Goal: Task Accomplishment & Management: Manage account settings

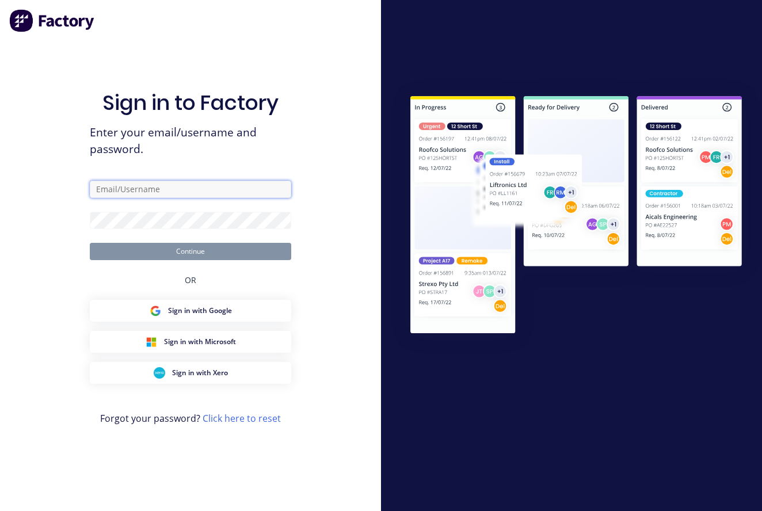
type input "[EMAIL_ADDRESS][DOMAIN_NAME]"
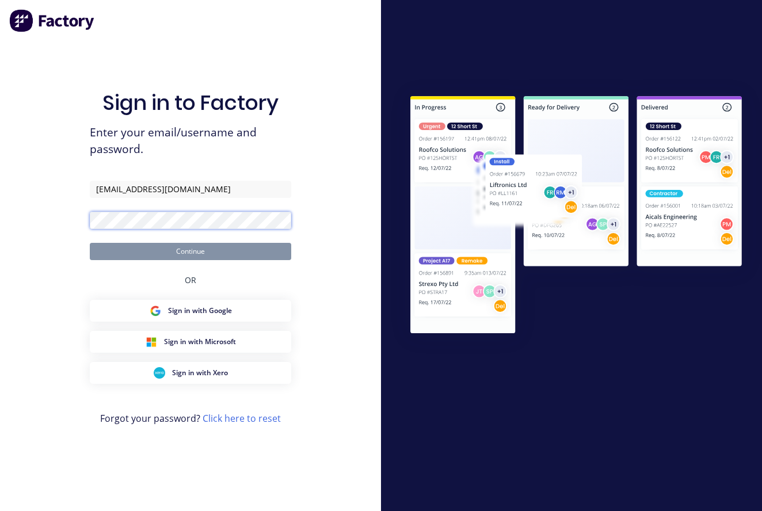
click at [190, 251] on button "Continue" at bounding box center [190, 251] width 201 height 17
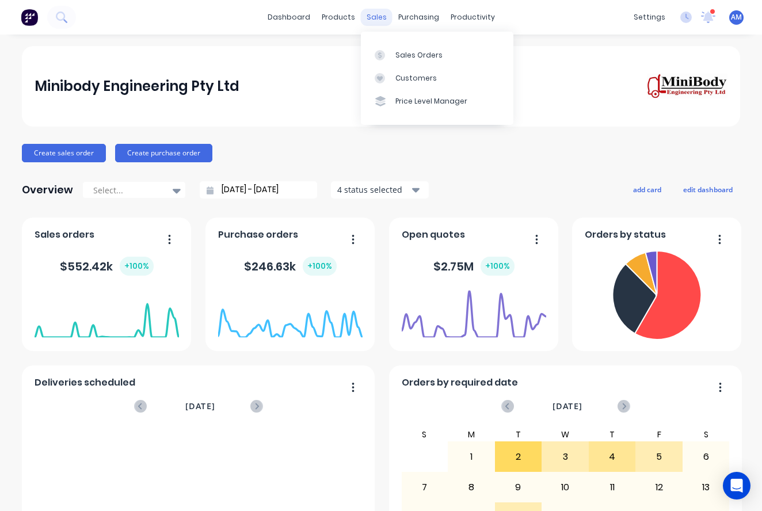
click at [376, 20] on div "sales" at bounding box center [377, 17] width 32 height 17
click at [398, 59] on div "Sales Orders" at bounding box center [418, 55] width 47 height 10
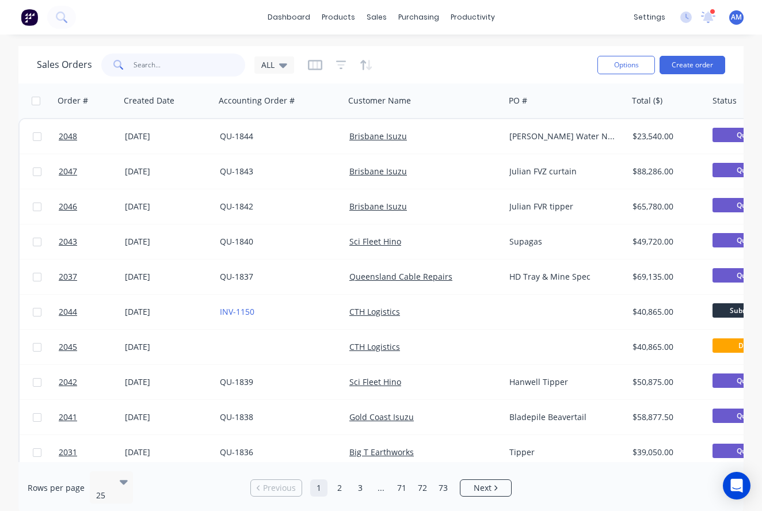
click at [162, 64] on input "text" at bounding box center [189, 65] width 112 height 23
paste input "H163903"
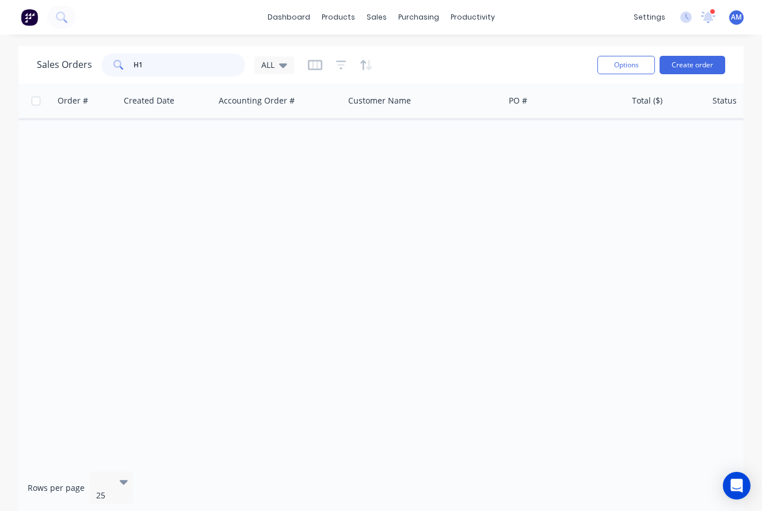
type input "H"
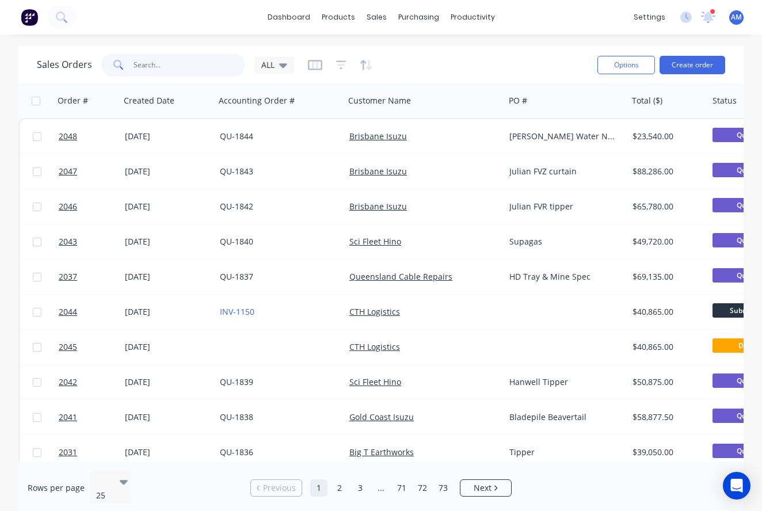
paste input "PO HCN06376"
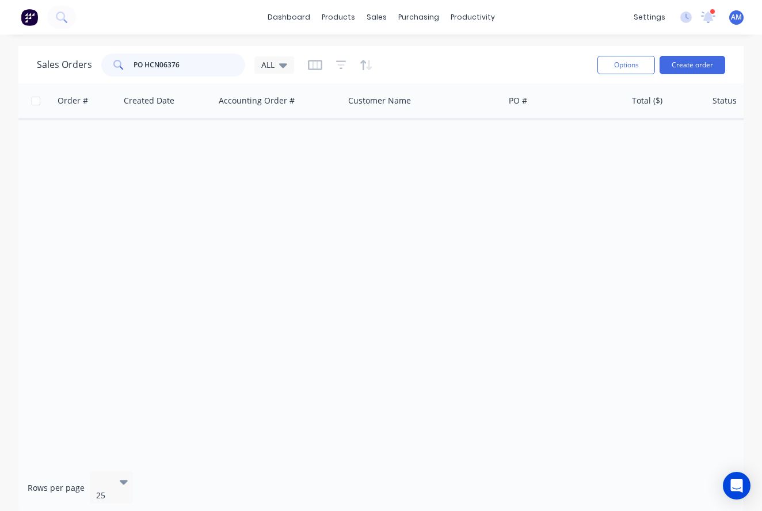
click at [144, 61] on input "PO HCN06376" at bounding box center [189, 65] width 112 height 23
drag, startPoint x: 185, startPoint y: 63, endPoint x: 130, endPoint y: 59, distance: 54.8
click at [130, 59] on div "POHCN06376" at bounding box center [173, 65] width 144 height 23
paste input "H164171"
type input "H164171"
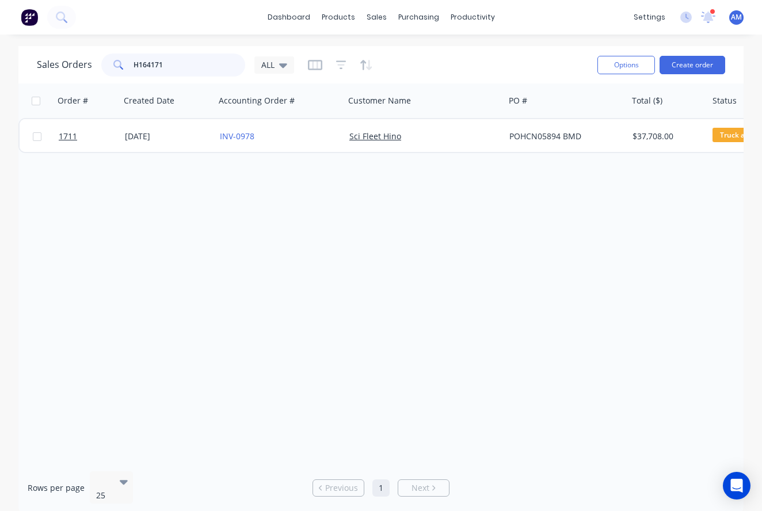
drag, startPoint x: 188, startPoint y: 73, endPoint x: 114, endPoint y: 55, distance: 75.6
click at [114, 55] on div "H164171" at bounding box center [173, 65] width 144 height 23
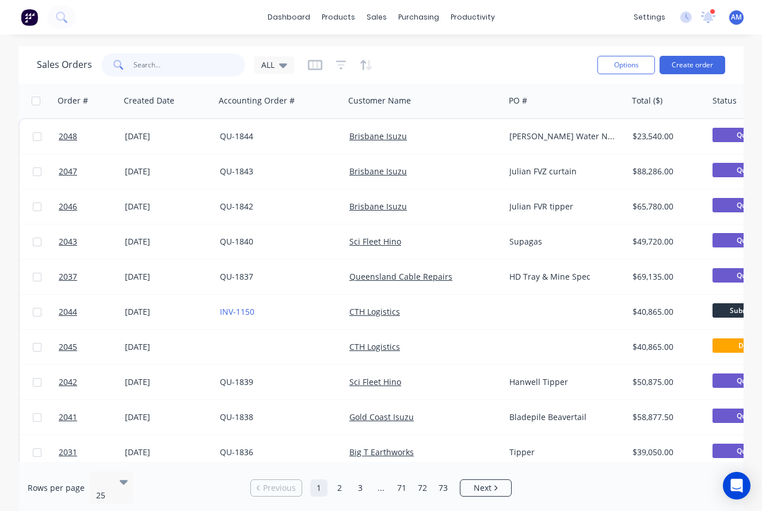
paste input "H164266"
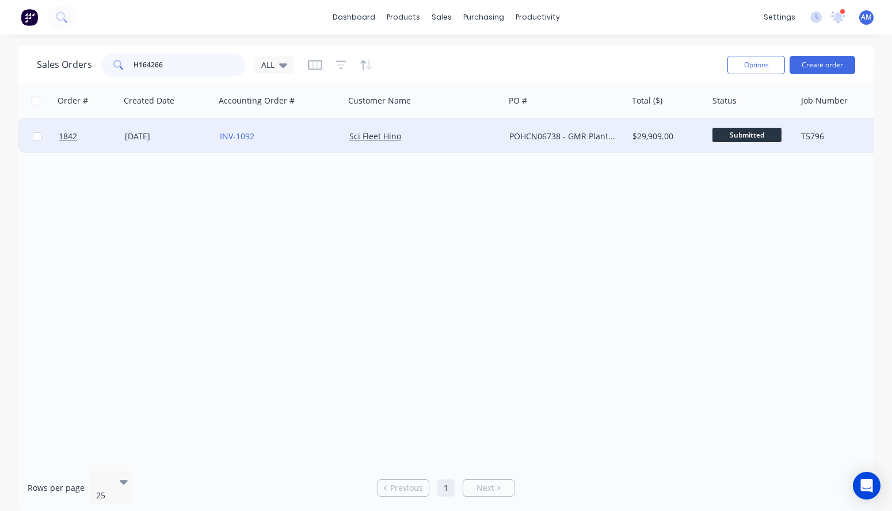
type input "H164266"
click at [165, 135] on div "[DATE]" at bounding box center [168, 137] width 86 height 12
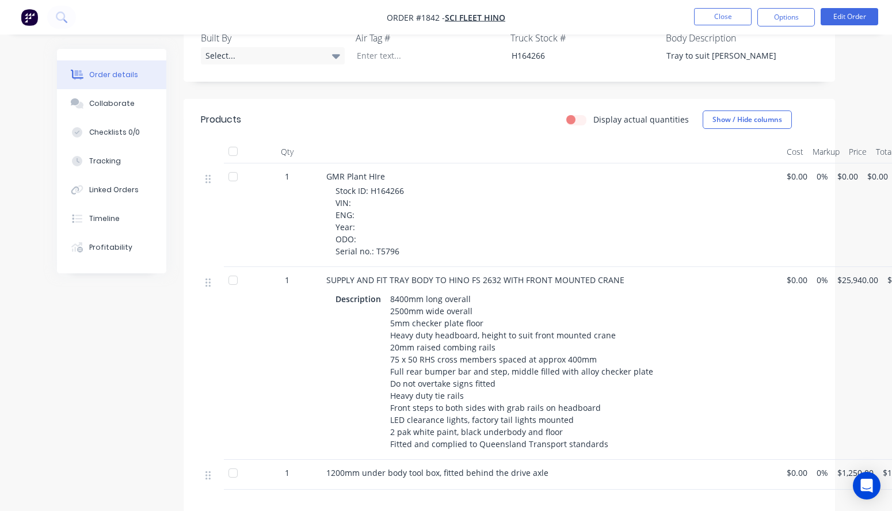
scroll to position [491, 0]
click at [111, 222] on div "Timeline" at bounding box center [104, 218] width 30 height 10
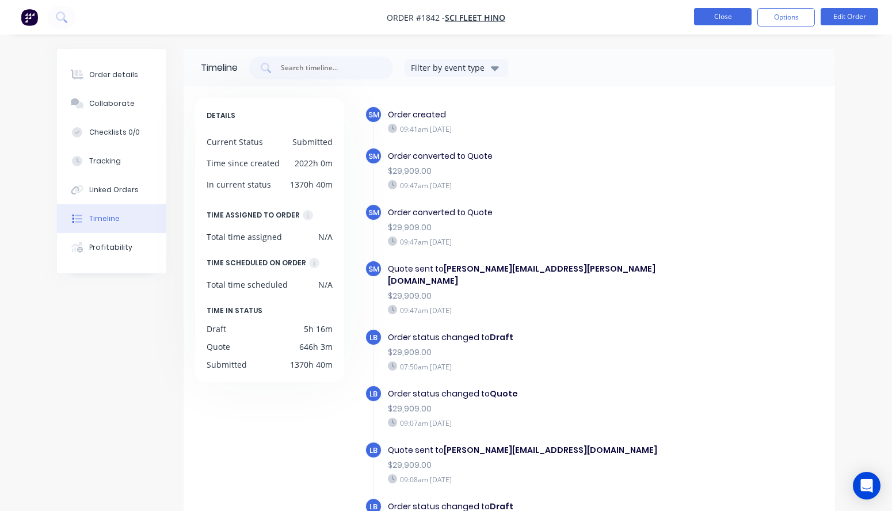
click at [724, 16] on button "Close" at bounding box center [723, 16] width 58 height 17
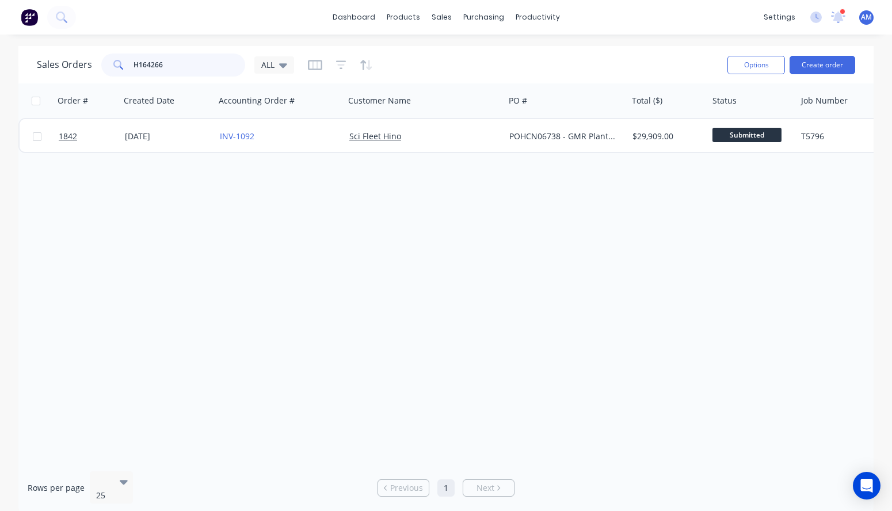
drag, startPoint x: 170, startPoint y: 66, endPoint x: 107, endPoint y: 63, distance: 62.8
click at [107, 64] on div "H164266" at bounding box center [173, 65] width 144 height 23
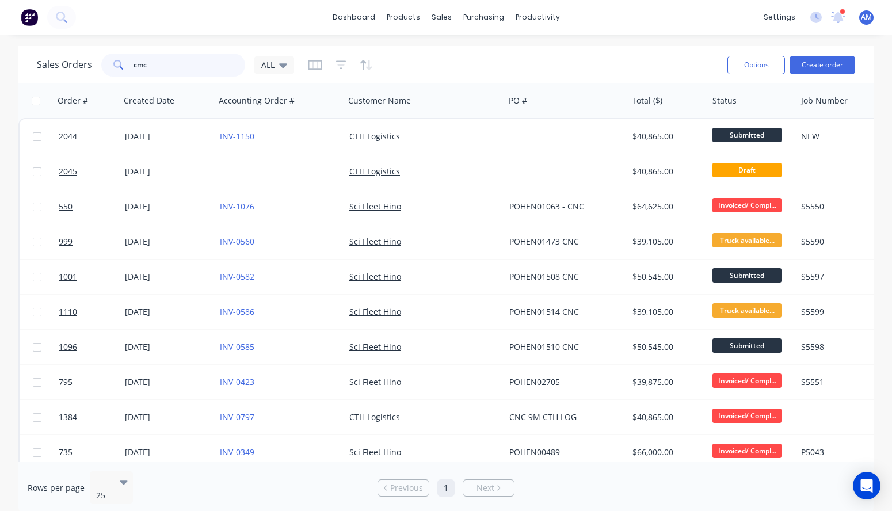
type input "cmc"
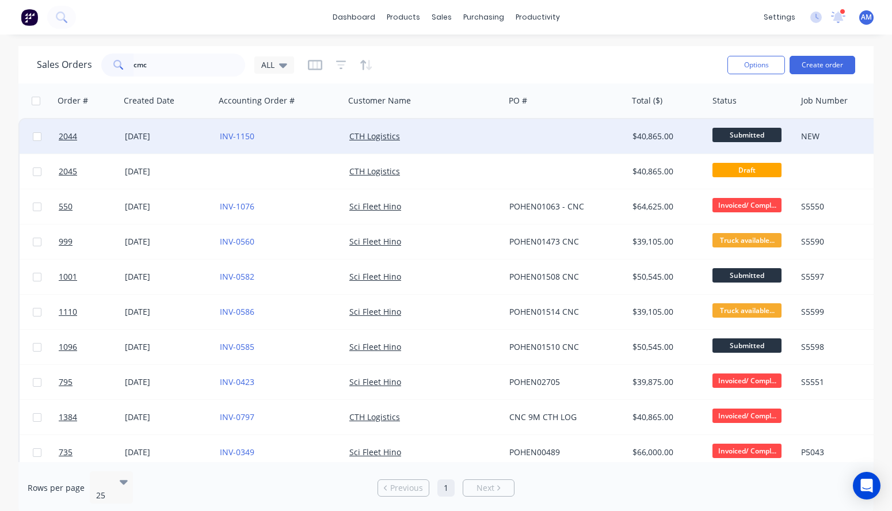
drag, startPoint x: 364, startPoint y: 54, endPoint x: 139, endPoint y: 138, distance: 240.0
click at [139, 138] on div "[DATE]" at bounding box center [168, 137] width 86 height 12
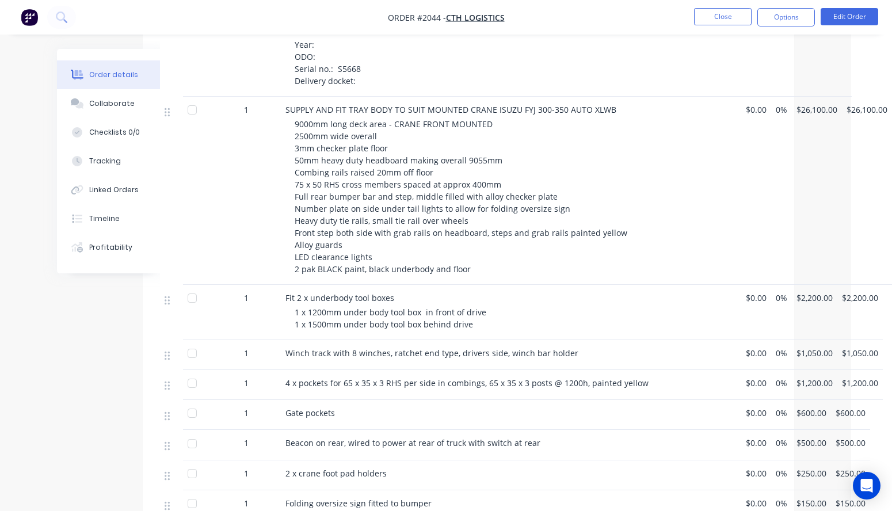
scroll to position [641, 41]
click at [761, 17] on button "Edit Order" at bounding box center [850, 16] width 58 height 17
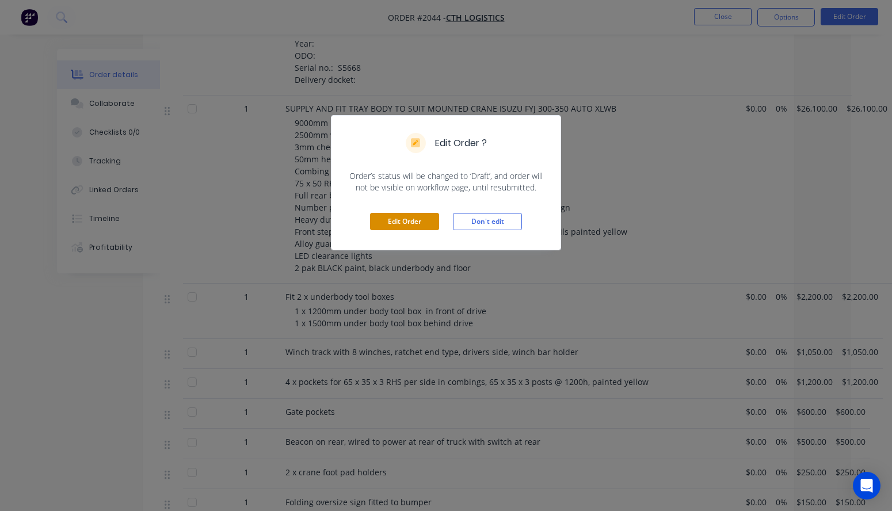
click at [423, 224] on button "Edit Order" at bounding box center [404, 221] width 69 height 17
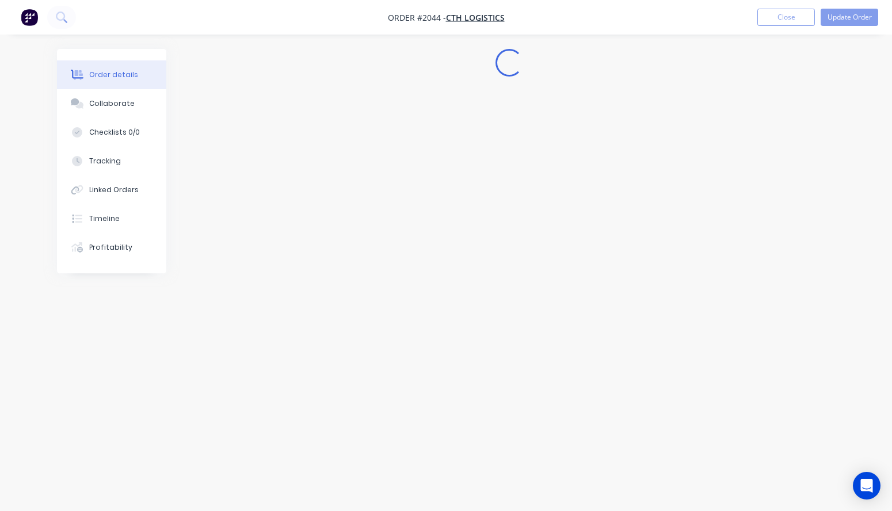
scroll to position [0, 0]
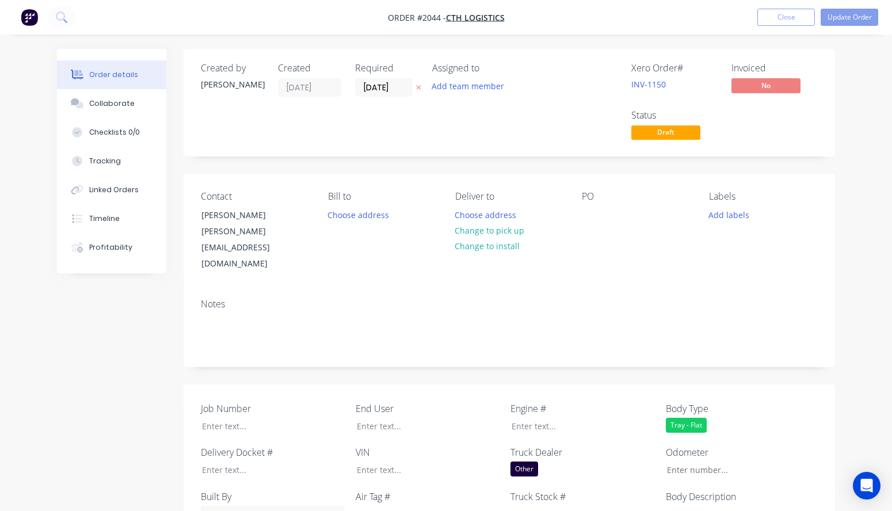
type input "$26,100.00"
type input "$2,200.00"
type input "$1,050.00"
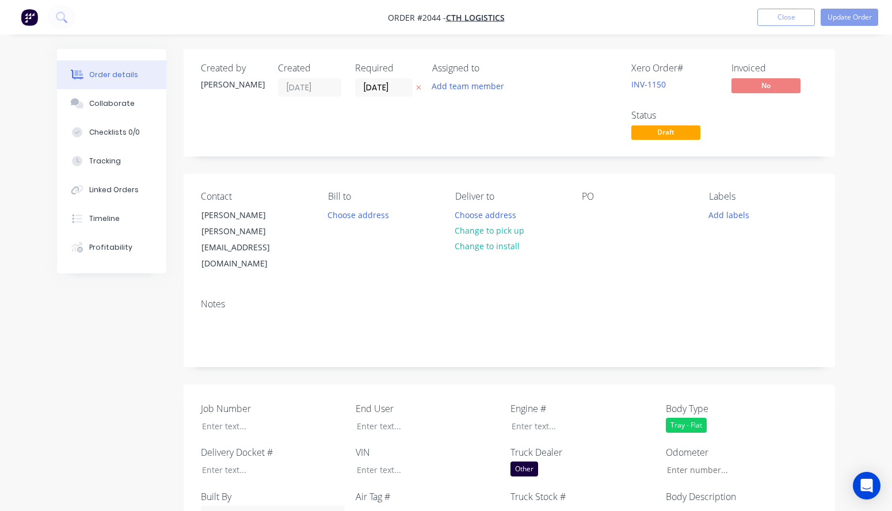
type input "$1,050.00"
type input "$1,200.00"
type input "$600.00"
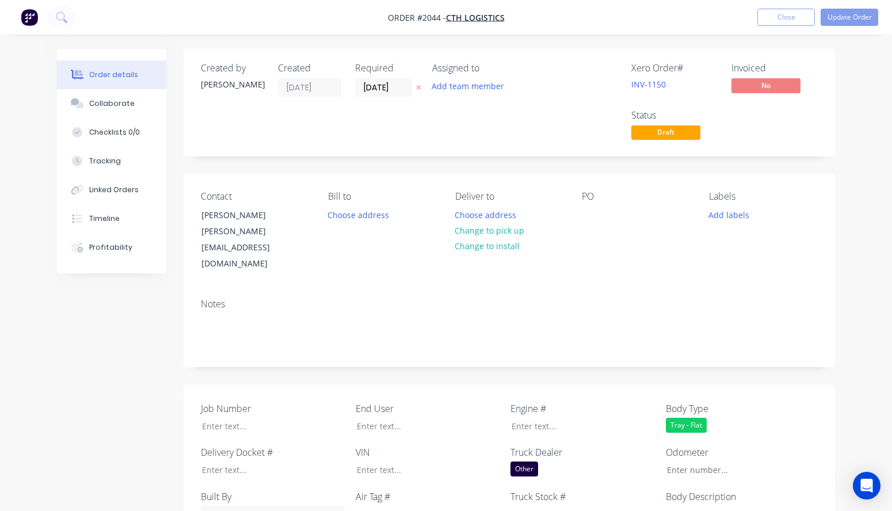
type input "$500.00"
type input "$250.00"
type input "$150.00"
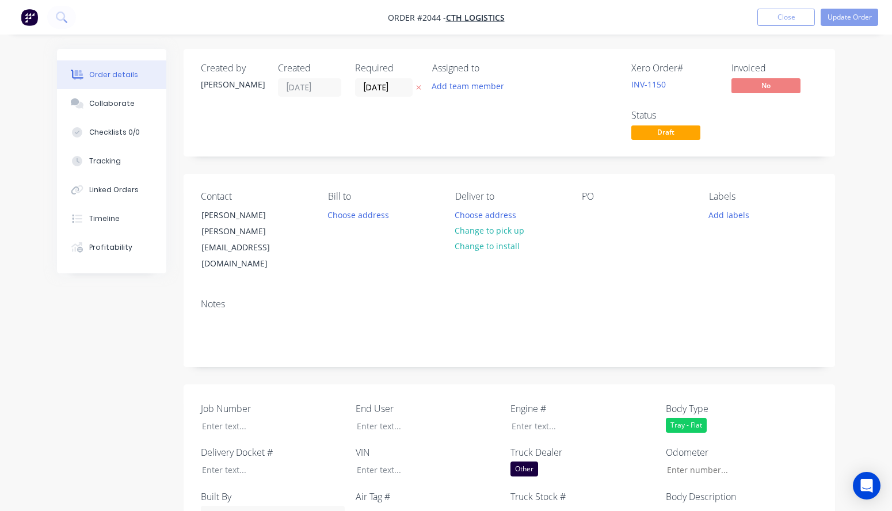
type input "$150.00"
type input "$200.00"
type input "$800.00"
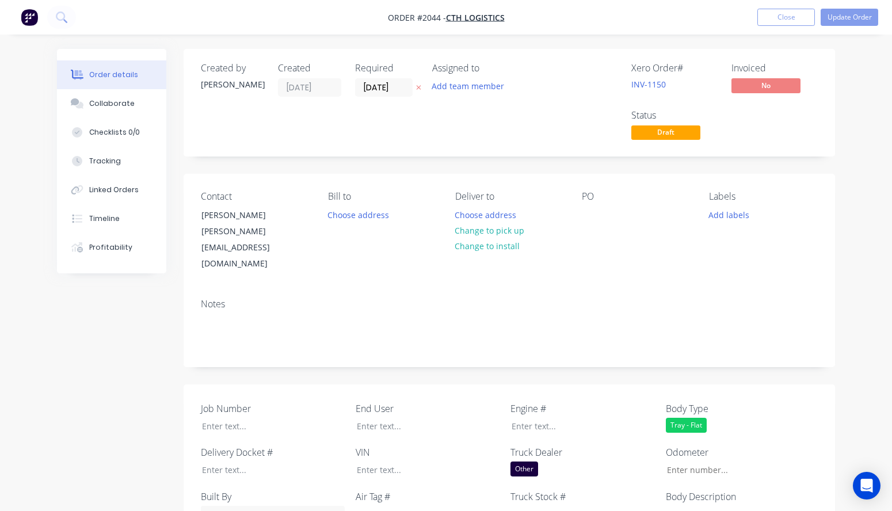
type input "$1,500.00"
type input "$600.00"
type input "$2,000.00"
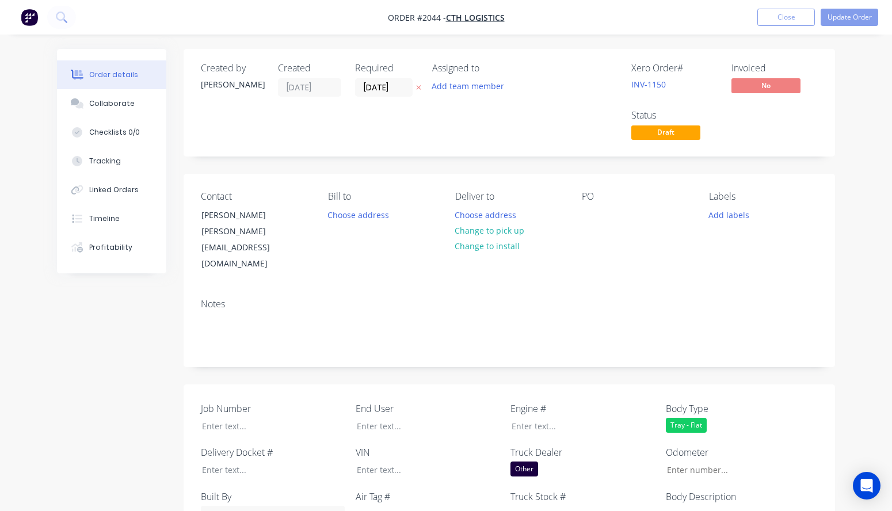
type input "$2,000.00"
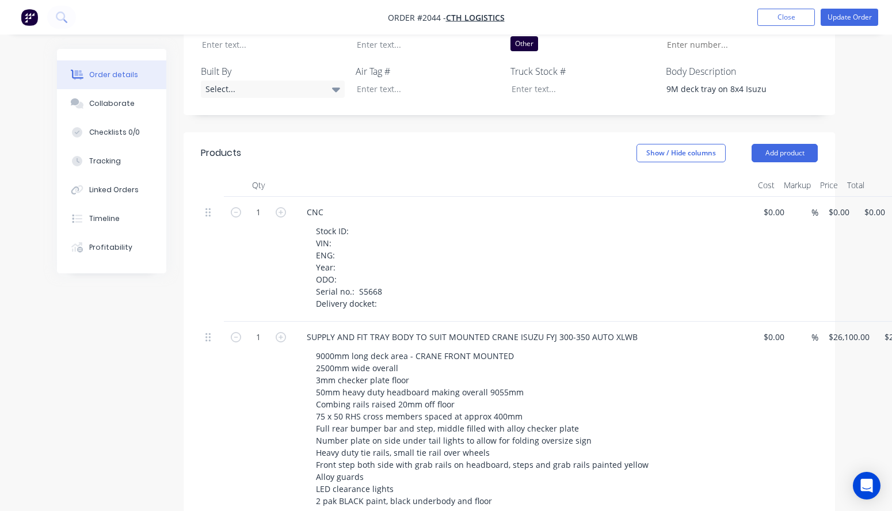
scroll to position [431, 0]
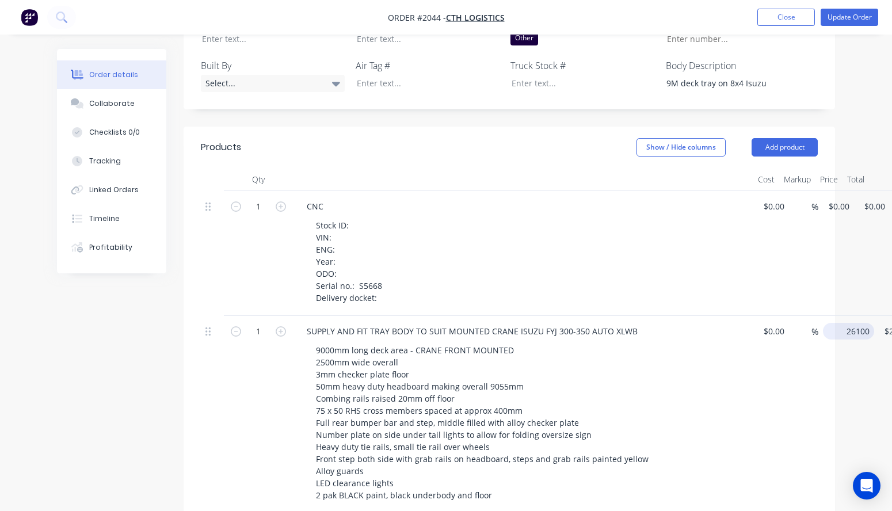
click at [761, 323] on input "26100" at bounding box center [850, 331] width 47 height 17
click at [761, 323] on input "26100" at bounding box center [841, 331] width 29 height 17
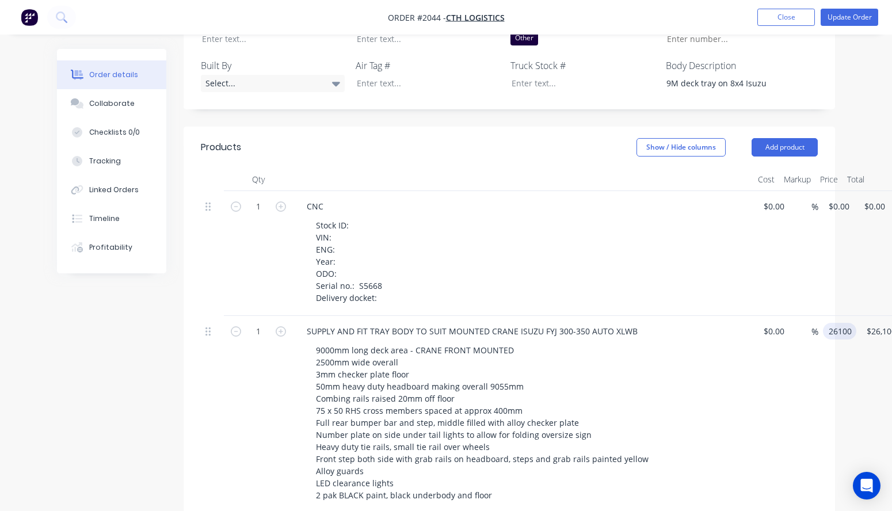
click at [761, 323] on input "26100" at bounding box center [841, 331] width 29 height 17
type input "$26,500.00"
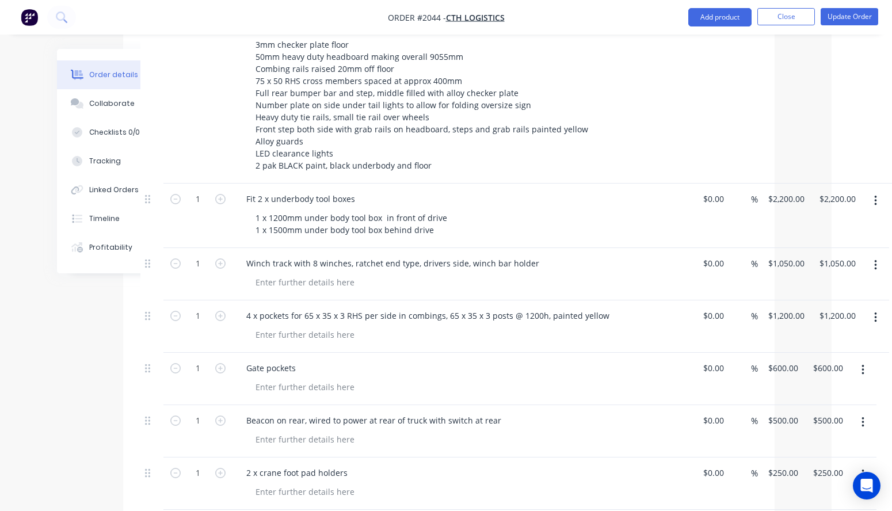
scroll to position [762, 60]
type input "$26,500.00"
click at [757, 182] on div "1 Fit 2 x underbody tool boxes 1 x 1200mm under body tool box in front of drive…" at bounding box center [448, 214] width 617 height 64
click at [761, 189] on input "2200" at bounding box center [779, 197] width 24 height 17
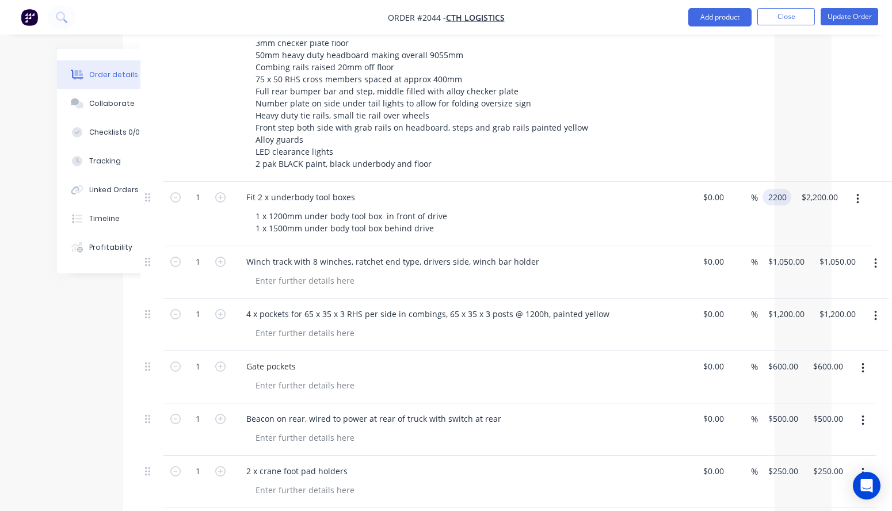
click at [761, 189] on input "2200" at bounding box center [779, 197] width 24 height 17
type input "$2,400.00"
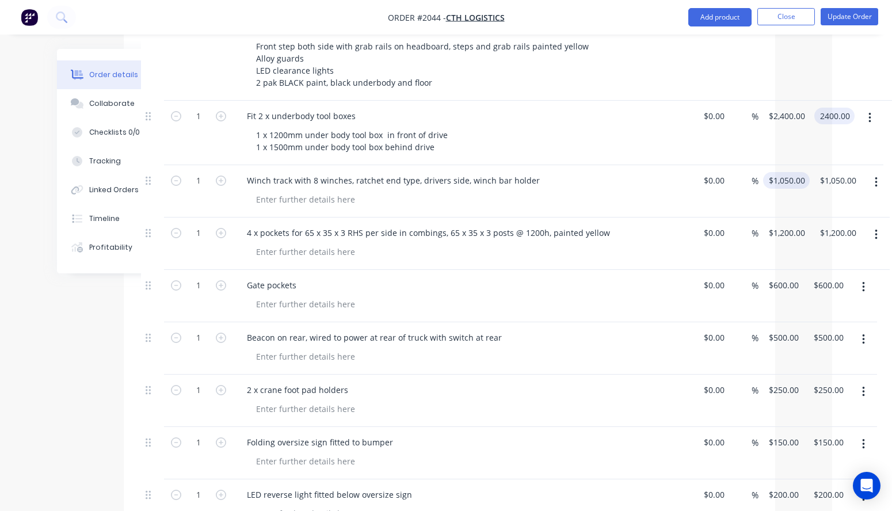
scroll to position [857, 60]
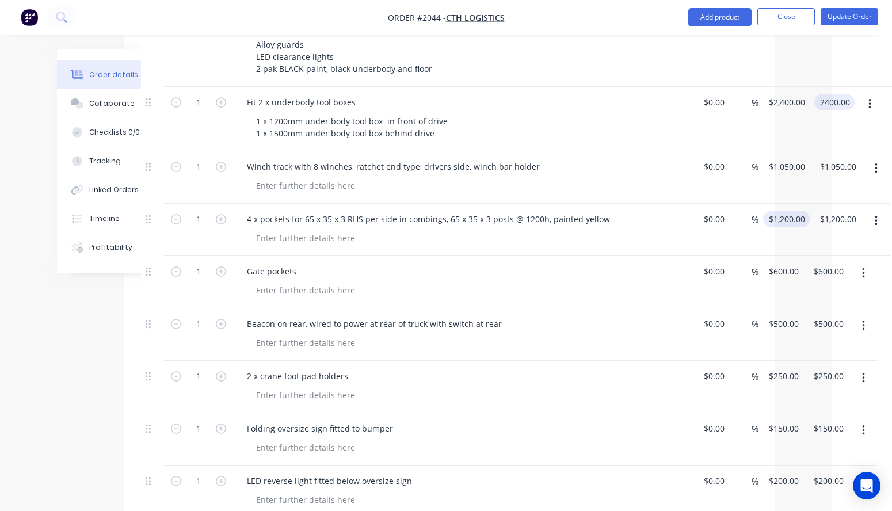
type input "$2,400.00"
click at [761, 211] on input "1200" at bounding box center [780, 219] width 24 height 17
type input "$1,250.00"
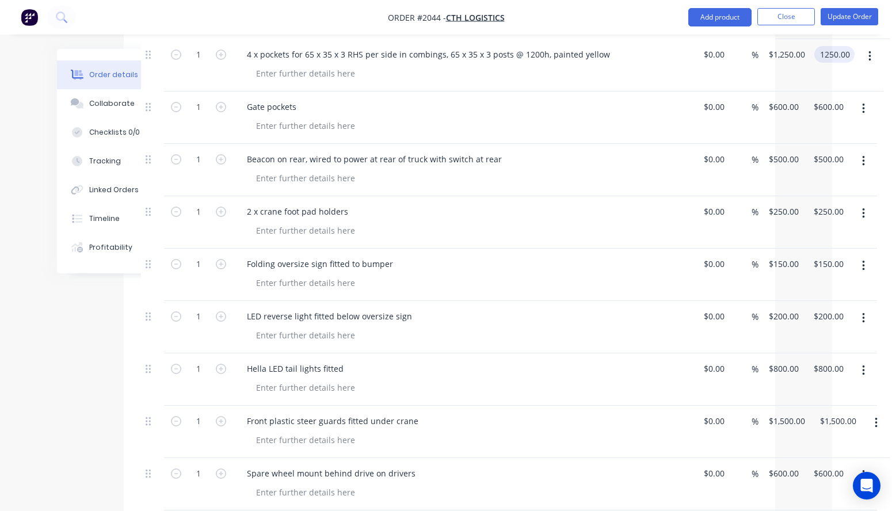
scroll to position [1033, 60]
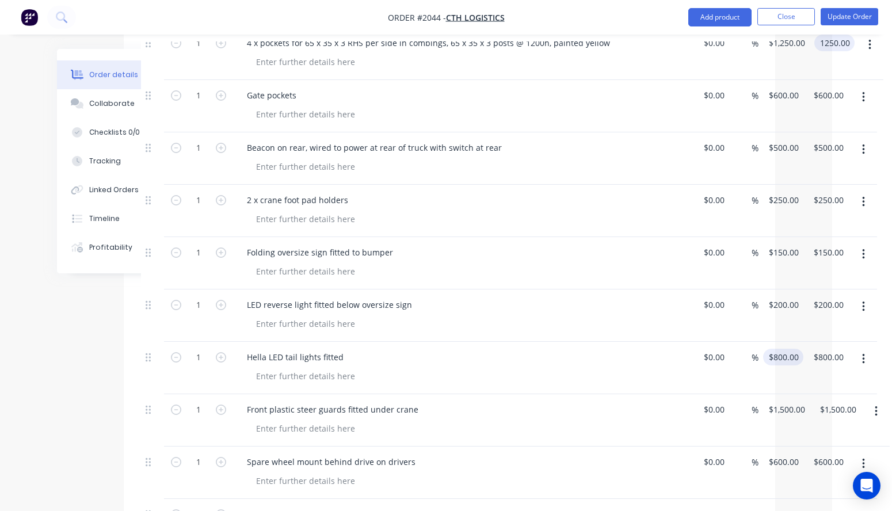
type input "$1,250.00"
click at [758, 342] on div "1 Hella LED tail lights fitted $0.00 $0.00 % 800 800 $800.00 $800.00" at bounding box center [449, 368] width 617 height 52
type input "$850.00"
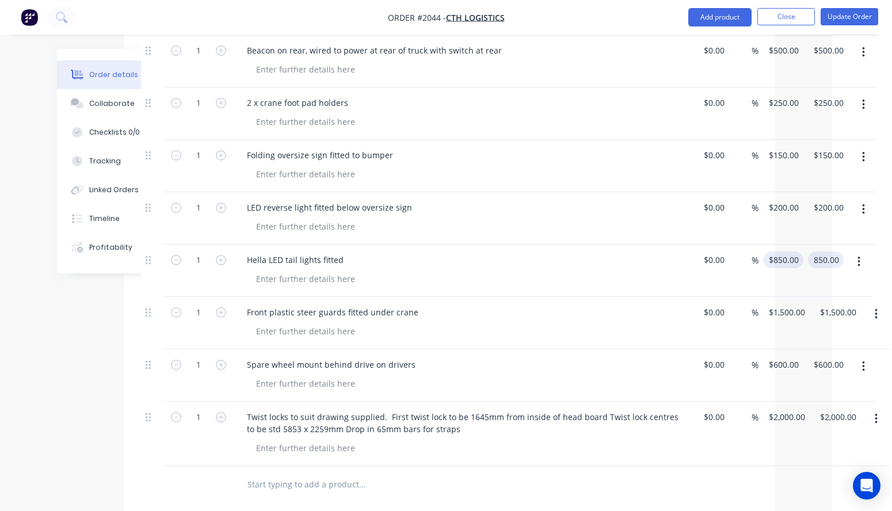
scroll to position [1138, 60]
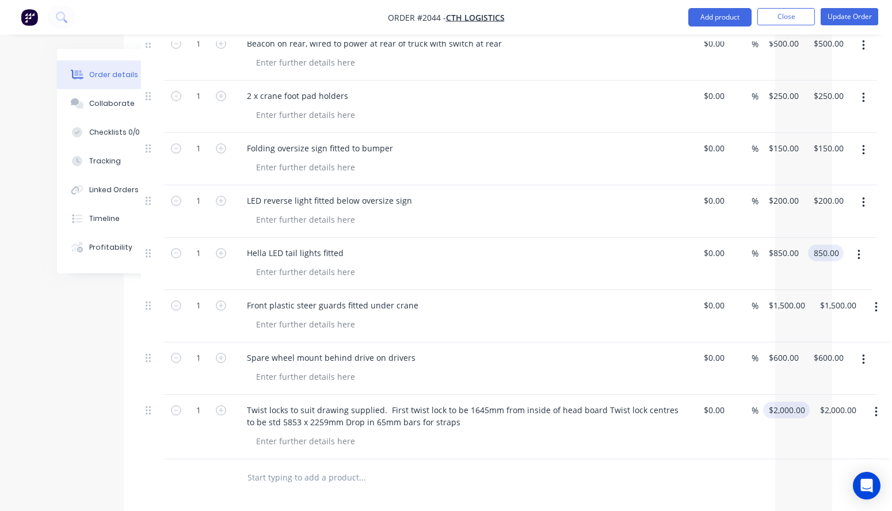
type input "$850.00"
click at [761, 402] on input "2000" at bounding box center [780, 410] width 24 height 17
type input "$2,200.00"
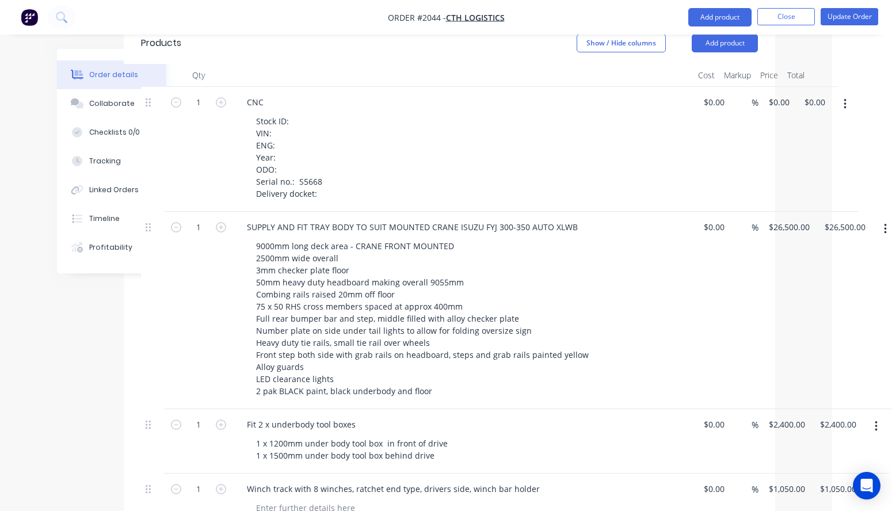
scroll to position [531, 60]
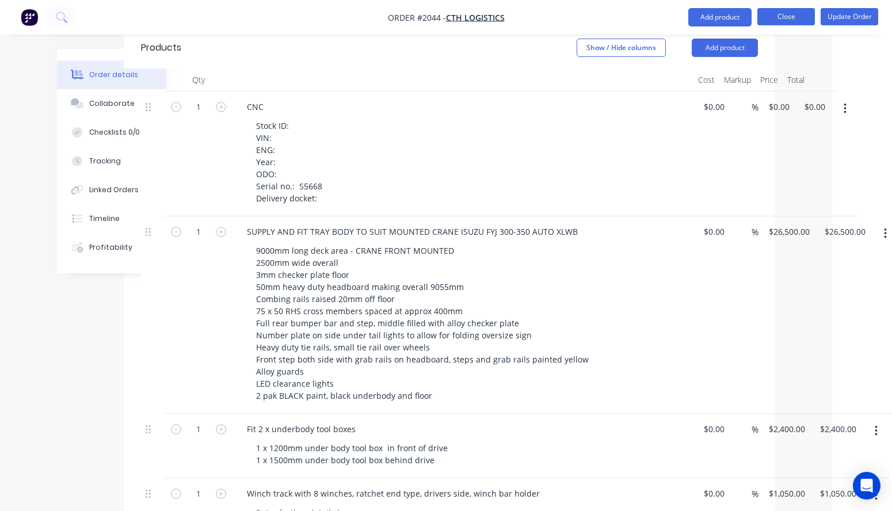
type input "$2,200.00"
click at [761, 21] on button "Close" at bounding box center [786, 16] width 58 height 17
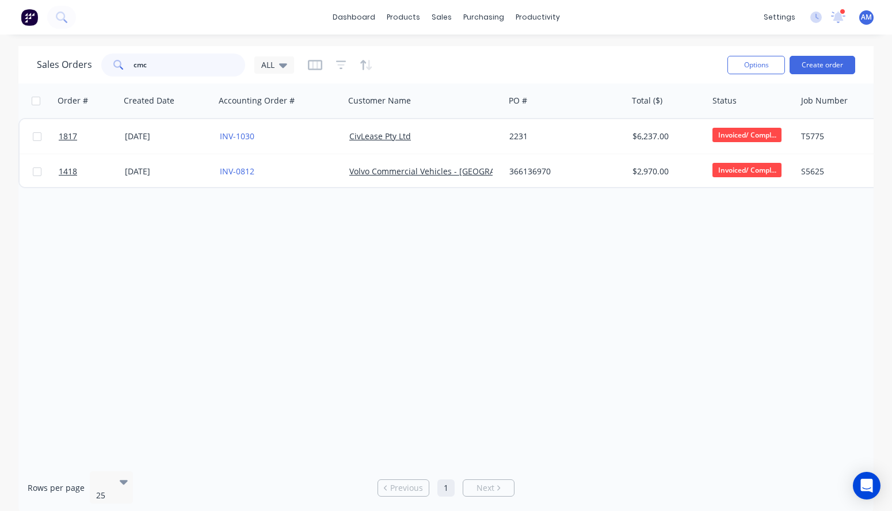
drag, startPoint x: 159, startPoint y: 68, endPoint x: 121, endPoint y: 67, distance: 38.6
click at [121, 67] on div "cmc" at bounding box center [173, 65] width 144 height 23
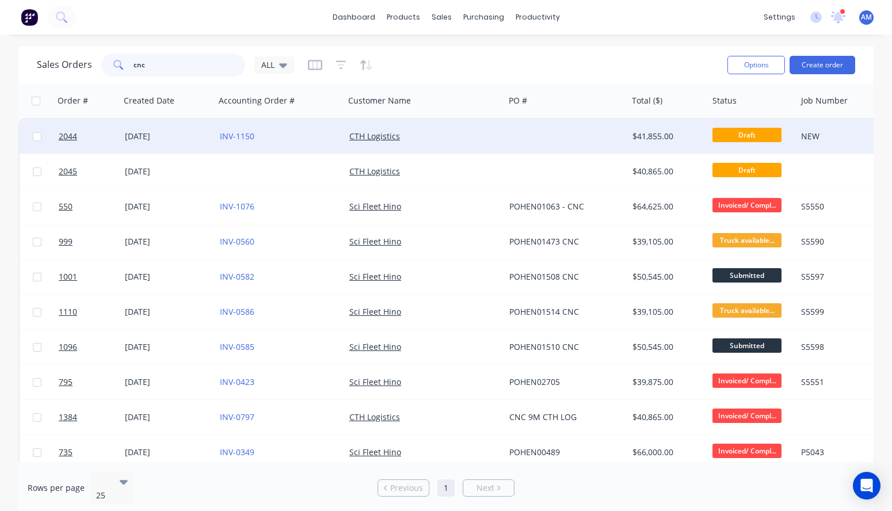
type input "cnc"
click at [147, 137] on div "[DATE]" at bounding box center [168, 137] width 86 height 12
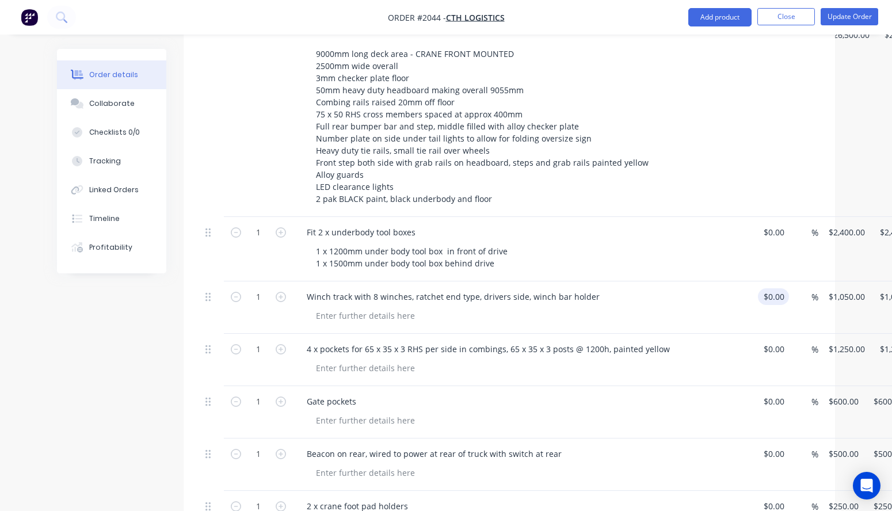
scroll to position [736, 0]
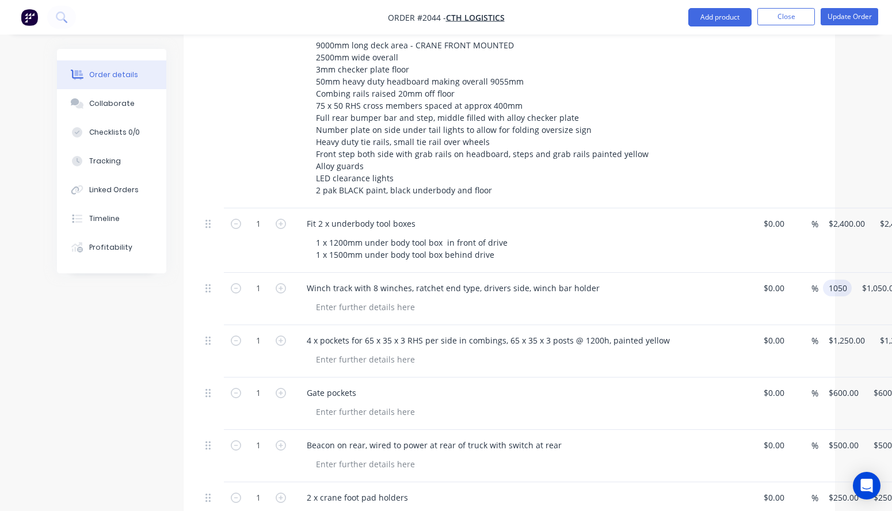
click at [761, 280] on input "1050" at bounding box center [839, 288] width 24 height 17
type input "$1,100.00"
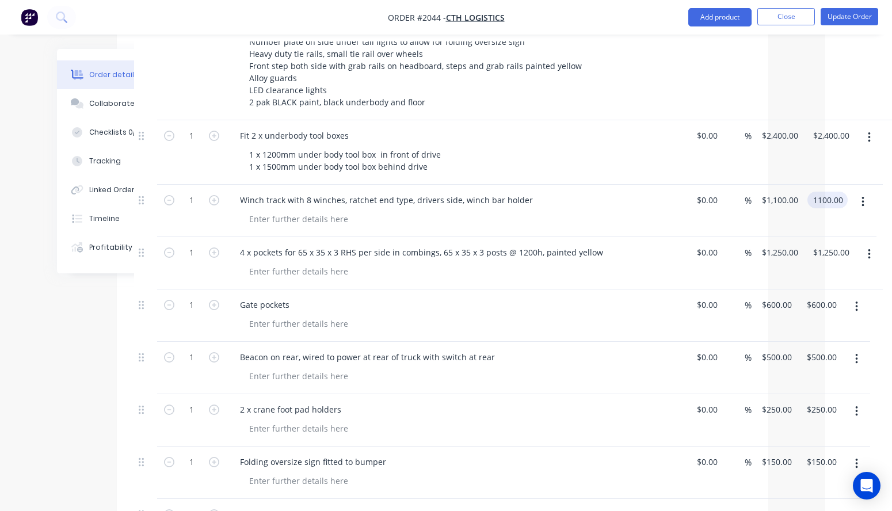
scroll to position [825, 67]
type input "$1,100.00"
click at [761, 295] on input "600" at bounding box center [779, 303] width 36 height 17
type input "$700.00"
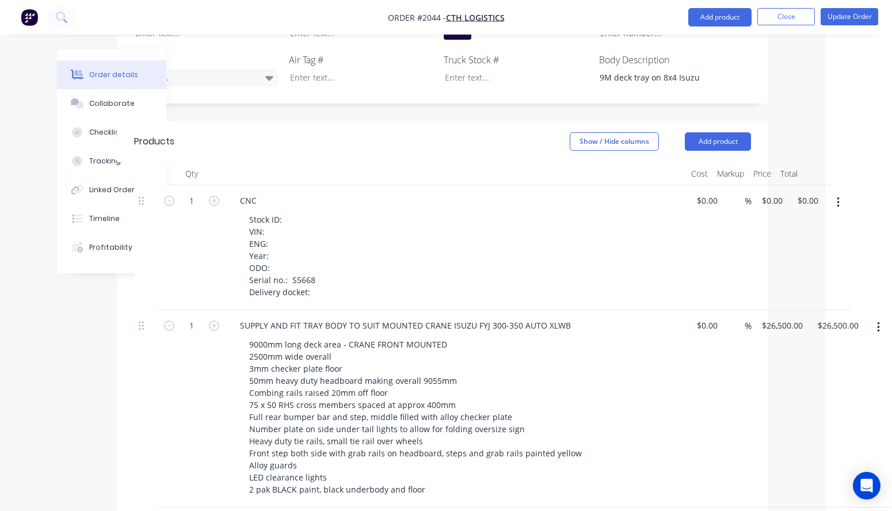
scroll to position [428, 67]
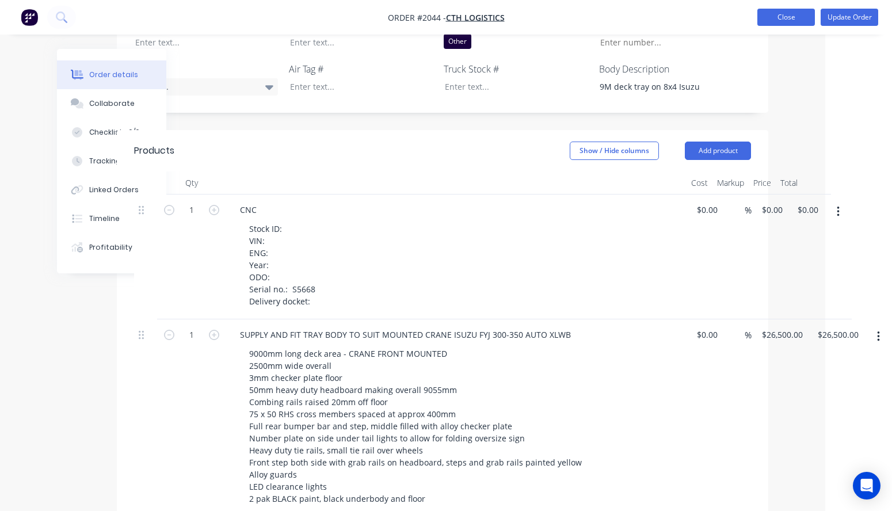
type input "$700.00"
click at [761, 22] on button "Close" at bounding box center [786, 17] width 58 height 17
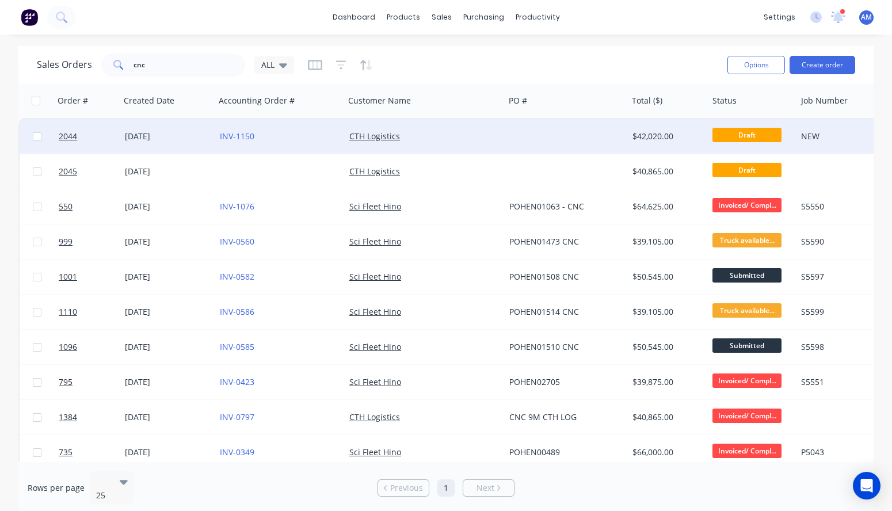
click at [435, 131] on div "CTH Logistics" at bounding box center [420, 137] width 143 height 12
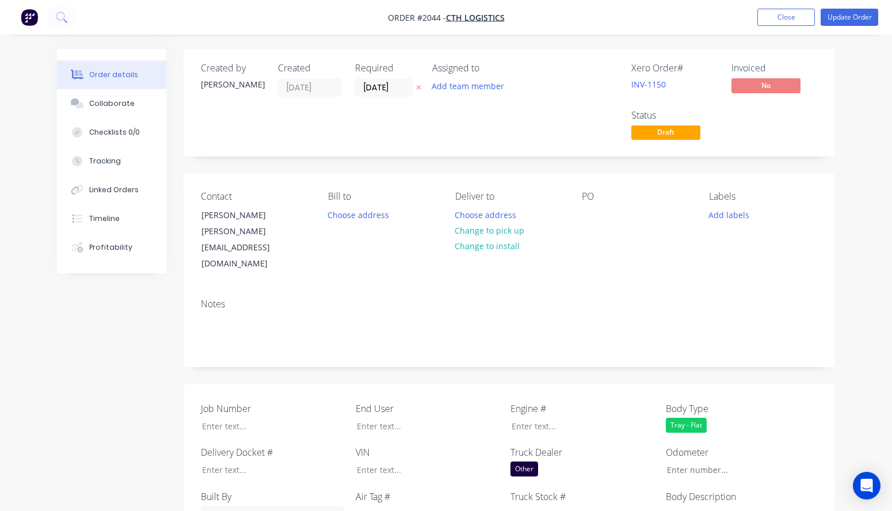
type input "$26,500.00"
type input "$2,400.00"
type input "$1,100.00"
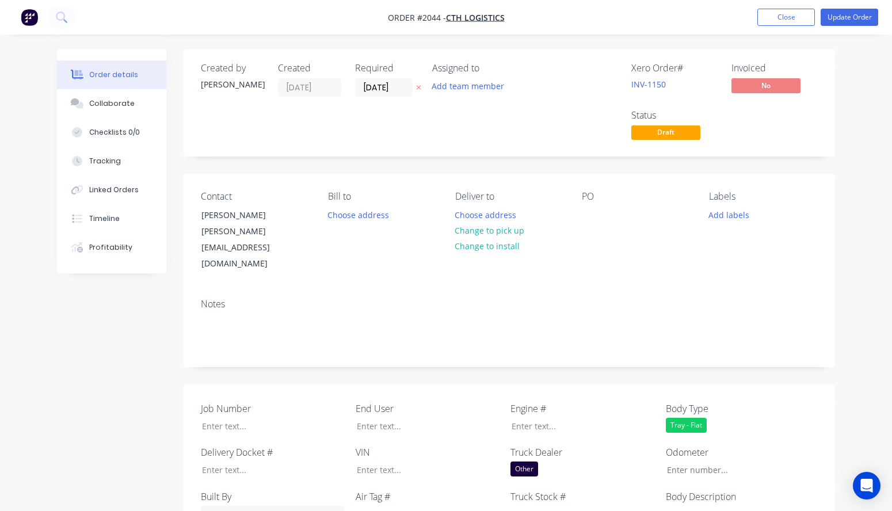
type input "$1,100.00"
type input "$1,250.00"
type input "$700.00"
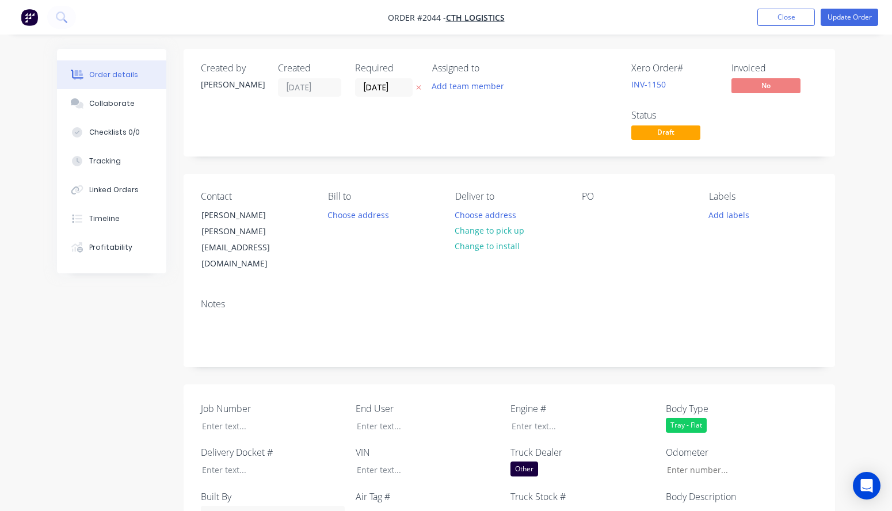
type input "$500.00"
type input "$250.00"
type input "$150.00"
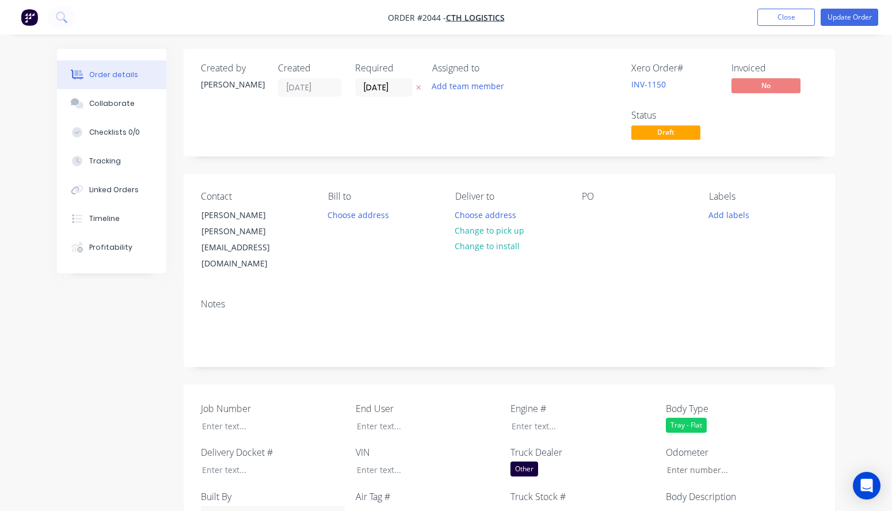
type input "$150.00"
type input "$200.00"
type input "$850.00"
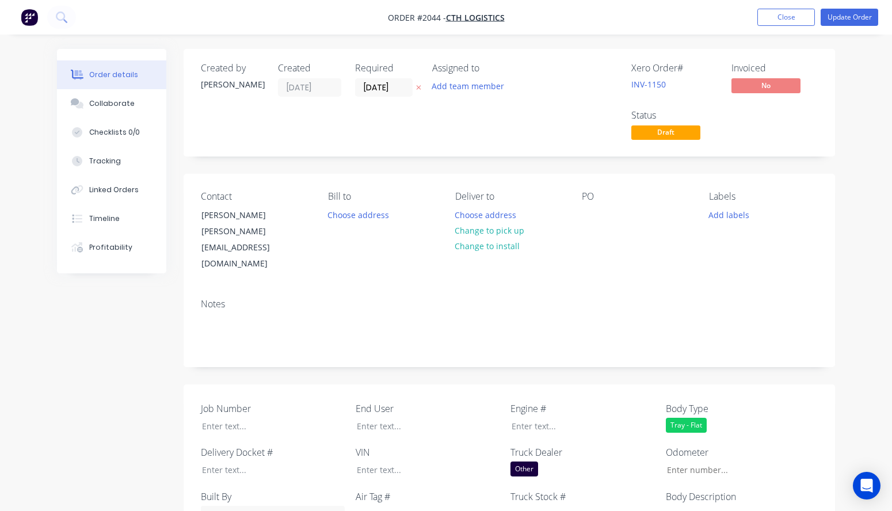
type input "$1,500.00"
type input "$600.00"
type input "$2,200.00"
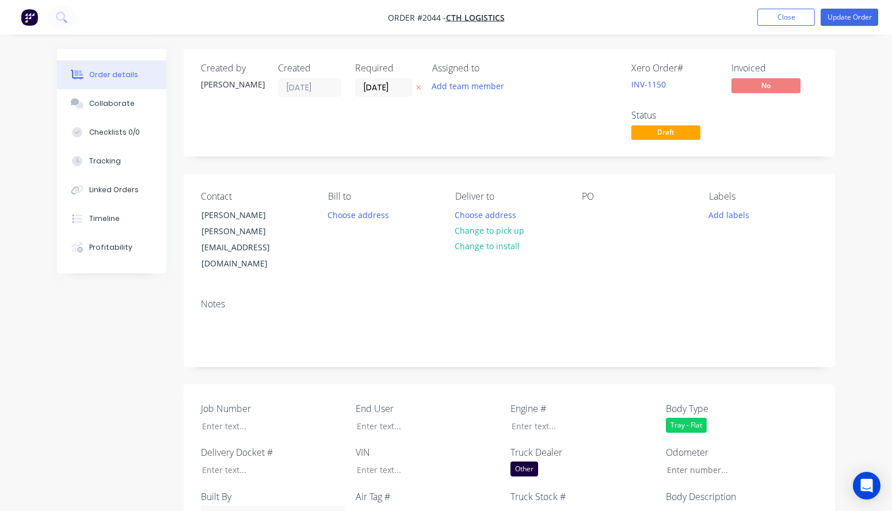
type input "$2,200.00"
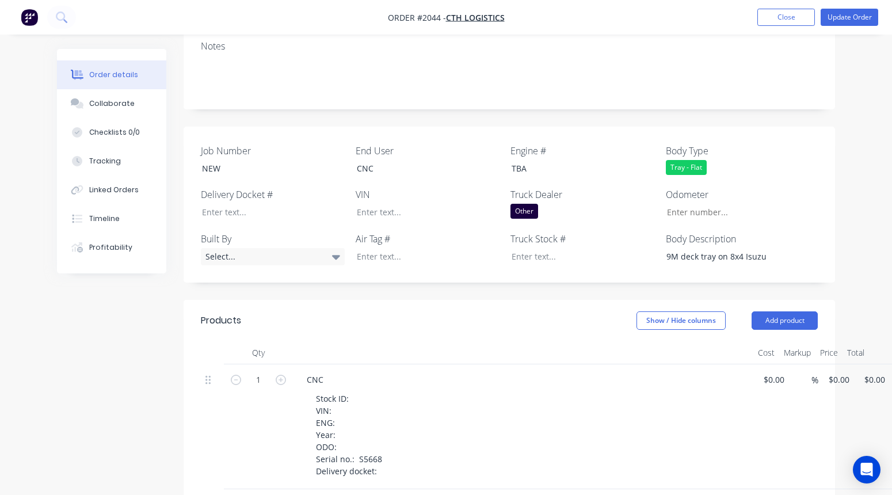
scroll to position [257, 0]
click at [729, 249] on div "9M deck tray on 8x4 Isuzu" at bounding box center [729, 257] width 144 height 17
click at [700, 249] on div "9M deck tray on 8x4 Isuzu" at bounding box center [729, 257] width 144 height 17
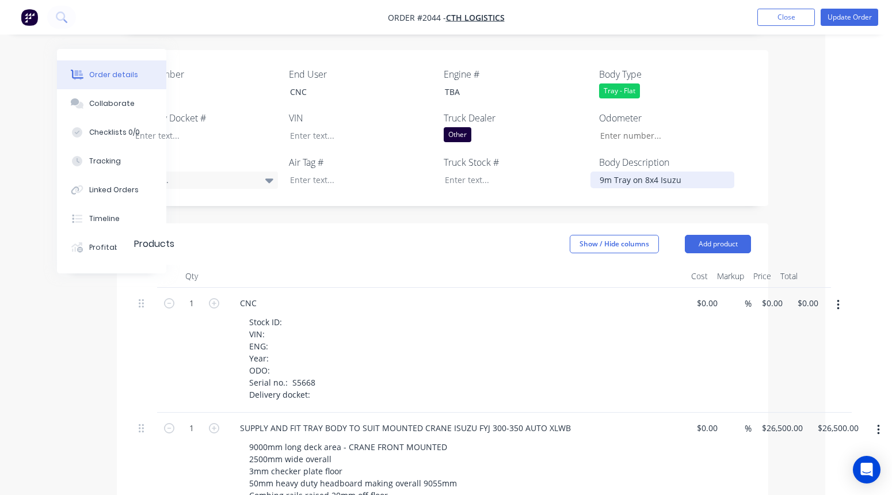
scroll to position [334, 67]
click at [761, 295] on button "button" at bounding box center [838, 305] width 27 height 21
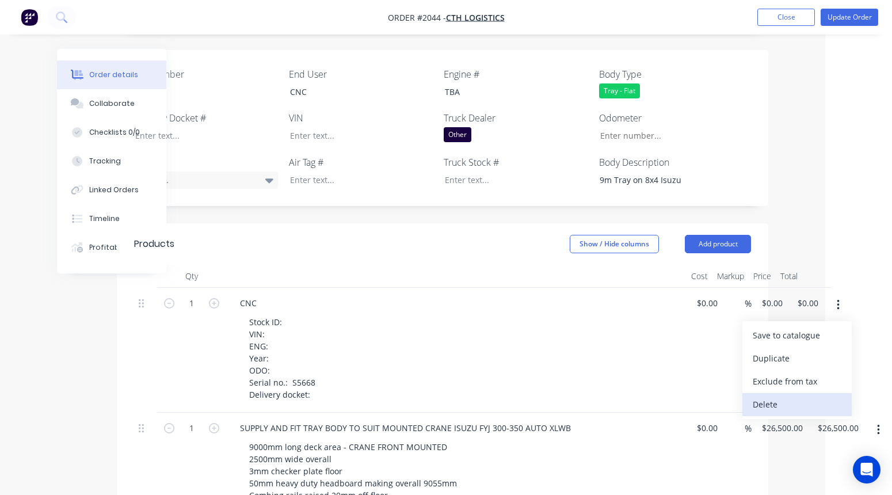
click at [761, 396] on div "Delete" at bounding box center [797, 404] width 89 height 17
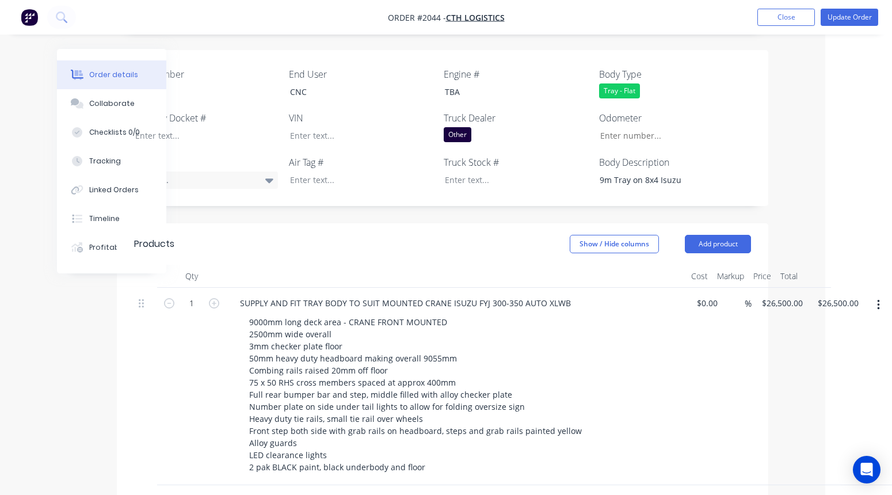
click at [537, 265] on div at bounding box center [456, 276] width 460 height 23
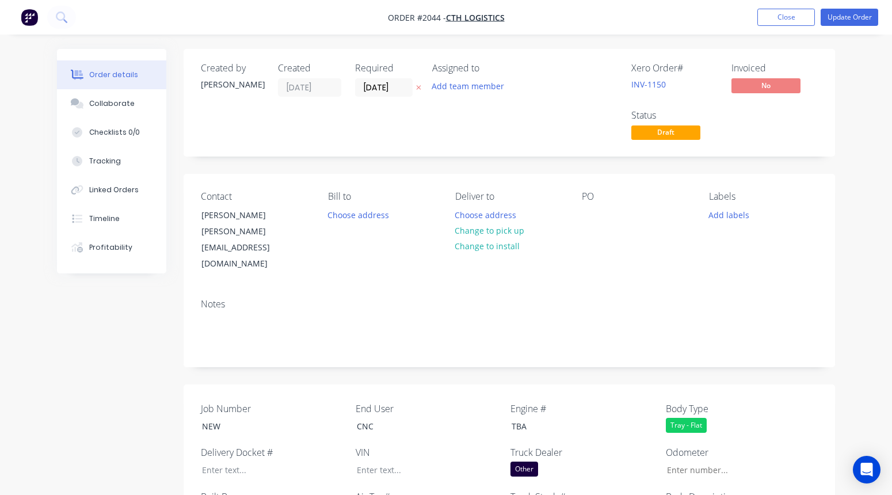
scroll to position [0, 0]
click at [761, 16] on button "Update Order" at bounding box center [850, 17] width 58 height 17
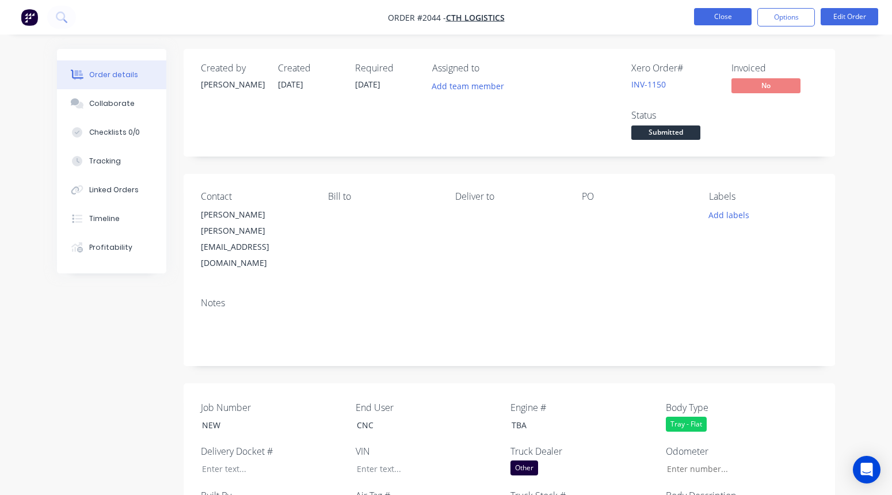
click at [724, 19] on button "Close" at bounding box center [723, 16] width 58 height 17
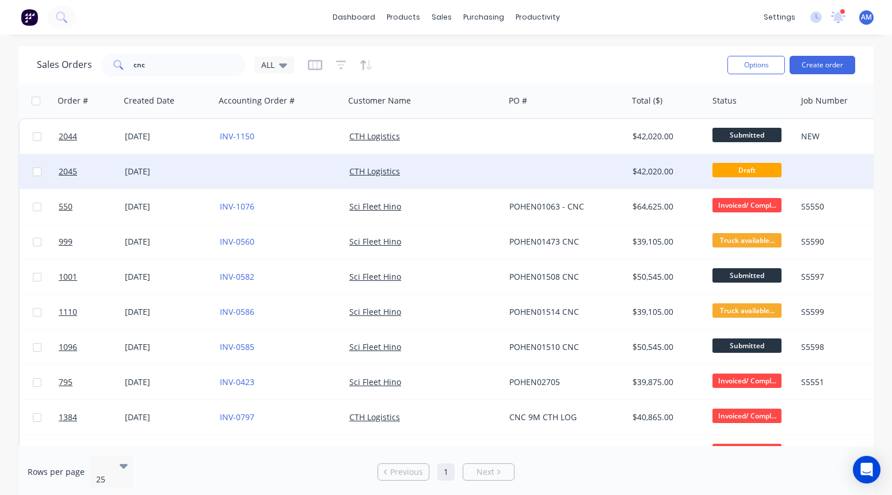
click at [459, 161] on div "CTH Logistics" at bounding box center [425, 171] width 160 height 35
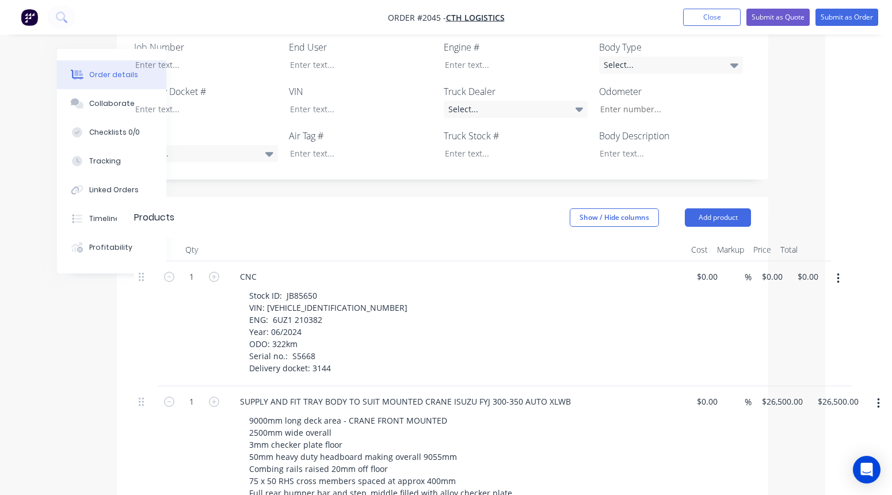
scroll to position [315, 67]
click at [761, 272] on icon "button" at bounding box center [838, 278] width 3 height 13
click at [761, 369] on div "Delete" at bounding box center [797, 377] width 89 height 17
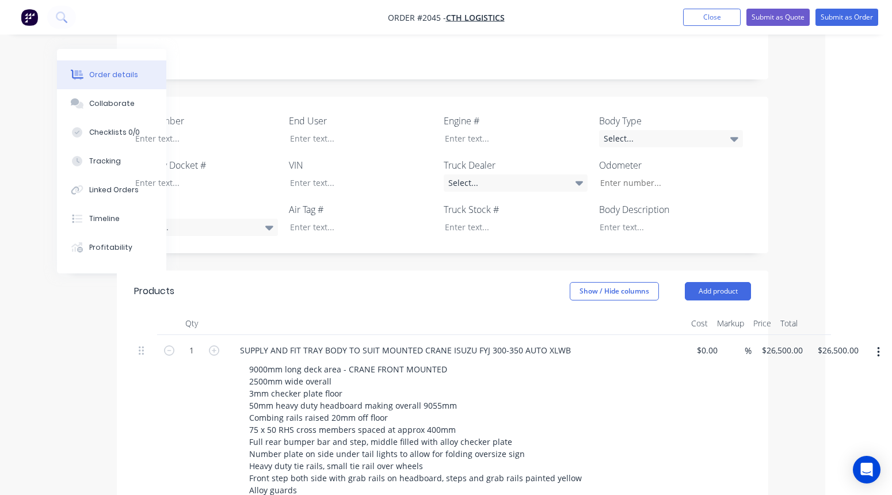
scroll to position [235, 67]
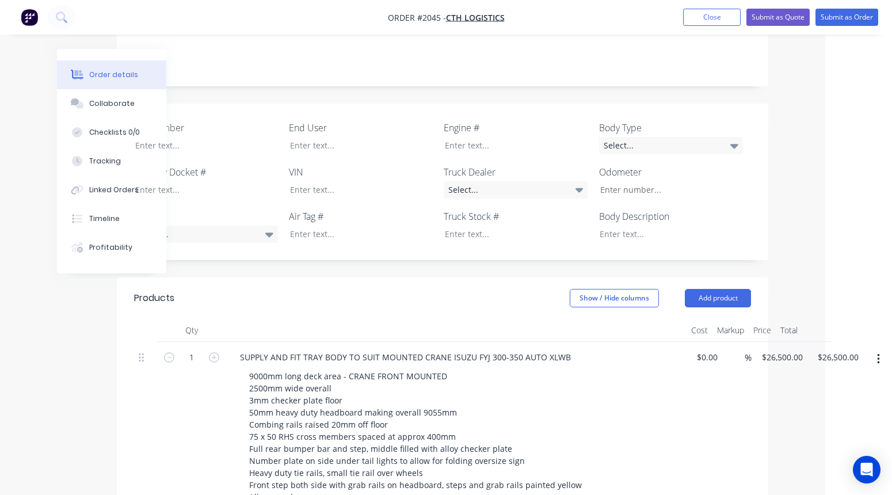
click at [511, 289] on header "Products Show / Hide columns Add product" at bounding box center [442, 297] width 651 height 41
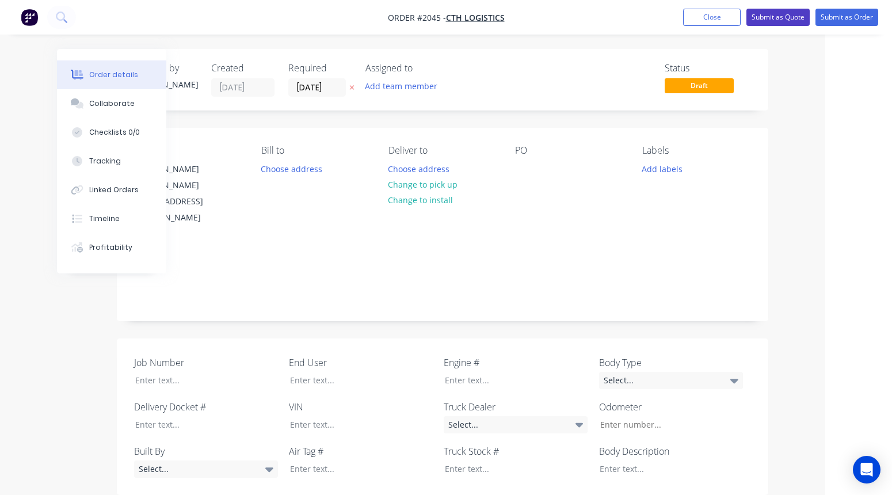
scroll to position [0, 67]
click at [761, 15] on button "Submit as Quote" at bounding box center [777, 17] width 63 height 17
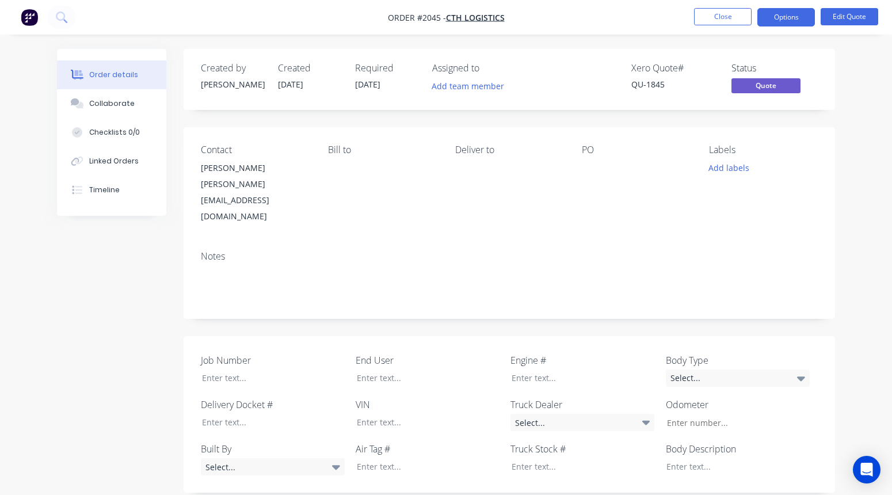
scroll to position [0, 0]
click at [705, 18] on button "Close" at bounding box center [723, 16] width 58 height 17
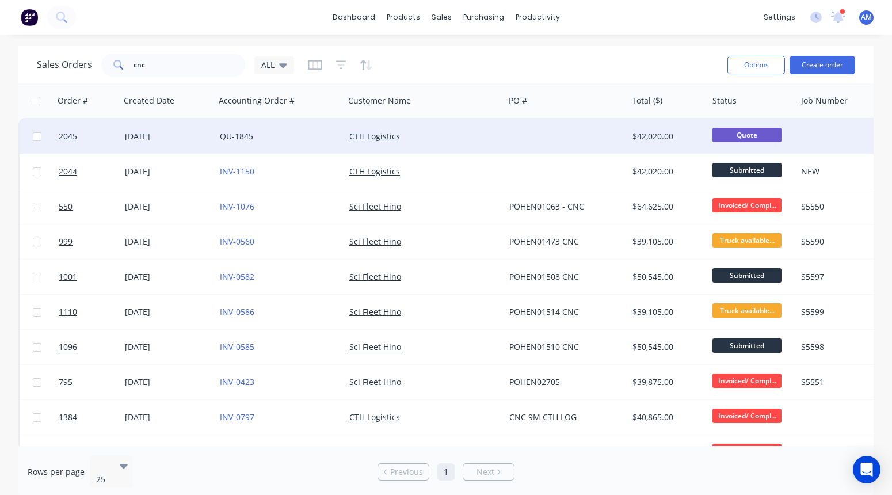
click at [241, 134] on link "QU-1845" at bounding box center [236, 136] width 33 height 11
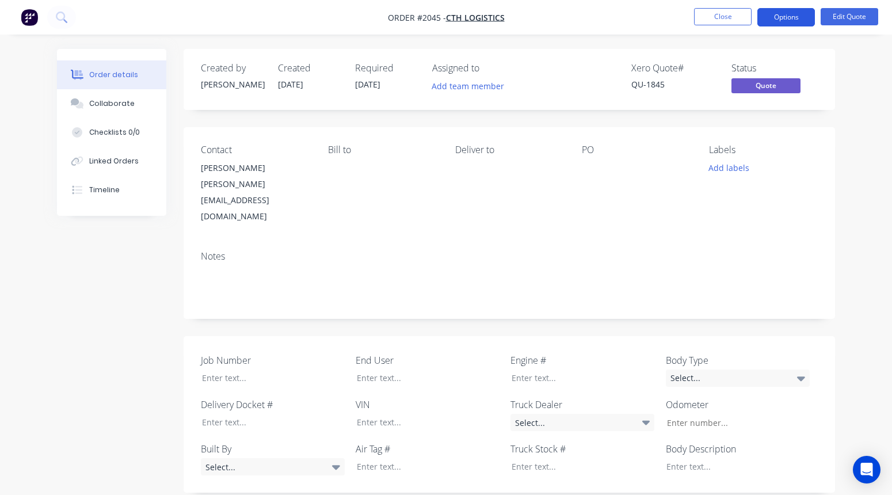
click at [761, 18] on button "Options" at bounding box center [786, 17] width 58 height 18
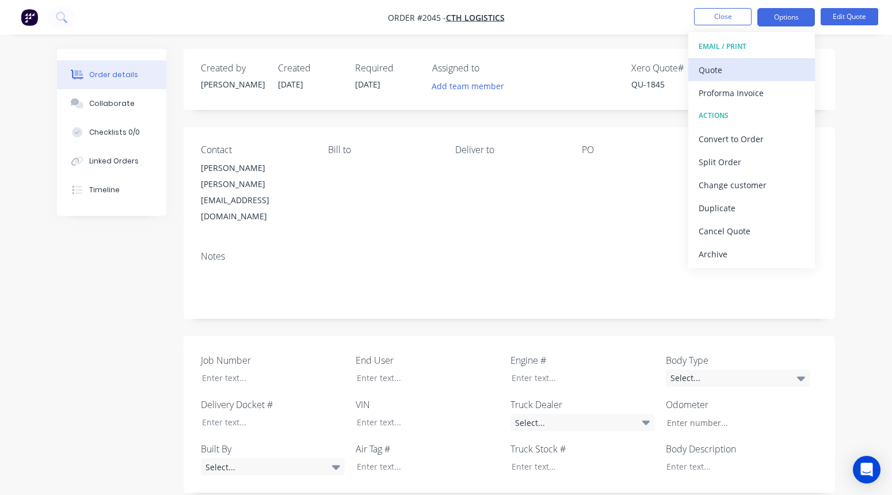
click at [751, 62] on div "Quote" at bounding box center [752, 70] width 106 height 17
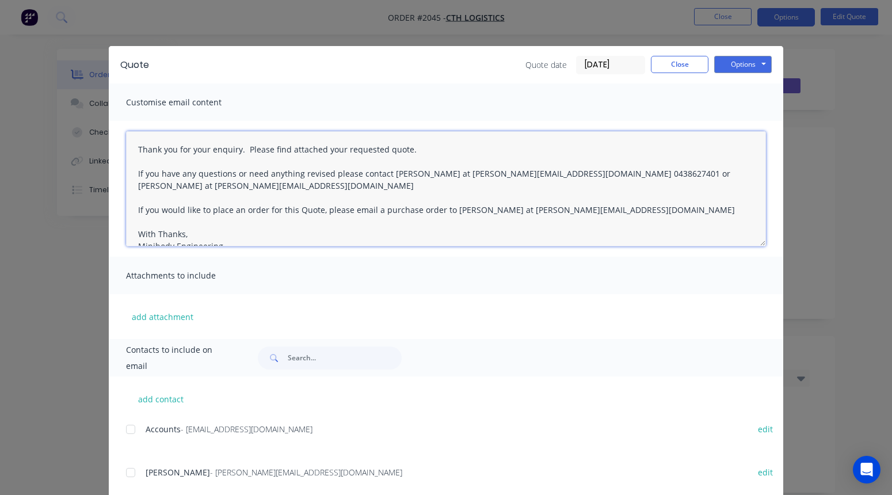
drag, startPoint x: 137, startPoint y: 147, endPoint x: 408, endPoint y: 152, distance: 271.1
click at [408, 152] on textarea "Thank you for your enquiry. Please find attached your requested quote. If you h…" at bounding box center [446, 188] width 640 height 115
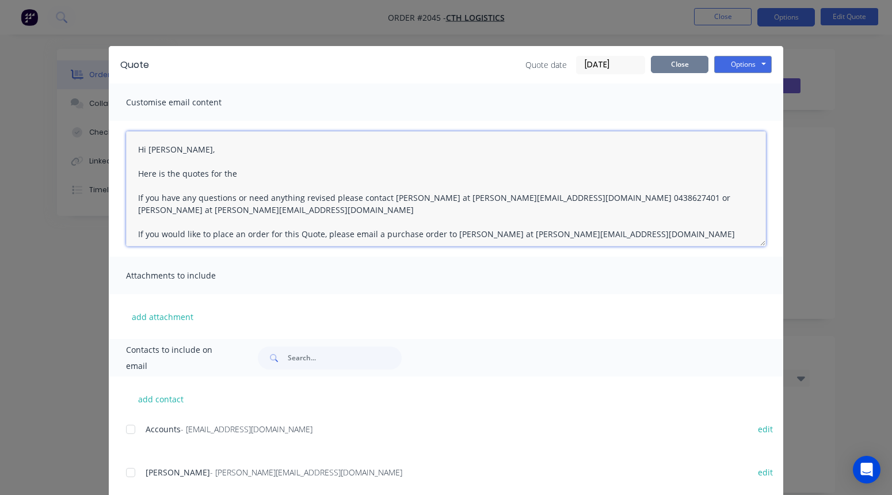
type textarea "Hi [PERSON_NAME], Here is the quotes for the If you have any questions or need …"
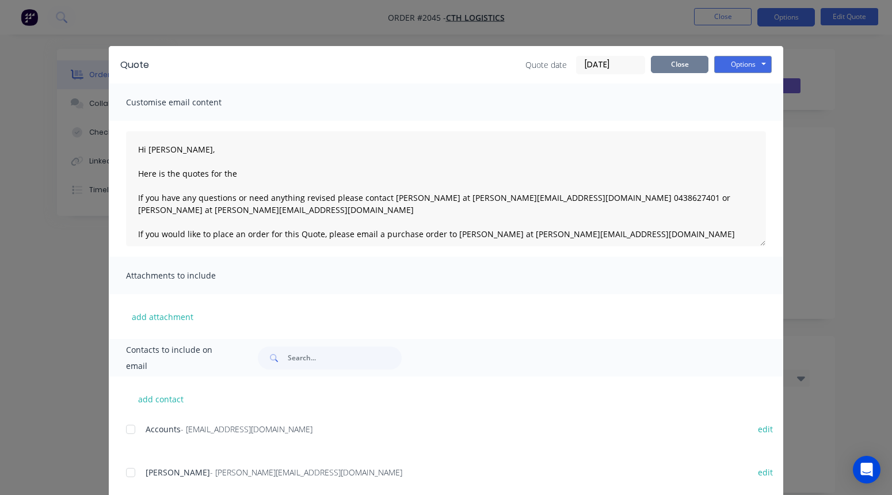
click at [689, 61] on button "Close" at bounding box center [680, 64] width 58 height 17
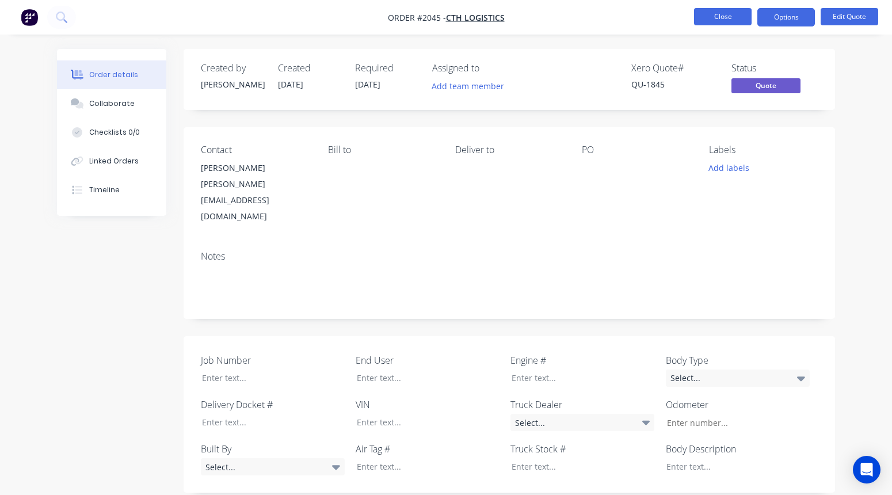
click at [734, 23] on button "Close" at bounding box center [723, 16] width 58 height 17
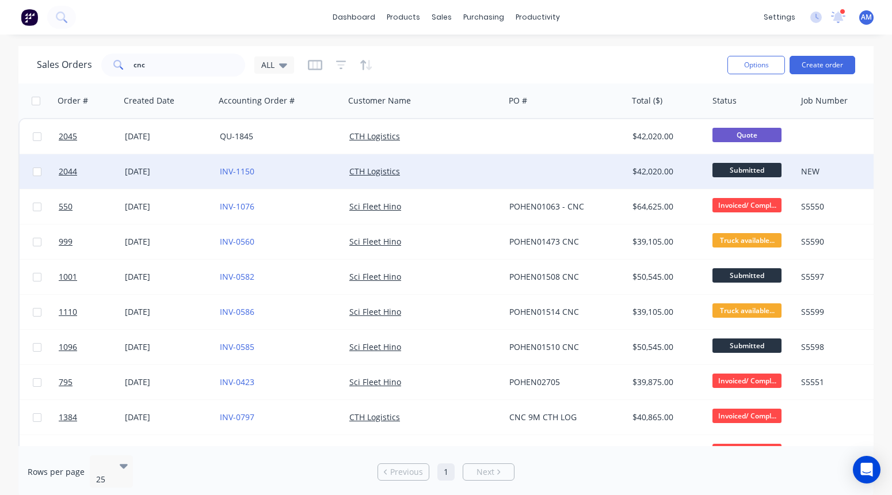
click at [571, 168] on div at bounding box center [566, 171] width 123 height 35
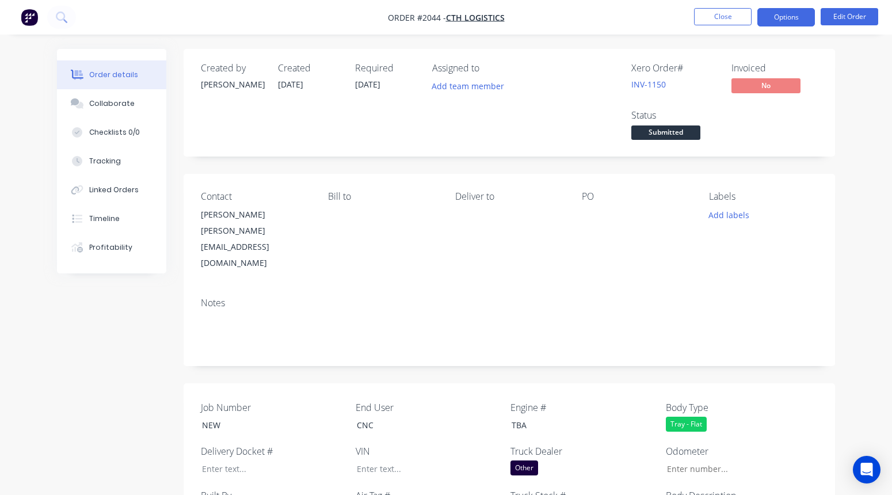
click at [761, 20] on button "Options" at bounding box center [786, 17] width 58 height 18
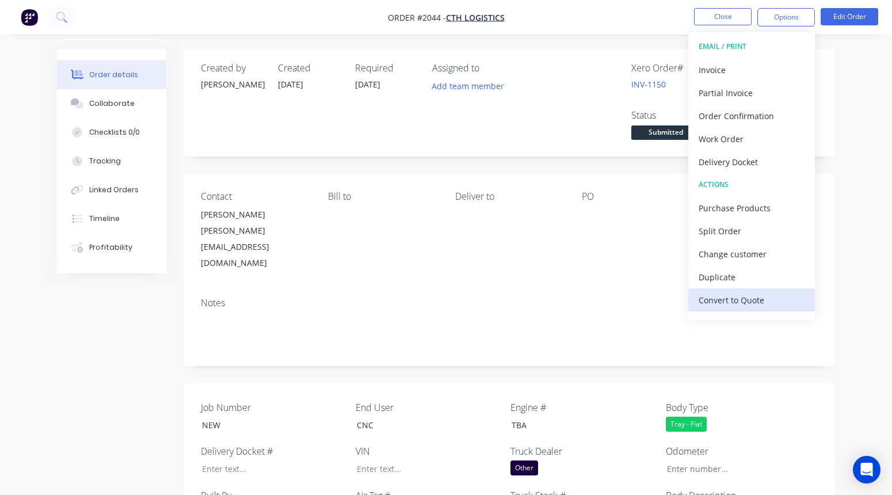
click at [749, 299] on div "Convert to Quote" at bounding box center [752, 300] width 106 height 17
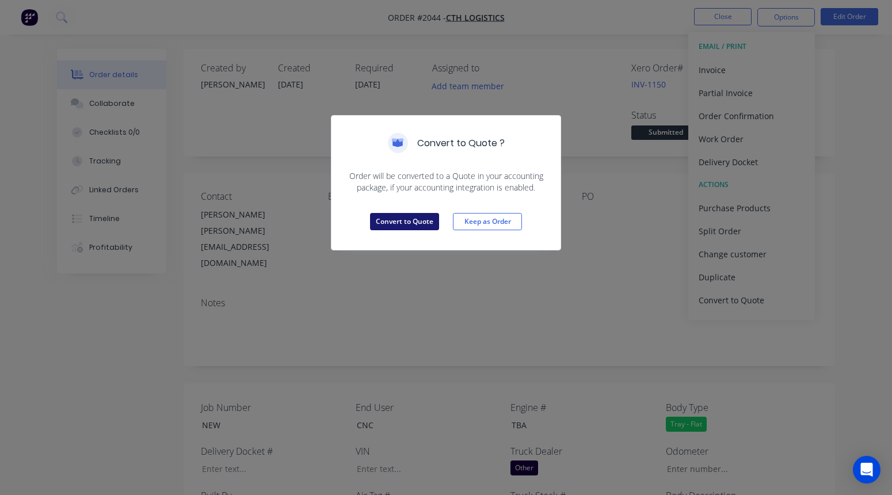
click at [429, 226] on button "Convert to Quote" at bounding box center [404, 221] width 69 height 17
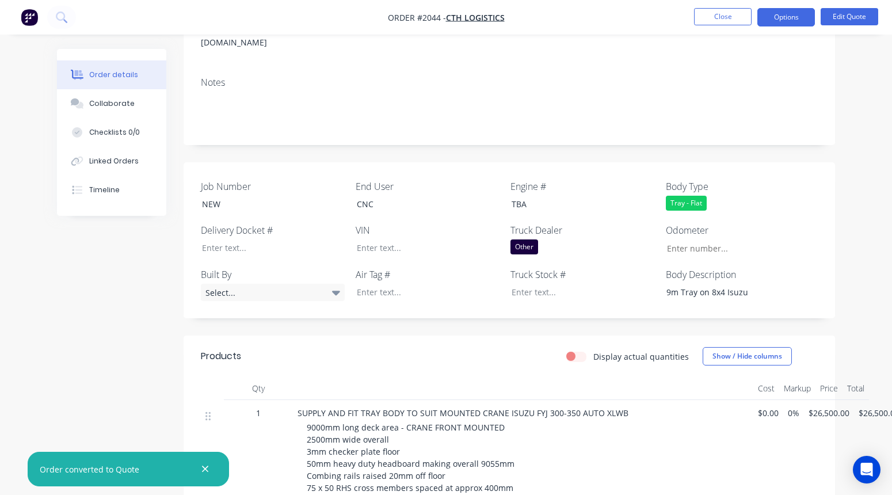
scroll to position [166, 0]
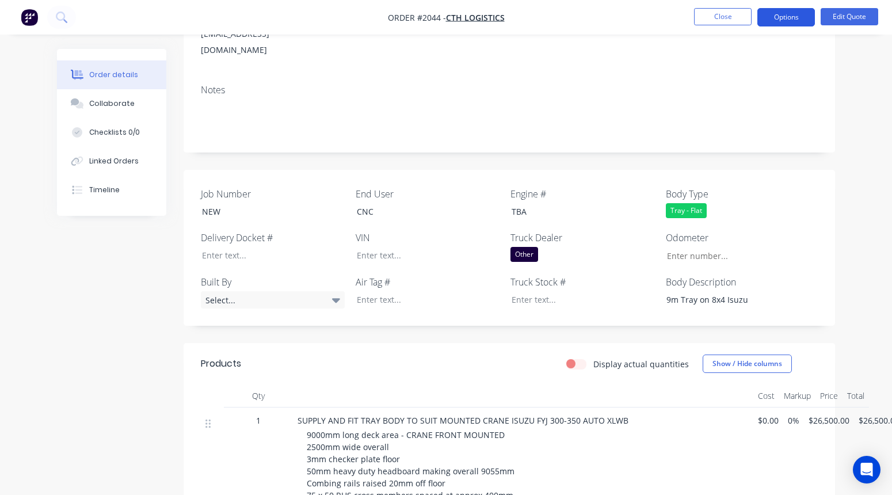
click at [761, 17] on button "Options" at bounding box center [786, 17] width 58 height 18
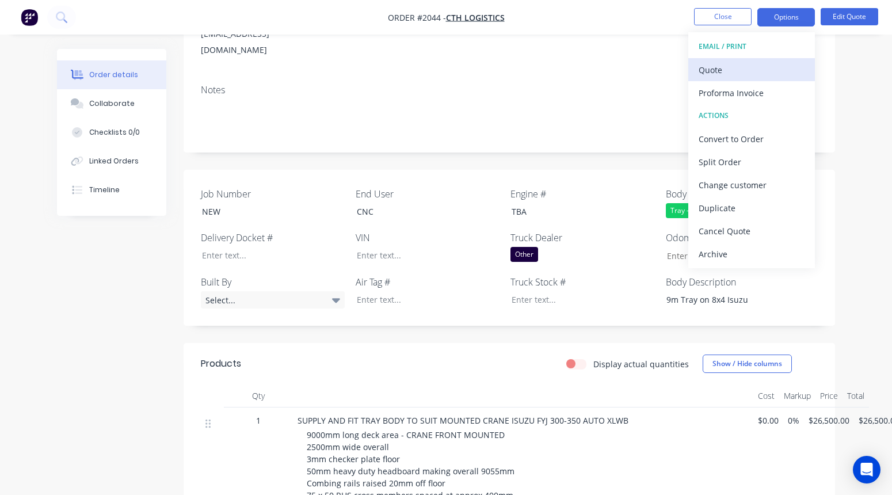
click at [733, 68] on div "Quote" at bounding box center [752, 70] width 106 height 17
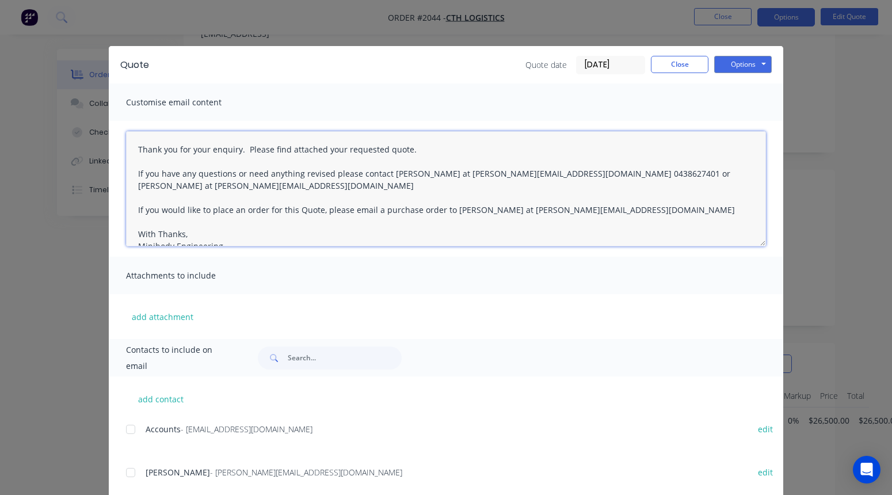
drag, startPoint x: 431, startPoint y: 148, endPoint x: 124, endPoint y: 148, distance: 307.3
click at [124, 148] on div "Thank you for your enquiry. Please find attached your requested quote. If you h…" at bounding box center [446, 189] width 674 height 136
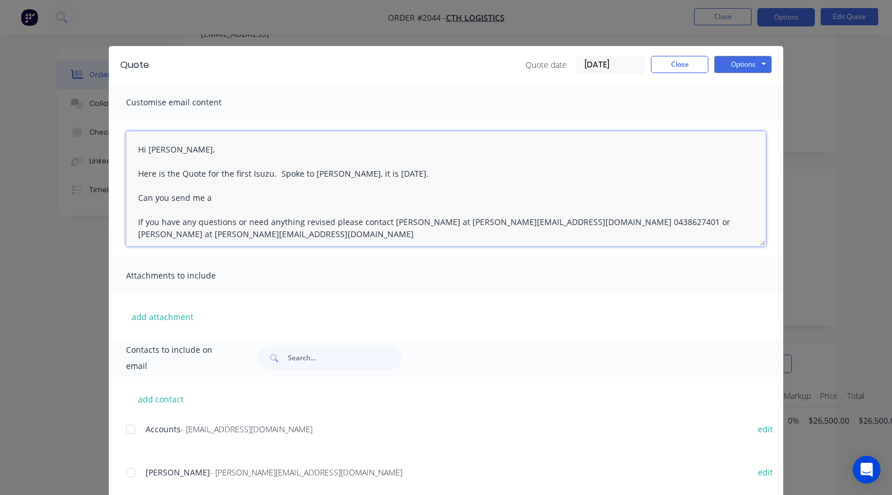
type textarea "Hi [PERSON_NAME], Here is the Quote for the first Isuzu. Spoke to [PERSON_NAME]…"
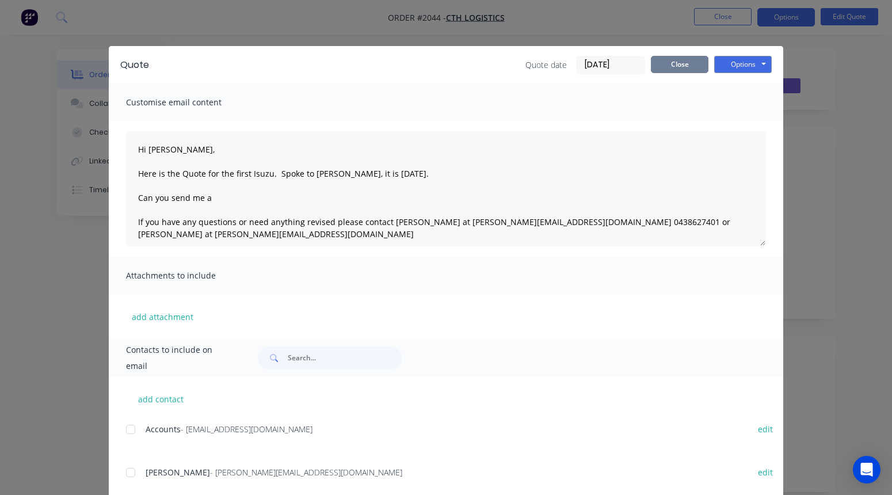
click at [682, 64] on button "Close" at bounding box center [680, 64] width 58 height 17
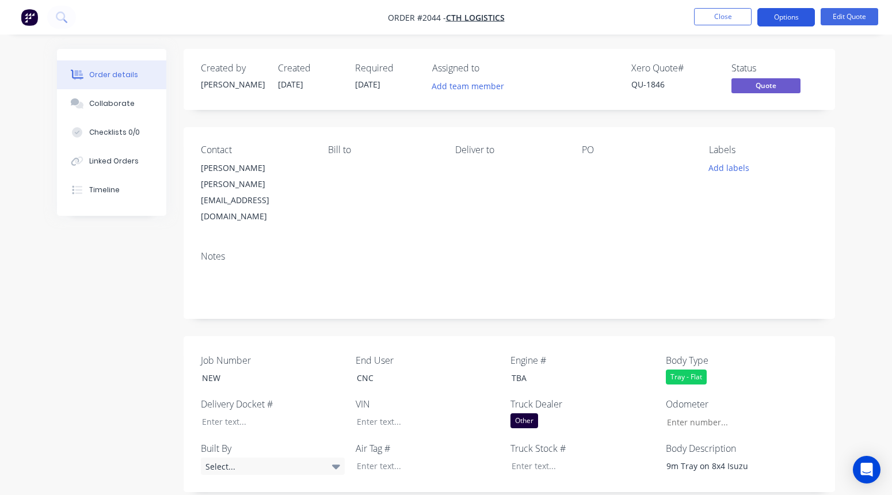
click at [761, 18] on button "Options" at bounding box center [786, 17] width 58 height 18
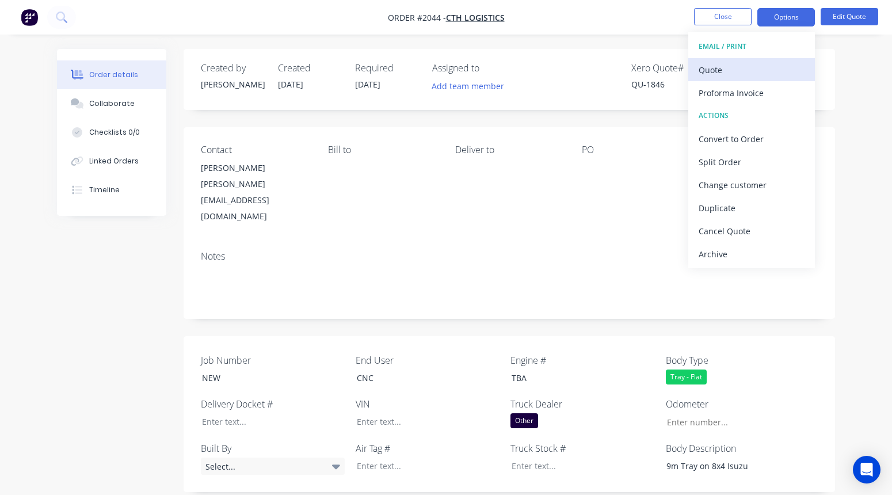
click at [761, 66] on div "Quote" at bounding box center [752, 70] width 106 height 17
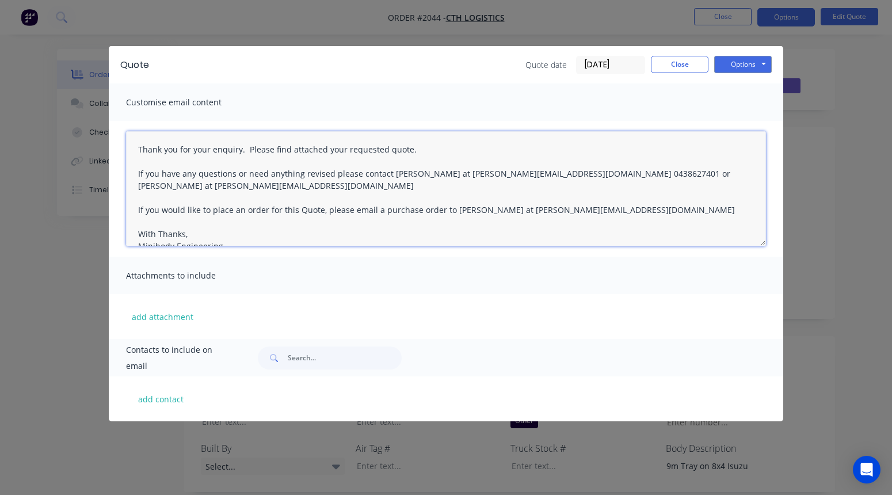
drag, startPoint x: 440, startPoint y: 153, endPoint x: 140, endPoint y: 134, distance: 301.0
click at [140, 134] on textarea "Thank you for your enquiry. Please find attached your requested quote. If you h…" at bounding box center [446, 188] width 640 height 115
type textarea "If you have any questions or need anything revised please contact [PERSON_NAME]…"
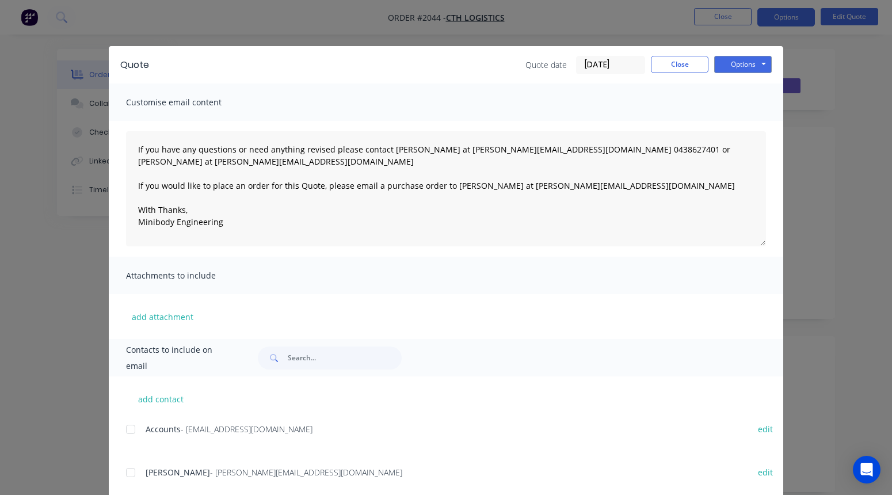
drag, startPoint x: 758, startPoint y: 9, endPoint x: 479, endPoint y: 75, distance: 286.8
click at [479, 75] on div "Quote Quote date [DATE] Close Options Preview Print Email" at bounding box center [446, 64] width 674 height 37
click at [684, 64] on button "Close" at bounding box center [680, 64] width 58 height 17
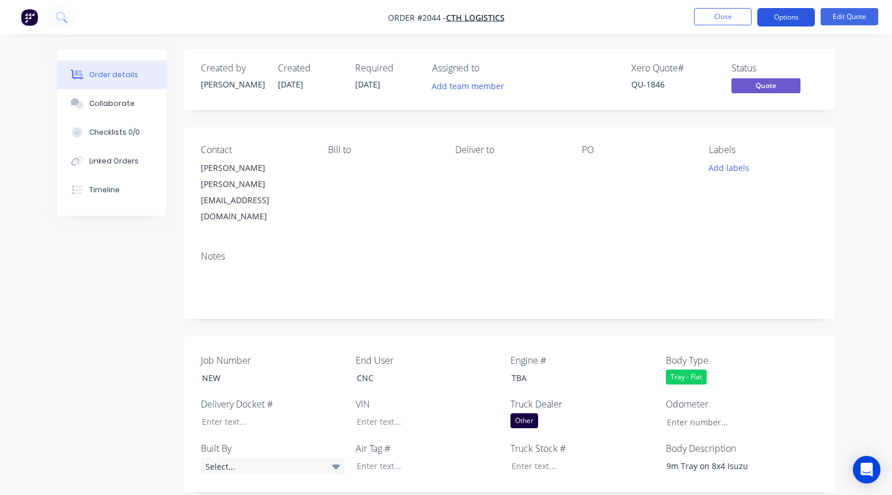
click at [761, 13] on button "Options" at bounding box center [786, 17] width 58 height 18
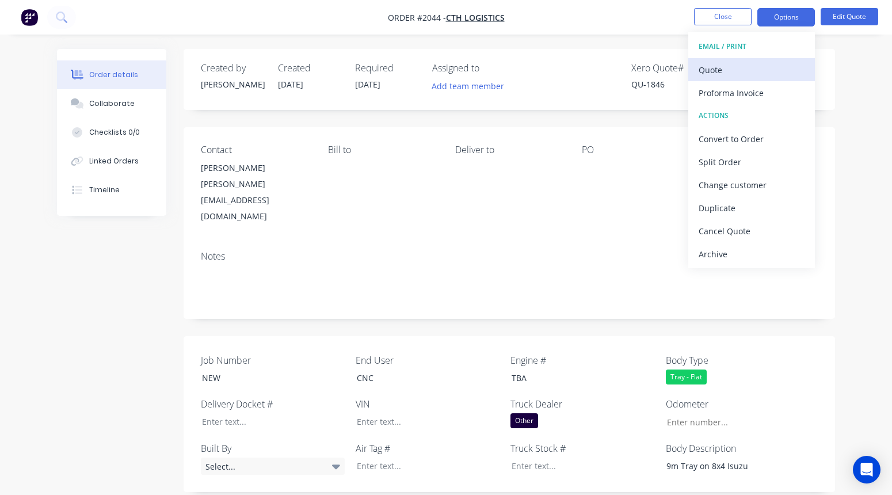
click at [750, 64] on div "Quote" at bounding box center [752, 70] width 106 height 17
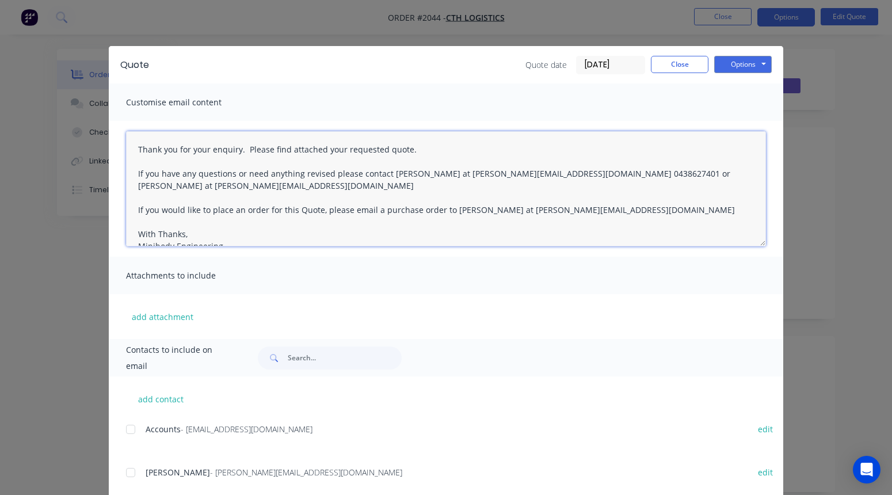
drag, startPoint x: 415, startPoint y: 150, endPoint x: 132, endPoint y: 148, distance: 283.7
click at [132, 148] on textarea "Thank you for your enquiry. Please find attached your requested quote. If you h…" at bounding box center [446, 188] width 640 height 115
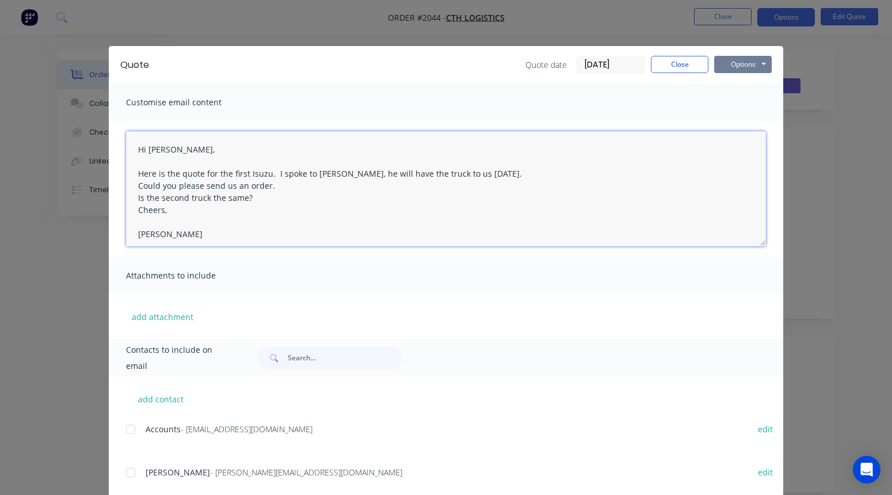
type textarea "Hi [PERSON_NAME], Here is the quote for the first Isuzu. I spoke to [PERSON_NAM…"
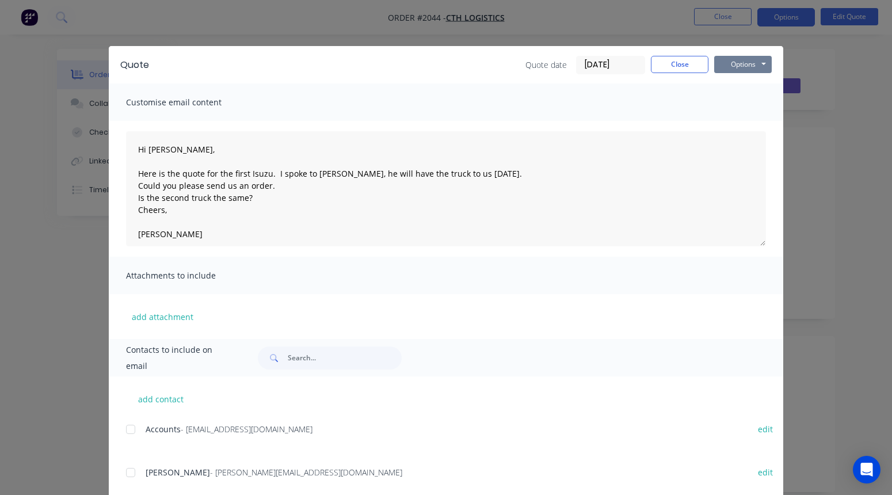
click at [745, 65] on button "Options" at bounding box center [743, 64] width 58 height 17
click at [747, 123] on button "Email" at bounding box center [751, 122] width 74 height 19
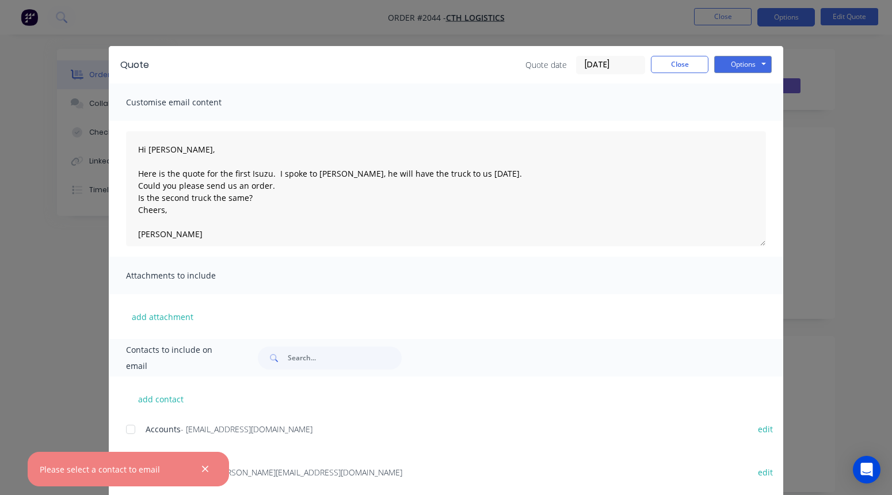
click at [415, 292] on div "Attachments to include" at bounding box center [446, 275] width 674 height 37
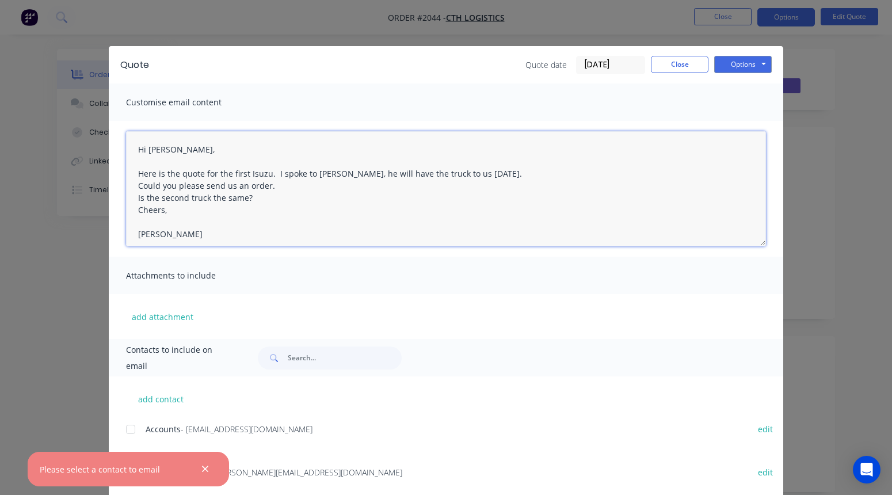
click at [423, 238] on textarea "Thank you for your enquiry. Please find attached your requested quote. If you h…" at bounding box center [446, 188] width 640 height 115
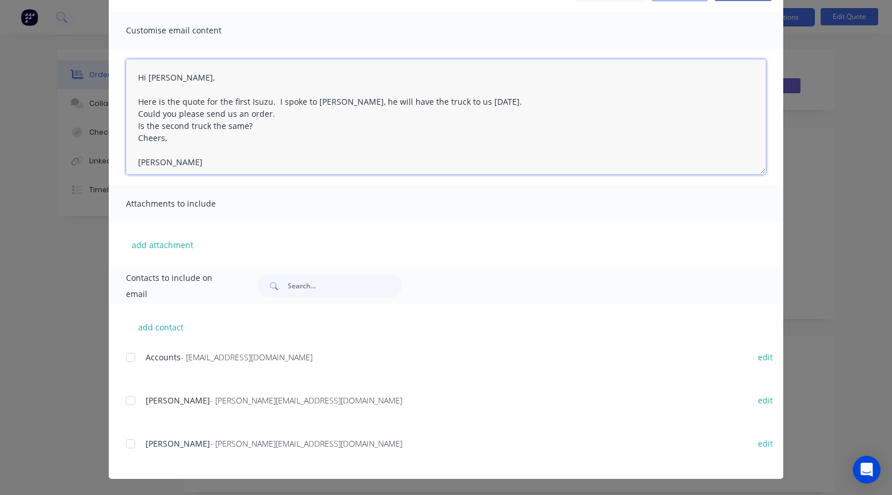
scroll to position [72, 0]
click at [134, 399] on div at bounding box center [130, 400] width 23 height 23
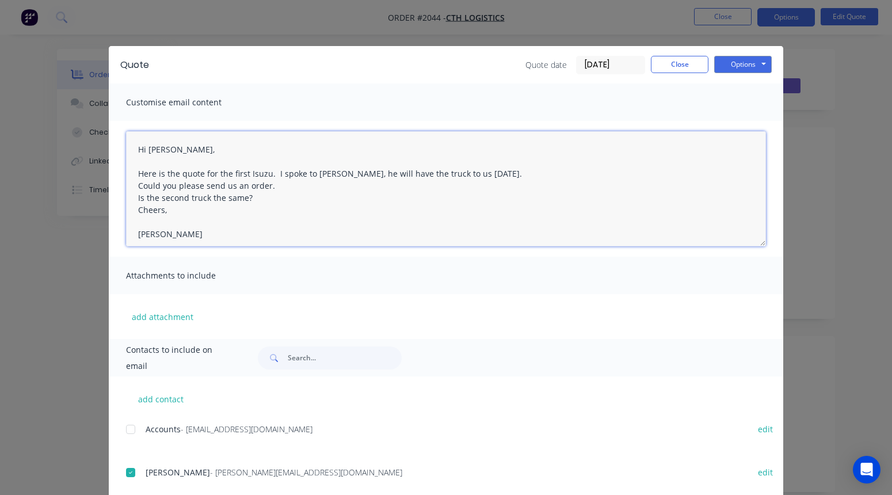
scroll to position [0, 0]
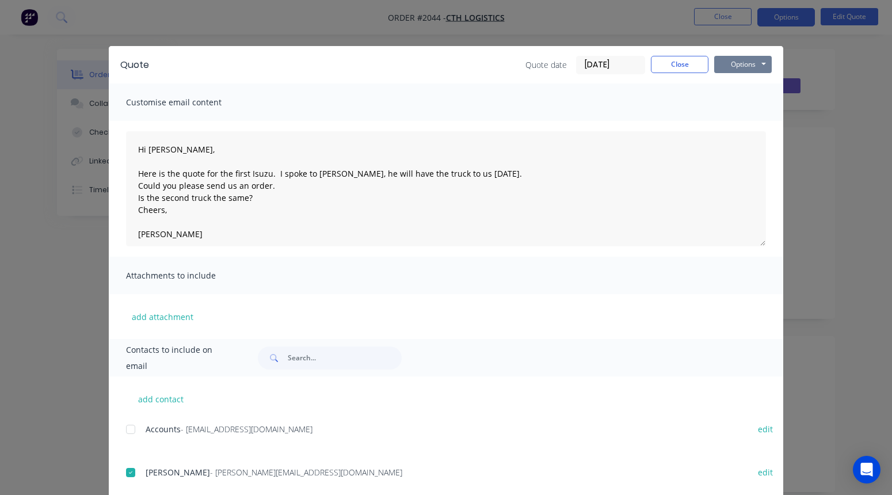
click at [742, 71] on button "Options" at bounding box center [743, 64] width 58 height 17
click at [745, 123] on button "Email" at bounding box center [751, 122] width 74 height 19
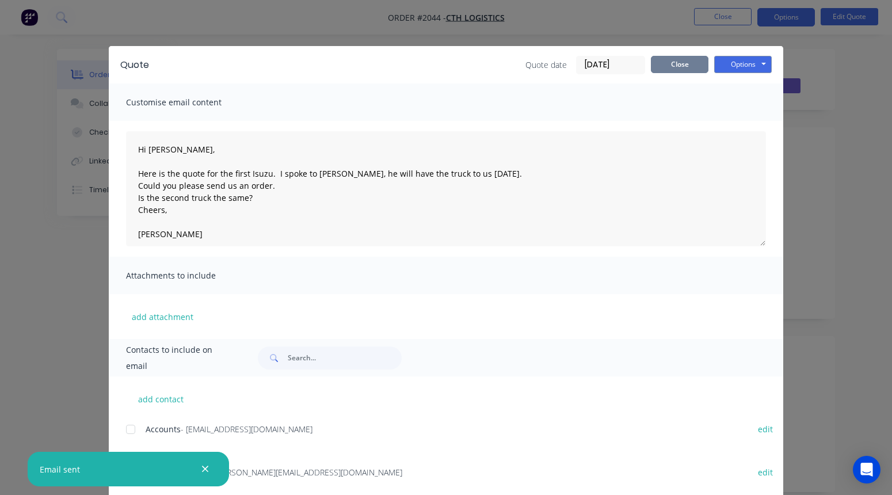
click at [685, 63] on button "Close" at bounding box center [680, 64] width 58 height 17
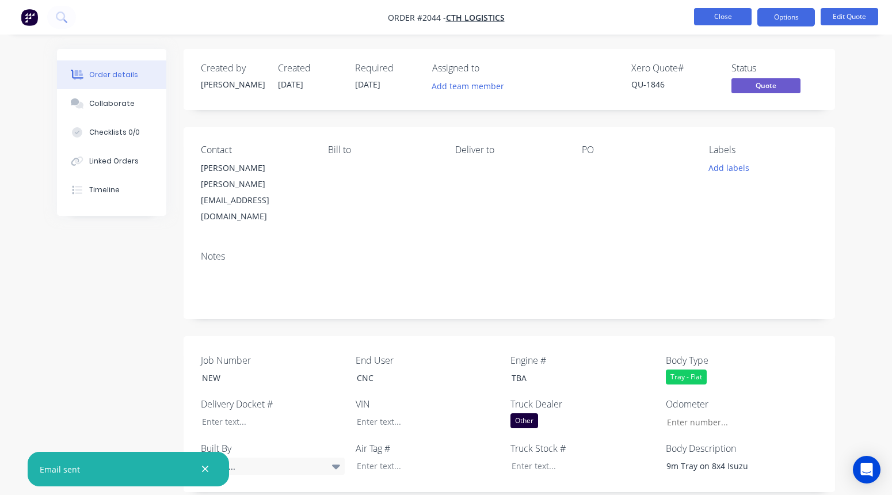
click at [726, 13] on button "Close" at bounding box center [723, 16] width 58 height 17
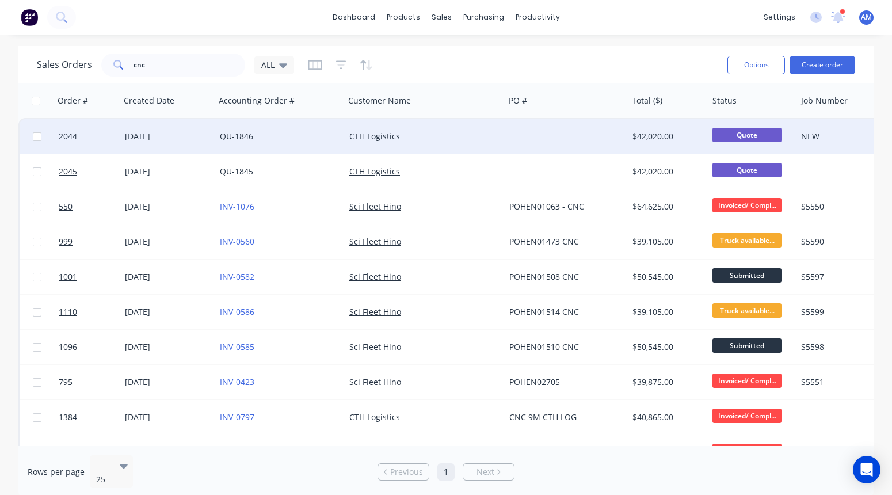
click at [273, 134] on div "QU-1846" at bounding box center [277, 137] width 115 height 12
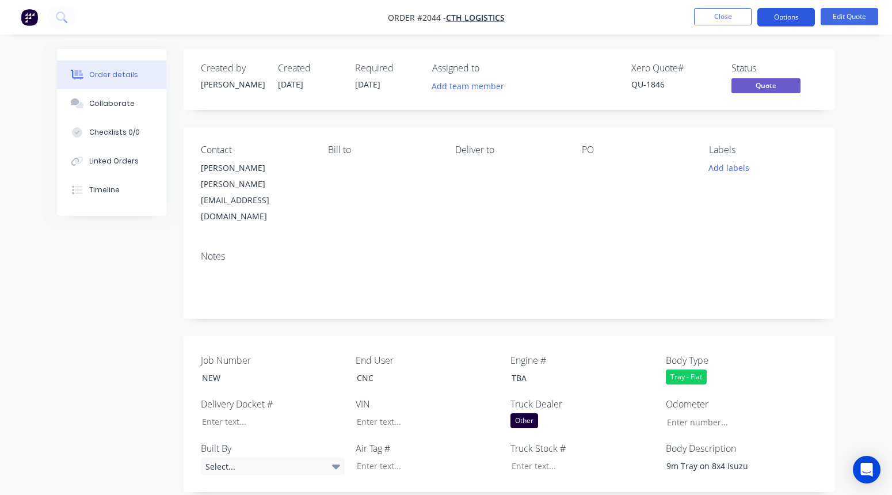
click at [761, 17] on button "Options" at bounding box center [786, 17] width 58 height 18
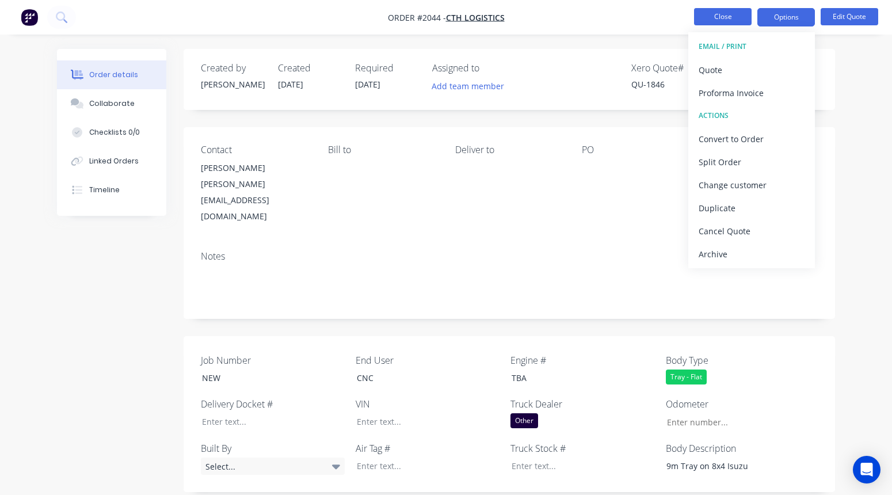
click at [743, 18] on button "Close" at bounding box center [723, 16] width 58 height 17
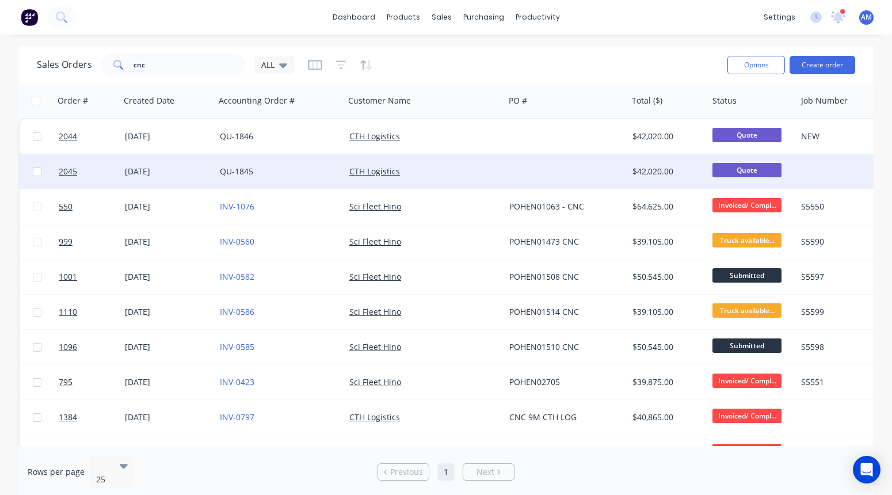
click at [427, 173] on div "CTH Logistics" at bounding box center [420, 172] width 143 height 12
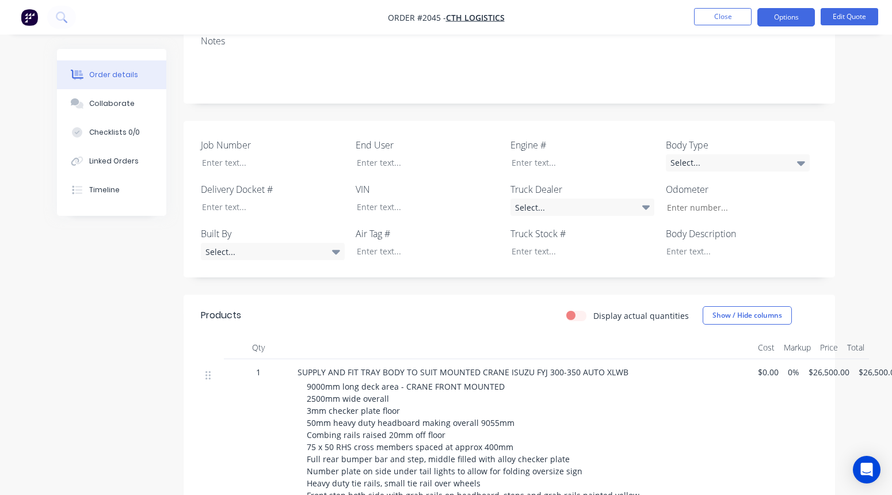
scroll to position [216, 0]
click at [761, 365] on span "$26,500.00" at bounding box center [828, 371] width 41 height 12
click at [761, 17] on button "Edit Quote" at bounding box center [850, 16] width 58 height 17
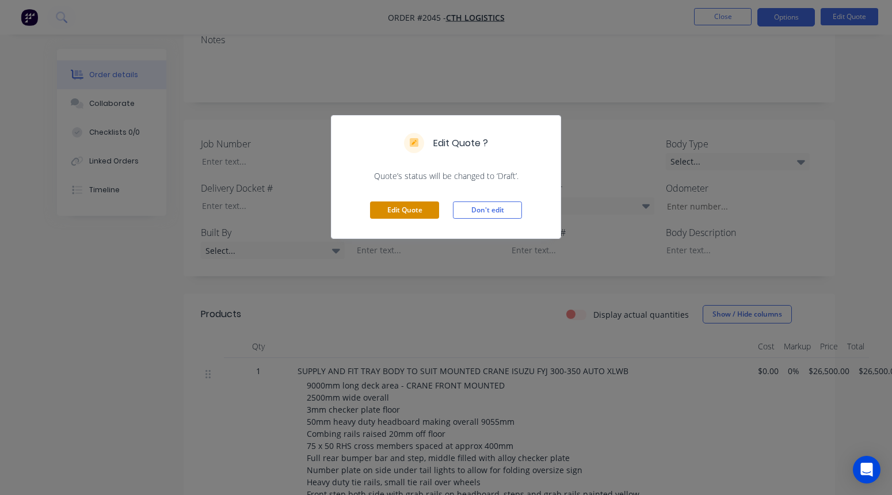
click at [415, 215] on button "Edit Quote" at bounding box center [404, 209] width 69 height 17
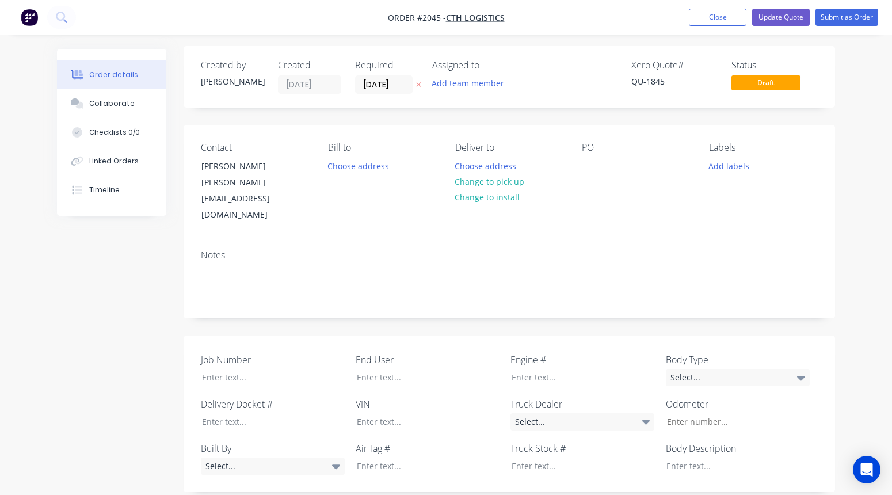
scroll to position [2, 0]
click at [727, 16] on button "Close" at bounding box center [718, 17] width 58 height 17
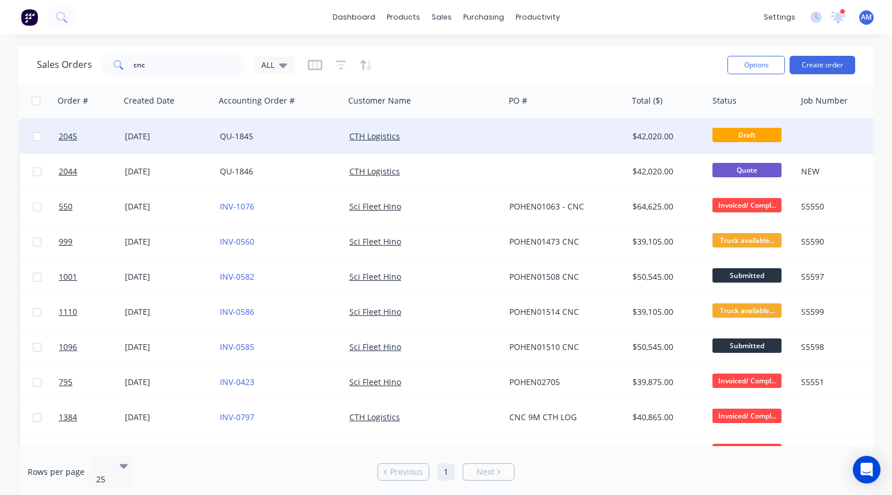
click at [557, 133] on div at bounding box center [566, 136] width 123 height 35
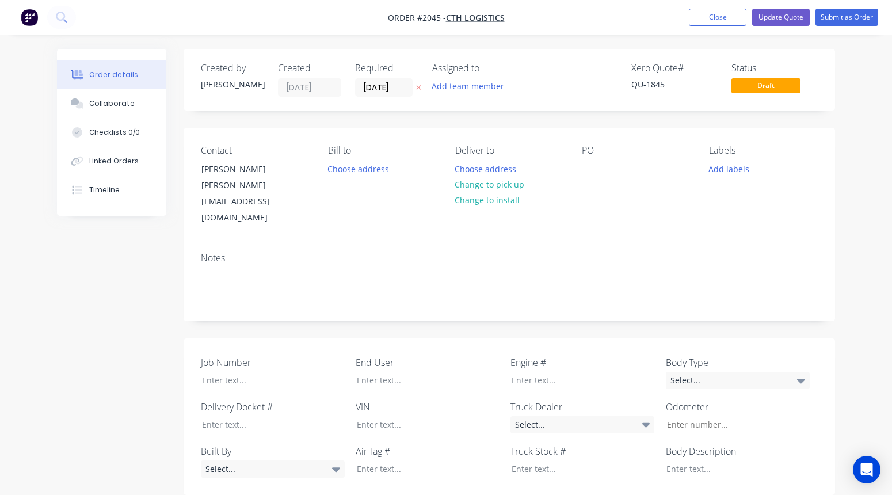
type input "$26,500.00"
type input "$2,400.00"
type input "$1,100.00"
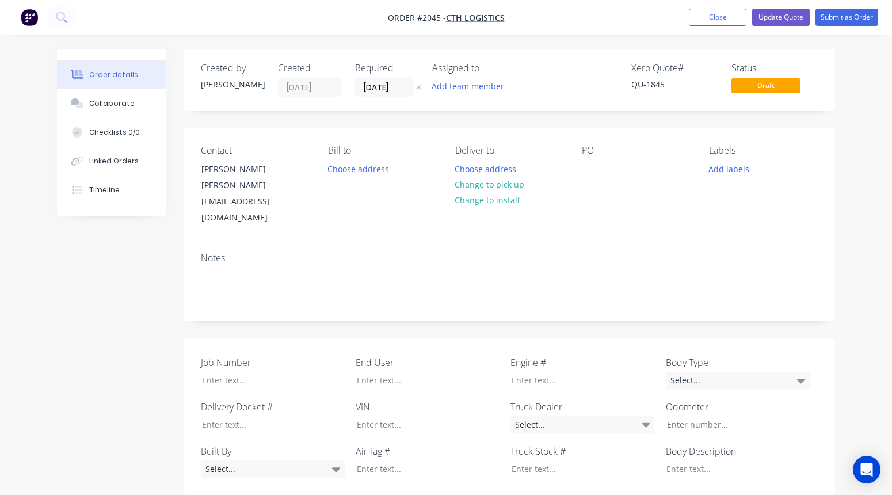
type input "$1,100.00"
type input "$1,250.00"
type input "$700.00"
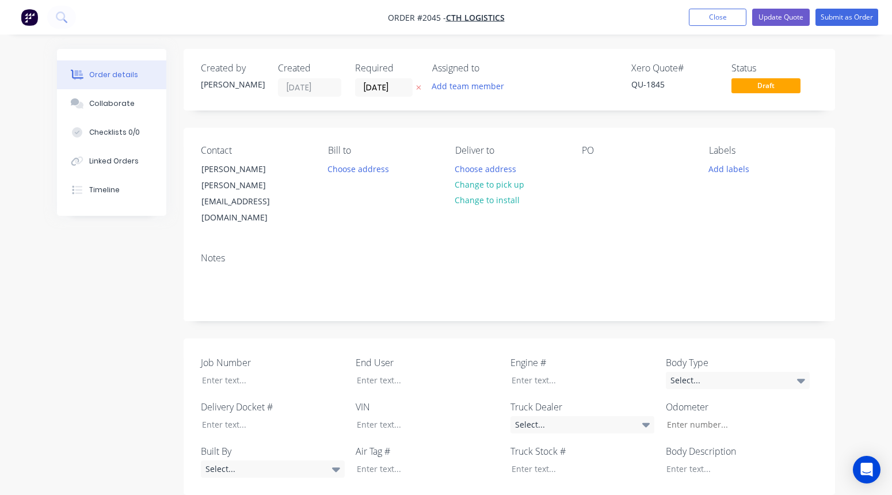
type input "$500.00"
type input "$250.00"
type input "$150.00"
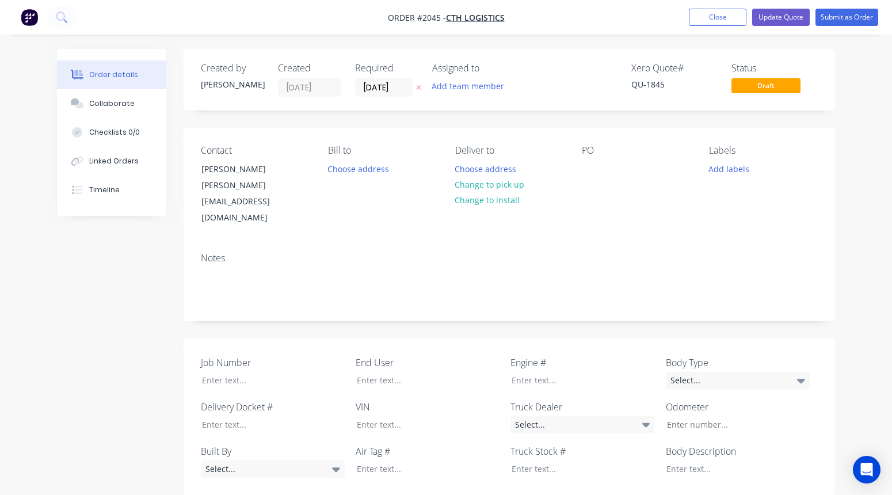
type input "$150.00"
type input "$850.00"
type input "$200.00"
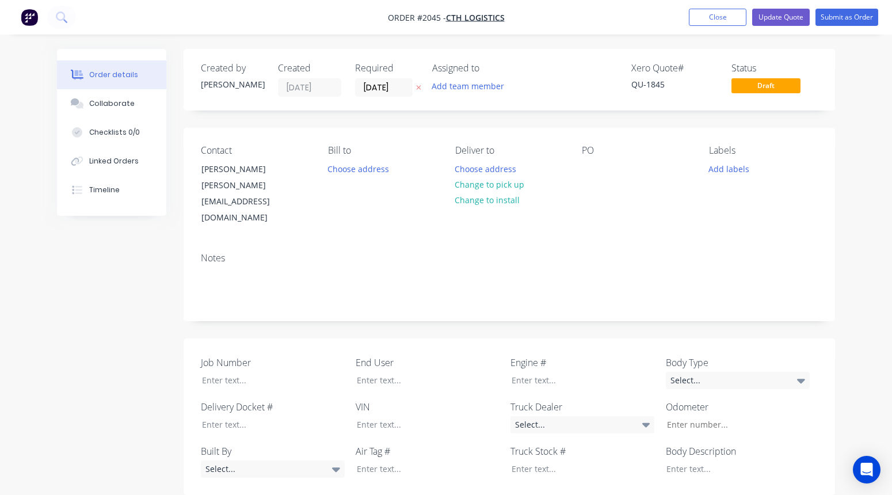
type input "$1,500.00"
type input "$2,200.00"
type input "$600.00"
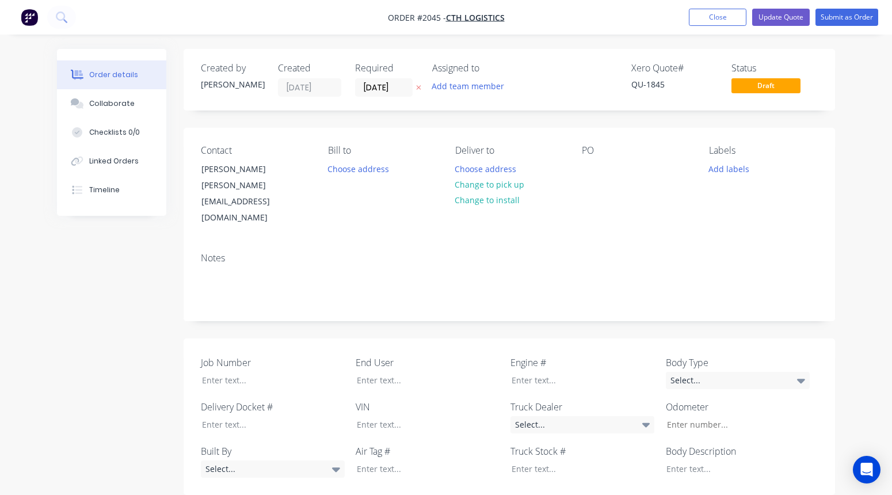
type input "$600.00"
click at [761, 18] on button "Update Quote" at bounding box center [781, 17] width 58 height 17
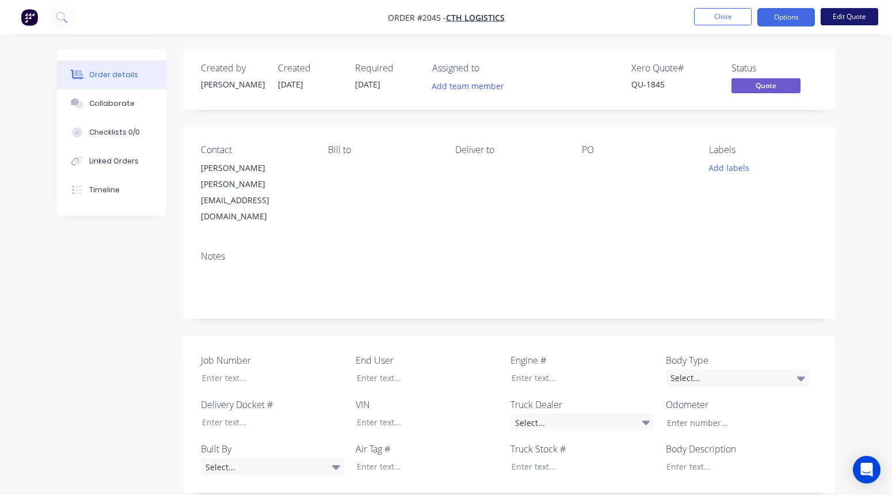
click at [761, 17] on button "Edit Quote" at bounding box center [850, 16] width 58 height 17
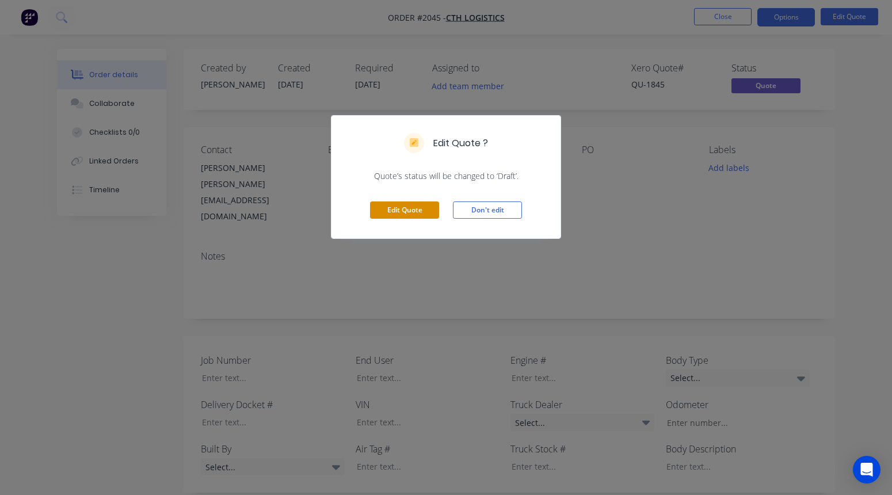
click at [409, 215] on button "Edit Quote" at bounding box center [404, 209] width 69 height 17
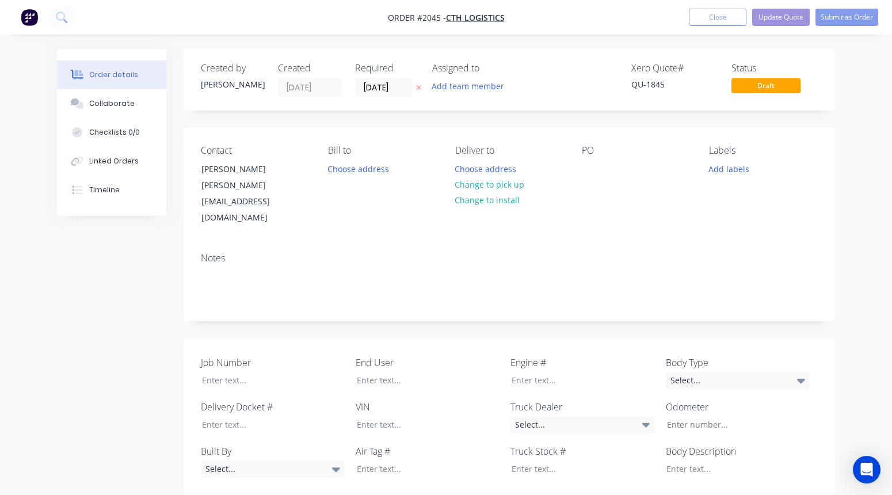
type input "$26,500.00"
type input "$2,400.00"
type input "$1,100.00"
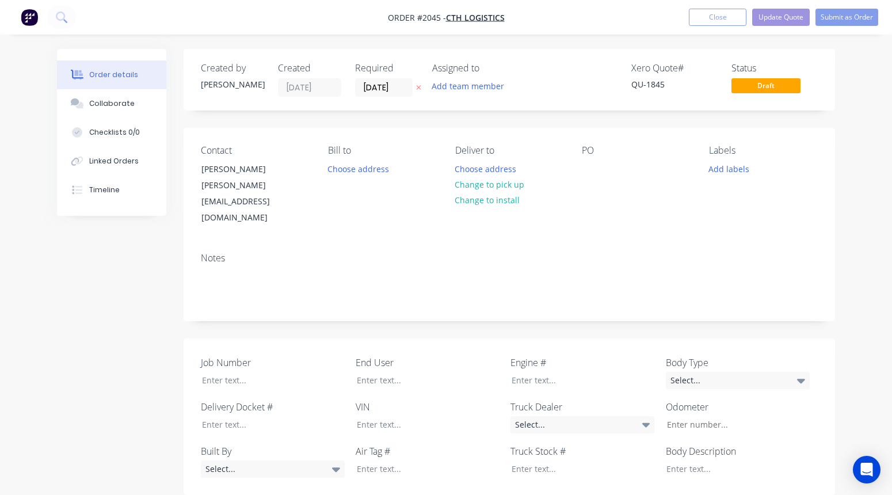
type input "$1,100.00"
type input "$1,250.00"
type input "$700.00"
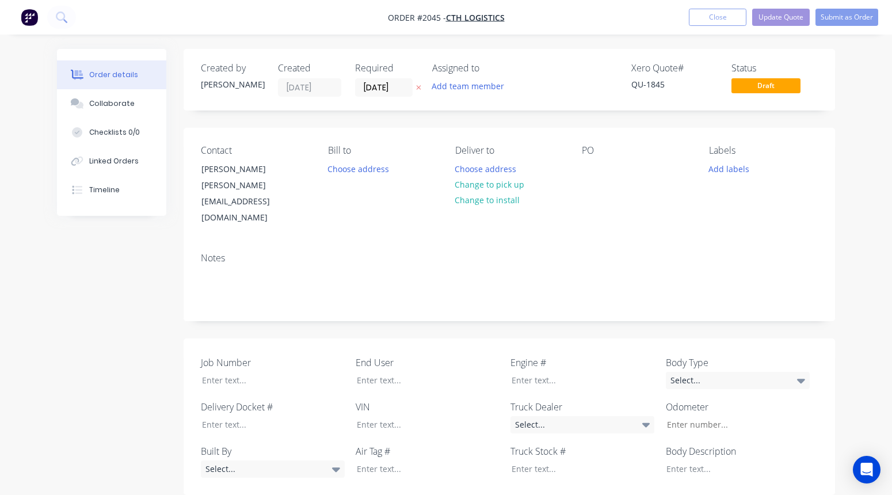
type input "$500.00"
type input "$250.00"
type input "$150.00"
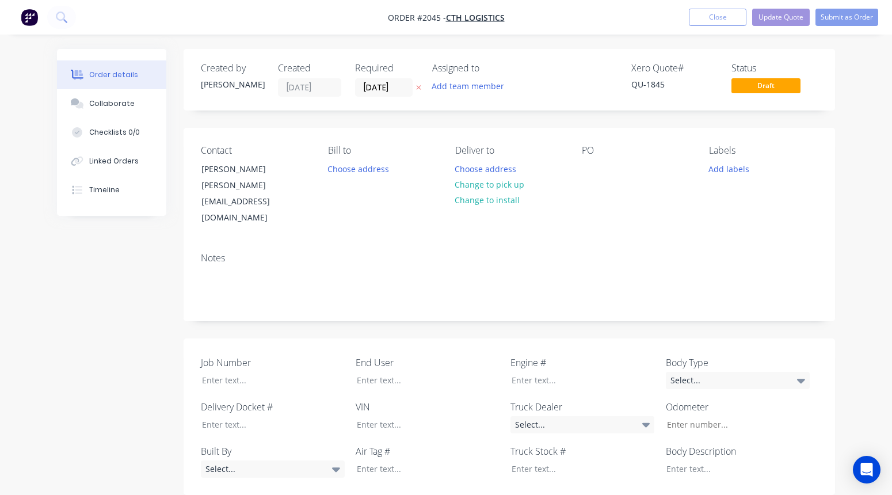
type input "$150.00"
type input "$850.00"
type input "$200.00"
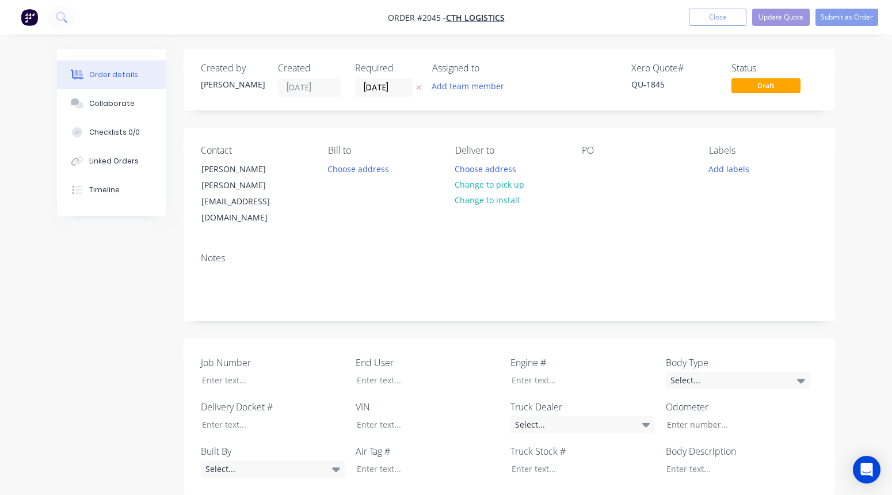
type input "$1,500.00"
type input "$2,200.00"
type input "$600.00"
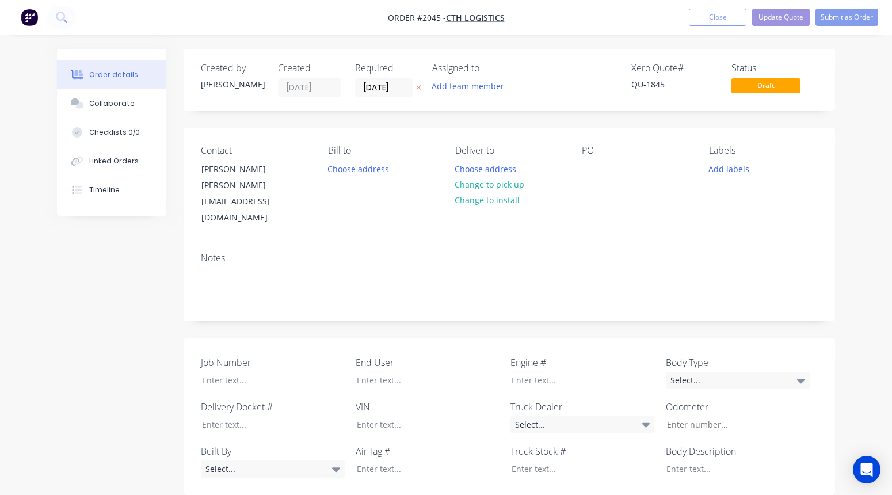
type input "$600.00"
click at [592, 166] on div at bounding box center [591, 169] width 18 height 17
click at [761, 14] on button "Update Quote" at bounding box center [781, 17] width 58 height 17
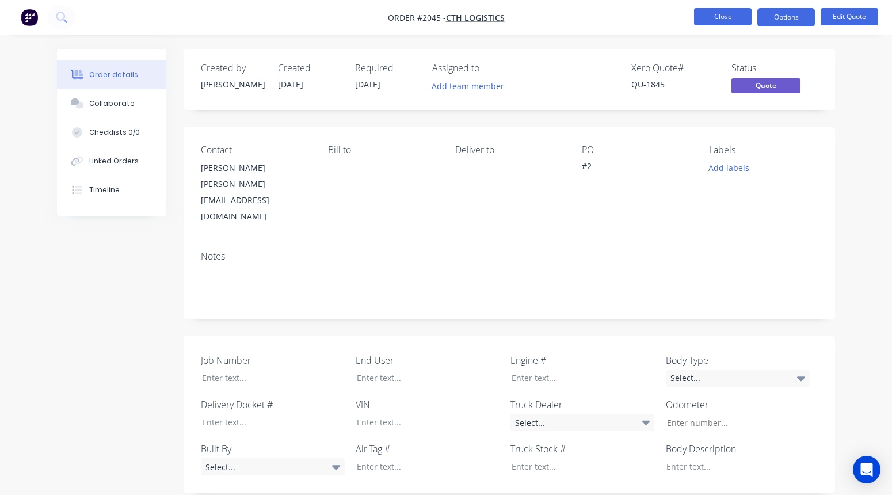
click at [734, 20] on button "Close" at bounding box center [723, 16] width 58 height 17
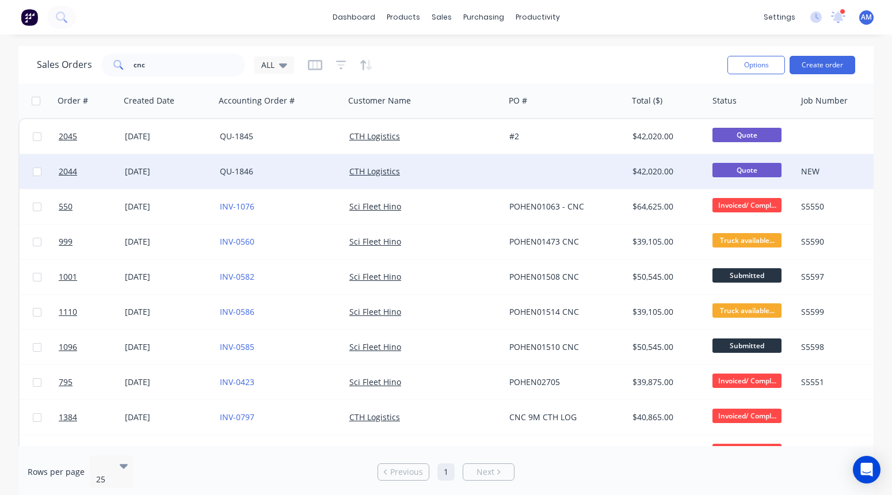
click at [520, 177] on div at bounding box center [566, 171] width 123 height 35
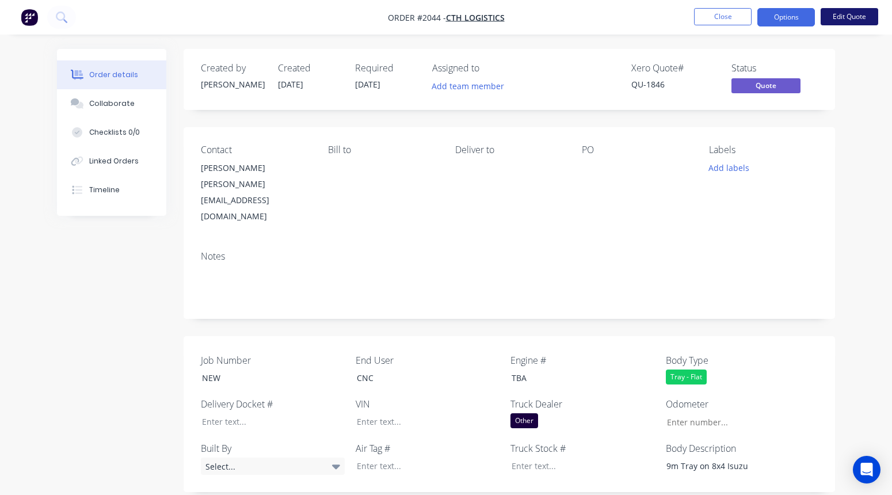
click at [761, 16] on button "Edit Quote" at bounding box center [850, 16] width 58 height 17
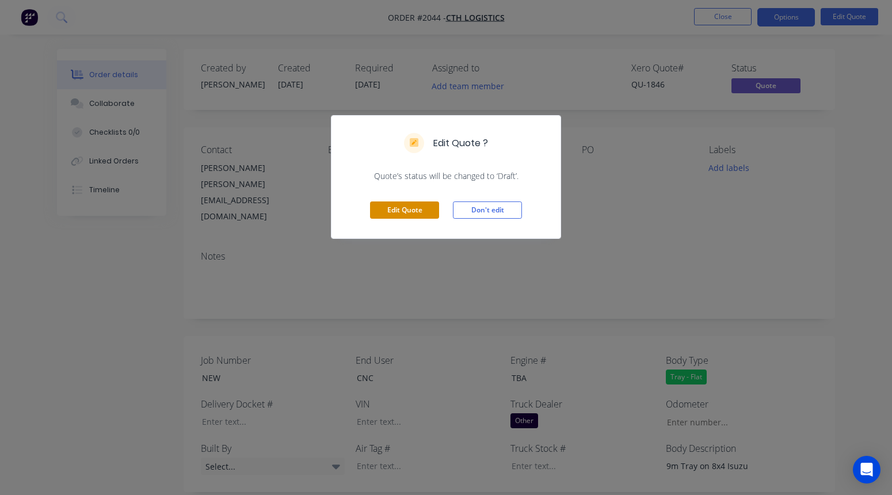
click at [404, 209] on button "Edit Quote" at bounding box center [404, 209] width 69 height 17
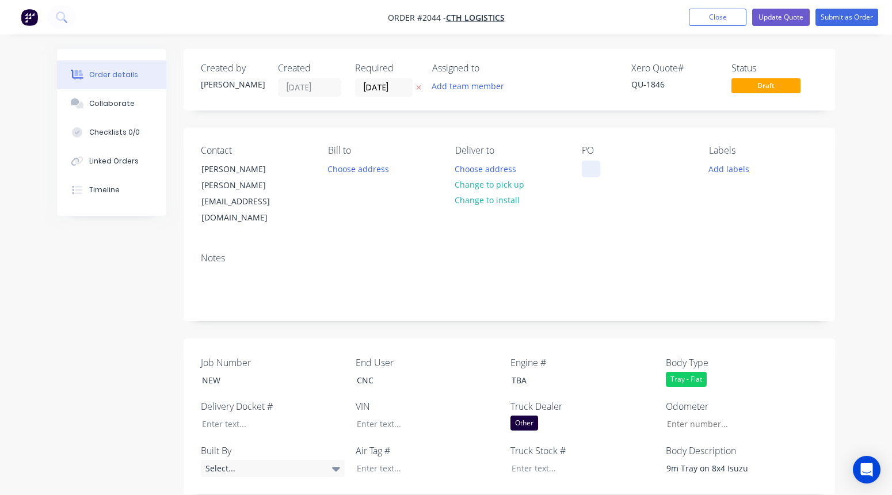
click at [585, 177] on div at bounding box center [591, 169] width 18 height 17
click at [761, 19] on button "Update Quote" at bounding box center [781, 17] width 58 height 17
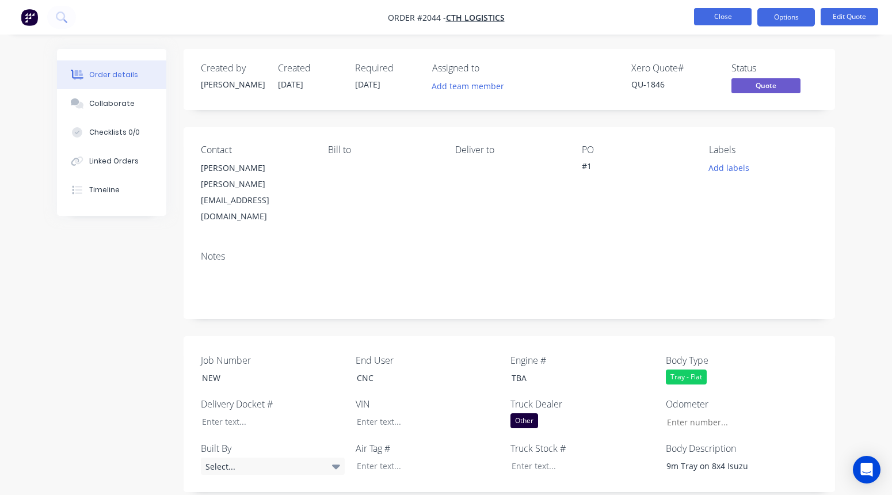
click at [731, 14] on button "Close" at bounding box center [723, 16] width 58 height 17
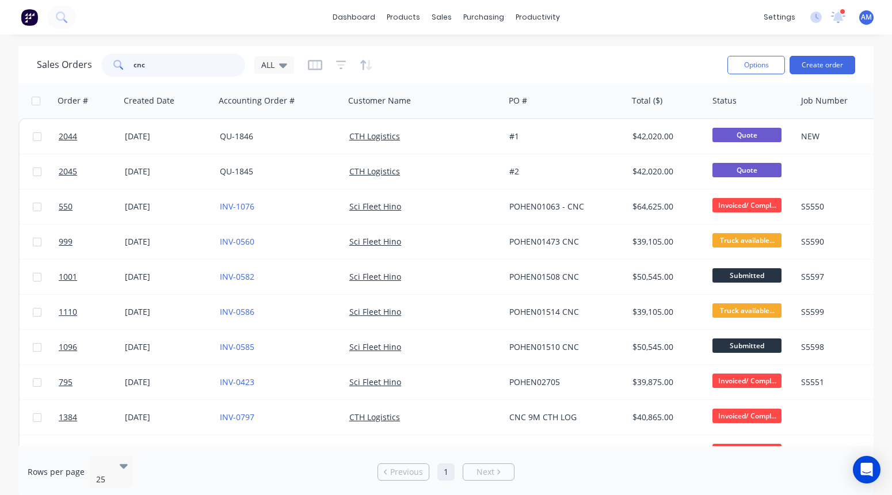
drag, startPoint x: 157, startPoint y: 67, endPoint x: 116, endPoint y: 68, distance: 41.4
click at [116, 68] on div "cnc" at bounding box center [173, 65] width 144 height 23
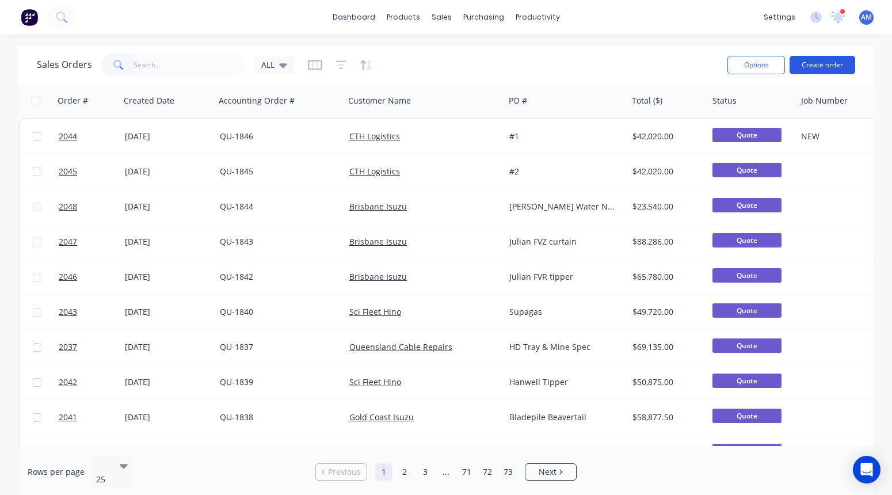
click at [761, 63] on button "Create order" at bounding box center [822, 65] width 66 height 18
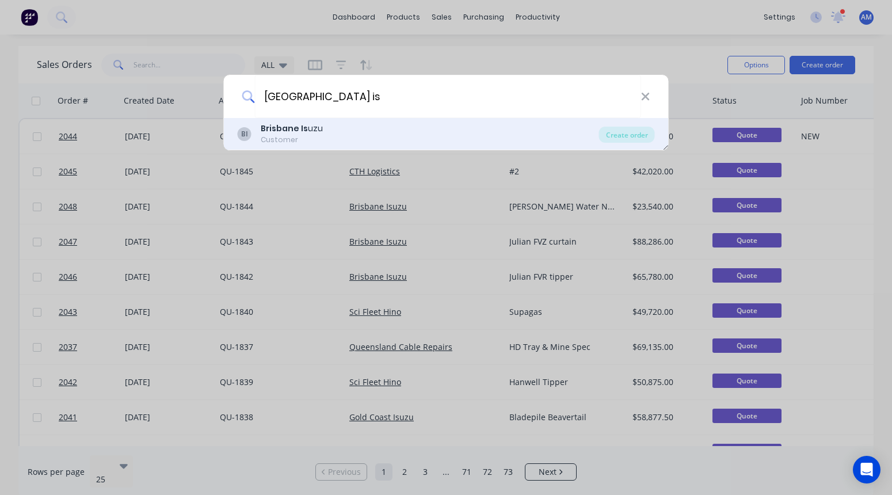
type input "[GEOGRAPHIC_DATA] is"
click at [501, 138] on div "BI [GEOGRAPHIC_DATA] Is uzu Customer" at bounding box center [418, 134] width 361 height 22
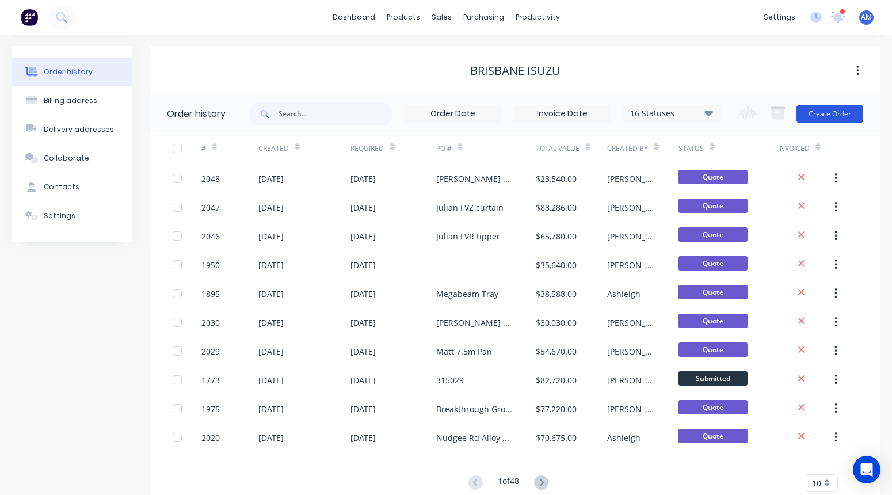
click at [761, 111] on button "Create Order" at bounding box center [829, 114] width 67 height 18
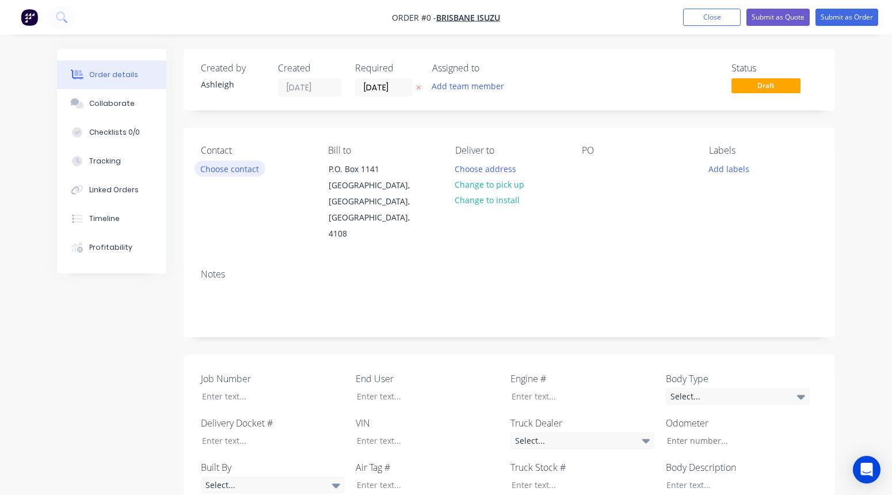
click at [244, 173] on button "Choose contact" at bounding box center [229, 169] width 71 height 16
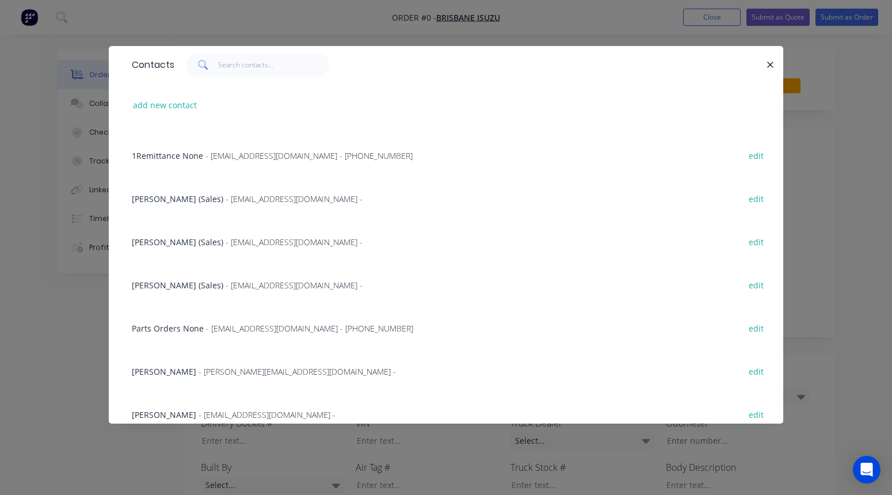
scroll to position [174, 0]
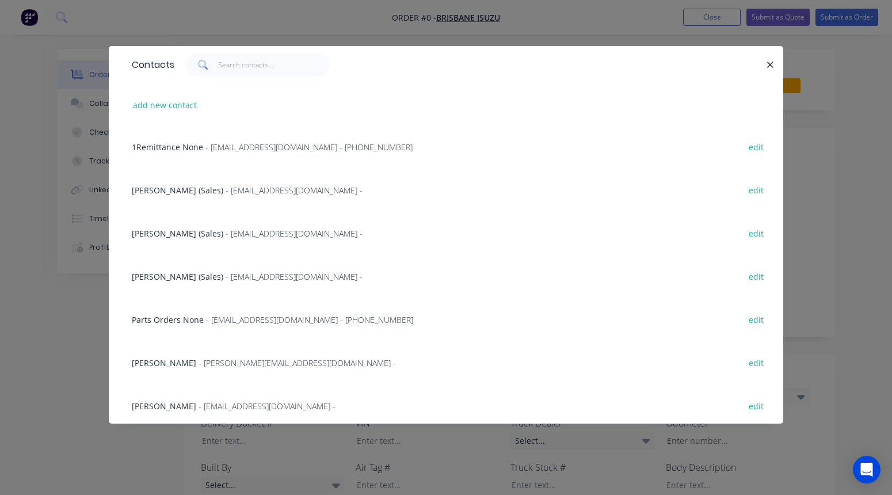
click at [229, 273] on span "- [EMAIL_ADDRESS][DOMAIN_NAME] -" at bounding box center [294, 276] width 137 height 11
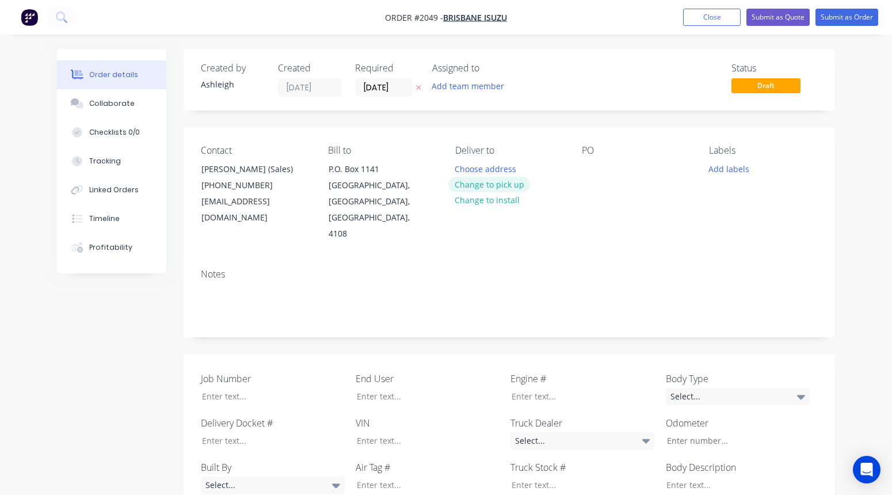
click at [505, 184] on button "Change to pick up" at bounding box center [489, 185] width 82 height 16
click at [592, 162] on div at bounding box center [591, 169] width 18 height 17
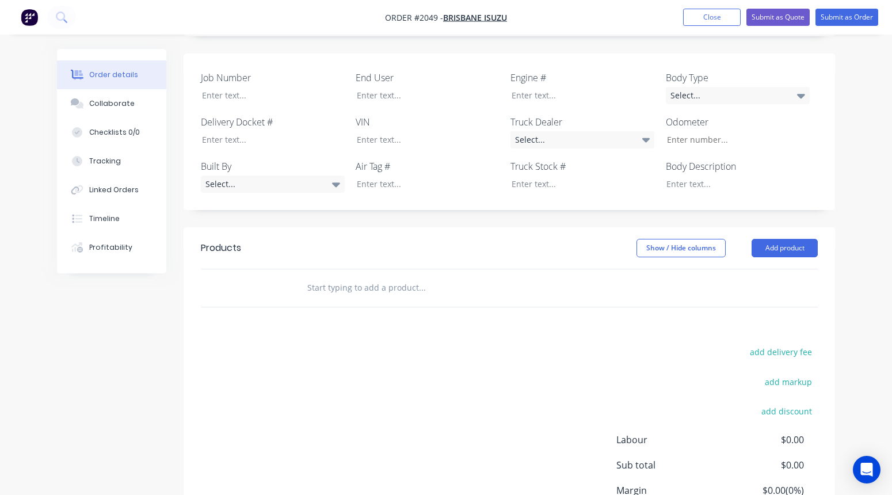
scroll to position [307, 0]
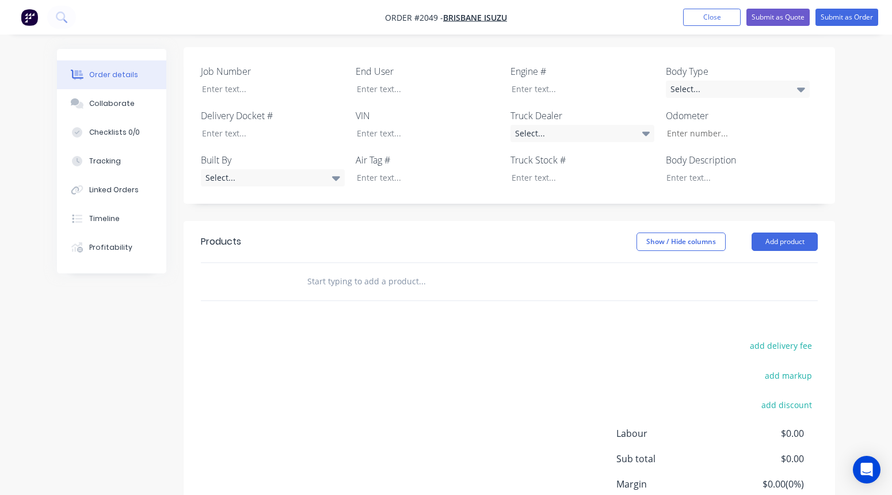
click at [338, 270] on input "text" at bounding box center [422, 281] width 230 height 23
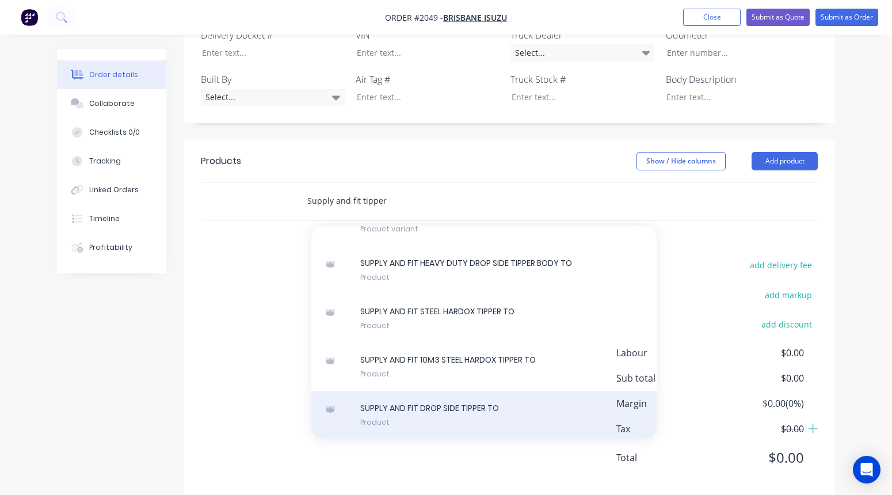
scroll to position [381, 0]
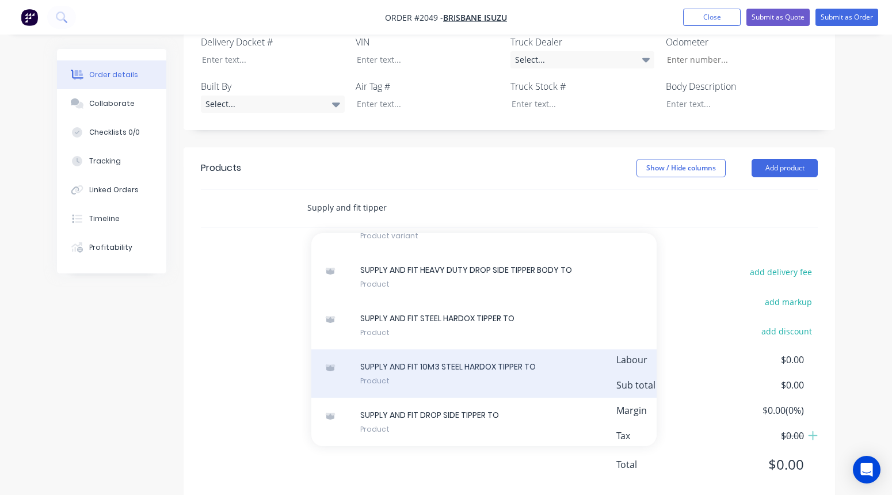
type input "Supply and fit tipper"
click at [405, 359] on div "SUPPLY AND FIT 10M3 STEEL HARDOX TIPPER TO Product" at bounding box center [483, 373] width 345 height 48
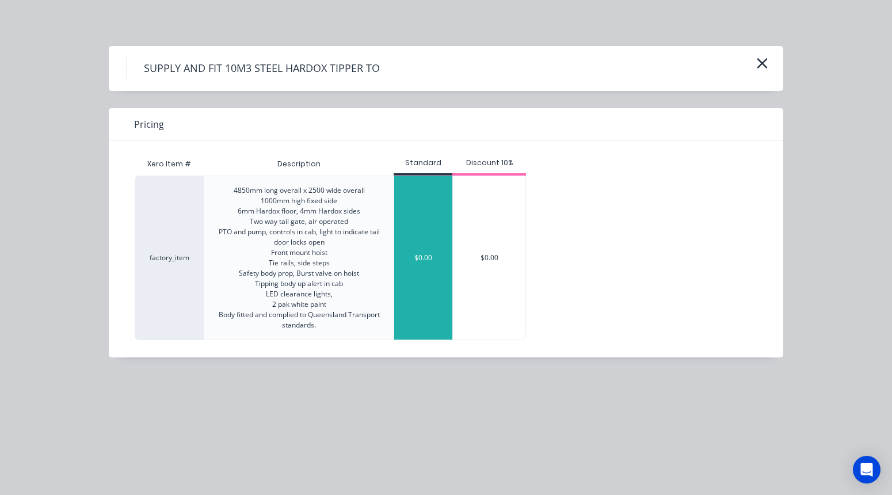
click at [426, 298] on div "$0.00" at bounding box center [423, 257] width 58 height 163
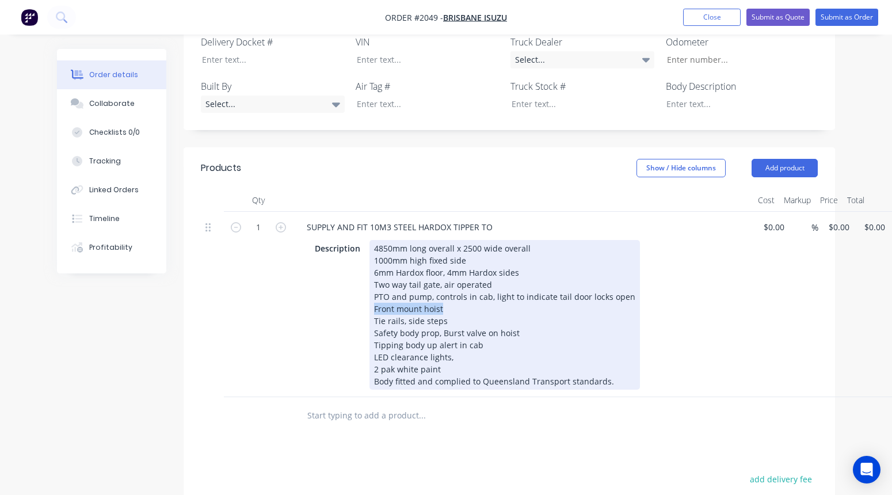
drag, startPoint x: 443, startPoint y: 293, endPoint x: 357, endPoint y: 289, distance: 86.4
click at [357, 289] on div "Description 4850mm long overall x 2500 wide overall 1000mm high fixed side 6mm …" at bounding box center [520, 315] width 421 height 150
click at [491, 271] on div "4850mm long overall x 2500 wide overall 1000mm high fixed side 6mm Hardox floor…" at bounding box center [504, 315] width 270 height 150
drag, startPoint x: 449, startPoint y: 303, endPoint x: 372, endPoint y: 305, distance: 76.5
click at [372, 305] on div "4850mm long overall x 2500 wide overall 1000mm high fixed side 6mm Hardox floor…" at bounding box center [504, 315] width 270 height 150
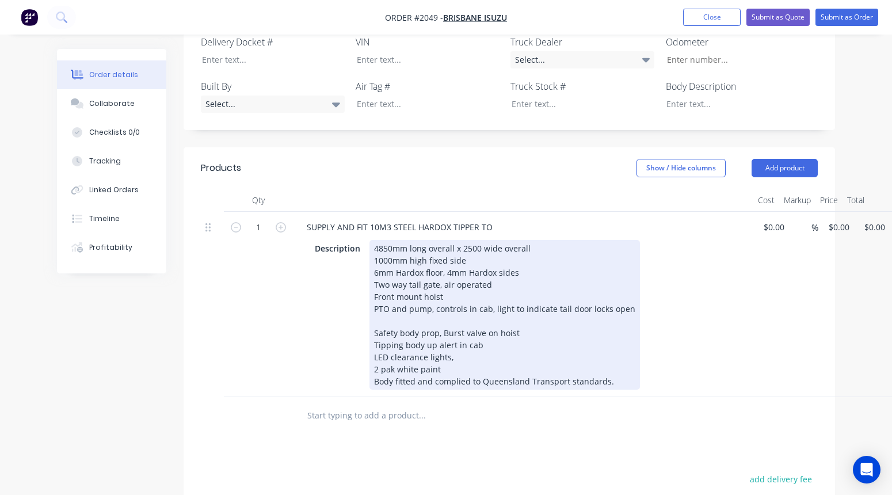
click at [481, 331] on div "4850mm long overall x 2500 wide overall 1000mm high fixed side 6mm Hardox floor…" at bounding box center [504, 315] width 270 height 150
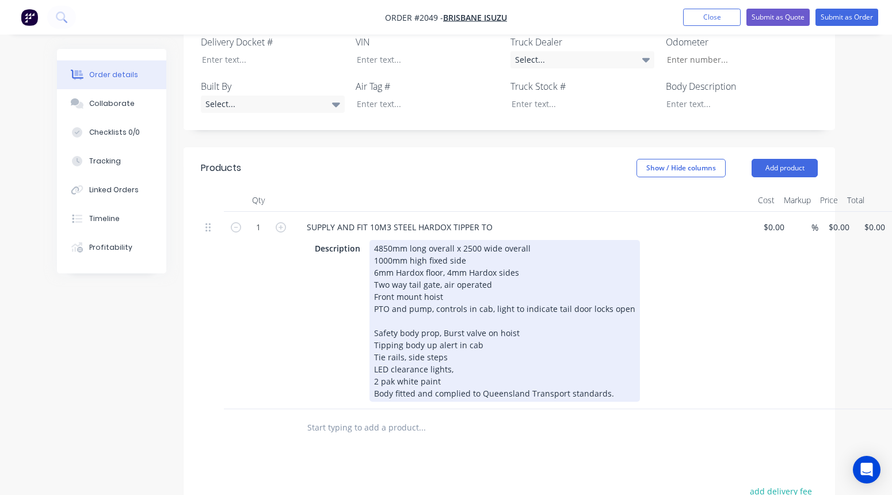
click at [380, 306] on div "4850mm long overall x 2500 wide overall 1000mm high fixed side 6mm Hardox floor…" at bounding box center [504, 321] width 270 height 162
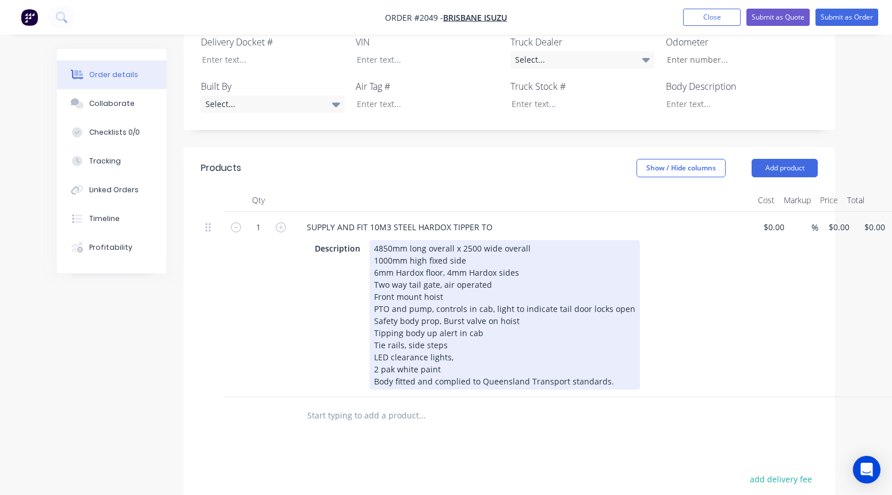
click at [447, 256] on div "4850mm long overall x 2500 wide overall 1000mm high fixed side 6mm Hardox floor…" at bounding box center [504, 315] width 270 height 150
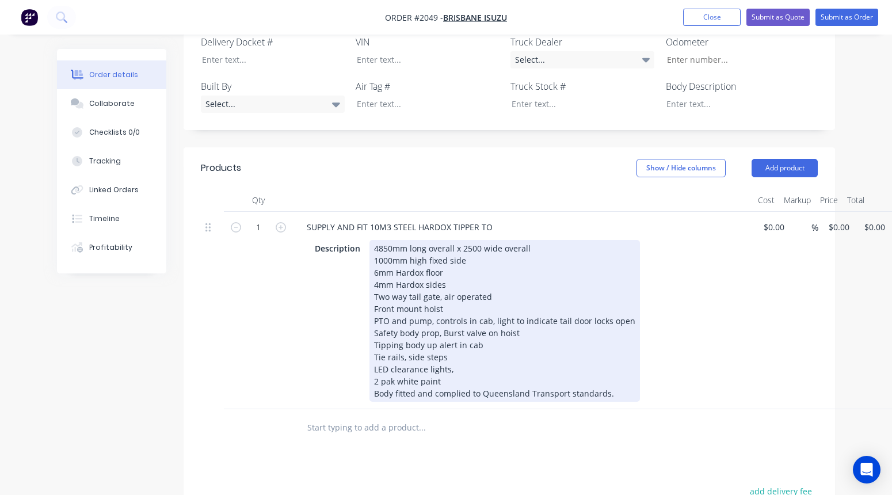
click at [383, 240] on div "4850mm long overall x 2500 wide overall 1000mm high fixed side 6mm Hardox floor…" at bounding box center [504, 321] width 270 height 162
click at [512, 240] on div "5500mm long x 2490 wide overall 1000mm high fixed side 6mm Hardox floor 4mm Har…" at bounding box center [504, 321] width 270 height 162
click at [507, 240] on div "5500mm long x 2490 wide overall 1000mm high fixed side 6mm Hardox floor 4mm Har…" at bounding box center [504, 321] width 270 height 162
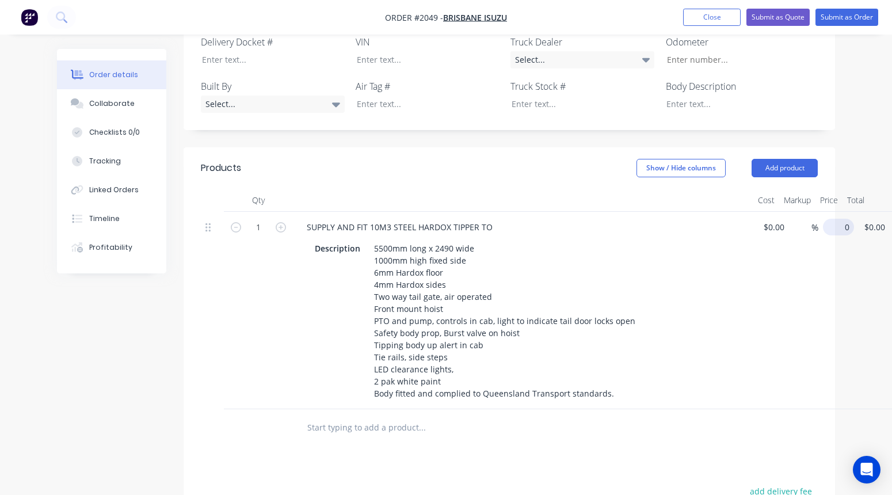
click at [761, 219] on input "0" at bounding box center [840, 227] width 26 height 17
type input "$47,800.00"
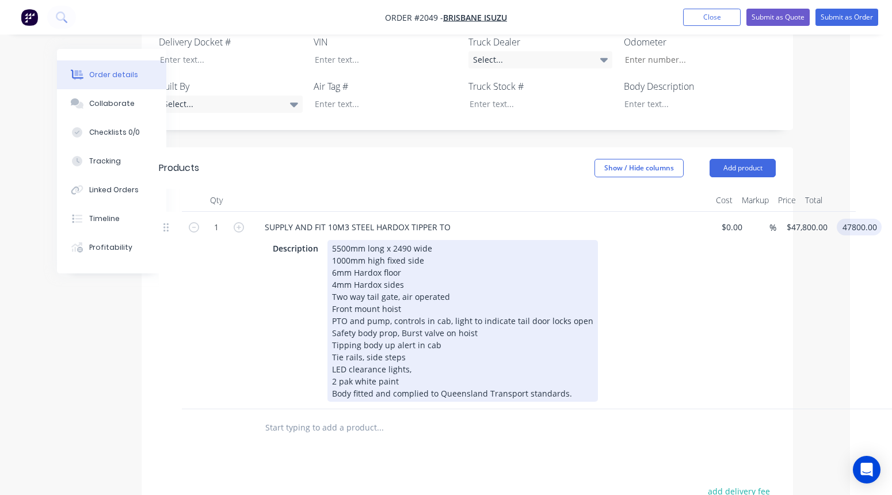
type input "$47,800.00"
click at [451, 278] on div "5500mm long x 2490 wide 1000mm high fixed side 6mm Hardox floor 4mm Hardox side…" at bounding box center [462, 321] width 270 height 162
click at [456, 281] on div "5500mm long x 2490 wide 1000mm high fixed side 6mm Hardox floor 4mm Hardox side…" at bounding box center [462, 327] width 270 height 174
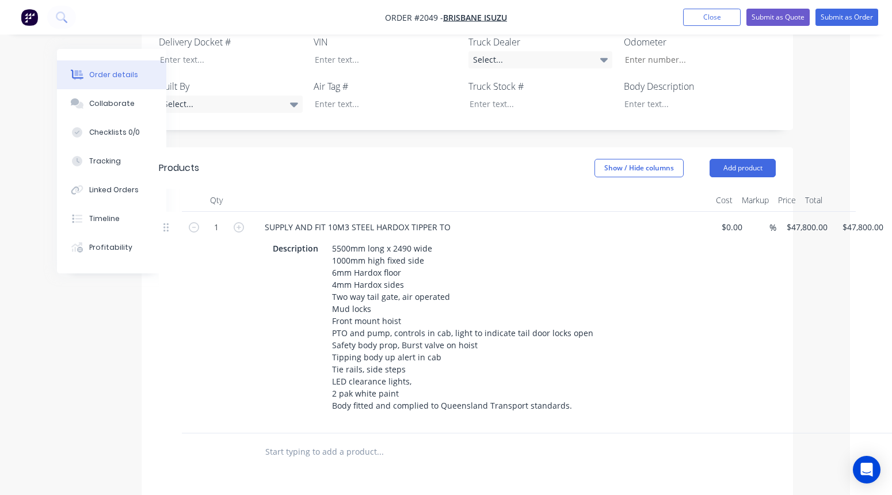
click at [286, 440] on input "text" at bounding box center [380, 451] width 230 height 23
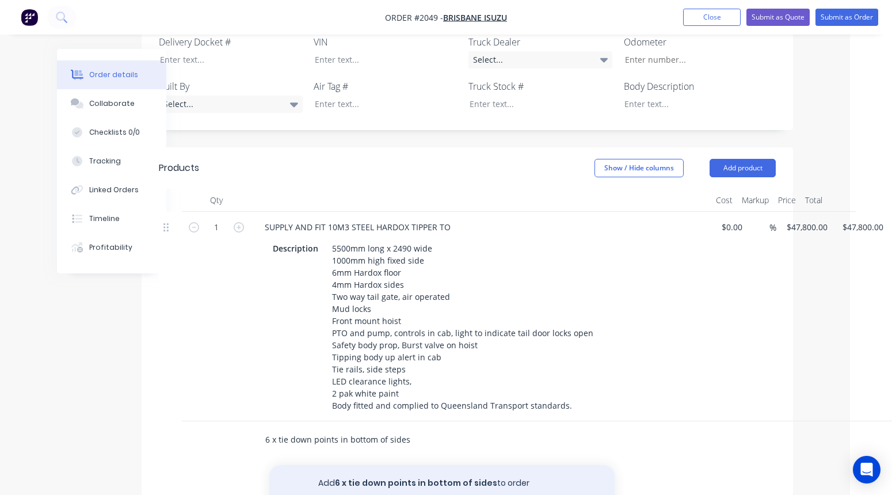
type input "6 x tie down points in bottom of sides"
click at [353, 465] on button "Add 6 x tie down points in bottom of sides to order" at bounding box center [441, 483] width 345 height 37
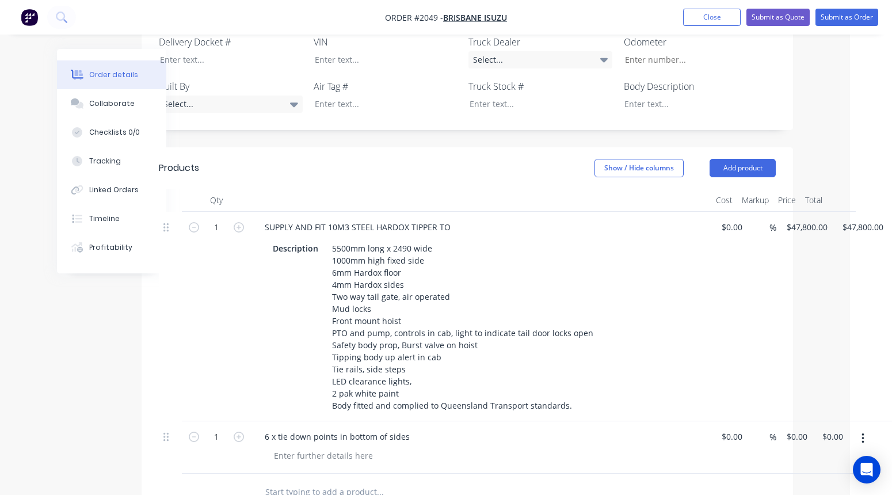
click at [333, 480] on input "text" at bounding box center [380, 491] width 230 height 23
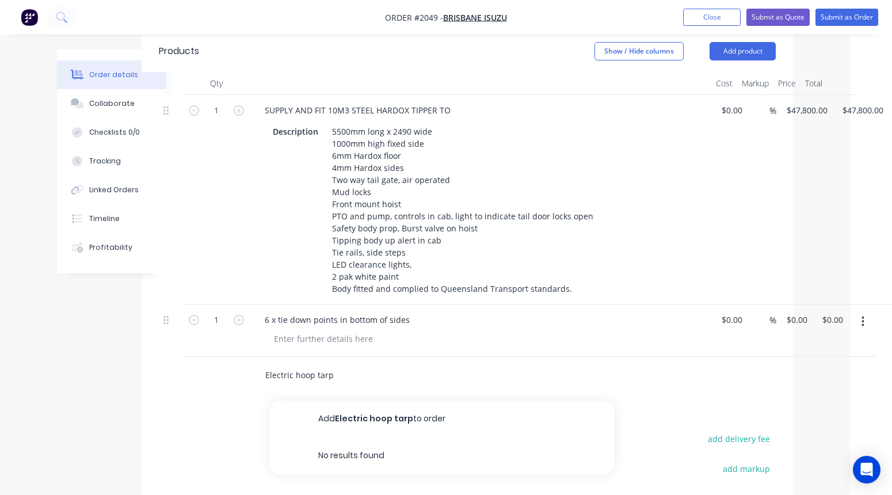
scroll to position [499, 42]
type input "E"
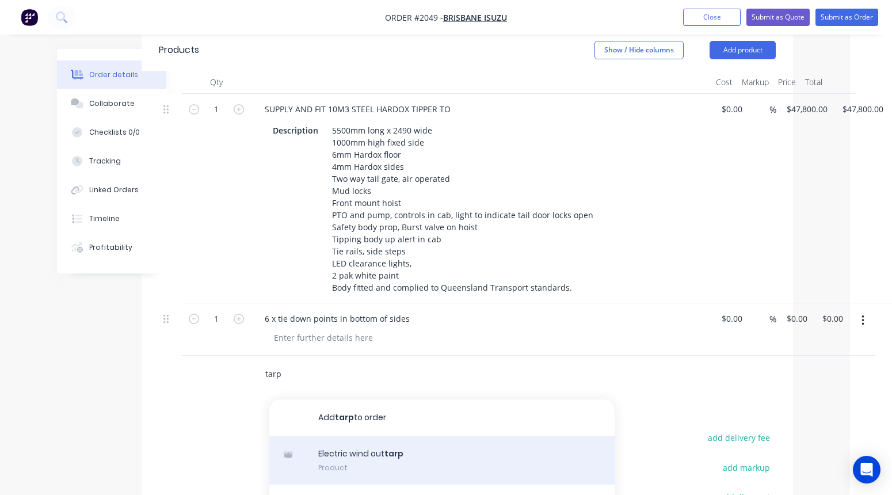
type input "tarp"
click at [364, 447] on div "Electric wind out tarp Product" at bounding box center [441, 460] width 345 height 48
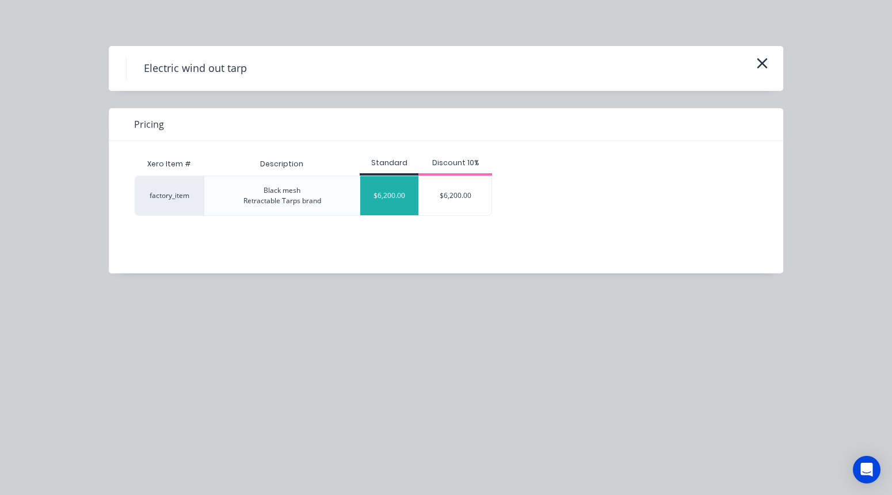
click at [381, 194] on div "$6,200.00" at bounding box center [389, 195] width 58 height 39
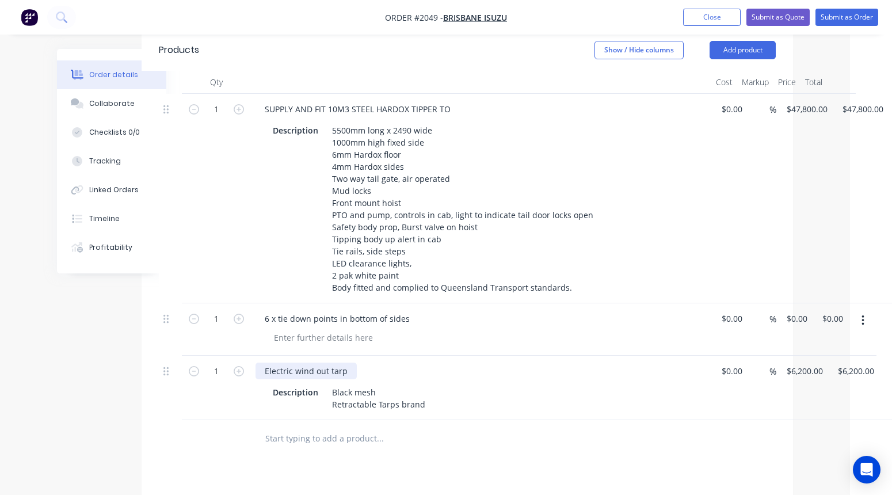
click at [331, 363] on div "Electric wind out tarp" at bounding box center [305, 371] width 101 height 17
click at [295, 427] on input "text" at bounding box center [380, 438] width 230 height 23
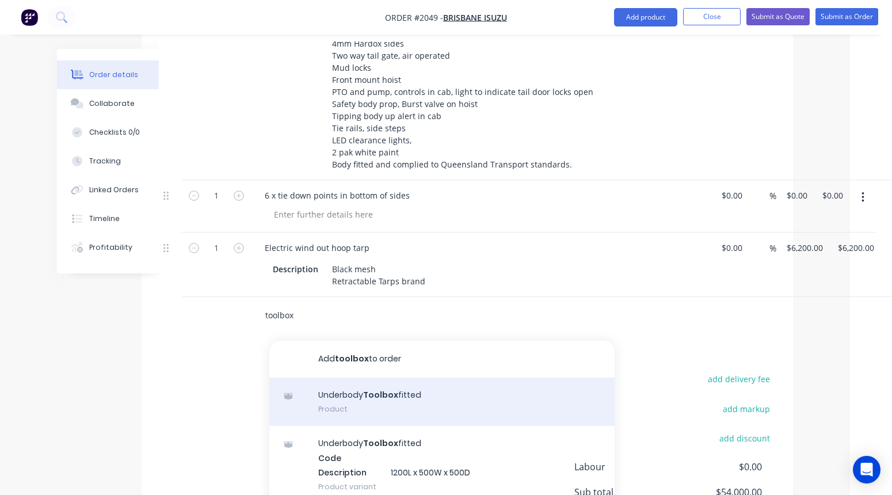
scroll to position [625, 42]
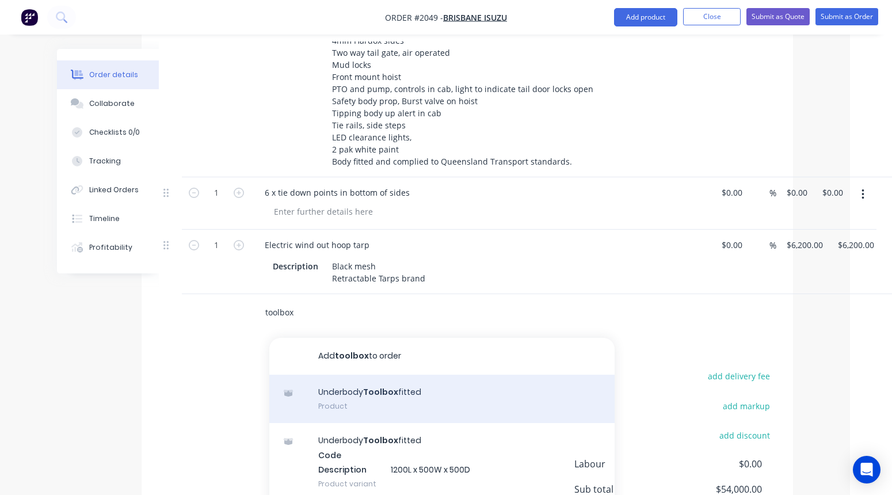
type input "toolbox"
click at [339, 387] on div "Underbody Toolbox fitted Product" at bounding box center [441, 399] width 345 height 48
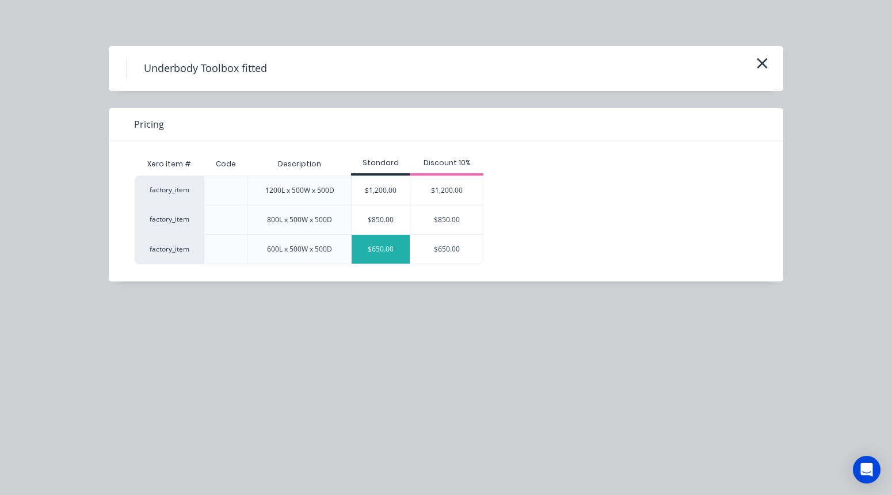
click at [393, 247] on div "$650.00" at bounding box center [381, 249] width 58 height 29
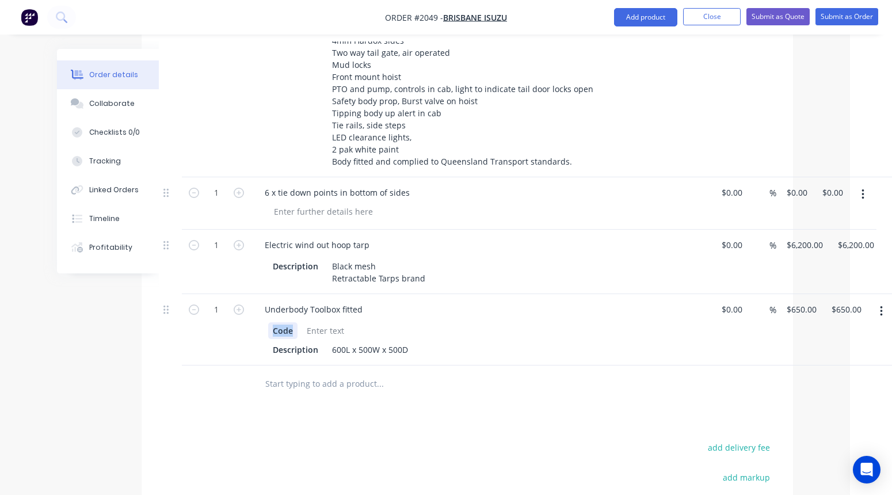
drag, startPoint x: 292, startPoint y: 315, endPoint x: 259, endPoint y: 314, distance: 32.8
click at [259, 320] on div "Code Description 600L x 500W x 500D" at bounding box center [480, 339] width 451 height 38
click at [321, 341] on div "Description" at bounding box center [295, 349] width 55 height 17
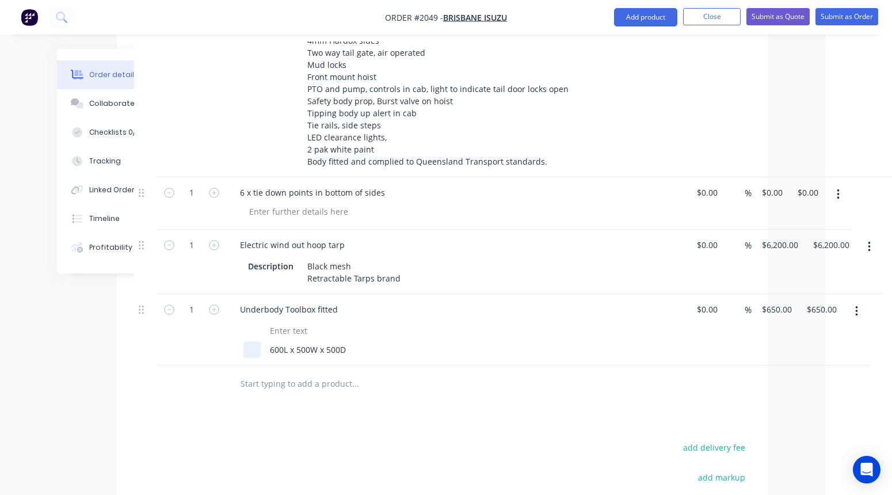
scroll to position [625, 67]
click at [387, 341] on div "600L x 500W x 500D" at bounding box center [453, 349] width 421 height 17
click at [344, 372] on input "text" at bounding box center [355, 383] width 230 height 23
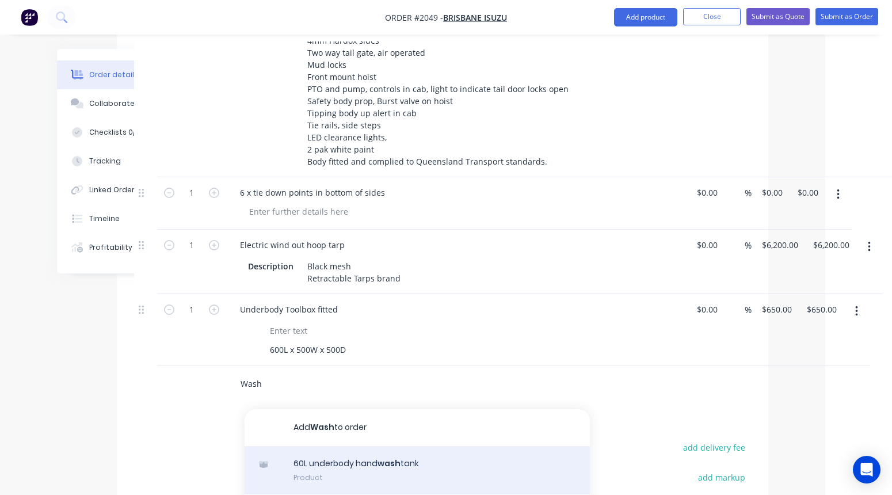
type input "Wash"
click at [338, 446] on div "60L underbody hand wash tank Product" at bounding box center [417, 470] width 345 height 48
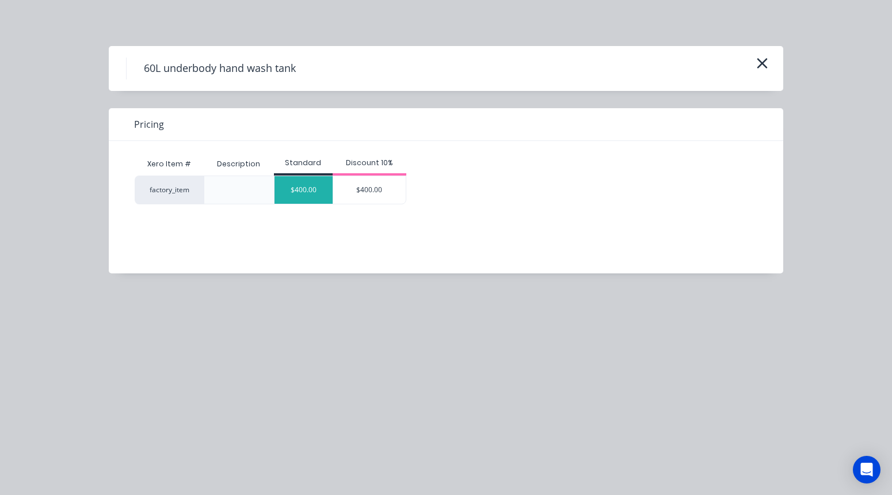
click at [303, 186] on div "$400.00" at bounding box center [303, 190] width 58 height 28
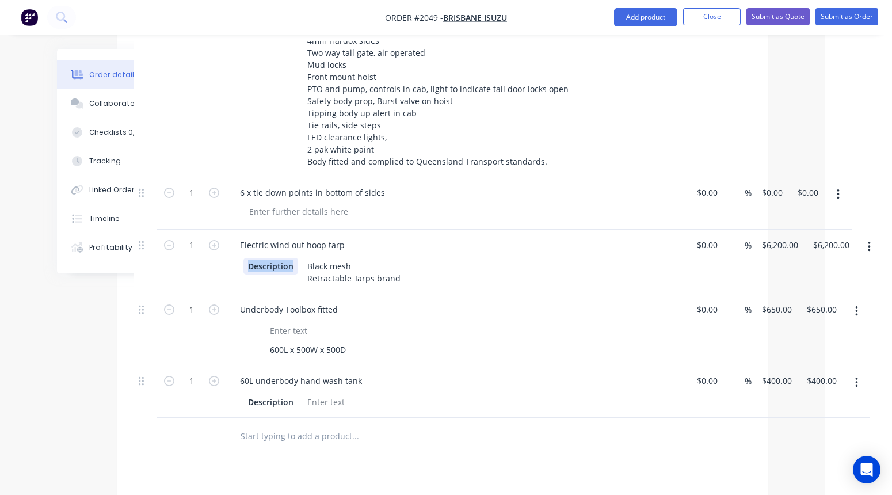
drag, startPoint x: 295, startPoint y: 249, endPoint x: 231, endPoint y: 248, distance: 63.3
click at [231, 255] on div "Description Black mesh Retractable Tarps brand" at bounding box center [456, 270] width 451 height 31
click at [294, 394] on div "Description" at bounding box center [270, 402] width 55 height 17
click at [331, 394] on div at bounding box center [320, 402] width 47 height 17
click at [329, 426] on input "text" at bounding box center [355, 436] width 230 height 23
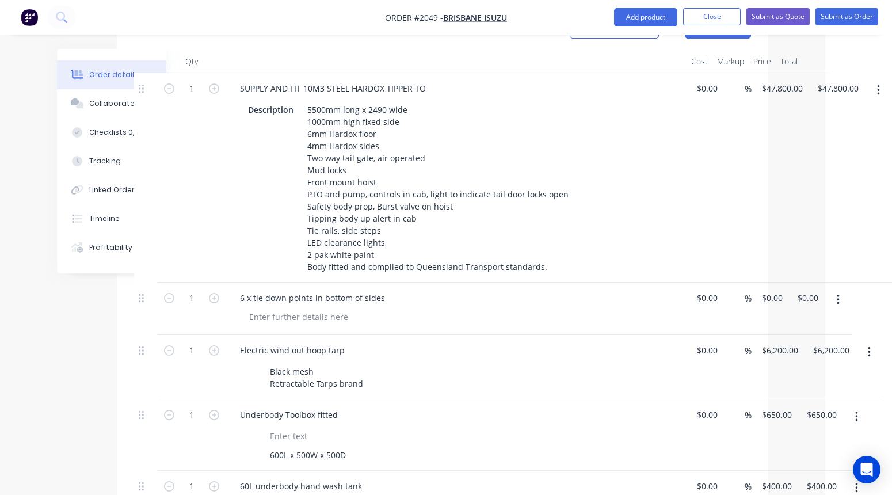
scroll to position [520, 67]
click at [324, 80] on div "SUPPLY AND FIT 10M3 STEEL HARDOX TIPPER TO" at bounding box center [333, 88] width 204 height 17
click at [351, 80] on div "SUPPLY AND FIT 10M3 STEEL HARDOX TIPPER TO" at bounding box center [333, 88] width 204 height 17
click at [406, 80] on div "SUPPLY AND FIT HARDOX STEEL TIPPER TO" at bounding box center [321, 88] width 181 height 17
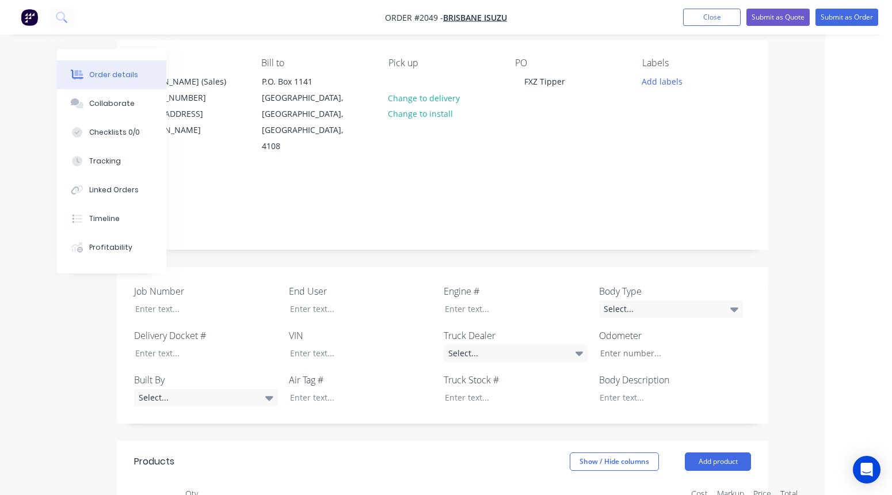
scroll to position [98, 67]
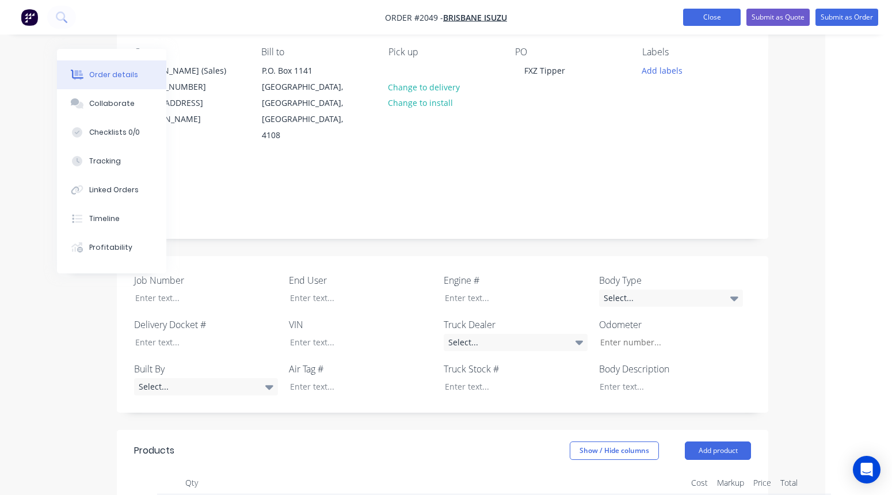
click at [719, 20] on button "Close" at bounding box center [712, 17] width 58 height 17
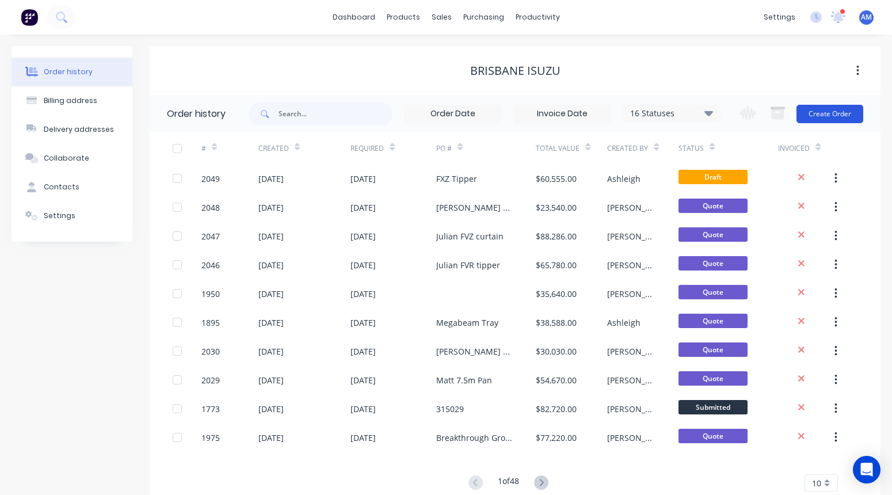
click at [761, 110] on button "Create Order" at bounding box center [829, 114] width 67 height 18
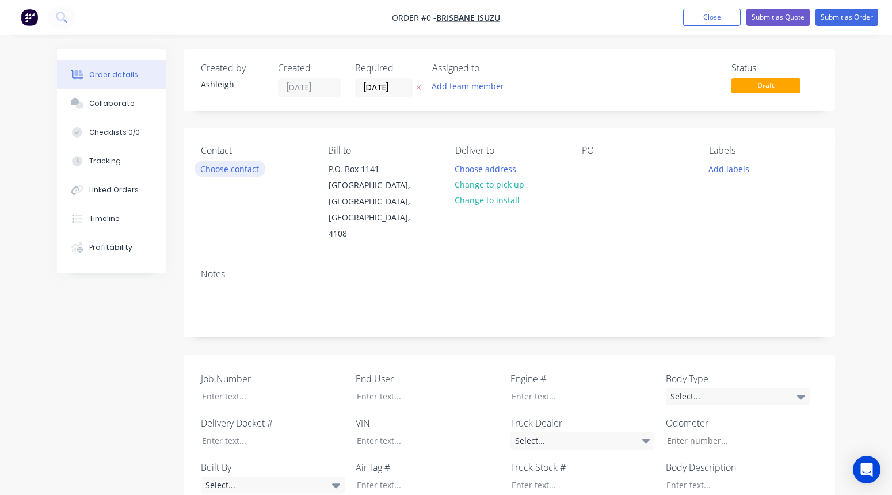
click at [247, 169] on button "Choose contact" at bounding box center [229, 169] width 71 height 16
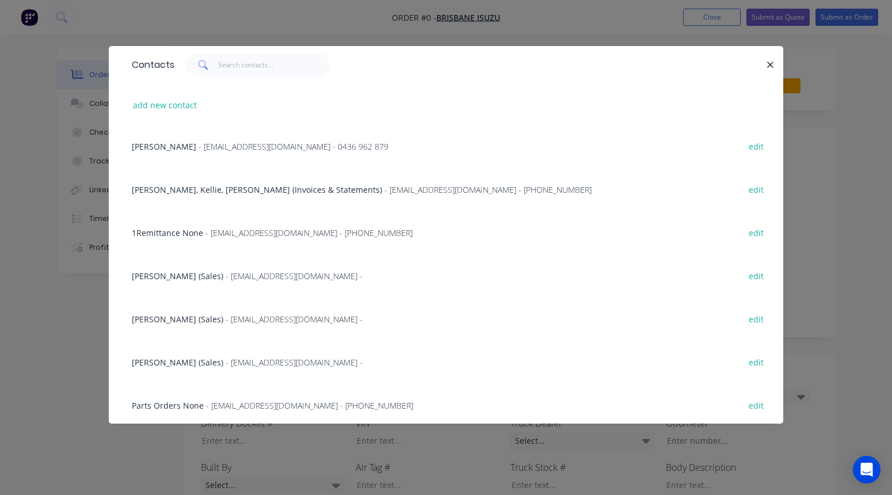
scroll to position [109, 0]
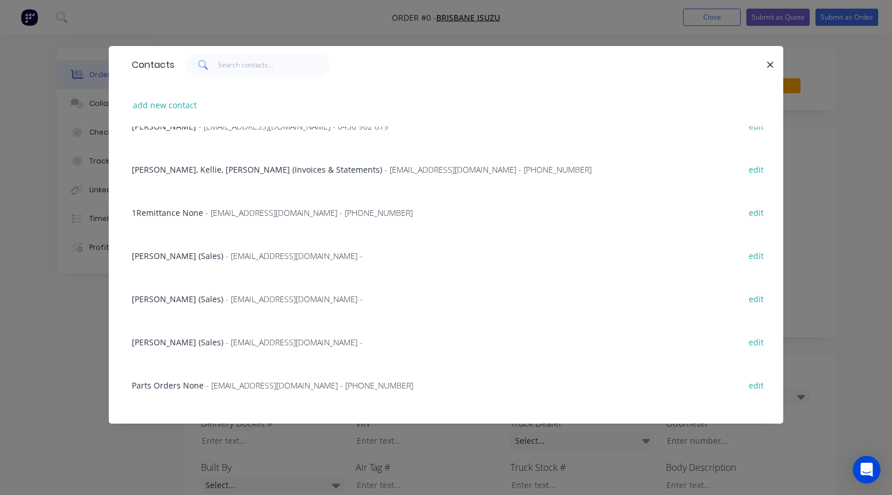
click at [166, 336] on div "[PERSON_NAME] (Sales) - [EMAIL_ADDRESS][DOMAIN_NAME] -" at bounding box center [247, 342] width 231 height 12
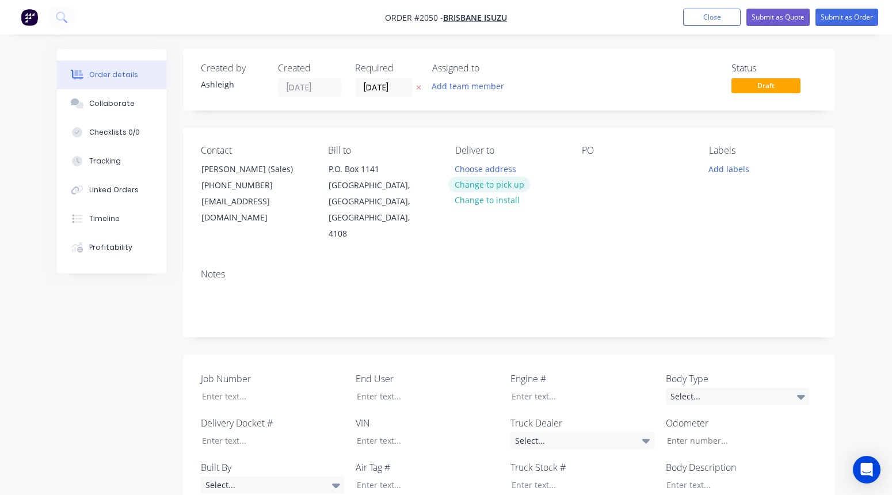
click at [479, 182] on button "Change to pick up" at bounding box center [489, 185] width 82 height 16
click at [590, 167] on div at bounding box center [591, 169] width 18 height 17
click at [474, 266] on div "Notes" at bounding box center [509, 298] width 651 height 77
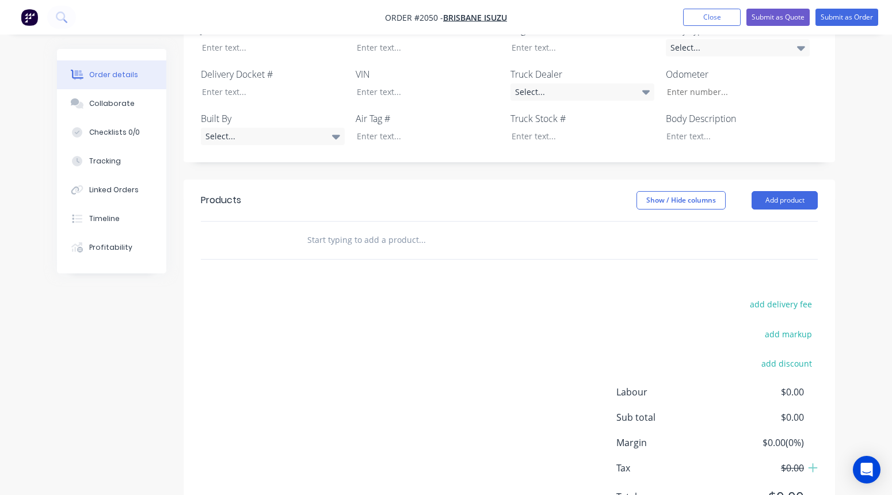
scroll to position [357, 0]
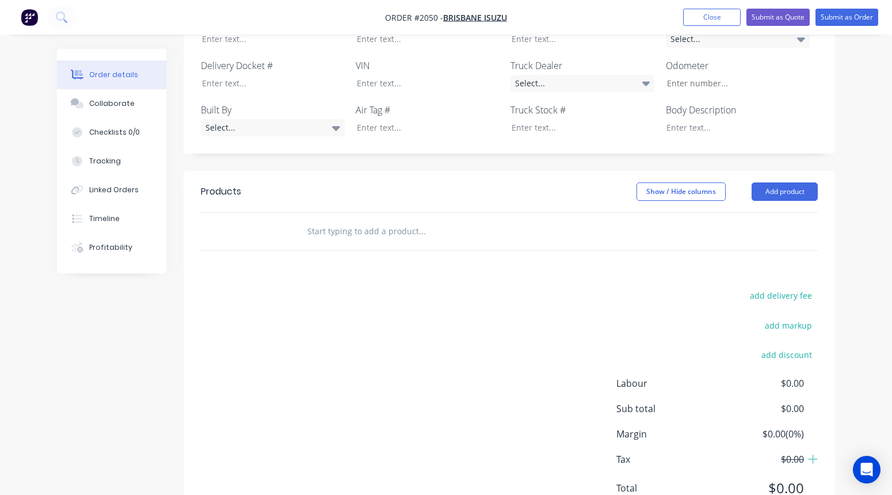
click at [327, 220] on input "text" at bounding box center [422, 231] width 230 height 23
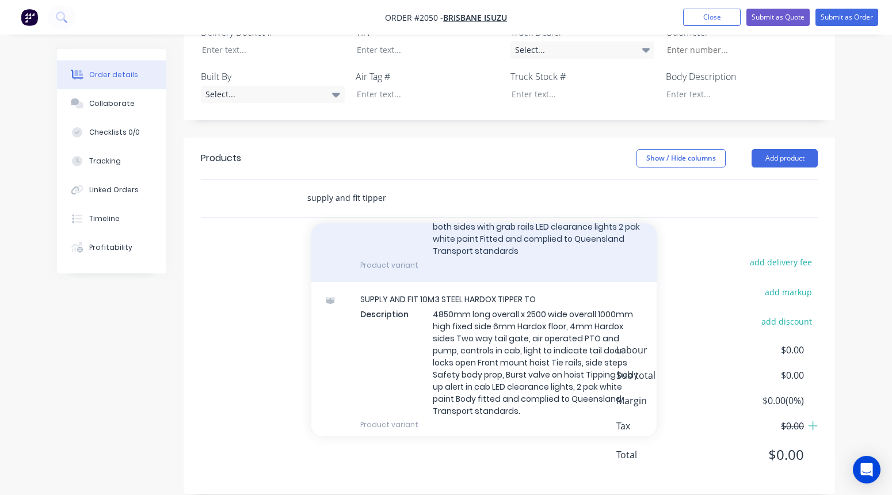
scroll to position [532, 0]
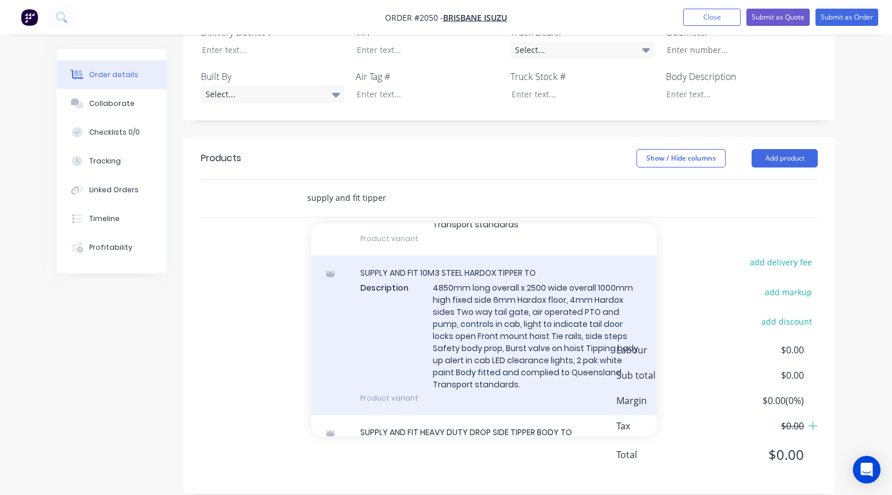
type input "supply and fit tipper"
click at [476, 296] on div "SUPPLY AND FIT 10M3 STEEL HARDOX TIPPER TO Description 4850mm long overall x 25…" at bounding box center [483, 335] width 345 height 160
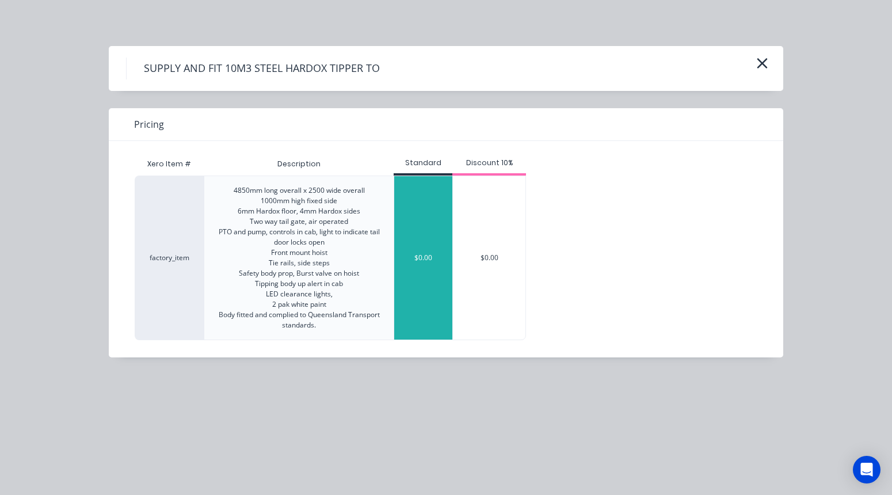
click at [438, 273] on div "$0.00" at bounding box center [423, 257] width 58 height 163
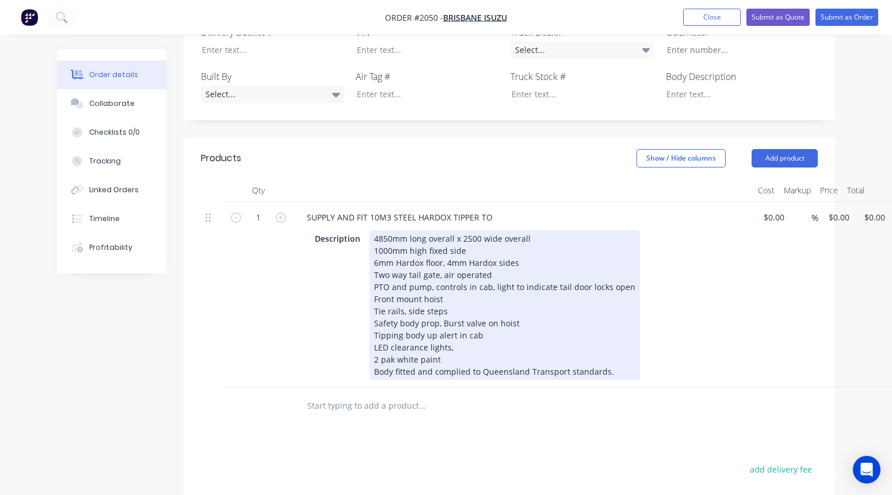
click at [392, 230] on div "4850mm long overall x 2500 wide overall 1000mm high fixed side 6mm Hardox floor…" at bounding box center [504, 305] width 270 height 150
click at [452, 230] on div "7200mm long overall x 2500 wide overall 1000mm high fixed side 6mm Hardox floor…" at bounding box center [504, 305] width 270 height 150
click at [451, 230] on div "7200mm long x 2500 wide overall 1000mm high fixed side 6mm Hardox floor, 4mm Ha…" at bounding box center [504, 305] width 270 height 150
click at [510, 230] on div "7200mm long x 2490 wide overall 1000mm high fixed side 6mm Hardox floor, 4mm Ha…" at bounding box center [504, 305] width 270 height 150
click at [382, 235] on div "7200mm long x 2490 wide 1000mm high fixed side 6mm Hardox floor, 4mm Hardox sid…" at bounding box center [504, 305] width 270 height 150
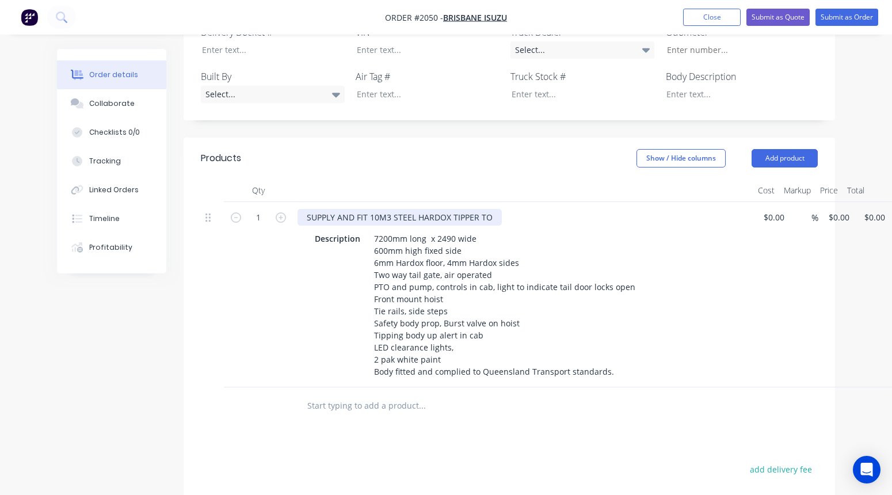
click at [395, 209] on div "SUPPLY AND FIT 10M3 STEEL HARDOX TIPPER TO" at bounding box center [399, 217] width 204 height 17
click at [472, 209] on div "SUPPLY AND FIT HARDOX STEEL TIPPER TO" at bounding box center [387, 217] width 181 height 17
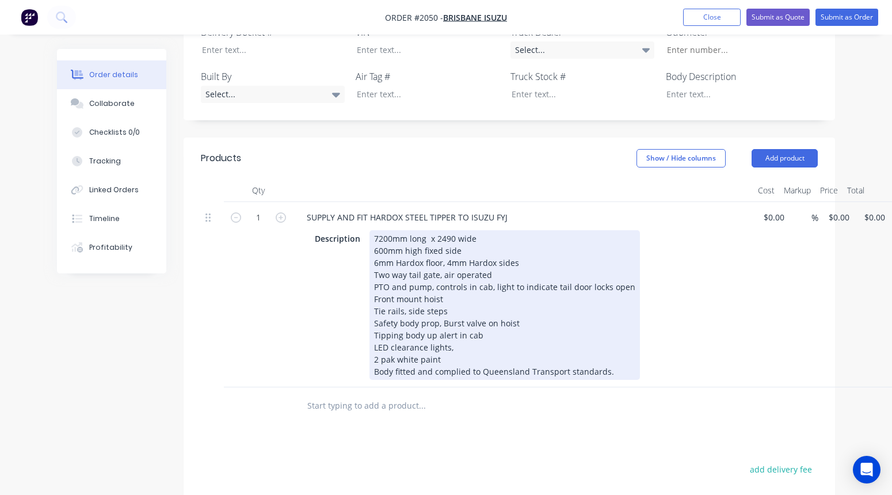
click at [447, 246] on div "7200mm long x 2490 wide 600mm high fixed side 6mm Hardox floor, 4mm Hardox side…" at bounding box center [504, 305] width 270 height 150
click at [447, 245] on div "7200mm long x 2490 wide 600mm high fixed side 6mm Hardox floor, 4mm Hardox side…" at bounding box center [504, 311] width 270 height 162
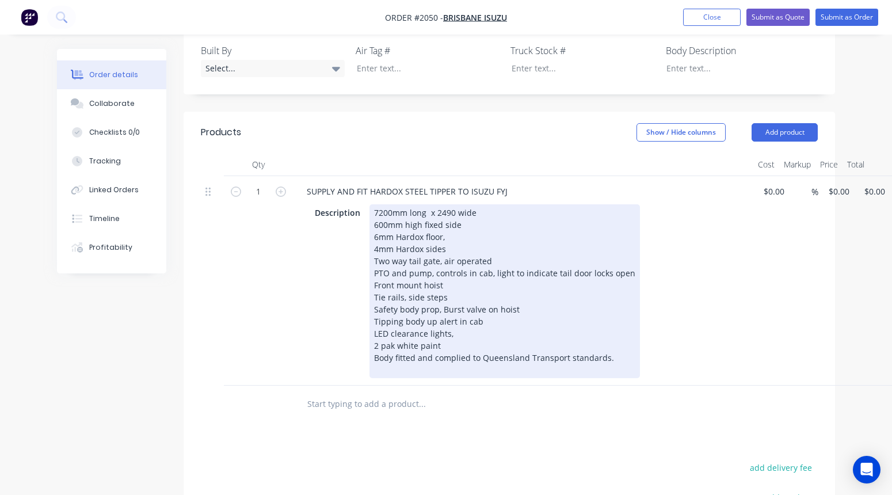
scroll to position [421, 0]
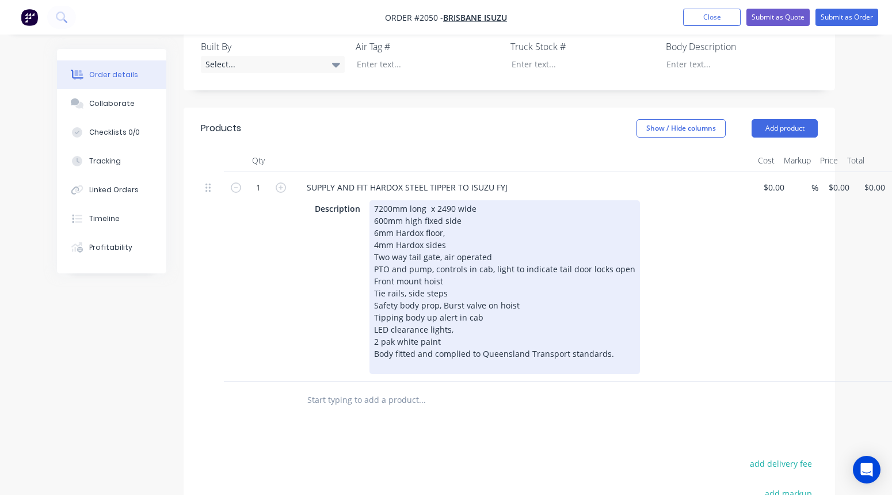
click at [495, 243] on div "7200mm long x 2490 wide 600mm high fixed side 6mm Hardox floor, 4mm Hardox side…" at bounding box center [504, 287] width 270 height 174
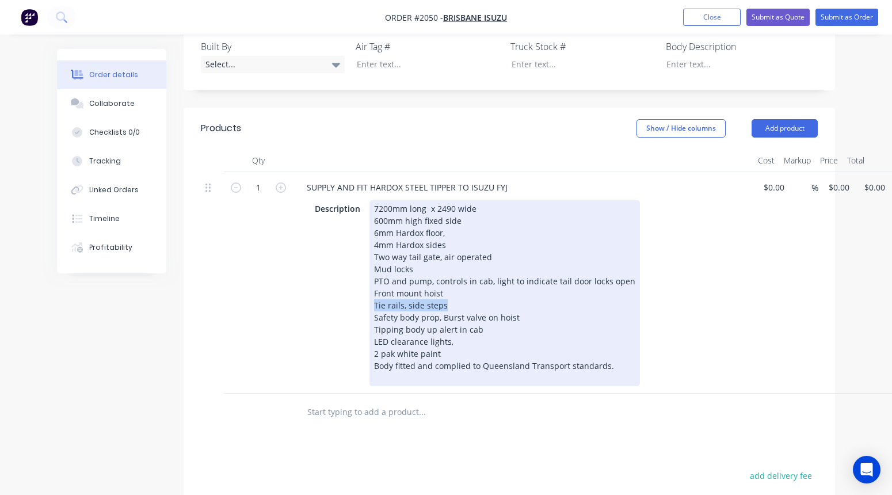
drag, startPoint x: 447, startPoint y: 289, endPoint x: 371, endPoint y: 288, distance: 75.4
click at [371, 288] on div "7200mm long x 2490 wide 600mm high fixed side 6mm Hardox floor, 4mm Hardox side…" at bounding box center [504, 293] width 270 height 186
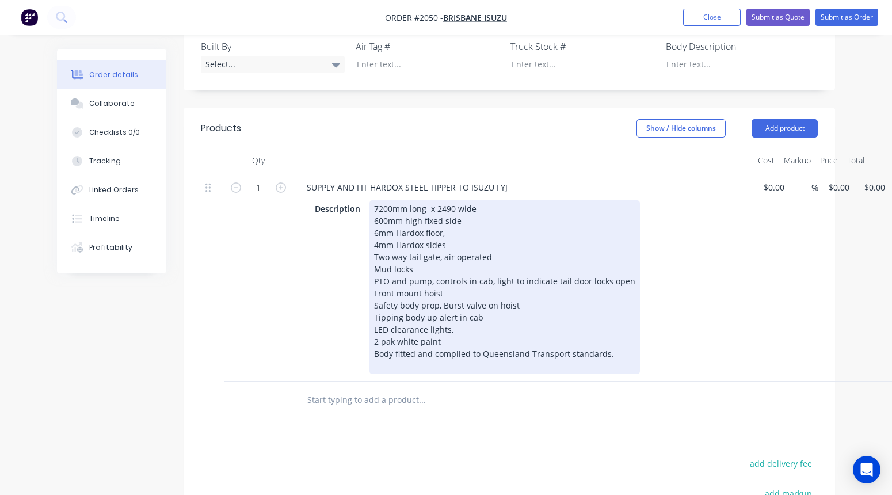
click at [485, 303] on div "7200mm long x 2490 wide 600mm high fixed side 6mm Hardox floor, 4mm Hardox side…" at bounding box center [504, 287] width 270 height 174
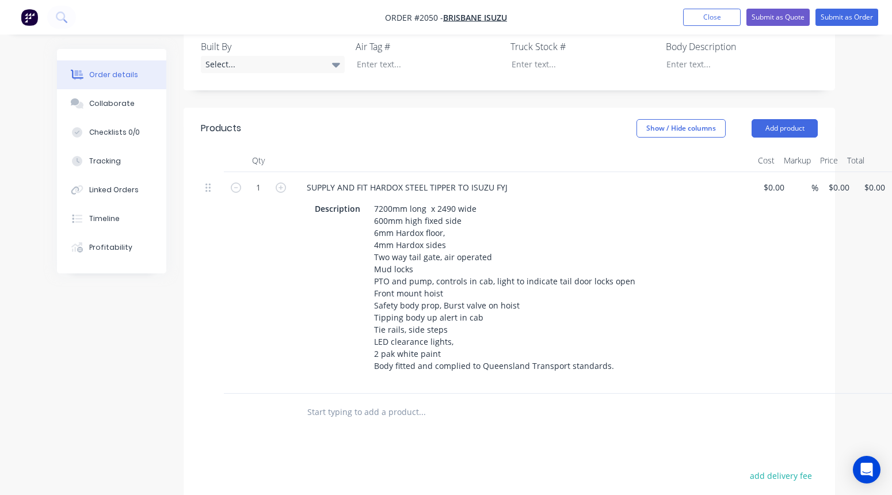
click at [314, 396] on div at bounding box center [500, 412] width 414 height 37
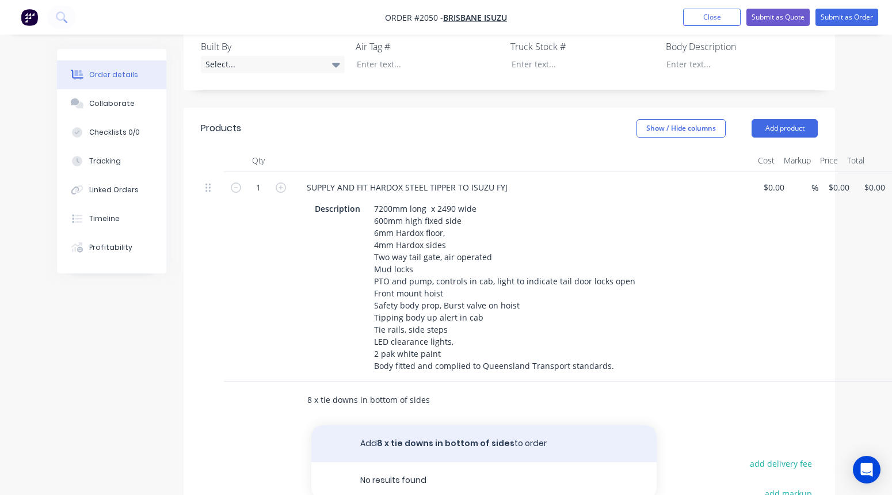
type input "8 x tie downs in bottom of sides"
click at [384, 425] on button "Add 8 x tie downs in bottom of sides to order" at bounding box center [483, 443] width 345 height 37
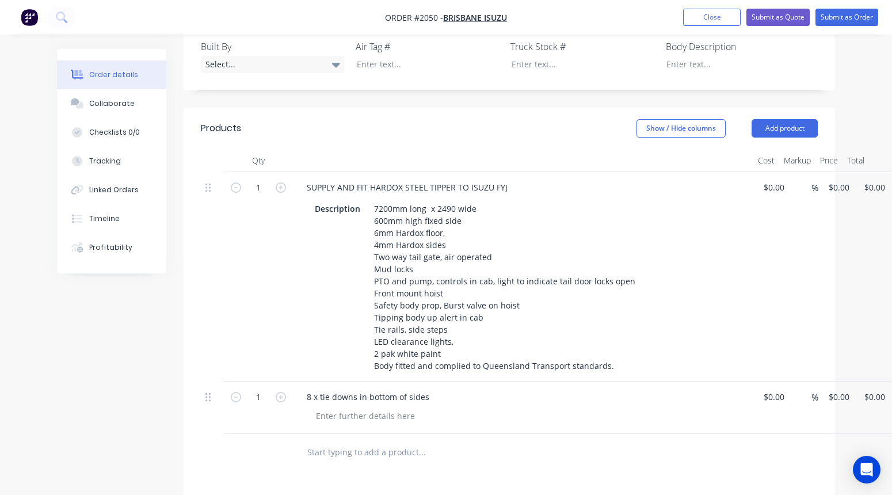
click at [346, 441] on input "text" at bounding box center [422, 452] width 230 height 23
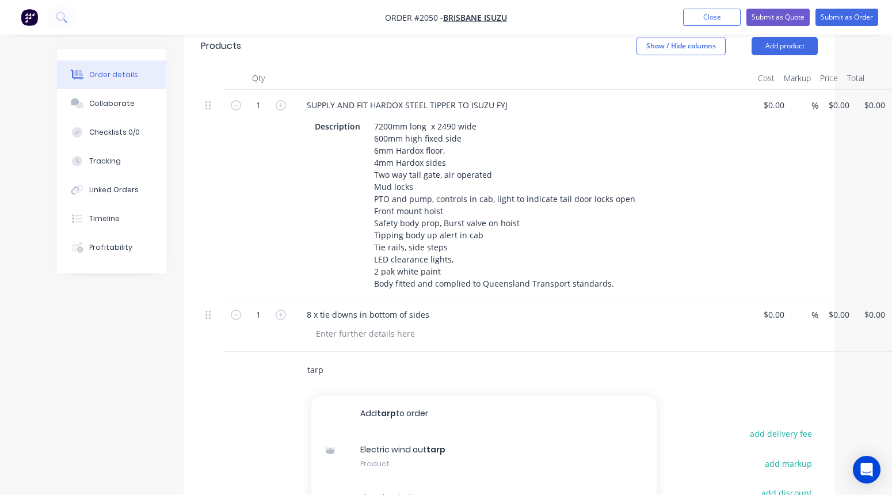
scroll to position [515, 0]
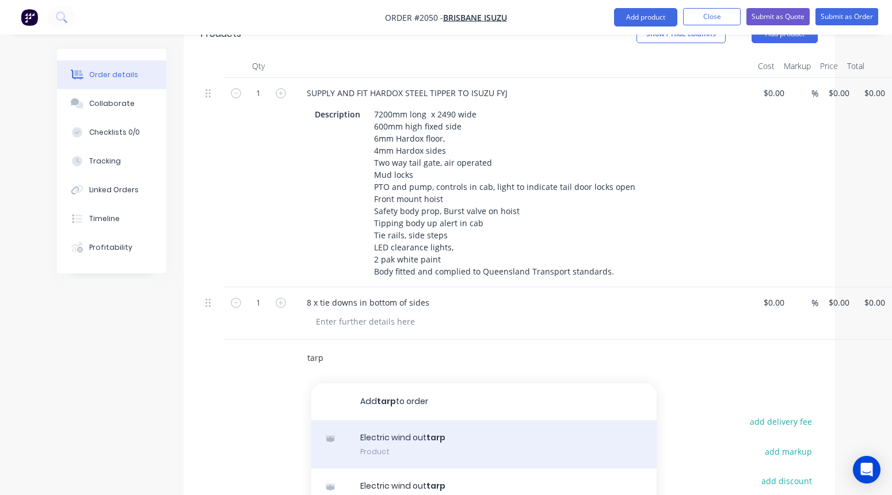
type input "tarp"
click at [415, 429] on div "Electric wind out tarp Product" at bounding box center [483, 444] width 345 height 48
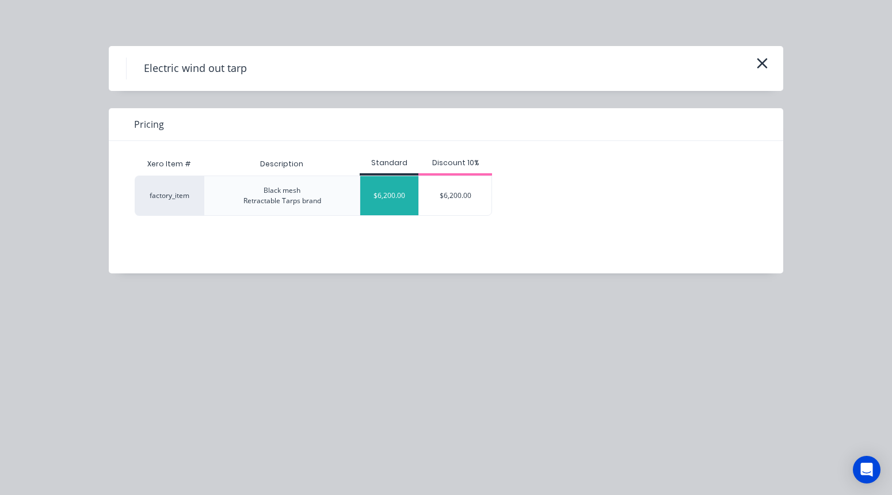
click at [381, 203] on div "$6,200.00" at bounding box center [389, 195] width 58 height 39
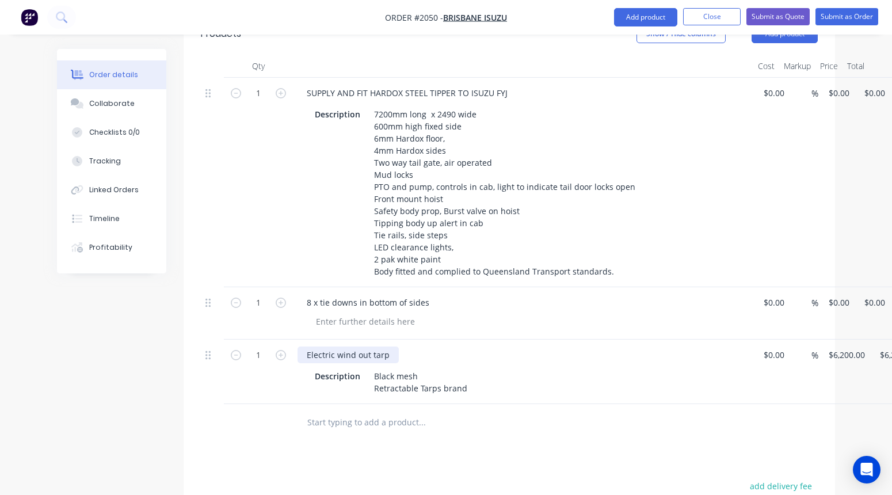
click at [373, 346] on div "Electric wind out tarp" at bounding box center [347, 354] width 101 height 17
drag, startPoint x: 358, startPoint y: 360, endPoint x: 305, endPoint y: 364, distance: 53.7
click at [305, 365] on div "Description Black mesh Retractable Tarps brand" at bounding box center [522, 380] width 451 height 31
click at [342, 412] on input "text" at bounding box center [422, 422] width 230 height 23
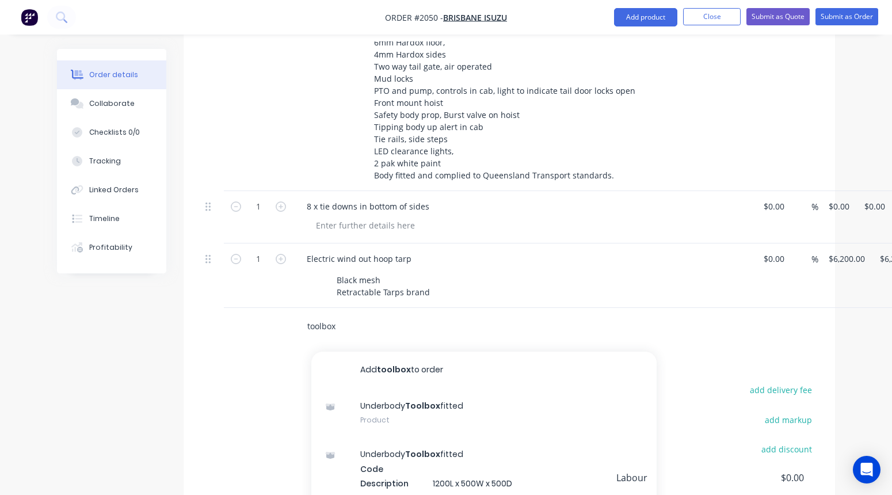
scroll to position [1, 0]
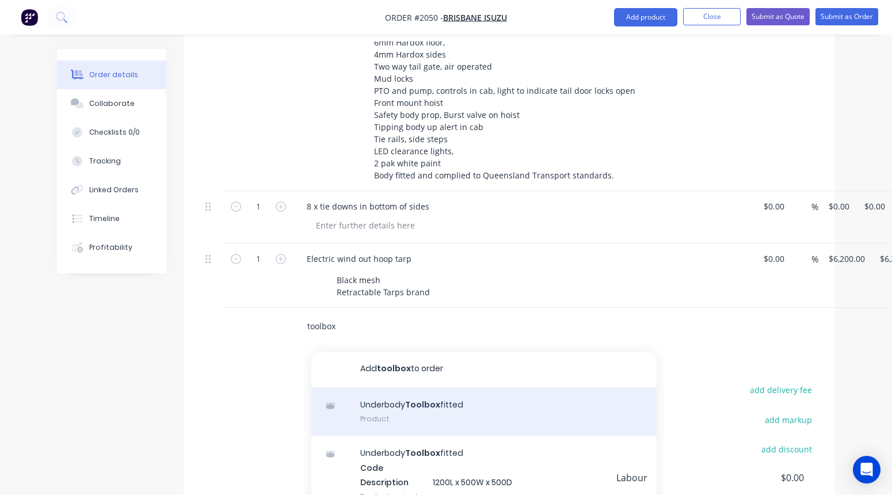
type input "toolbox"
click at [478, 398] on div "Underbody Toolbox fitted Product" at bounding box center [483, 411] width 345 height 48
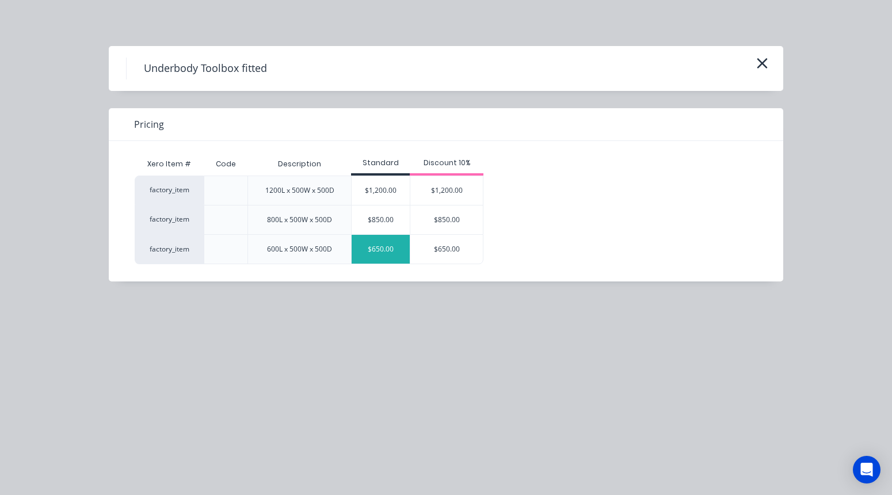
click at [395, 252] on div "$650.00" at bounding box center [381, 249] width 58 height 29
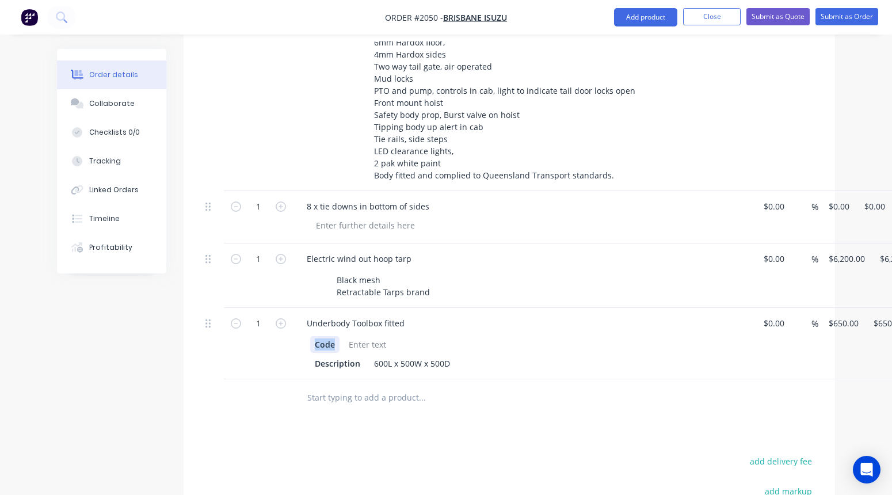
drag, startPoint x: 337, startPoint y: 327, endPoint x: 304, endPoint y: 321, distance: 33.4
click at [304, 334] on div "Code Description 600L x 500W x 500D" at bounding box center [522, 353] width 451 height 38
drag, startPoint x: 361, startPoint y: 348, endPoint x: 272, endPoint y: 345, distance: 89.8
click at [272, 345] on div "1 Underbody Toolbox fitted Description 600L x 500W x 500D $0.00 $0.00 % $650.00…" at bounding box center [509, 343] width 617 height 71
click at [320, 386] on input "text" at bounding box center [422, 397] width 230 height 23
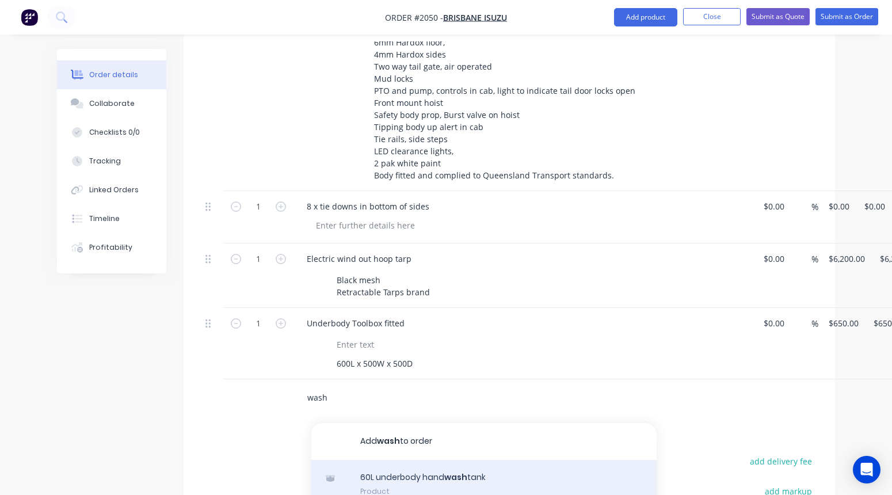
type input "wash"
click at [418, 461] on div "60L underbody hand wash tank Product" at bounding box center [483, 484] width 345 height 48
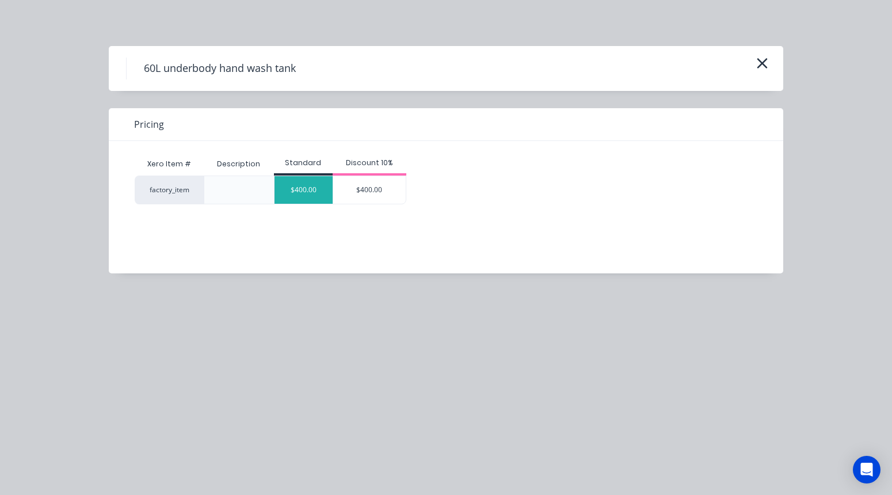
click at [308, 188] on div "$400.00" at bounding box center [303, 190] width 58 height 28
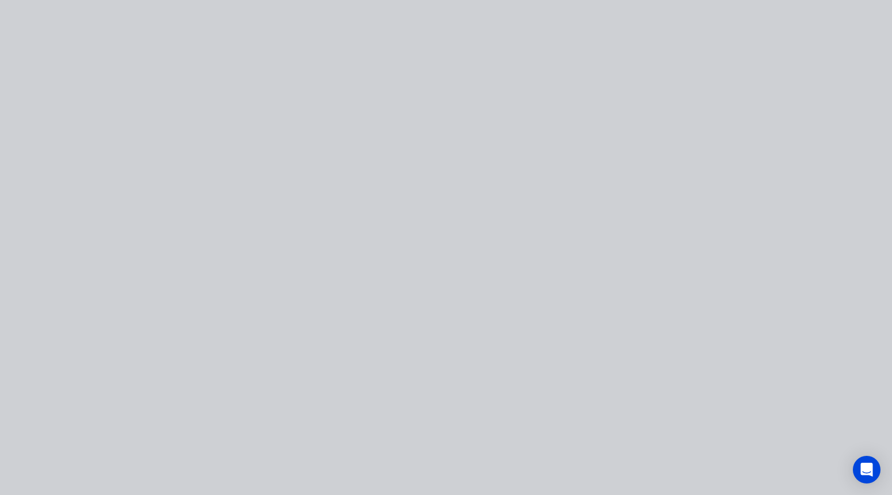
type input "$400.00"
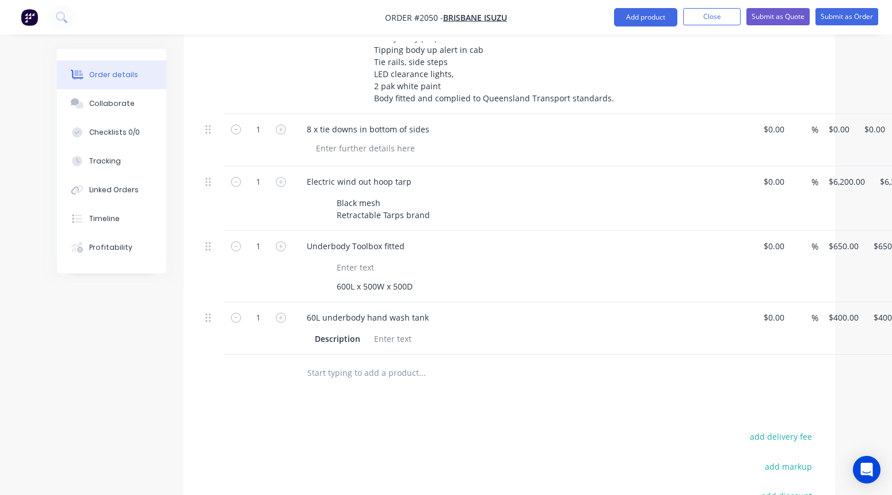
scroll to position [694, 0]
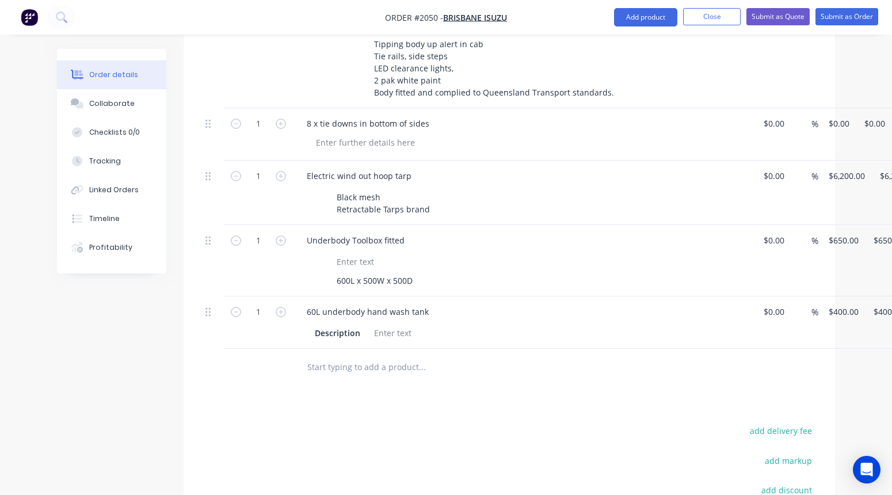
click at [320, 356] on input "text" at bounding box center [422, 367] width 230 height 23
type input "u"
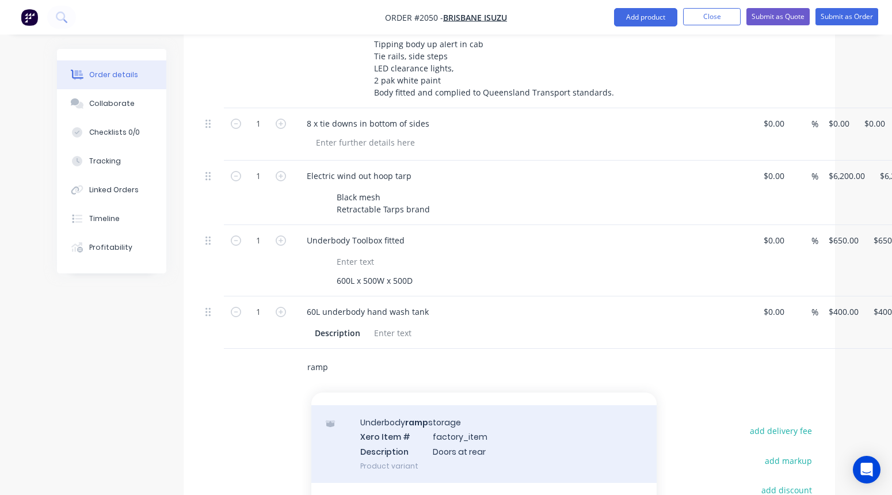
type input "ramp"
click at [430, 405] on div "Underbody ramp storage Xero Item # factory_item Description Doors at rear Produ…" at bounding box center [483, 444] width 345 height 78
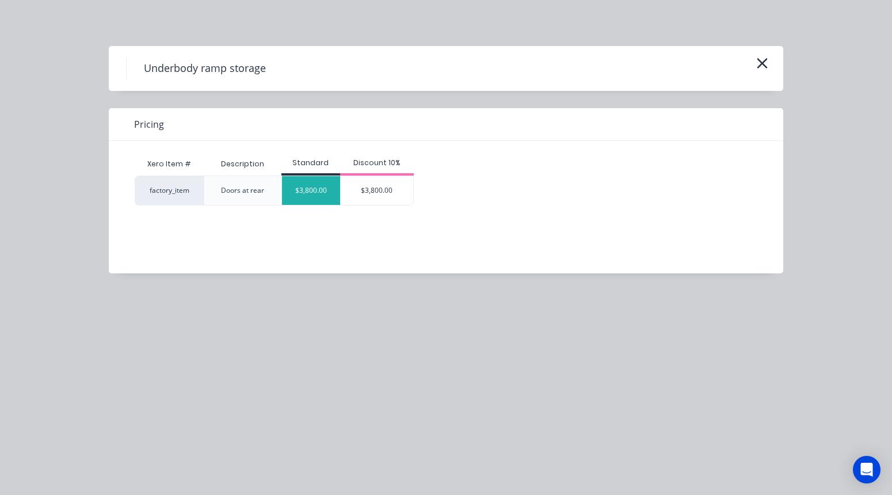
click at [312, 189] on div "$3,800.00" at bounding box center [311, 190] width 58 height 29
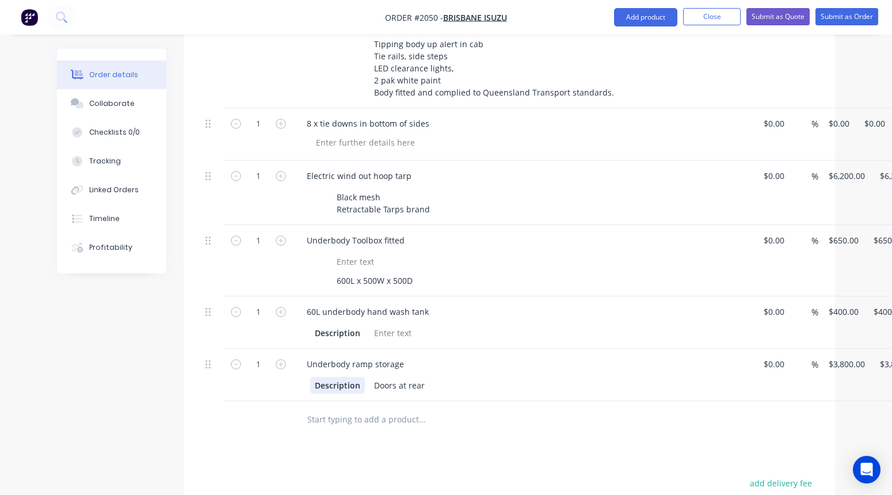
drag, startPoint x: 360, startPoint y: 372, endPoint x: 292, endPoint y: 375, distance: 68.5
click at [292, 375] on div "1 Underbody ramp storage Description Doors at rear $0.00 $0.00 % $3,800.00 $3,8…" at bounding box center [509, 375] width 617 height 52
drag, startPoint x: 358, startPoint y: 318, endPoint x: 304, endPoint y: 320, distance: 54.7
click at [304, 322] on div "Description" at bounding box center [522, 331] width 451 height 19
click at [388, 377] on div "Doors at rear" at bounding box center [362, 385] width 60 height 17
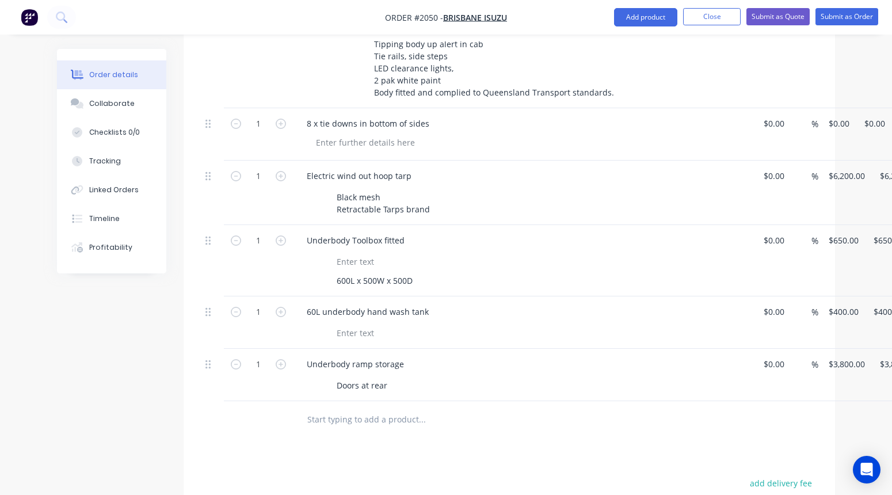
click at [396, 408] on input "text" at bounding box center [422, 419] width 230 height 23
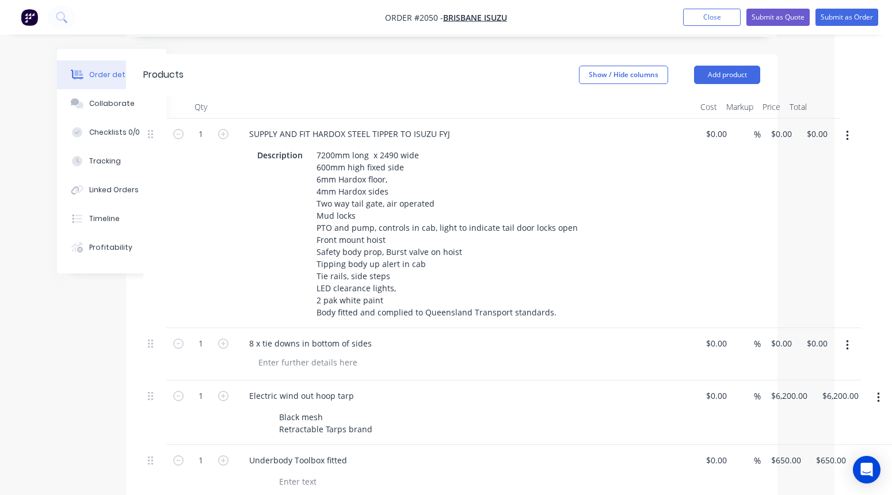
scroll to position [474, 58]
click at [760, 121] on div "1 SUPPLY AND FIT HARDOX STEEL TIPPER TO ISUZU FYJ Description 7200mm long x 249…" at bounding box center [451, 223] width 617 height 209
type input "$55,000.00"
type input "55000.00"
type input "55000"
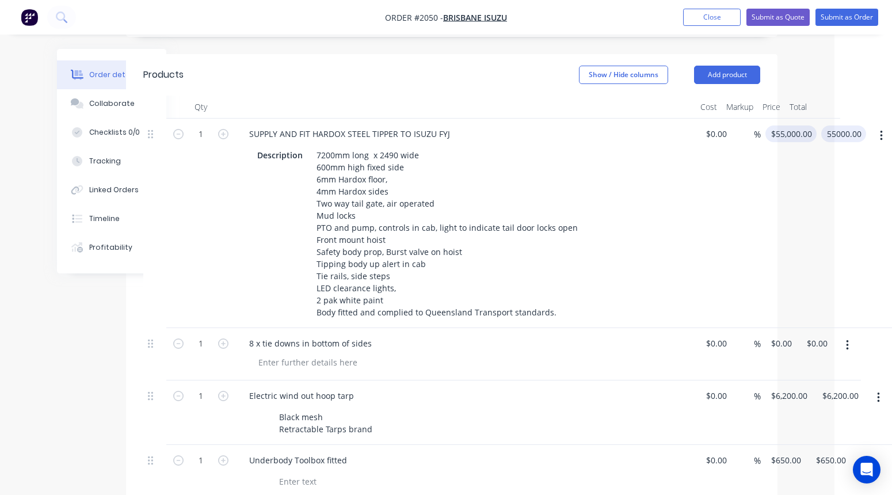
type input "$55,000.00"
click at [761, 125] on input "55000" at bounding box center [784, 133] width 29 height 17
type input "$56,000.00"
type input "0"
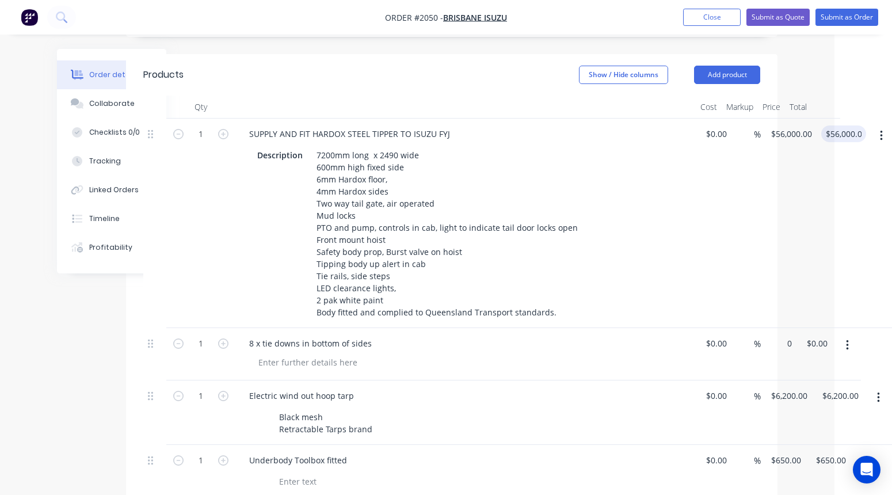
click at [760, 328] on div "1 8 x tie downs in bottom of sides $0.00 $0.00 % 0 $0.00 $0.00 $0.00" at bounding box center [451, 354] width 617 height 52
type input "$1,800.00"
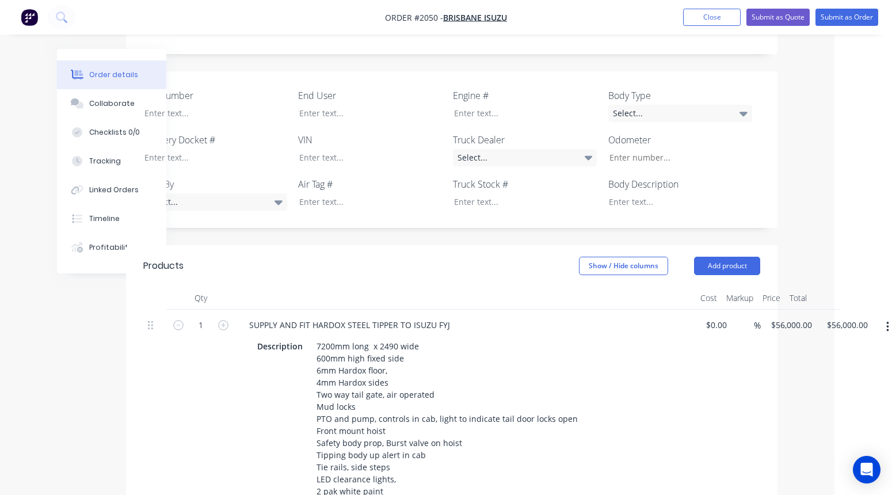
scroll to position [282, 58]
type input "$1,800.00"
click at [761, 15] on button "Submit as Quote" at bounding box center [777, 17] width 63 height 17
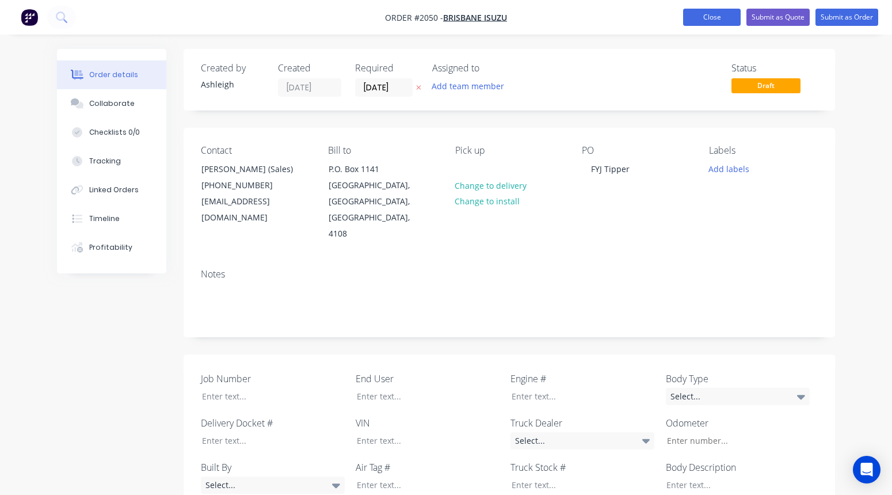
click at [721, 17] on button "Close" at bounding box center [712, 17] width 58 height 17
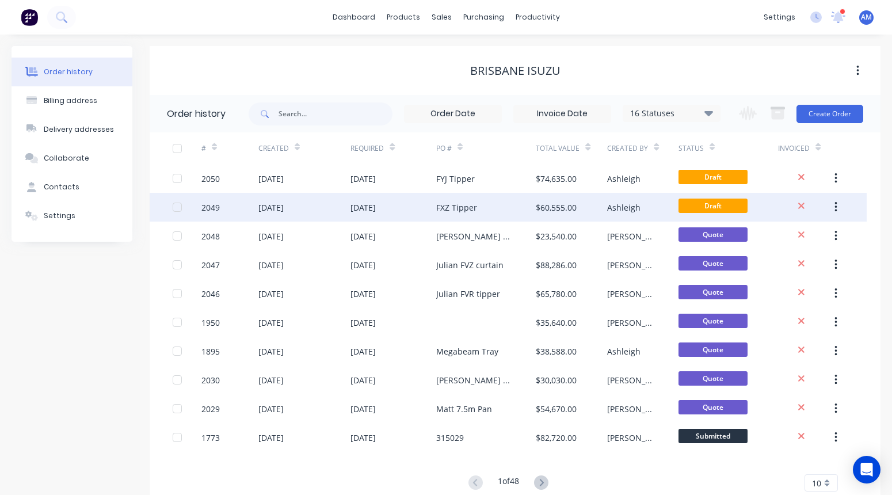
click at [463, 210] on div "FXZ Tipper" at bounding box center [456, 207] width 41 height 12
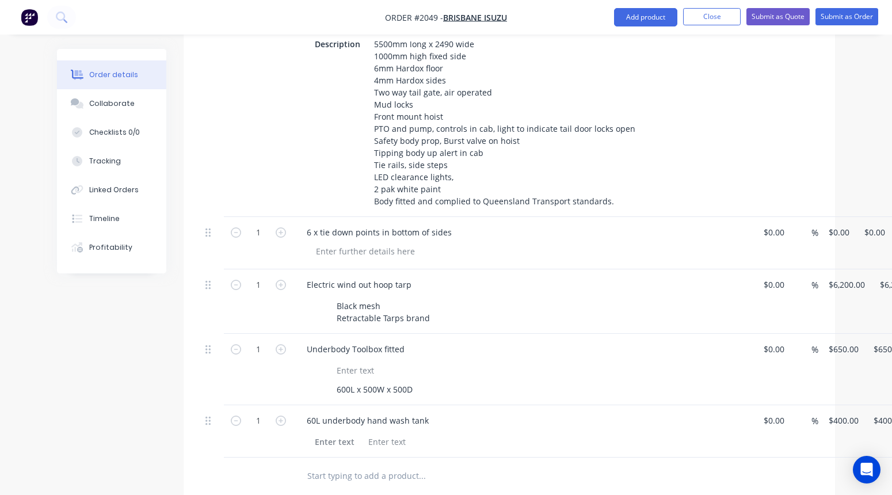
scroll to position [586, 0]
click at [761, 223] on input "0" at bounding box center [833, 231] width 13 height 17
type input "$1,600.00"
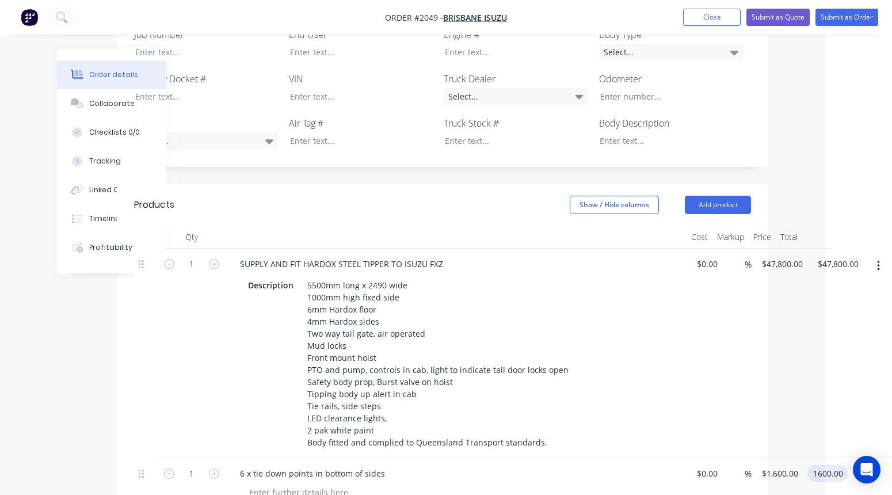
scroll to position [339, 67]
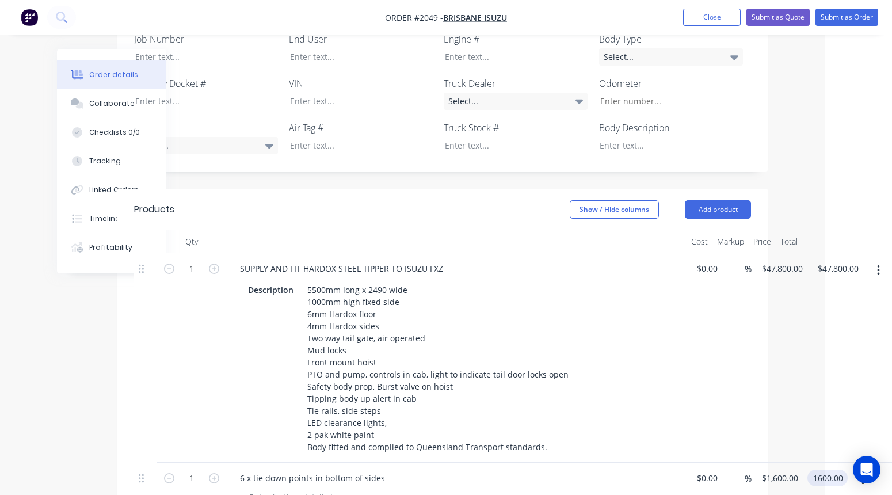
type input "$1,600.00"
click at [761, 79] on div "Order details Collaborate Checklists 0/0 Tracking Linked Orders Timeline Profit…" at bounding box center [379, 347] width 892 height 1373
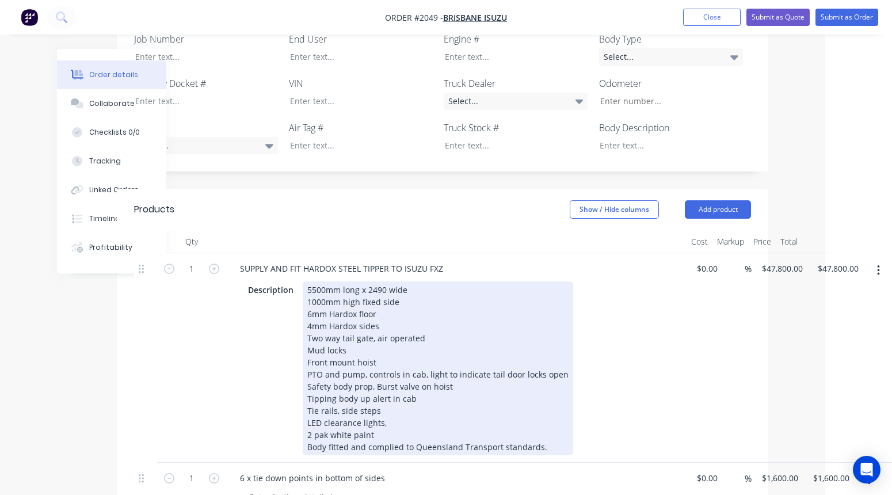
click at [639, 281] on div "Description 5500mm long x 2490 wide 1000mm high fixed side 6mm Hardox floor 4mm…" at bounding box center [453, 368] width 421 height 174
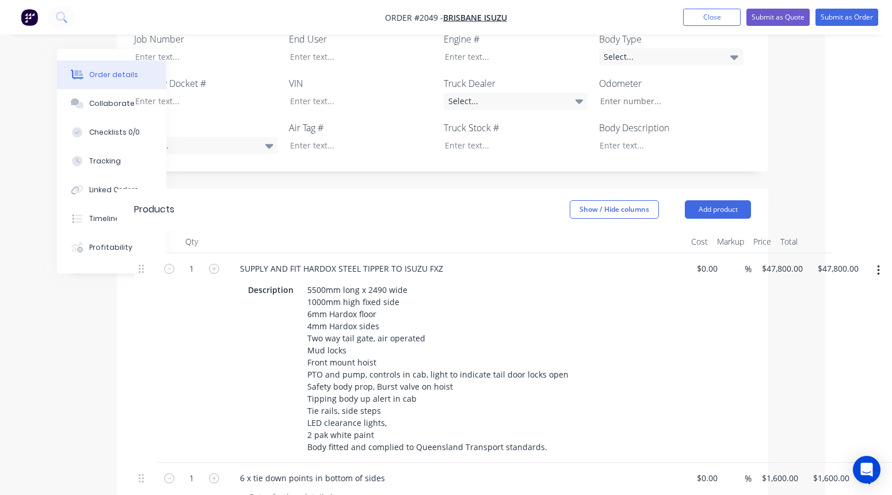
click at [520, 200] on div "Show / Hide columns Add product" at bounding box center [508, 209] width 486 height 18
click at [761, 22] on button "Submit as Quote" at bounding box center [777, 17] width 63 height 17
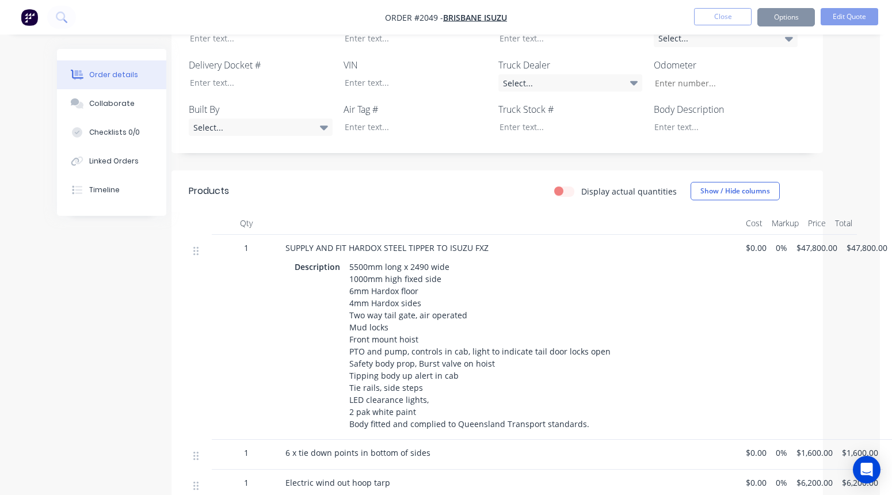
scroll to position [0, 0]
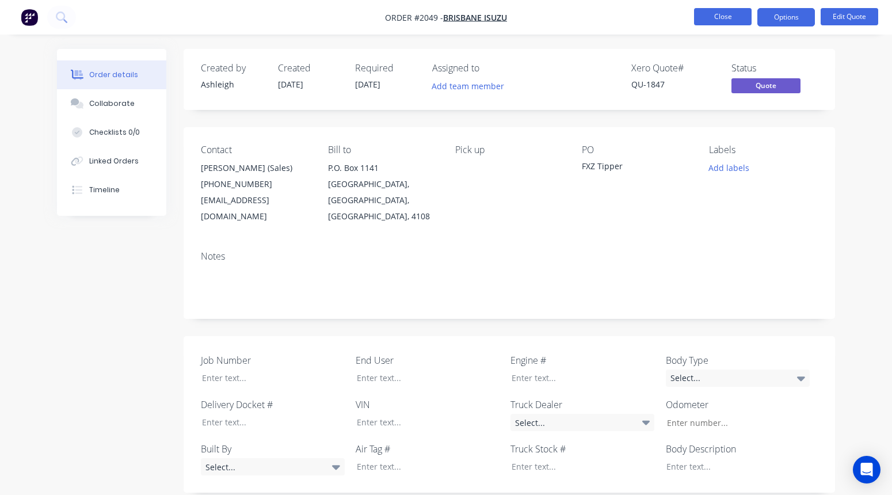
click at [718, 16] on button "Close" at bounding box center [723, 16] width 58 height 17
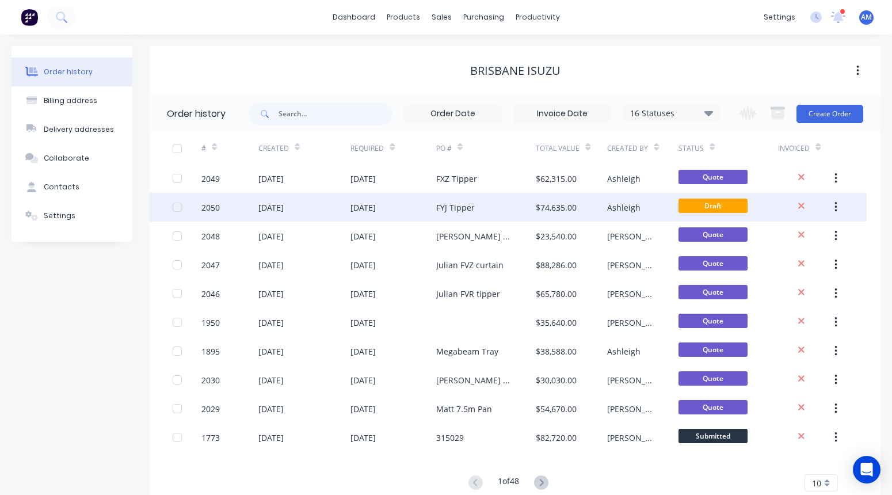
click at [465, 207] on div "FYJ Tipper" at bounding box center [455, 207] width 39 height 12
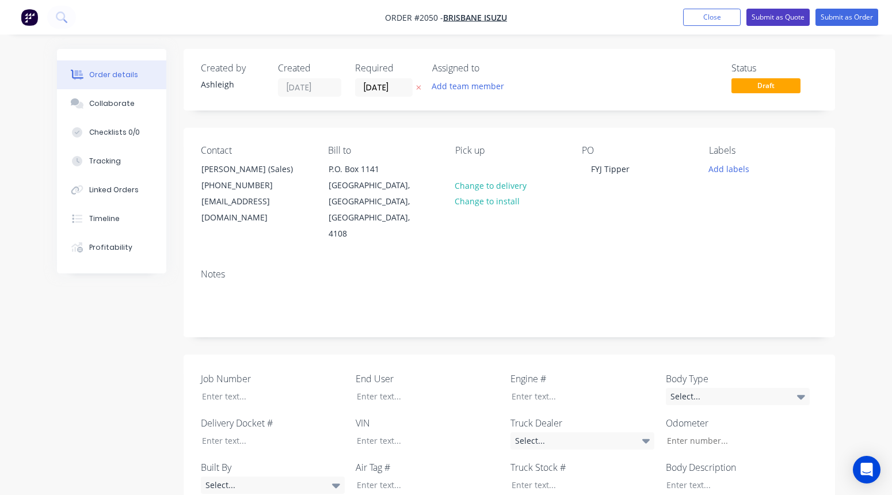
click at [761, 16] on button "Submit as Quote" at bounding box center [777, 17] width 63 height 17
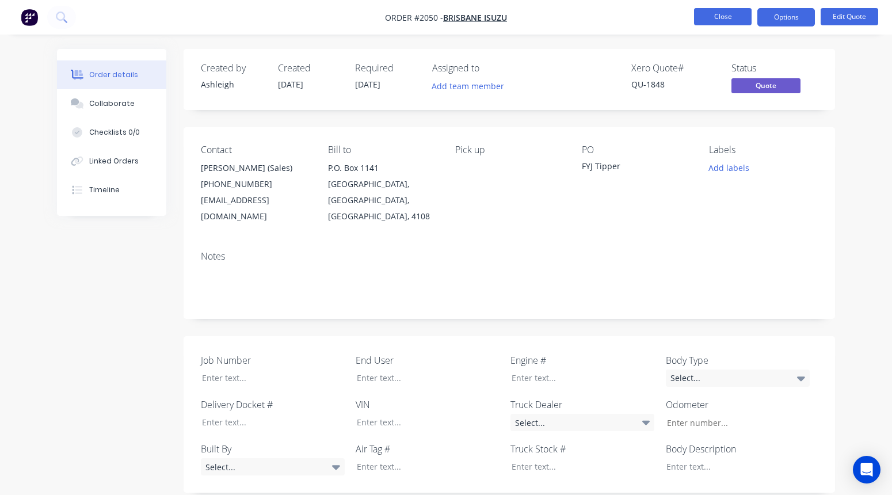
click at [726, 18] on button "Close" at bounding box center [723, 16] width 58 height 17
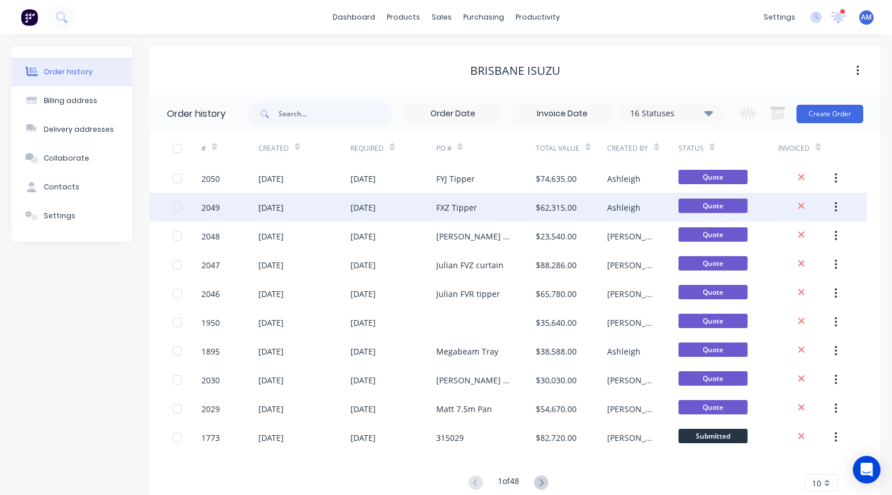
click at [457, 206] on div "FXZ Tipper" at bounding box center [456, 207] width 41 height 12
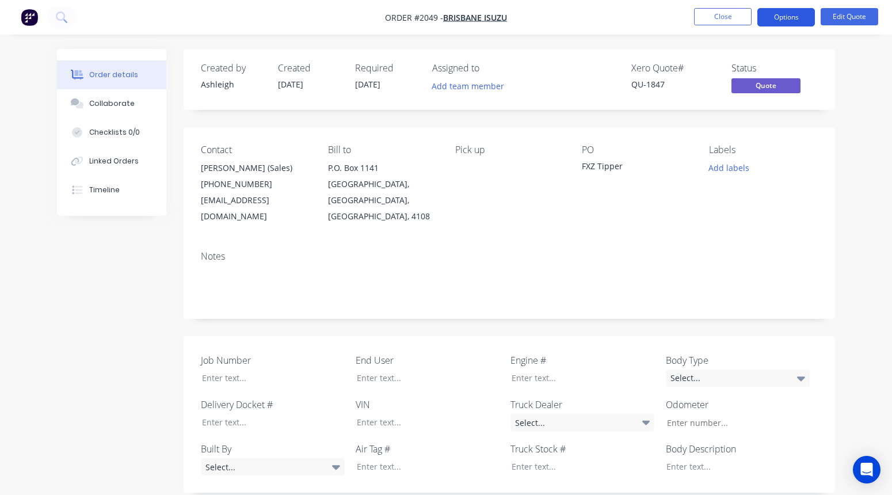
click at [761, 12] on button "Options" at bounding box center [786, 17] width 58 height 18
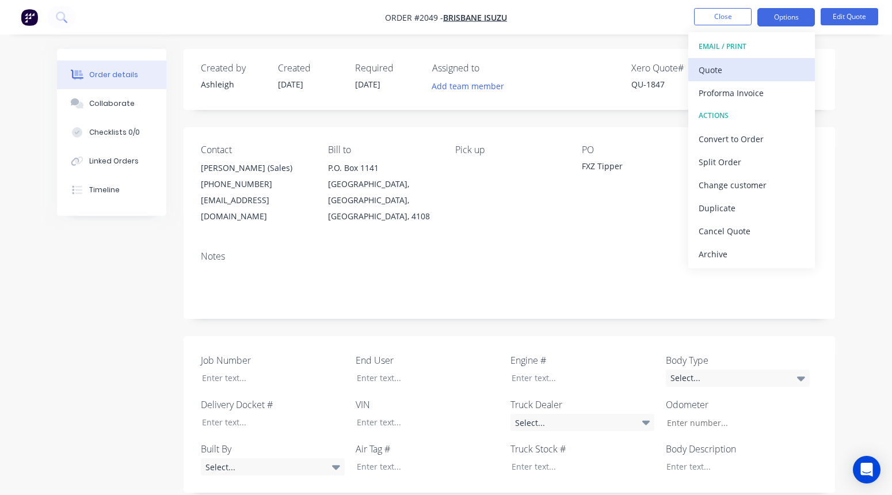
click at [731, 68] on div "Quote" at bounding box center [752, 70] width 106 height 17
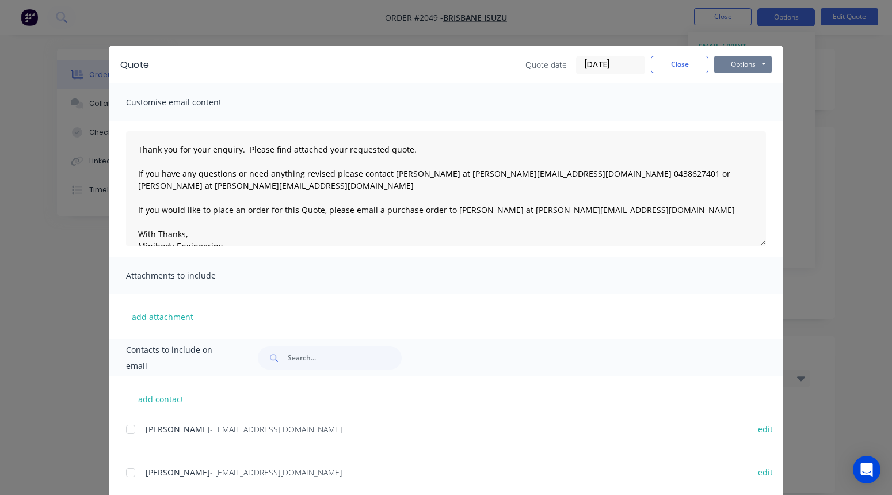
click at [737, 66] on button "Options" at bounding box center [743, 64] width 58 height 17
click at [741, 124] on button "Email" at bounding box center [751, 122] width 74 height 19
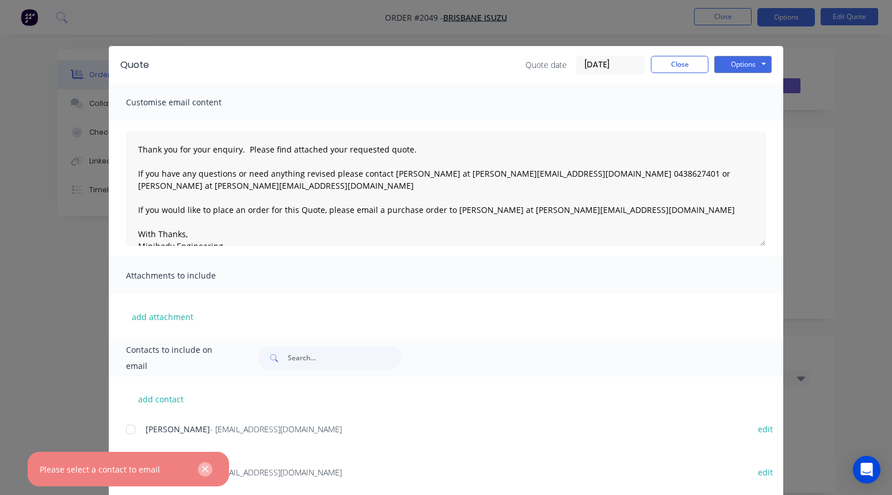
click at [204, 467] on icon "button" at bounding box center [204, 469] width 7 height 10
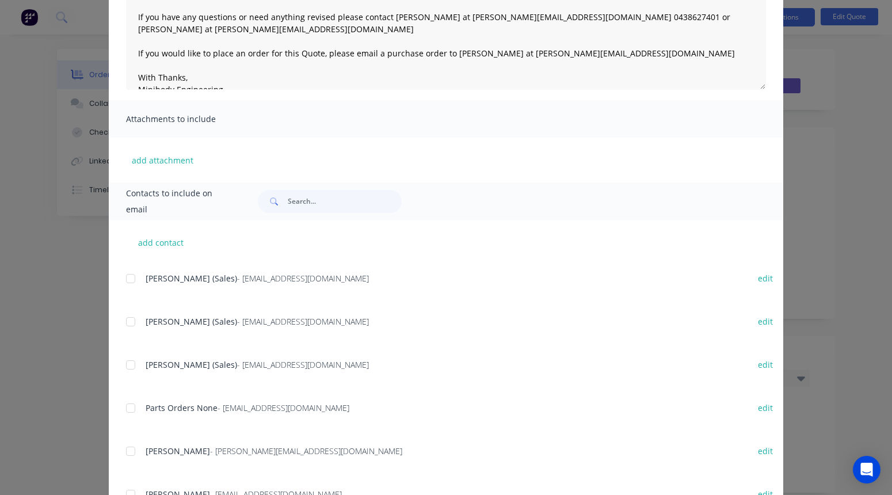
scroll to position [211, 0]
click at [133, 365] on div at bounding box center [130, 364] width 23 height 23
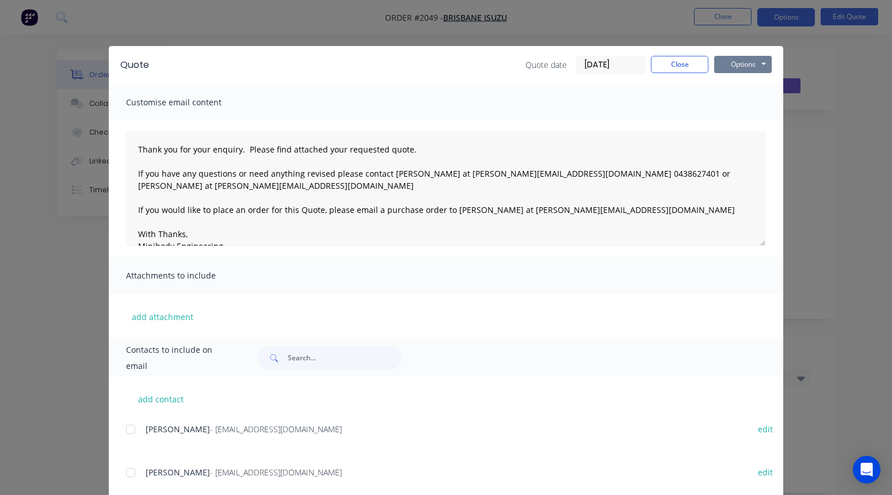
scroll to position [0, 0]
click at [750, 63] on button "Options" at bounding box center [743, 64] width 58 height 17
click at [744, 124] on button "Email" at bounding box center [751, 122] width 74 height 19
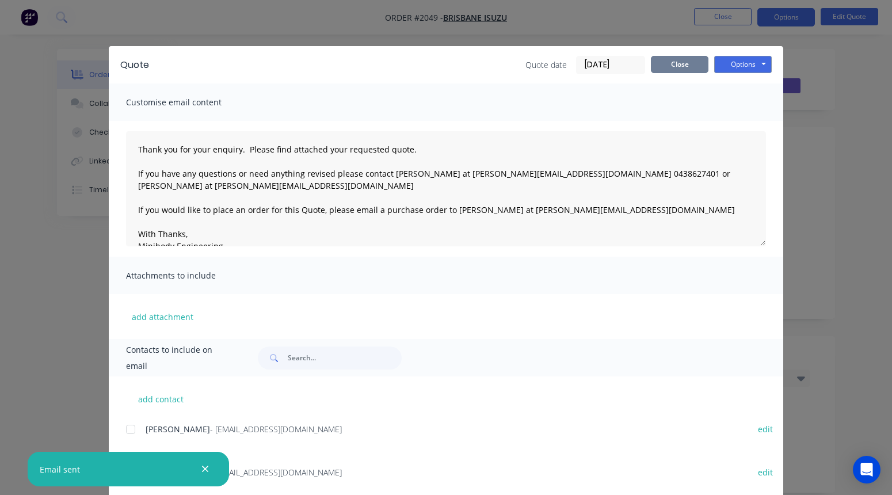
click at [692, 67] on button "Close" at bounding box center [680, 64] width 58 height 17
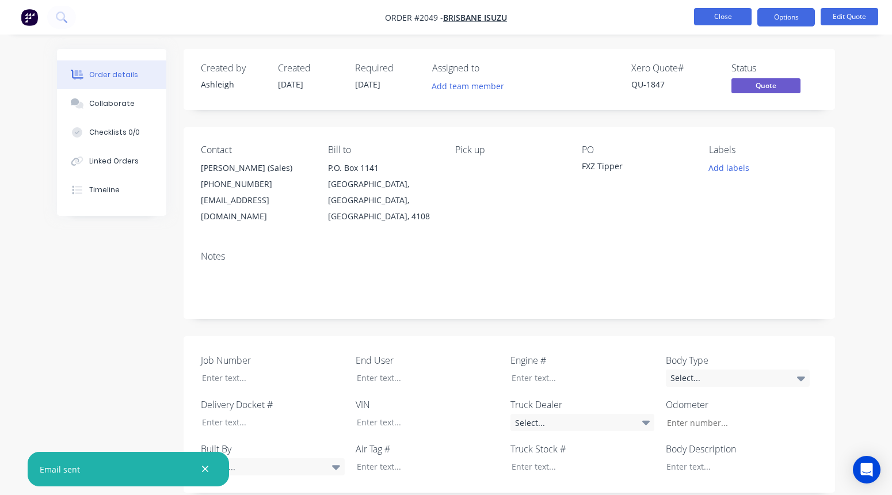
click at [740, 19] on button "Close" at bounding box center [723, 16] width 58 height 17
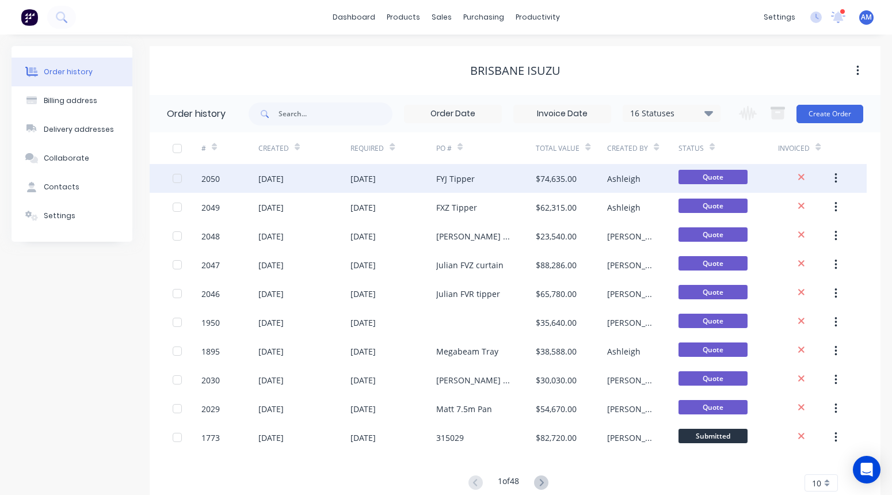
click at [460, 185] on div "FYJ Tipper" at bounding box center [486, 178] width 100 height 29
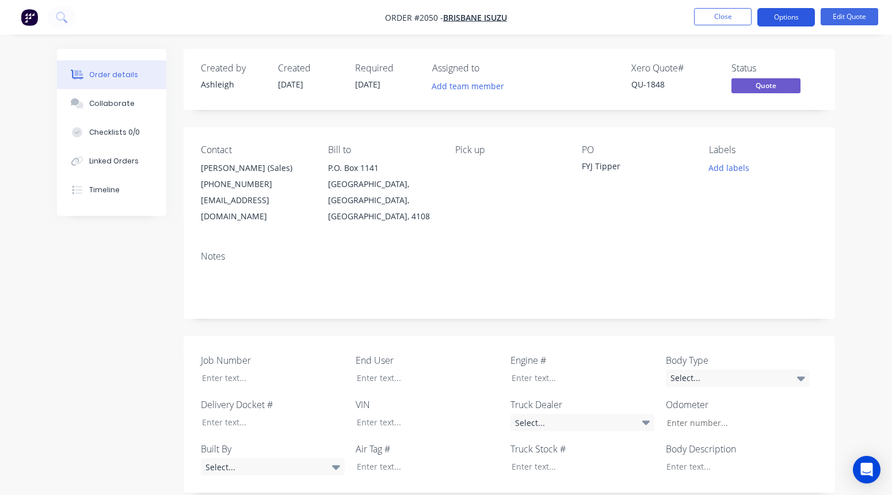
click at [761, 19] on button "Options" at bounding box center [786, 17] width 58 height 18
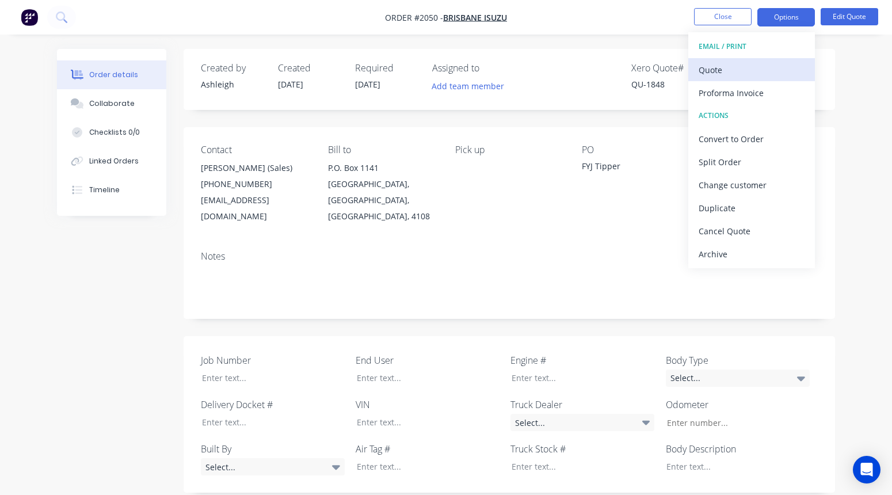
click at [761, 66] on div "Quote" at bounding box center [752, 70] width 106 height 17
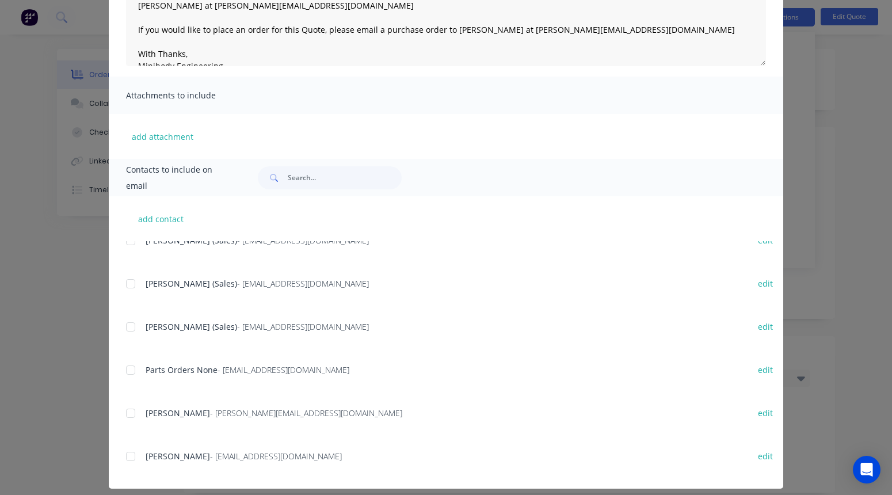
scroll to position [233, 0]
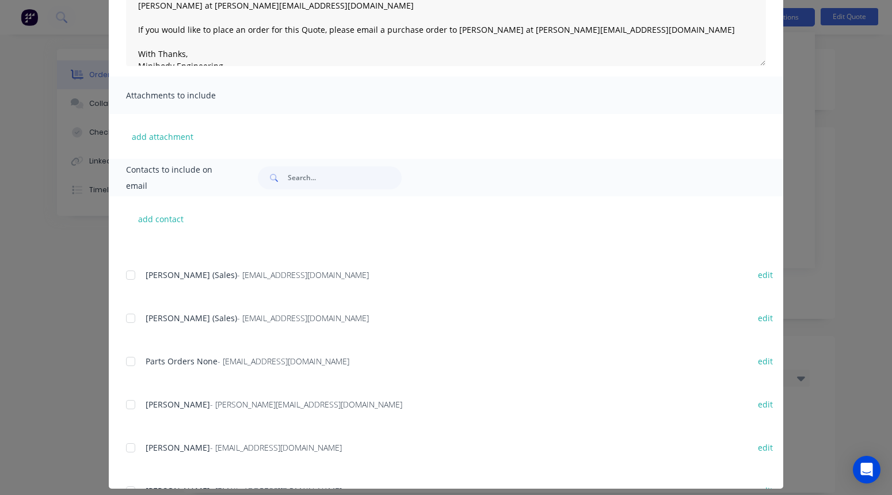
click at [138, 316] on div at bounding box center [130, 318] width 23 height 23
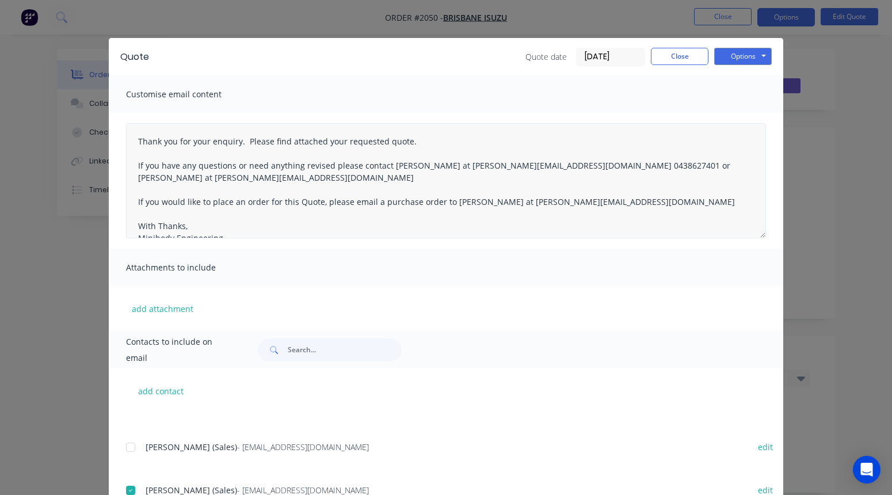
scroll to position [0, 0]
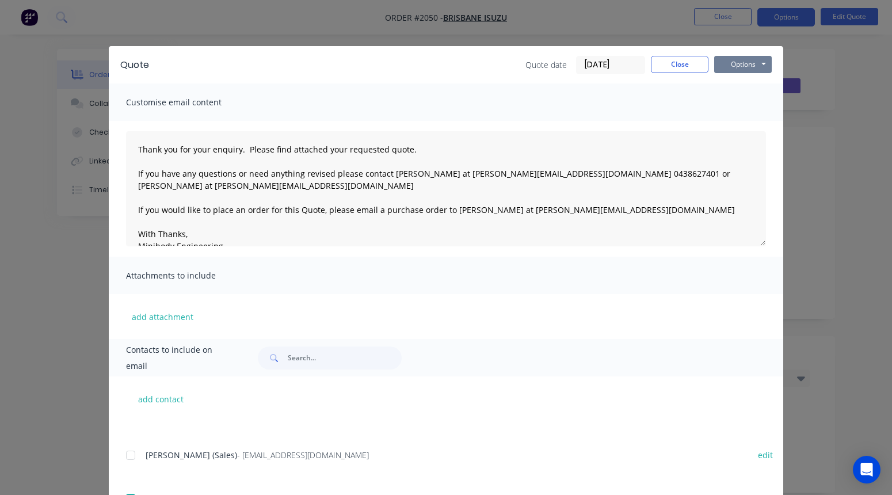
click at [735, 63] on button "Options" at bounding box center [743, 64] width 58 height 17
click at [743, 124] on button "Email" at bounding box center [751, 122] width 74 height 19
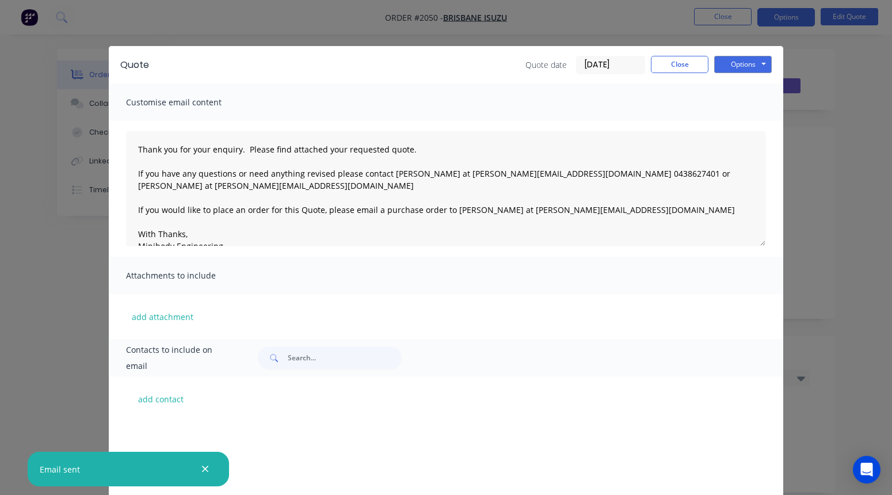
scroll to position [233, 0]
click at [676, 67] on button "Close" at bounding box center [680, 64] width 58 height 17
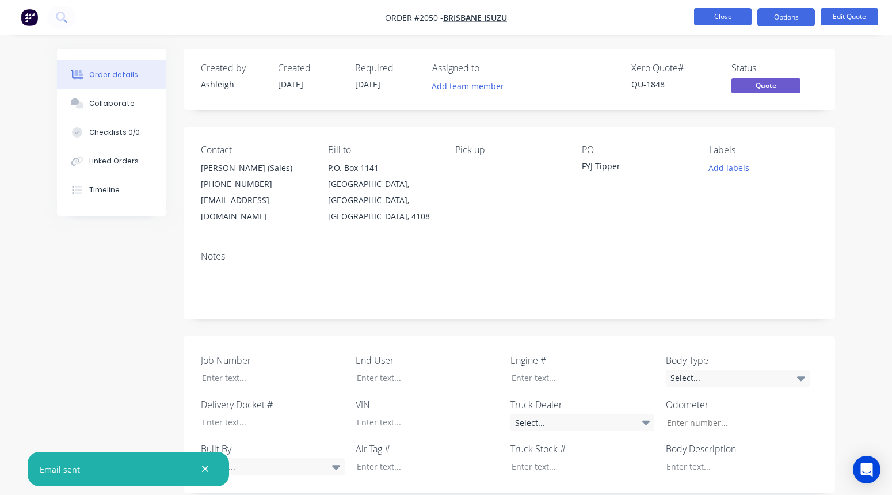
click at [726, 14] on button "Close" at bounding box center [723, 16] width 58 height 17
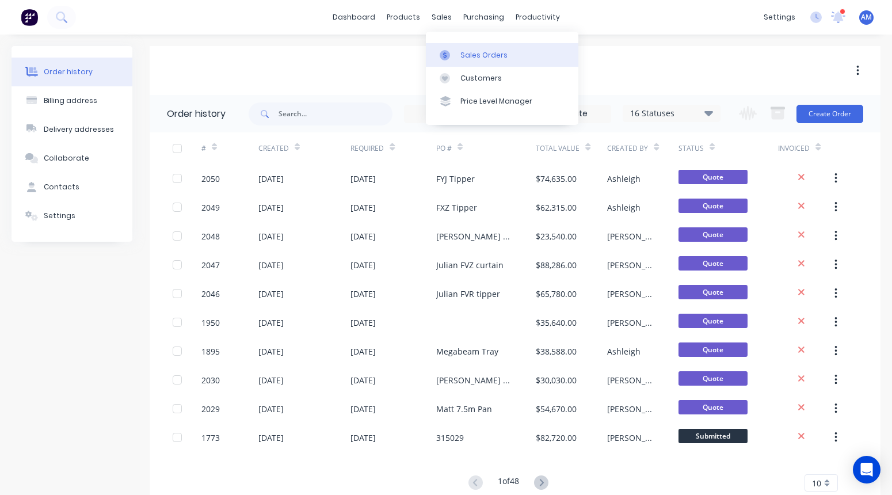
click at [459, 45] on link "Sales Orders" at bounding box center [502, 54] width 152 height 23
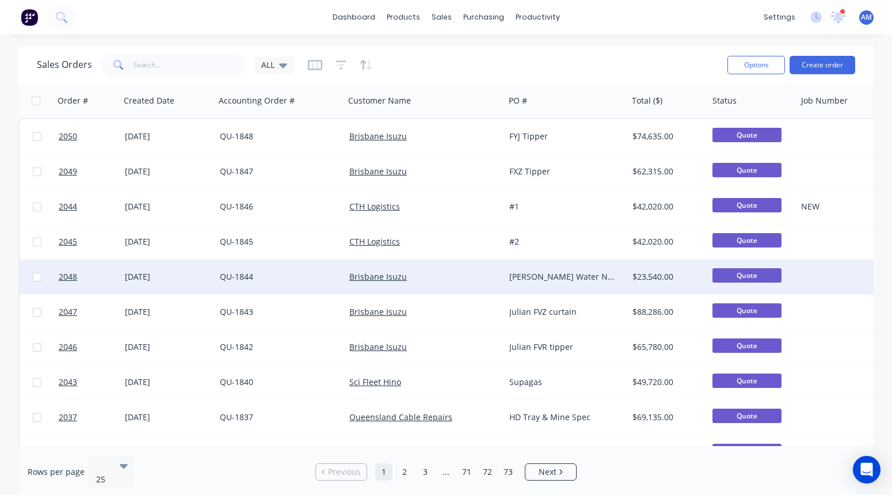
click at [498, 269] on div "Brisbane Isuzu" at bounding box center [425, 277] width 160 height 35
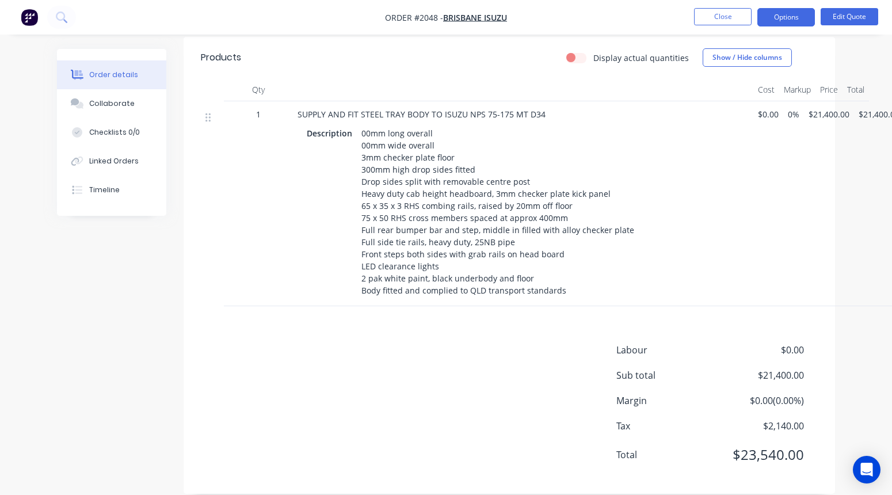
scroll to position [472, 0]
click at [113, 195] on button "Timeline" at bounding box center [111, 189] width 109 height 29
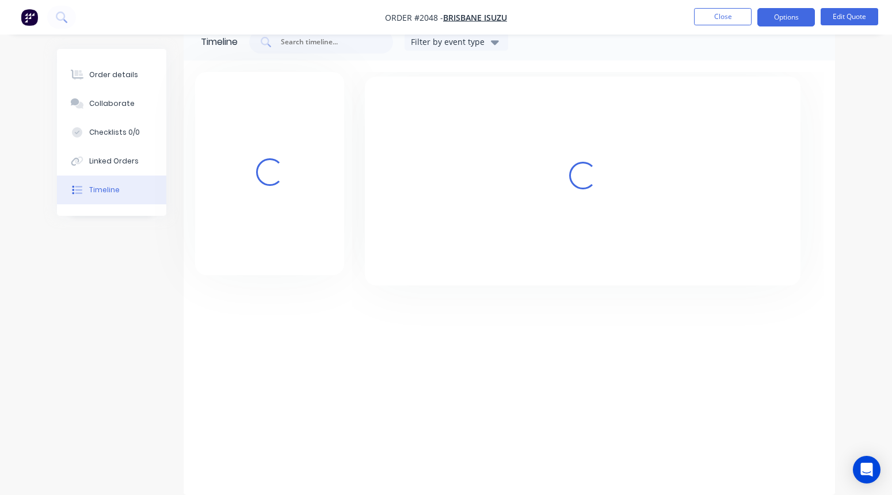
scroll to position [26, 0]
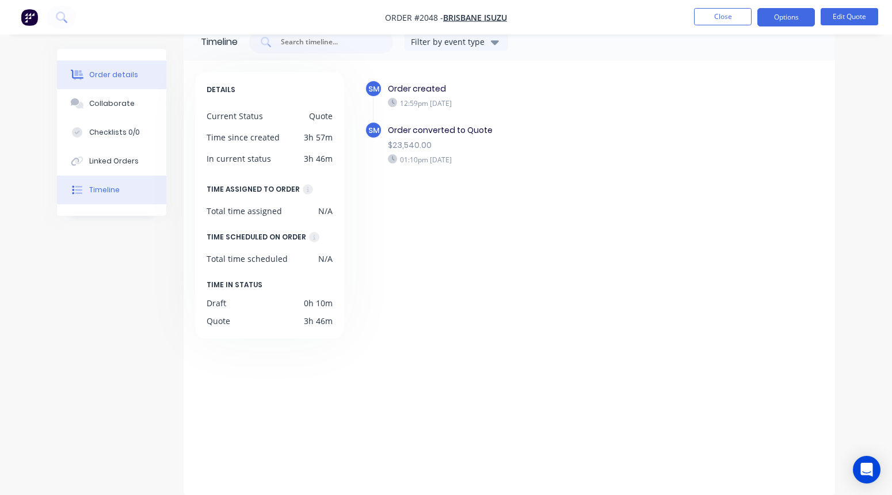
click at [123, 81] on button "Order details" at bounding box center [111, 74] width 109 height 29
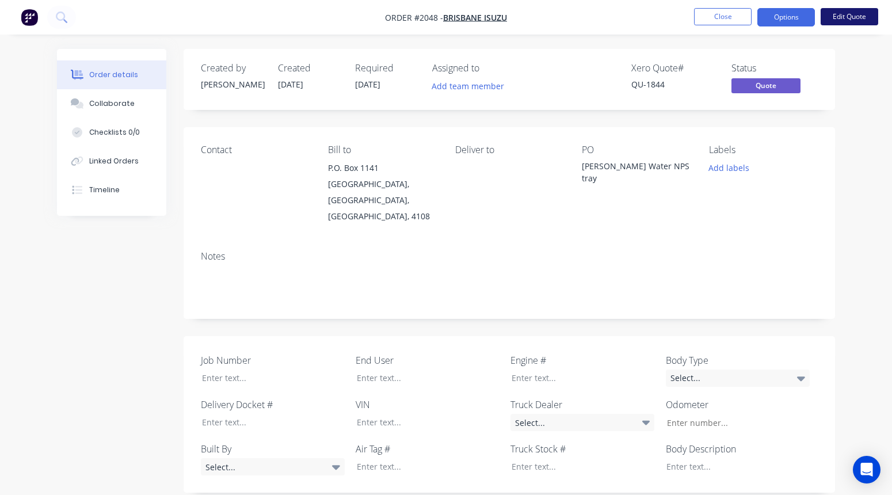
click at [761, 12] on button "Edit Quote" at bounding box center [850, 16] width 58 height 17
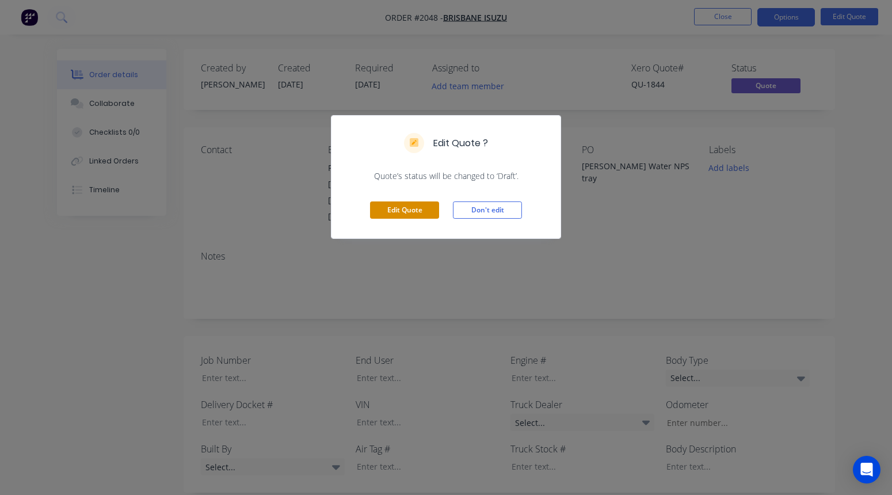
click at [421, 208] on button "Edit Quote" at bounding box center [404, 209] width 69 height 17
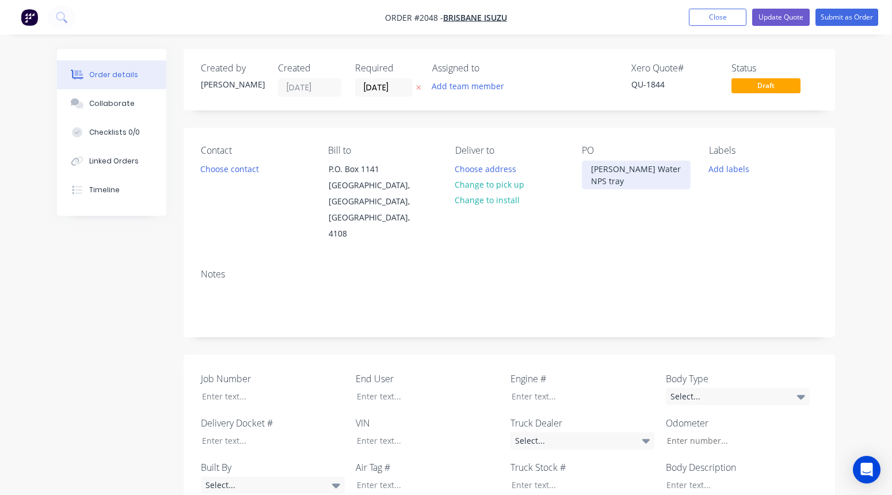
click at [619, 169] on div "[PERSON_NAME] Water NPS tray" at bounding box center [636, 175] width 109 height 29
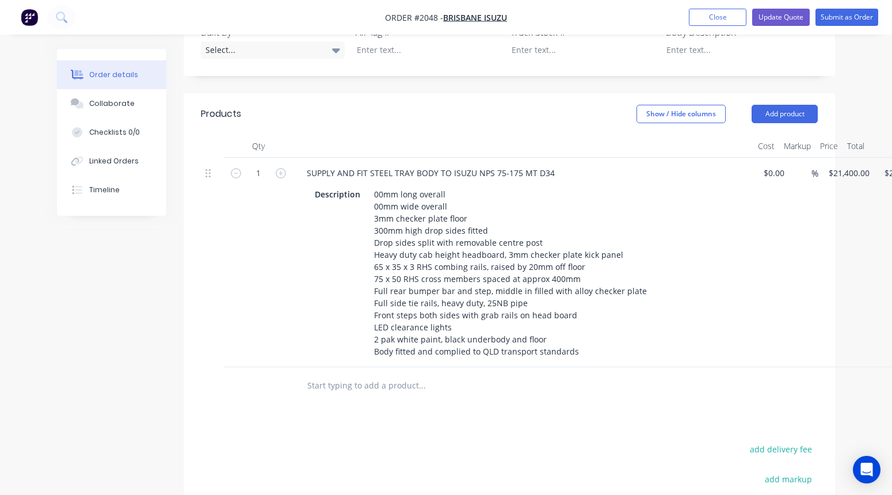
scroll to position [436, 0]
click at [397, 164] on div "SUPPLY AND FIT STEEL TRAY BODY TO ISUZU NPS 75-175 MT D34" at bounding box center [430, 172] width 266 height 17
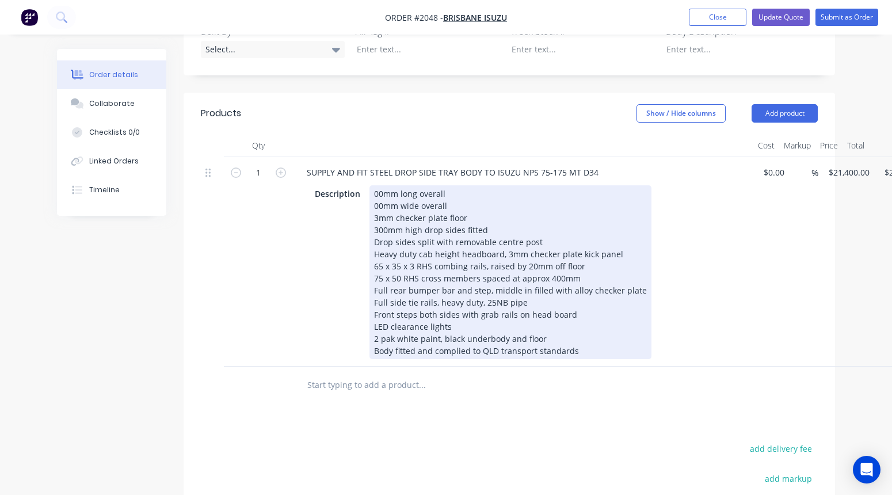
click at [376, 185] on div "00mm long overall 00mm wide overall 3mm checker plate floor 300mm high drop sid…" at bounding box center [510, 272] width 282 height 174
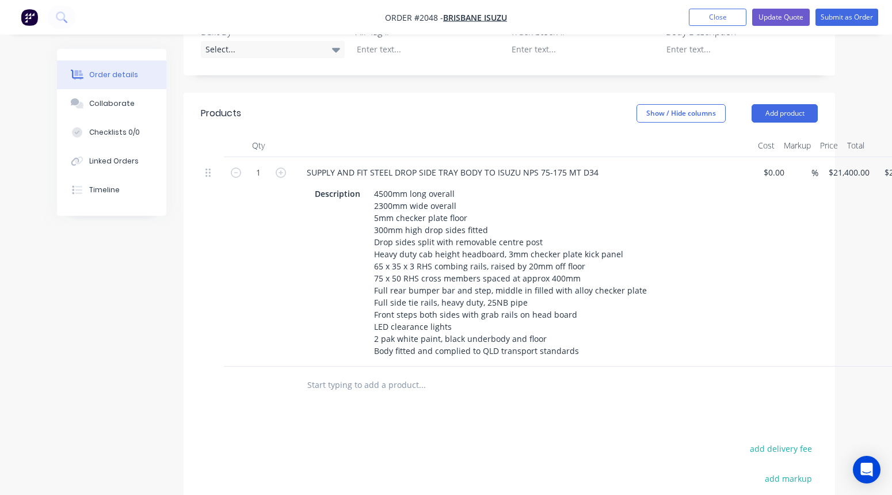
click at [352, 373] on input "text" at bounding box center [422, 384] width 230 height 23
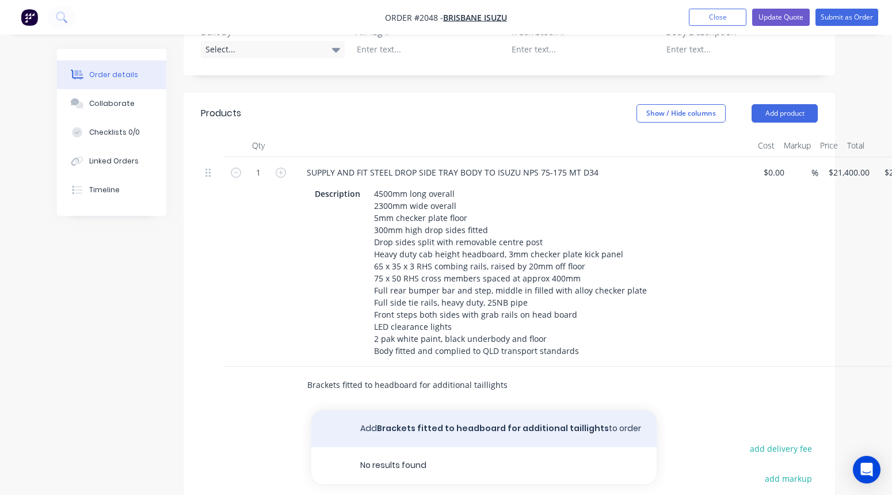
type input "Brackets fitted to headboard for additional taillights"
click at [399, 410] on button "Add Brackets fitted to headboard for additional taillights to order" at bounding box center [483, 428] width 345 height 37
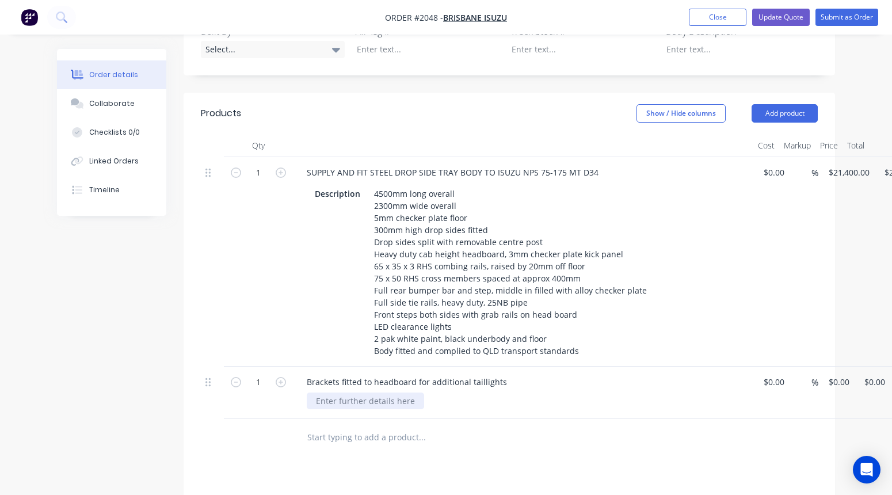
click at [369, 392] on div at bounding box center [365, 400] width 117 height 17
click at [351, 438] on input "text" at bounding box center [422, 449] width 230 height 23
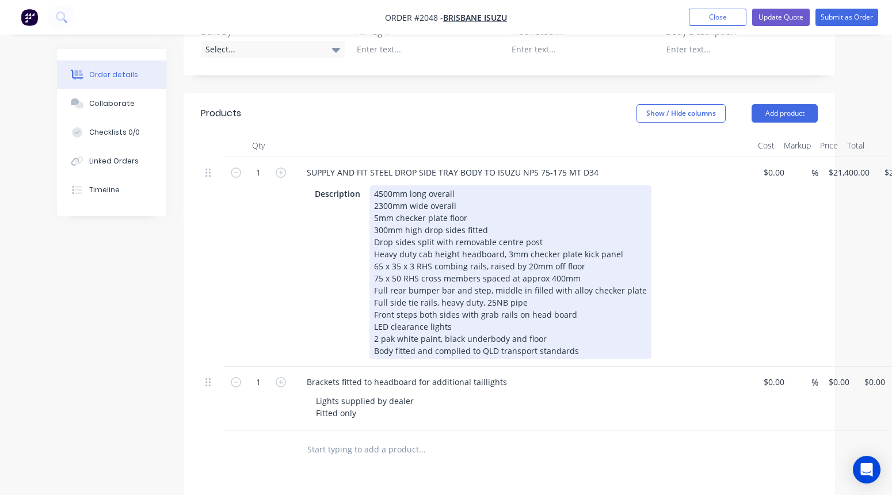
click at [574, 301] on div "4500mm long overall 2300mm wide overall 5mm checker plate floor 300mm high drop…" at bounding box center [510, 272] width 282 height 174
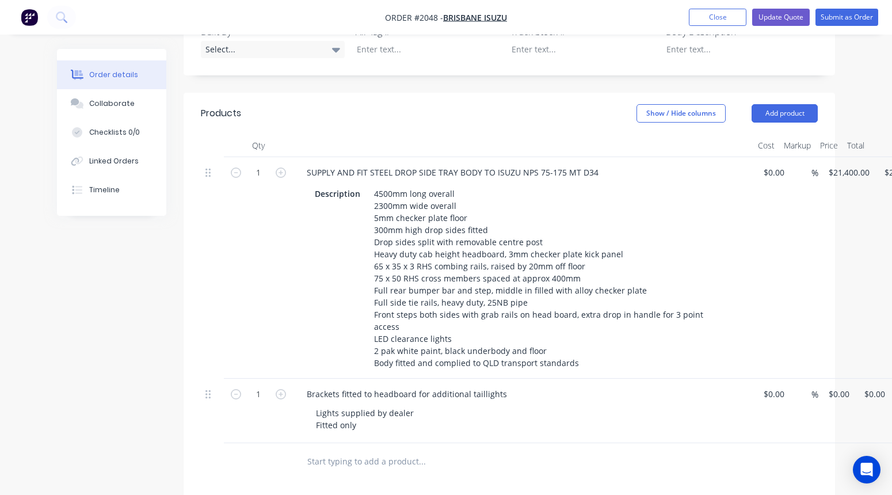
click at [318, 450] on input "text" at bounding box center [422, 461] width 230 height 23
type input "r"
type input "w"
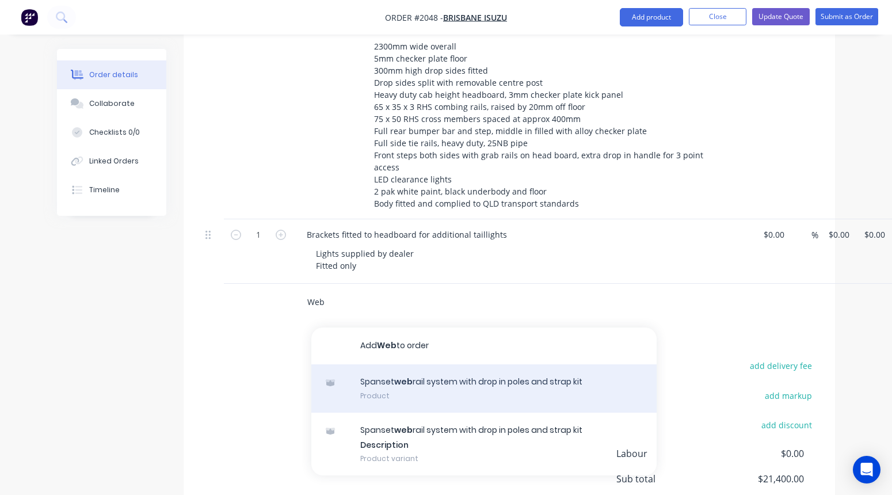
scroll to position [601, 0]
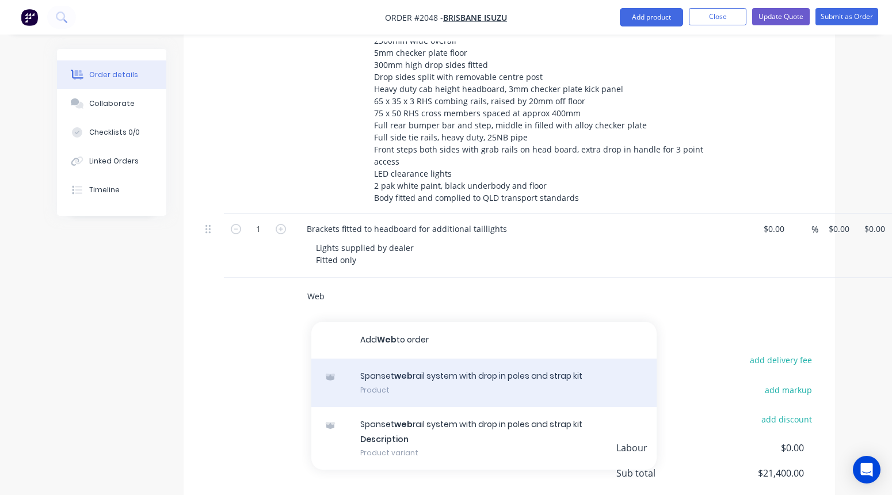
type input "Web"
click at [405, 358] on div "Spanset web rail system with drop in poles and strap kit Product" at bounding box center [483, 382] width 345 height 48
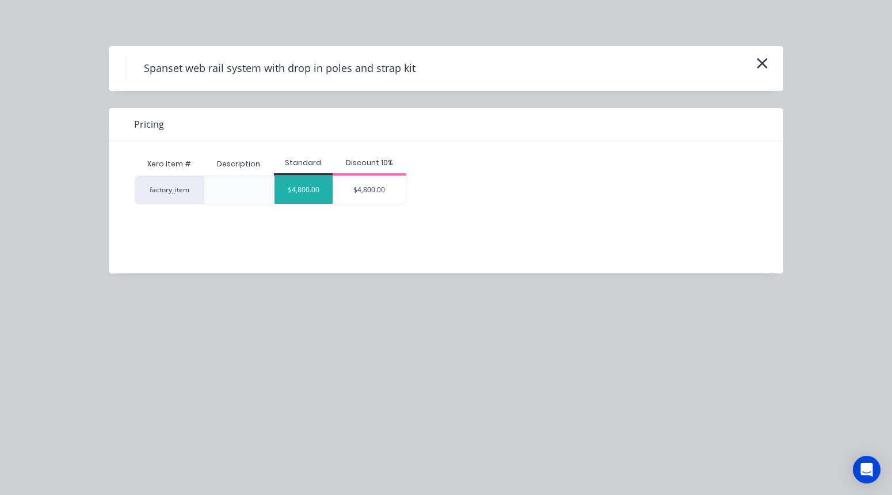
click at [299, 190] on div "$4,800.00" at bounding box center [303, 190] width 58 height 28
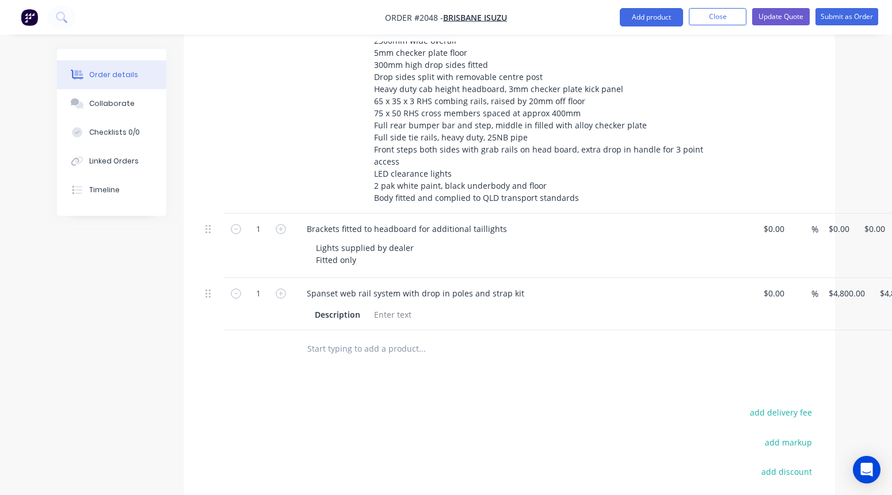
click at [325, 337] on input "text" at bounding box center [422, 348] width 230 height 23
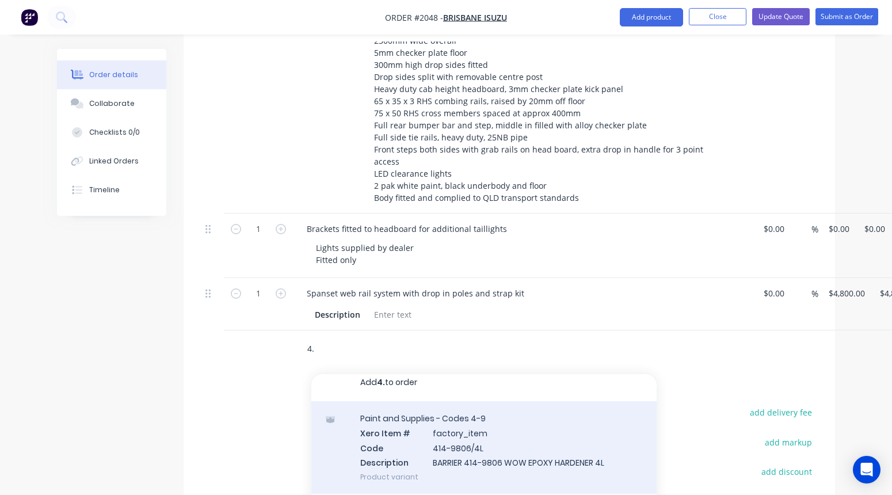
scroll to position [9, 0]
type input "4"
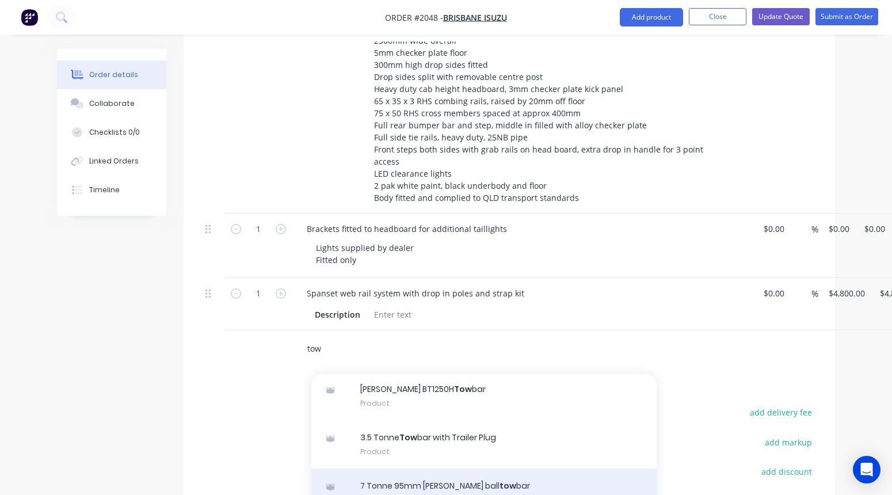
scroll to position [333, 0]
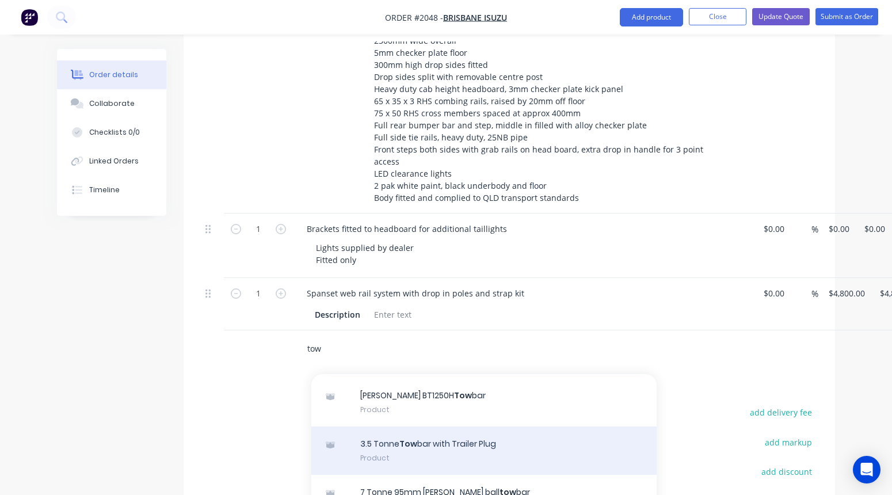
type input "tow"
click at [413, 426] on div "3.5 Tonne Tow bar with Trailer Plug Product" at bounding box center [483, 450] width 345 height 48
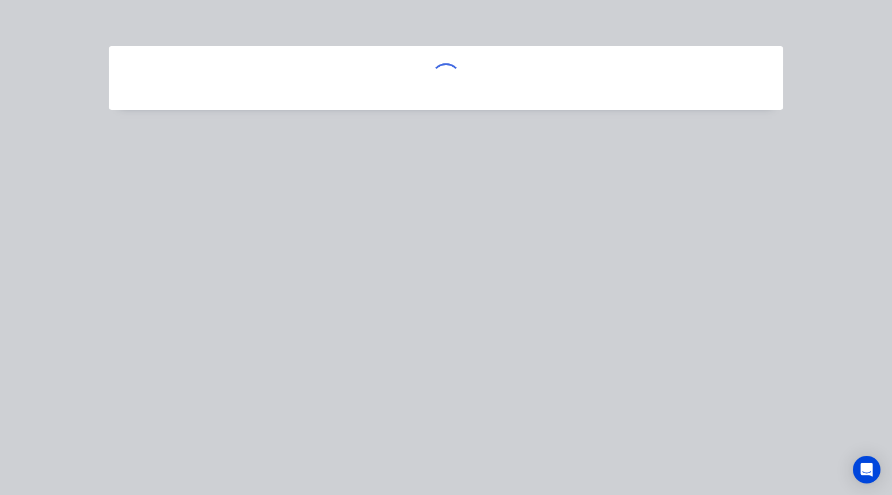
drag, startPoint x: 712, startPoint y: 1, endPoint x: 428, endPoint y: 14, distance: 284.6
click at [428, 14] on div at bounding box center [446, 247] width 892 height 495
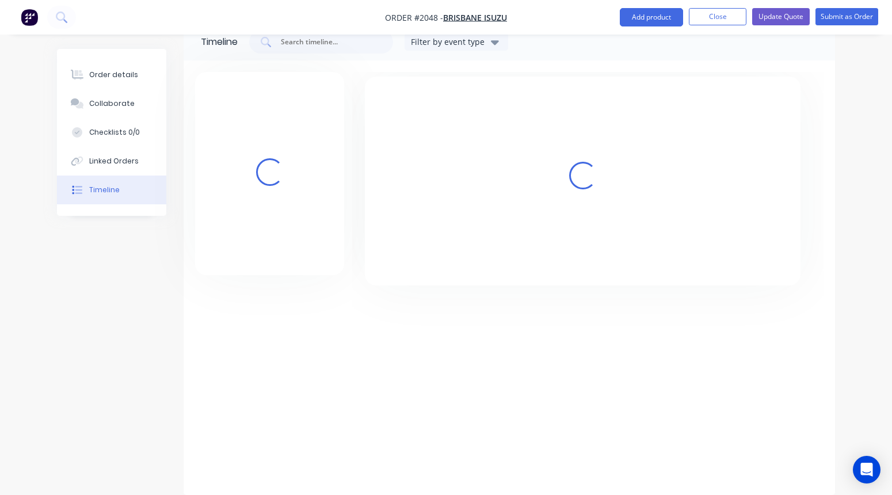
scroll to position [26, 0]
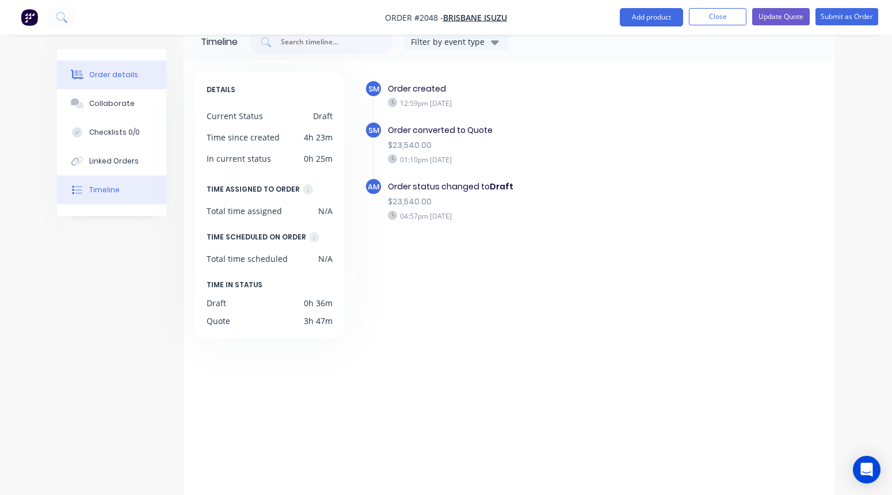
click at [118, 73] on div "Order details" at bounding box center [113, 75] width 49 height 10
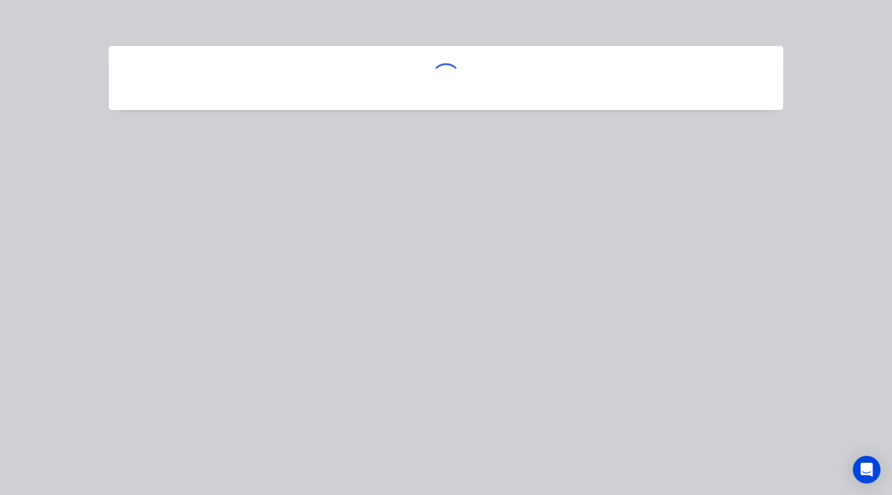
type input "$21,400.00"
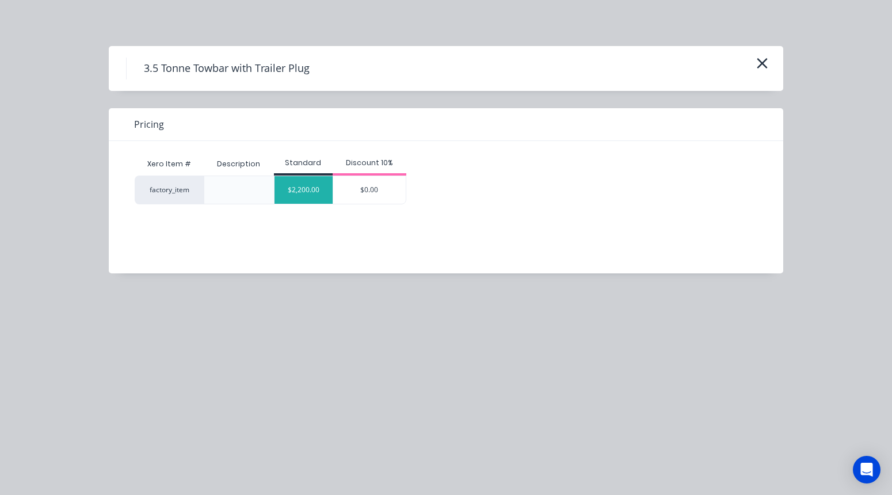
click at [302, 192] on div "$2,200.00" at bounding box center [303, 190] width 58 height 28
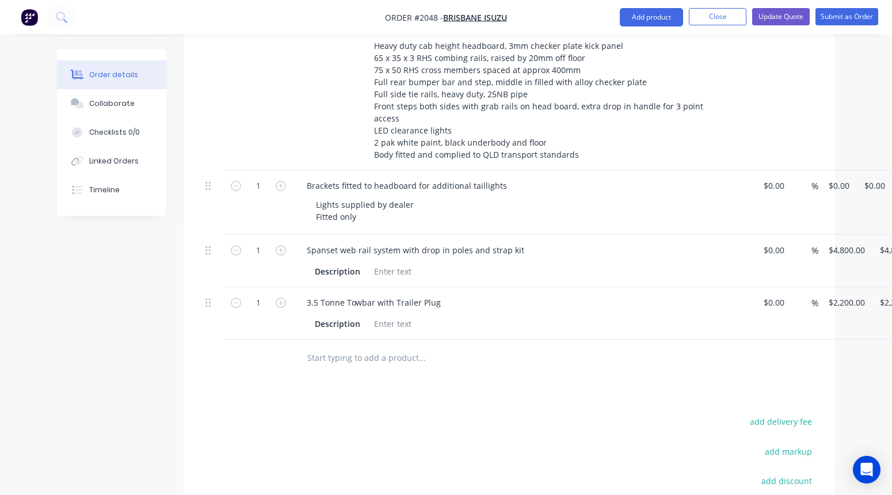
scroll to position [647, 0]
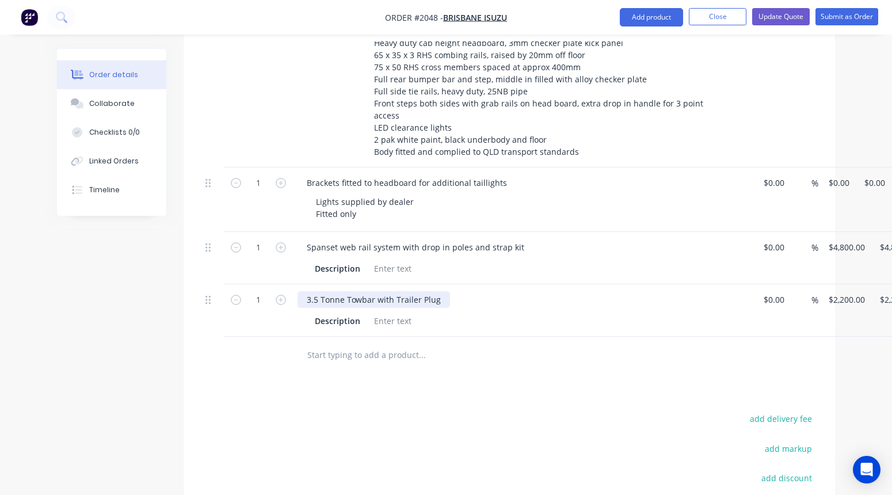
click at [310, 291] on div "3.5 Tonne Towbar with Trailer Plug" at bounding box center [373, 299] width 152 height 17
drag, startPoint x: 376, startPoint y: 271, endPoint x: 446, endPoint y: 266, distance: 69.8
click at [446, 291] on div "4.5 Tonne Towbar with Trailer Plug" at bounding box center [522, 299] width 451 height 17
click at [386, 312] on div at bounding box center [392, 320] width 47 height 17
click at [380, 312] on div at bounding box center [392, 320] width 47 height 17
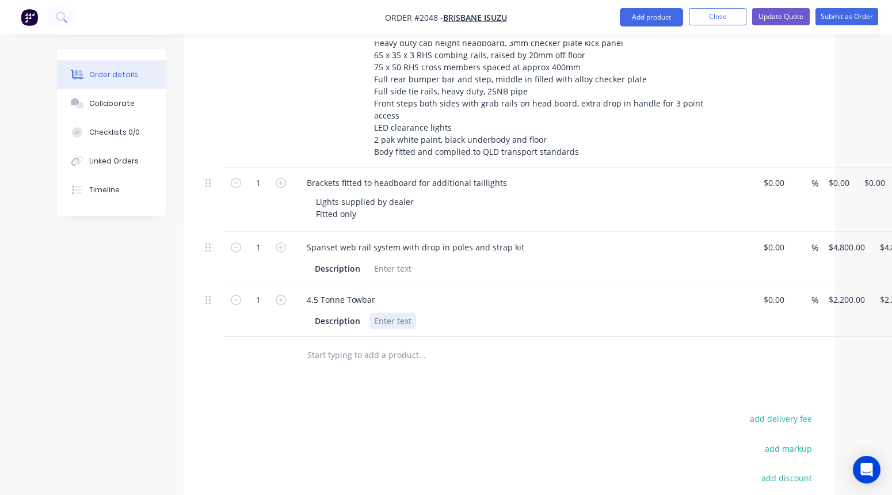
paste div
drag, startPoint x: 361, startPoint y: 293, endPoint x: 306, endPoint y: 291, distance: 54.7
click at [306, 310] on div "Description 50mm & 70mm Ball couplings" at bounding box center [522, 319] width 451 height 19
click at [451, 312] on div "50mm & 70mm Ball couplings" at bounding box center [394, 320] width 124 height 17
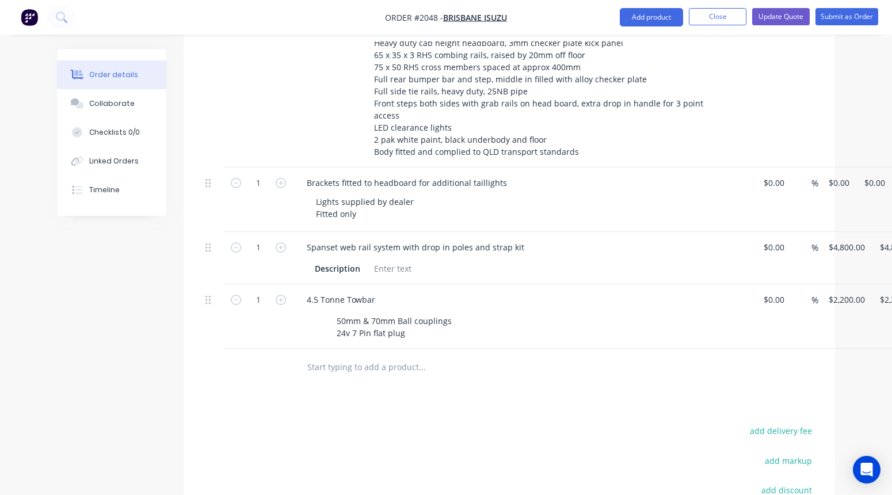
click at [330, 356] on input "text" at bounding box center [422, 367] width 230 height 23
paste input "aluminium"
click at [312, 356] on input "aluminium" at bounding box center [422, 367] width 230 height 23
click at [354, 356] on input "Aluminium" at bounding box center [422, 367] width 230 height 23
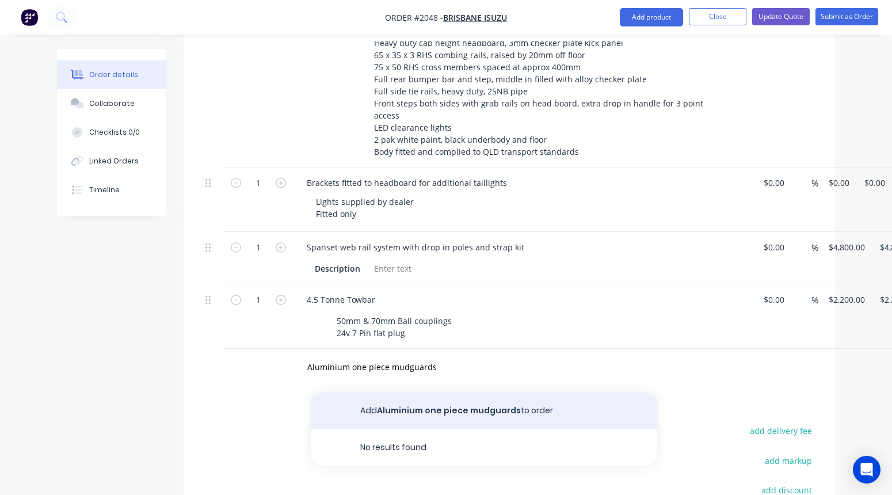
click at [396, 392] on button "Add Aluminium one piece mudguards to order" at bounding box center [483, 410] width 345 height 37
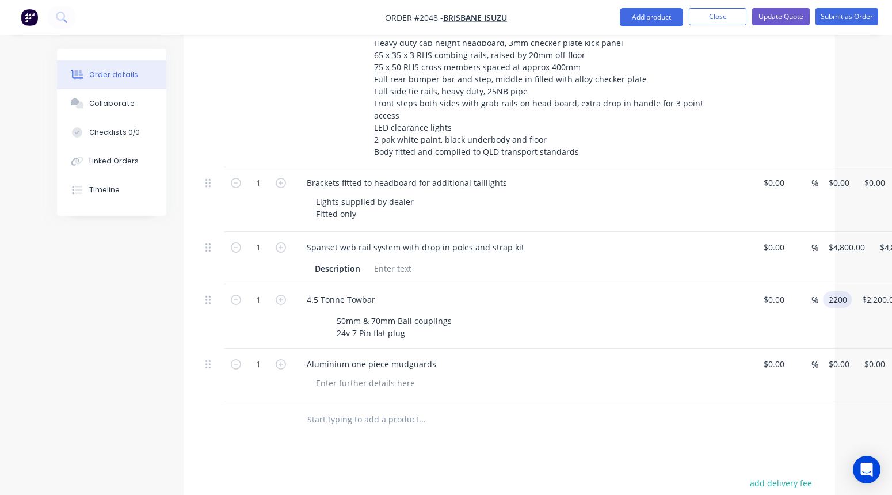
click at [761, 291] on input "2200" at bounding box center [839, 299] width 24 height 17
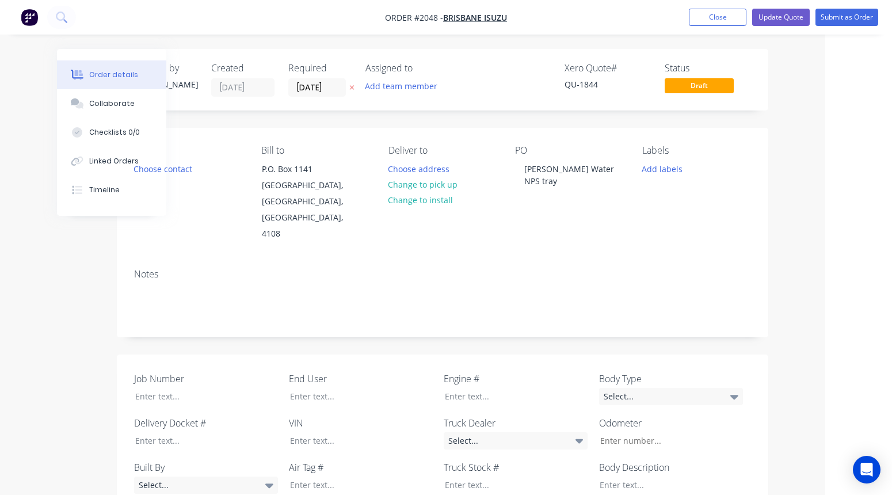
scroll to position [0, 67]
click at [722, 20] on button "Close" at bounding box center [718, 17] width 58 height 17
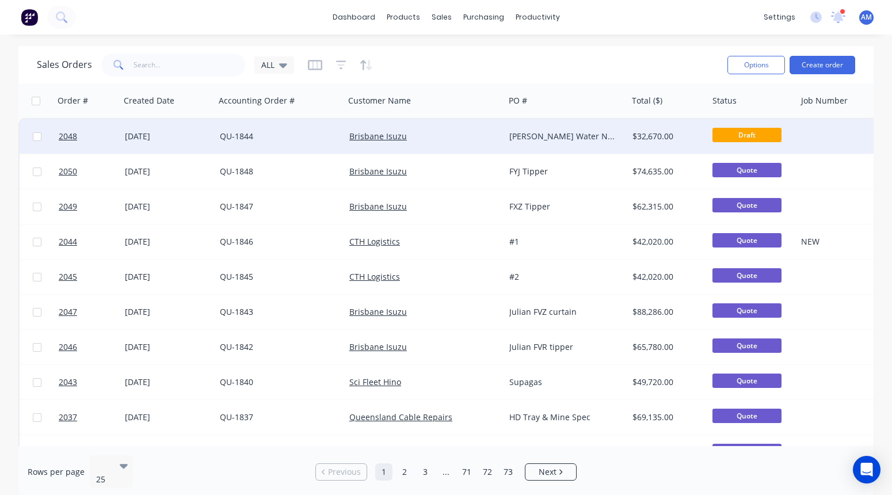
click at [472, 137] on div "Brisbane Isuzu" at bounding box center [420, 137] width 143 height 12
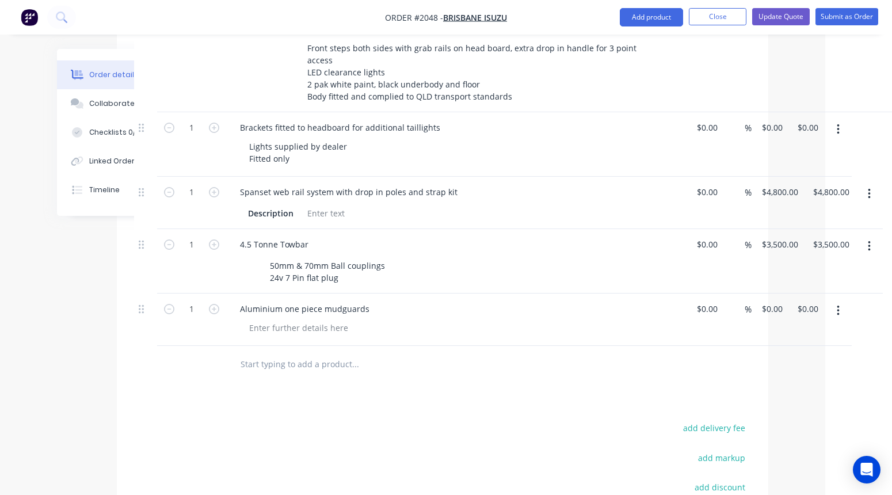
scroll to position [702, 67]
click at [761, 236] on input "3500" at bounding box center [773, 244] width 24 height 17
drag, startPoint x: 366, startPoint y: 282, endPoint x: 222, endPoint y: 278, distance: 144.5
click at [222, 293] on div "1 Aluminium one piece mudguards $0.00 $0.00 % $0.00 $0.00 $0.00 $0.00" at bounding box center [442, 319] width 617 height 52
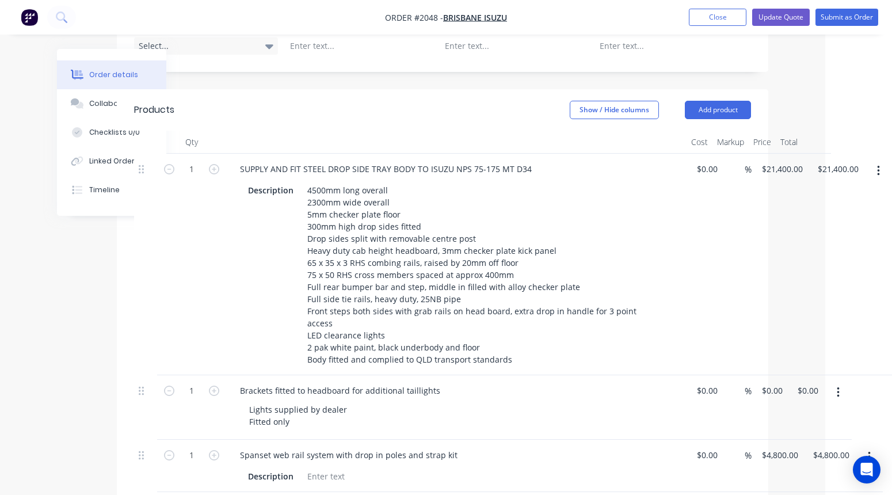
scroll to position [438, 67]
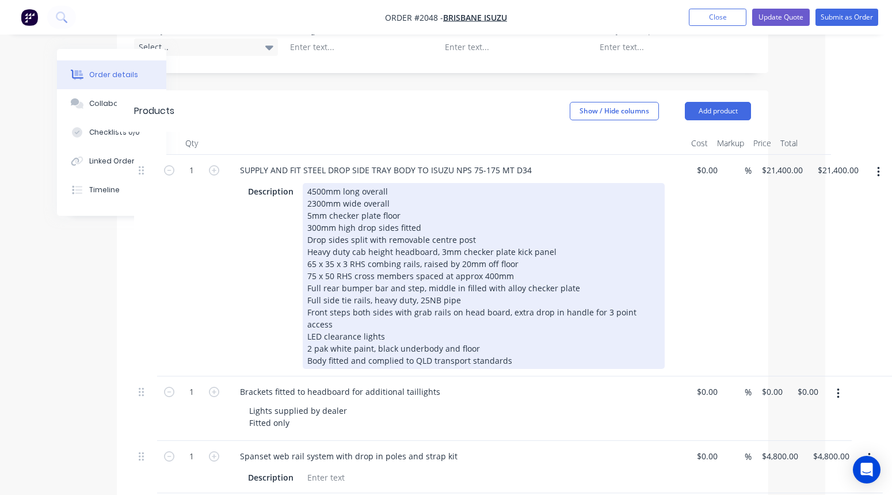
click at [385, 310] on div "4500mm long overall 2300mm wide overall 5mm checker plate floor 300mm high drop…" at bounding box center [484, 276] width 362 height 186
click at [387, 304] on div "4500mm long overall 2300mm wide overall 5mm checker plate floor 300mm high drop…" at bounding box center [484, 276] width 362 height 186
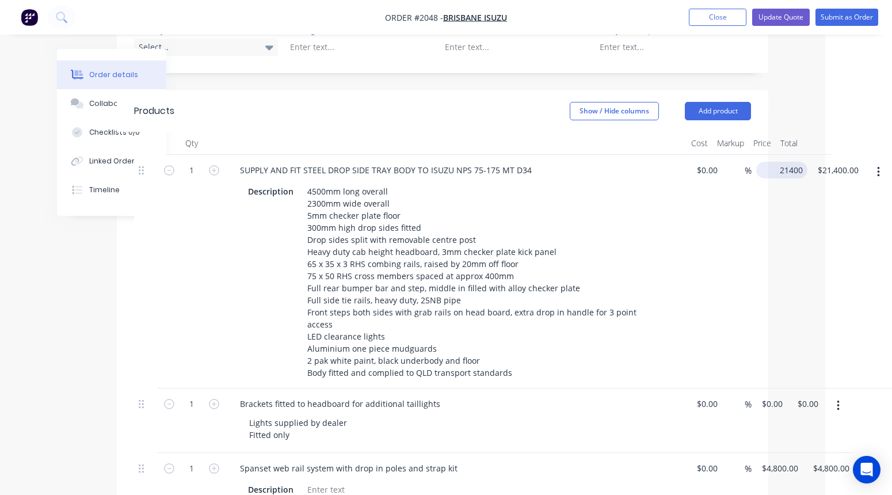
scroll to position [438, 58]
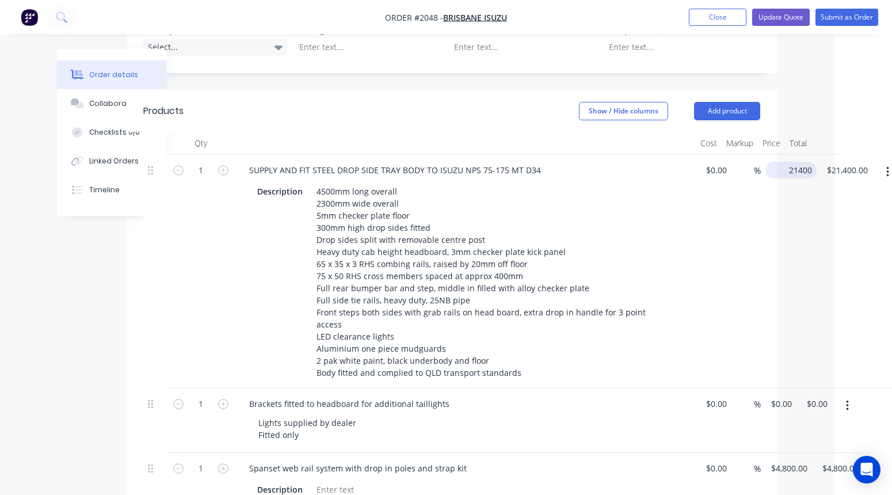
click at [761, 162] on input "21400" at bounding box center [793, 170] width 47 height 17
click at [761, 162] on input "21400" at bounding box center [784, 170] width 29 height 17
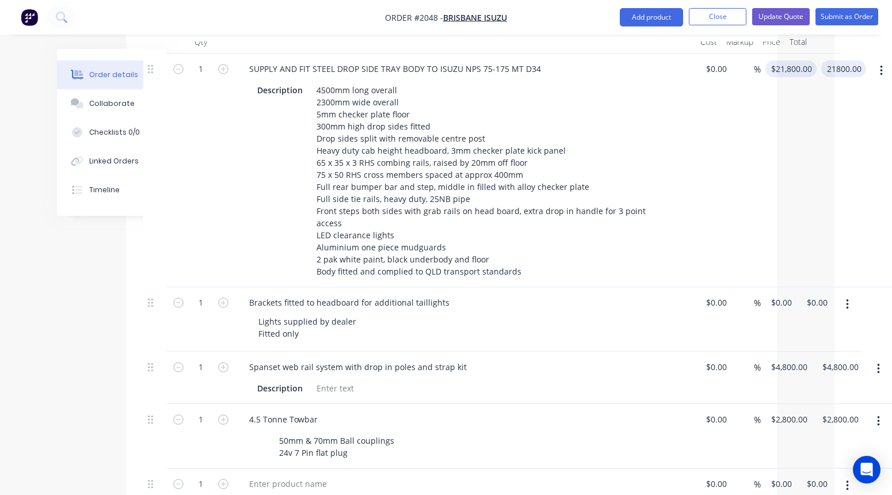
scroll to position [541, 58]
click at [422, 292] on div "Brackets fitted to headboard for additional taillights" at bounding box center [349, 300] width 219 height 17
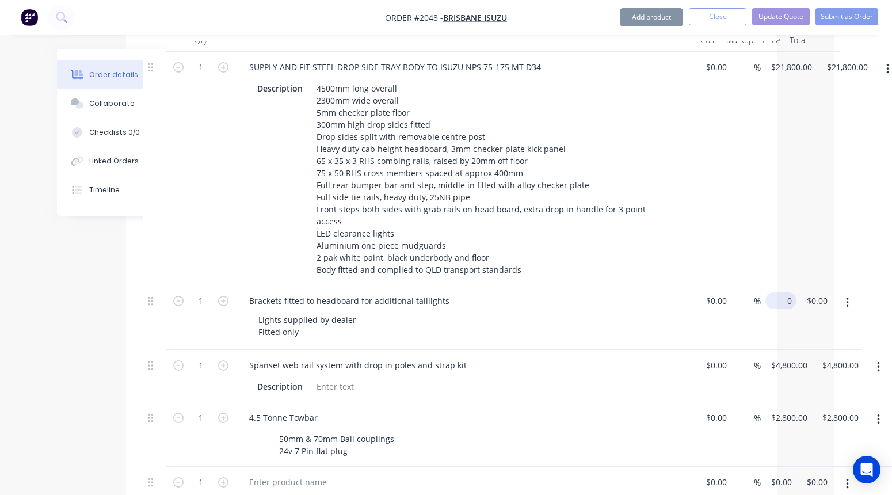
click at [760, 285] on div "1 Brackets fitted to headboard for additional taillights Lights supplied by dea…" at bounding box center [451, 317] width 617 height 64
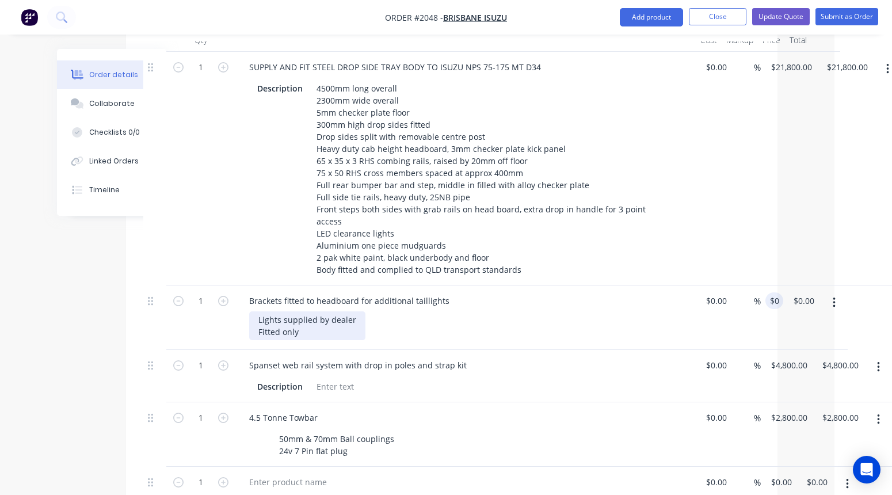
click at [281, 311] on div "Lights supplied by dealer Fitted only" at bounding box center [307, 325] width 116 height 29
click at [760, 285] on div "1 Brackets fitted to headboard for additional taillights Lights supplied by dea…" at bounding box center [451, 317] width 617 height 64
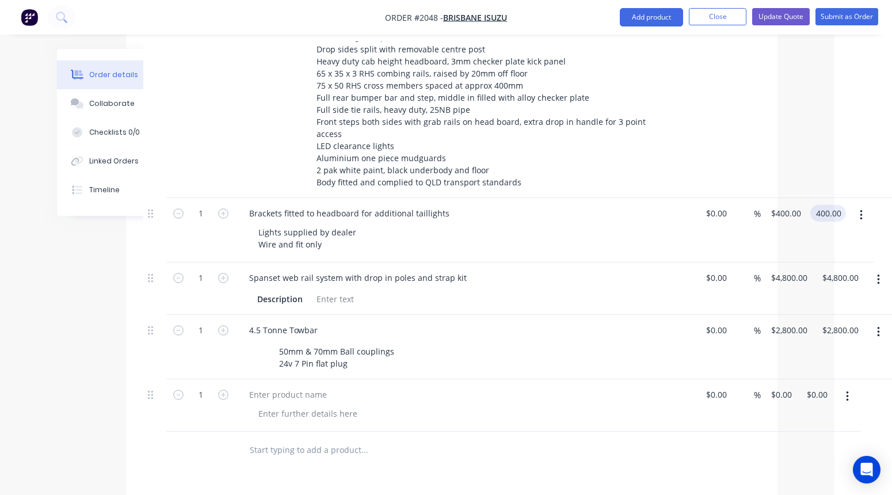
scroll to position [629, 58]
click at [761, 385] on button "button" at bounding box center [847, 395] width 27 height 21
click at [761, 486] on div "Delete" at bounding box center [806, 494] width 89 height 17
click at [761, 402] on div "Products Show / Hide columns Add product Qty Cost Markup Price Total 1 SUPPLY A…" at bounding box center [451, 295] width 651 height 793
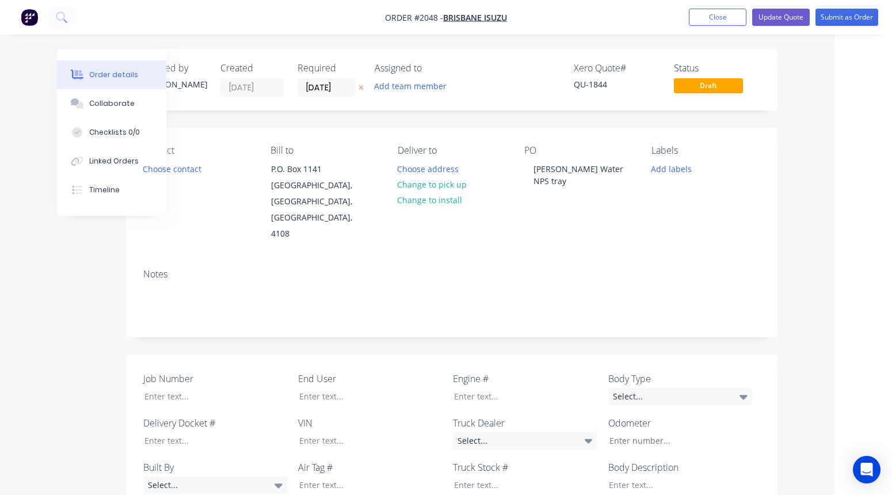
scroll to position [0, 58]
click at [186, 168] on button "Choose contact" at bounding box center [172, 169] width 71 height 16
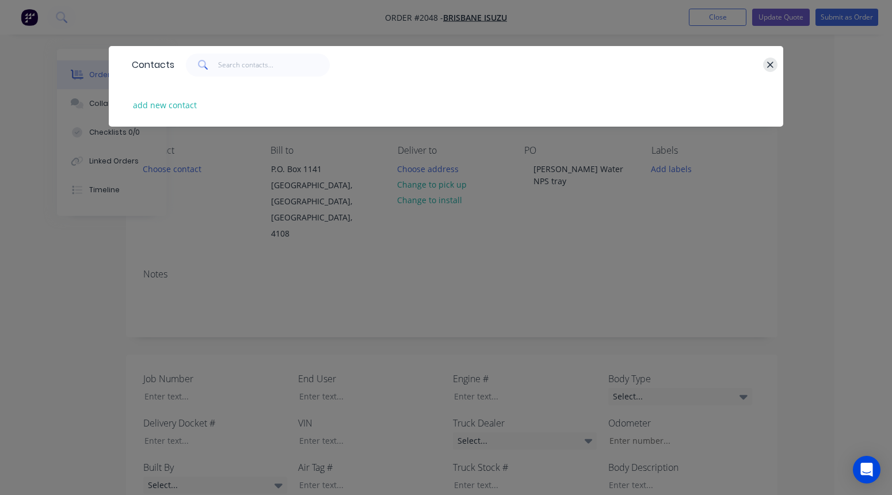
click at [761, 63] on icon "button" at bounding box center [769, 65] width 7 height 10
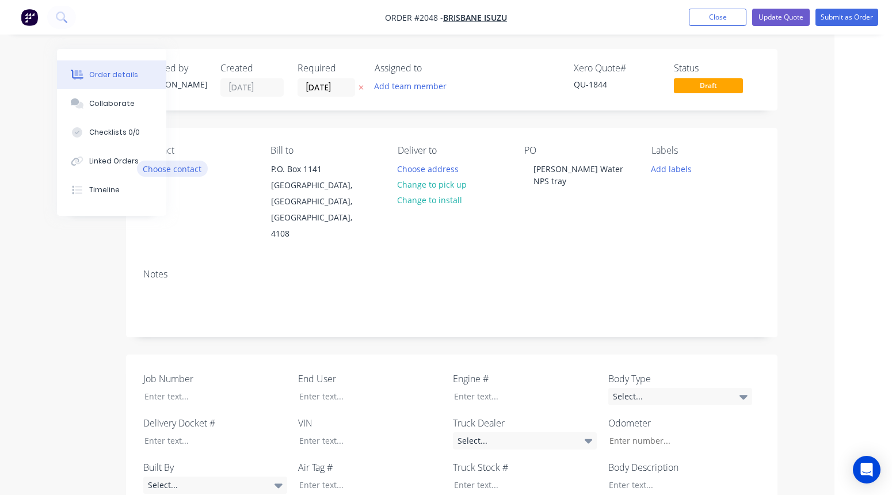
click at [194, 166] on button "Choose contact" at bounding box center [172, 169] width 71 height 16
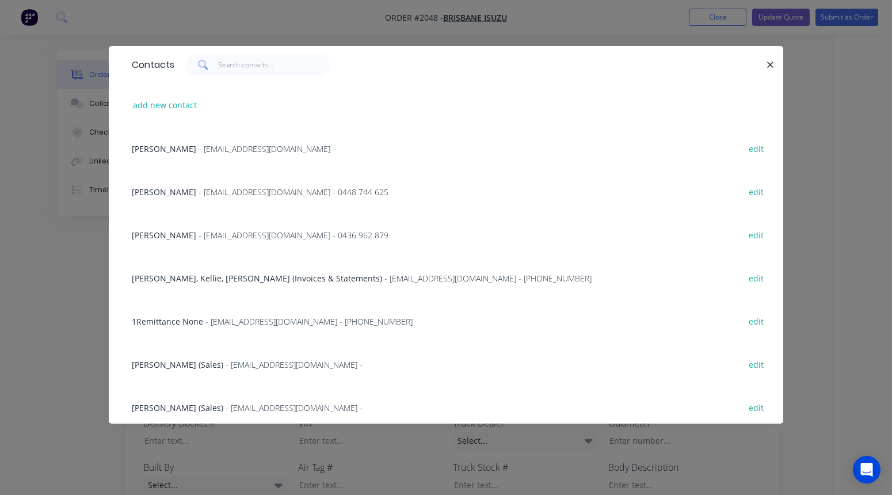
click at [199, 144] on span "- [EMAIL_ADDRESS][DOMAIN_NAME] -" at bounding box center [267, 148] width 137 height 11
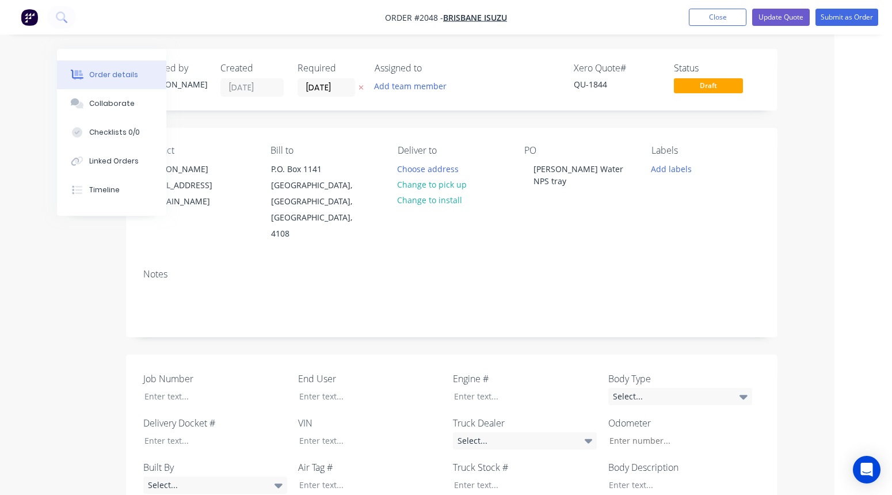
click at [364, 269] on div "Notes" at bounding box center [451, 274] width 617 height 11
click at [761, 17] on button "Update Quote" at bounding box center [781, 17] width 58 height 17
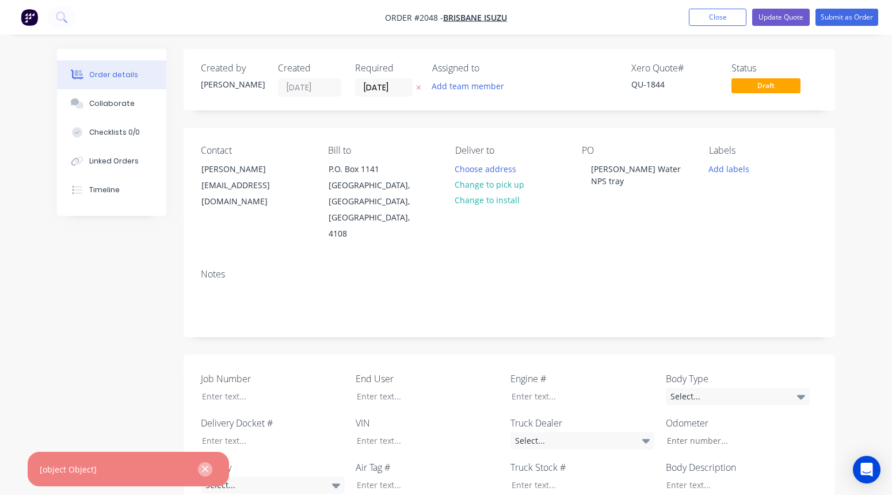
click at [208, 469] on icon "button" at bounding box center [204, 469] width 7 height 10
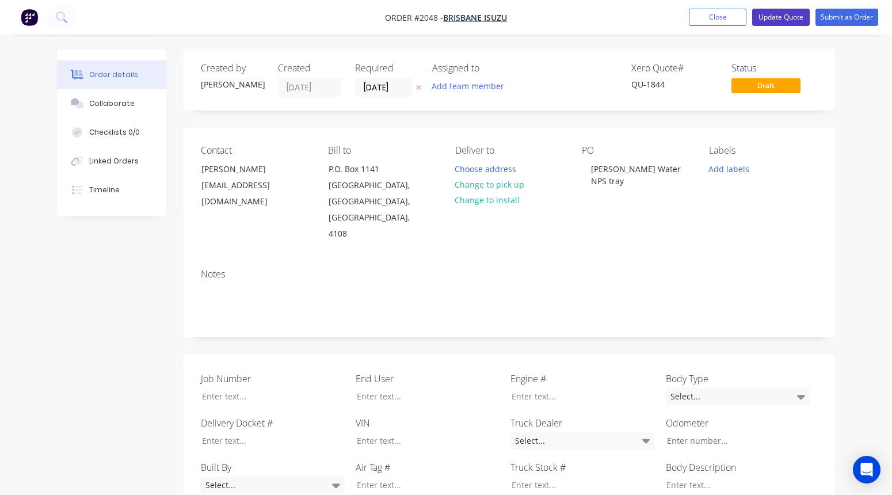
click at [761, 18] on button "Update Quote" at bounding box center [781, 17] width 58 height 17
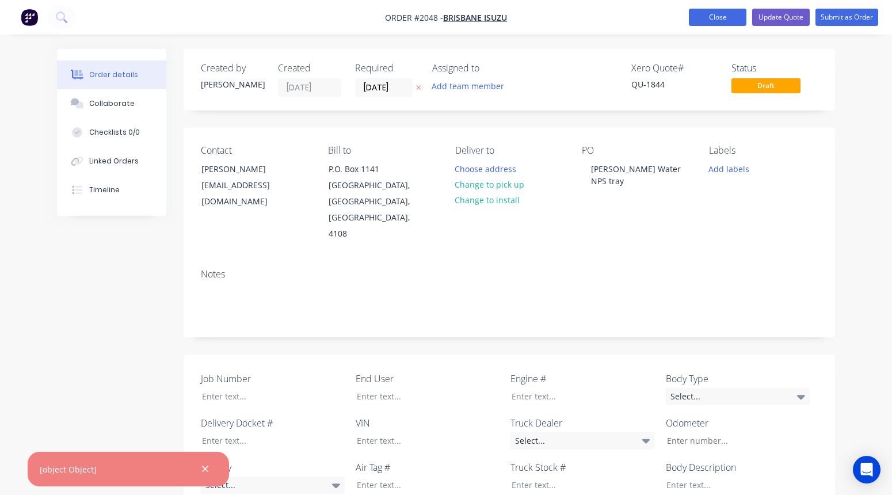
click at [734, 20] on button "Close" at bounding box center [718, 17] width 58 height 17
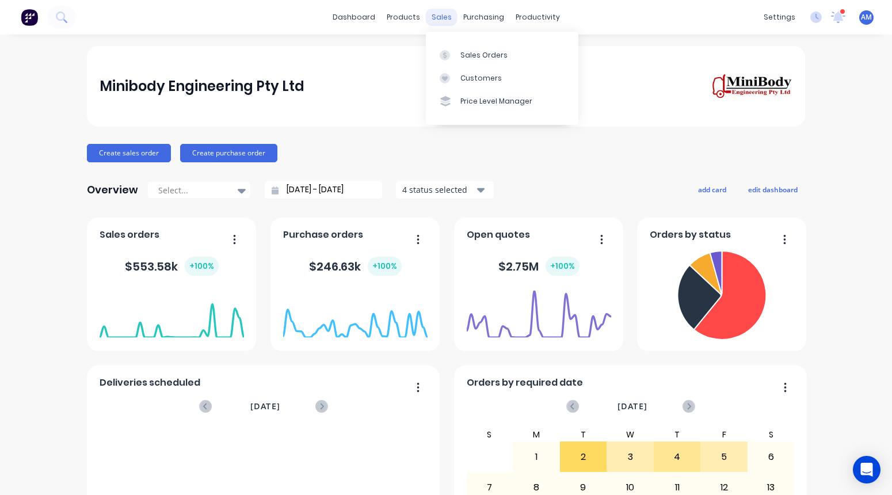
click at [445, 19] on div "sales" at bounding box center [442, 17] width 32 height 17
click at [474, 53] on div "Sales Orders" at bounding box center [483, 55] width 47 height 10
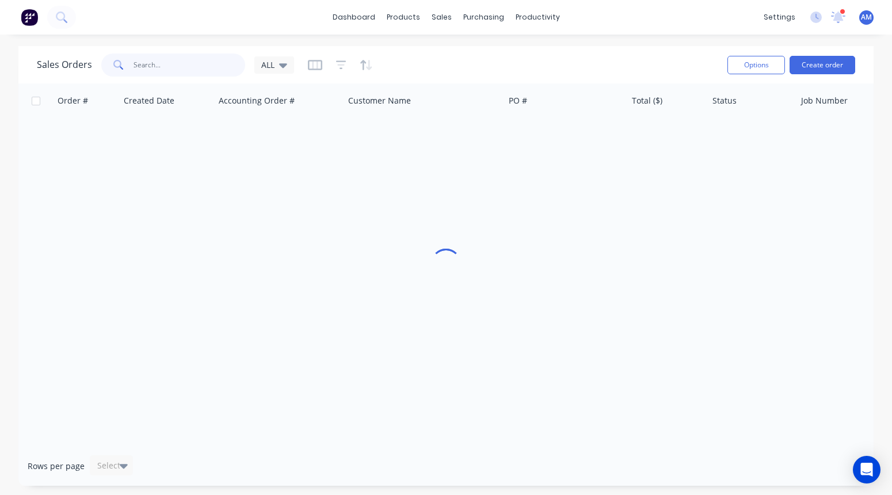
click at [169, 66] on input "text" at bounding box center [189, 65] width 112 height 23
type input "cnc"
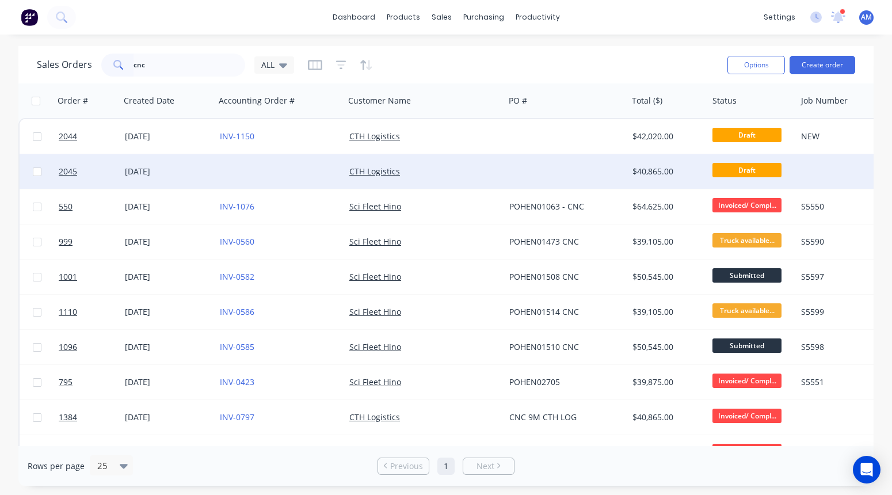
click at [254, 175] on div at bounding box center [279, 171] width 129 height 35
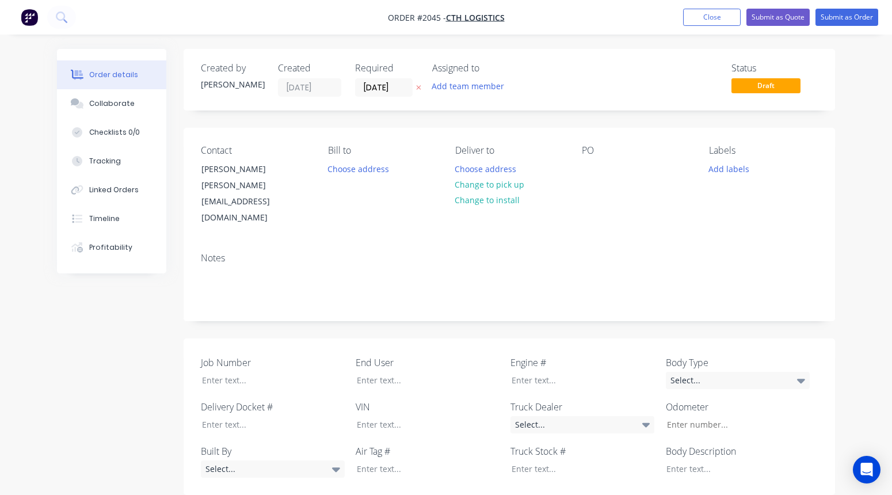
type input "$26,100.00"
type input "$2,200.00"
type input "$1,050.00"
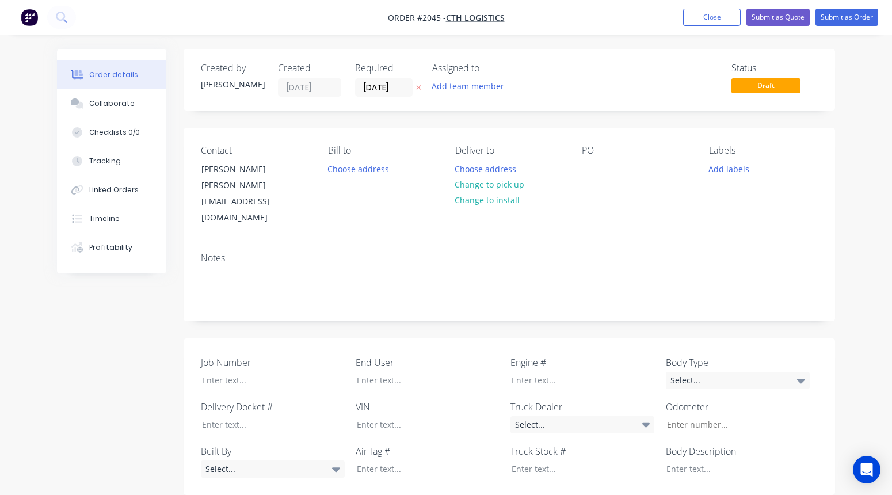
type input "$1,050.00"
type input "$1,200.00"
type input "$600.00"
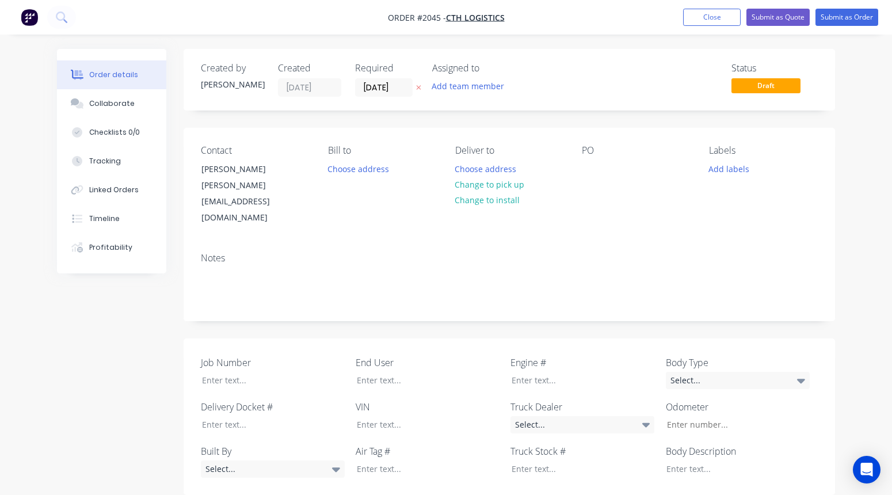
type input "$500.00"
type input "$250.00"
type input "$150.00"
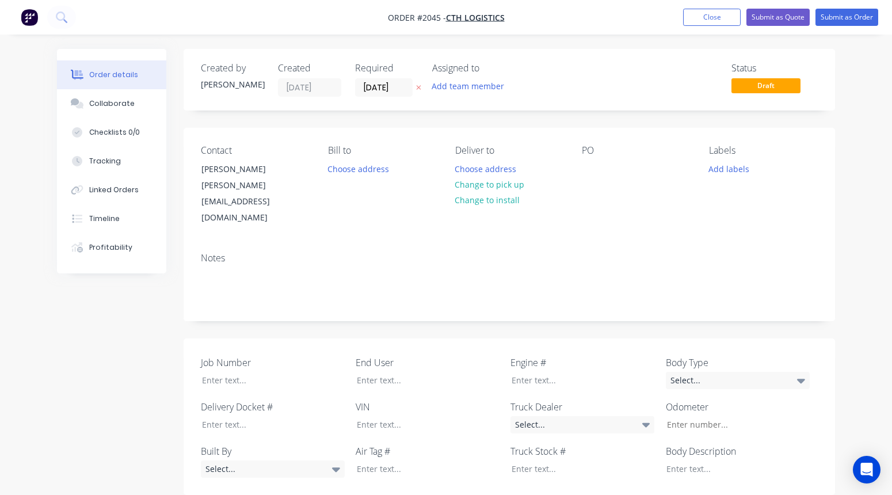
type input "$150.00"
type input "$200.00"
type input "$800.00"
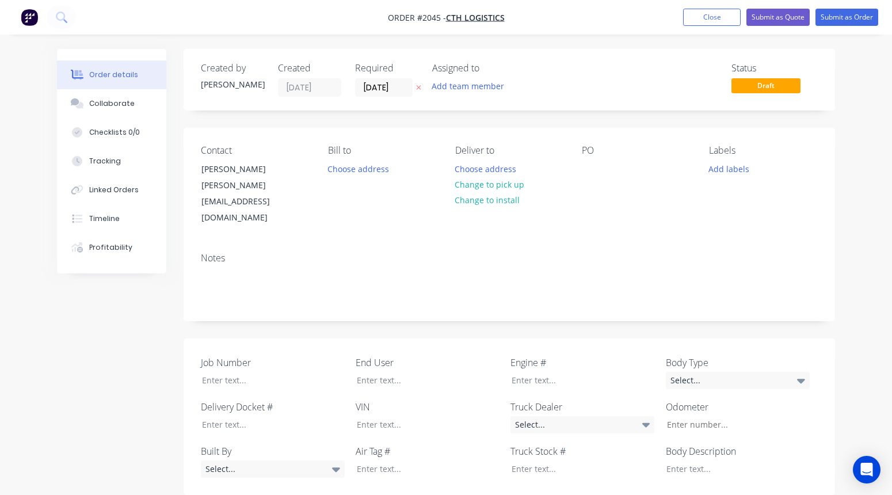
type input "$1,500.00"
type input "$600.00"
type input "$2,000.00"
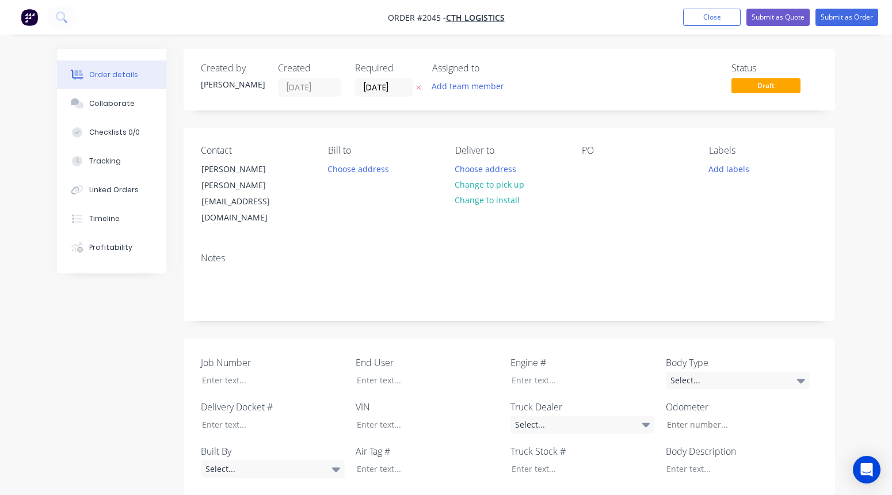
type input "$2,000.00"
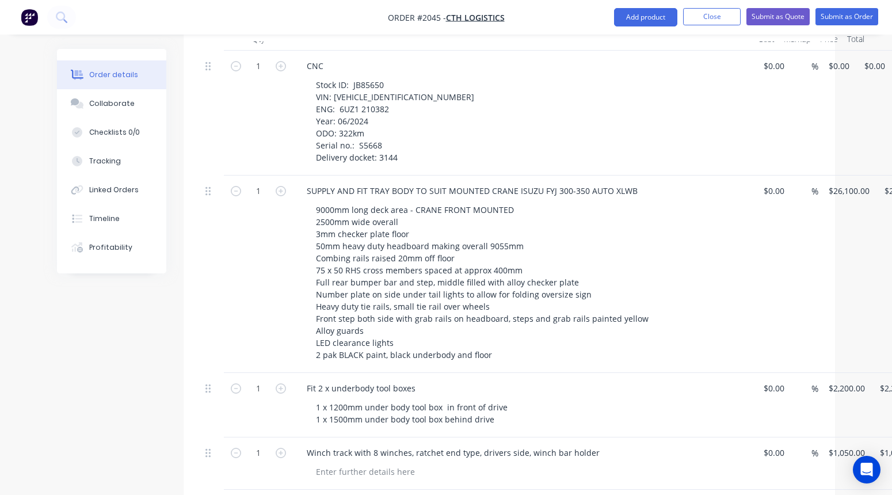
scroll to position [525, 1]
click at [856, 183] on input "26100" at bounding box center [850, 191] width 47 height 17
type input "$26,500.00"
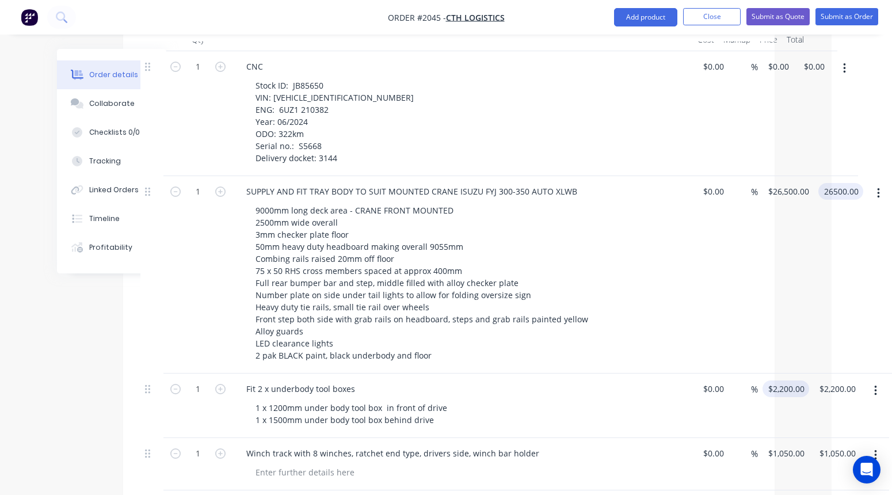
type input "$26,500.00"
click at [789, 380] on input "2200" at bounding box center [779, 388] width 24 height 17
type input "$2,400.00"
click at [789, 445] on input "1050" at bounding box center [788, 453] width 42 height 17
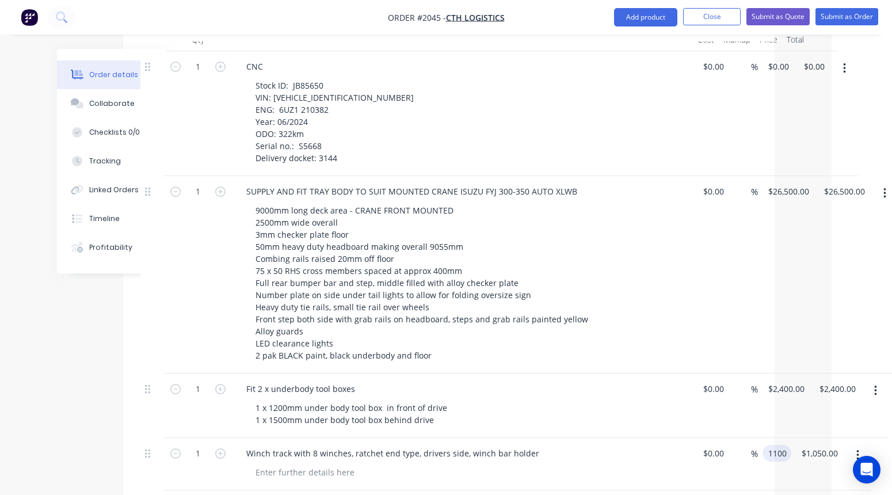
type input "$1,100.00"
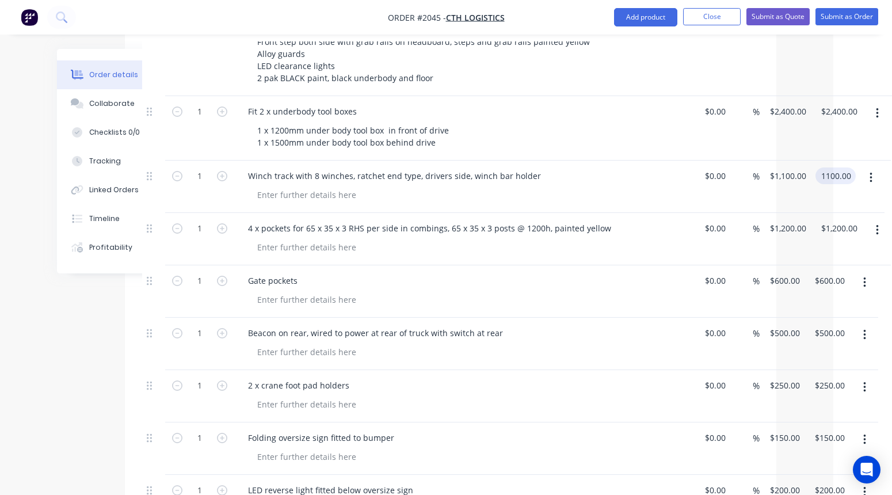
scroll to position [811, 59]
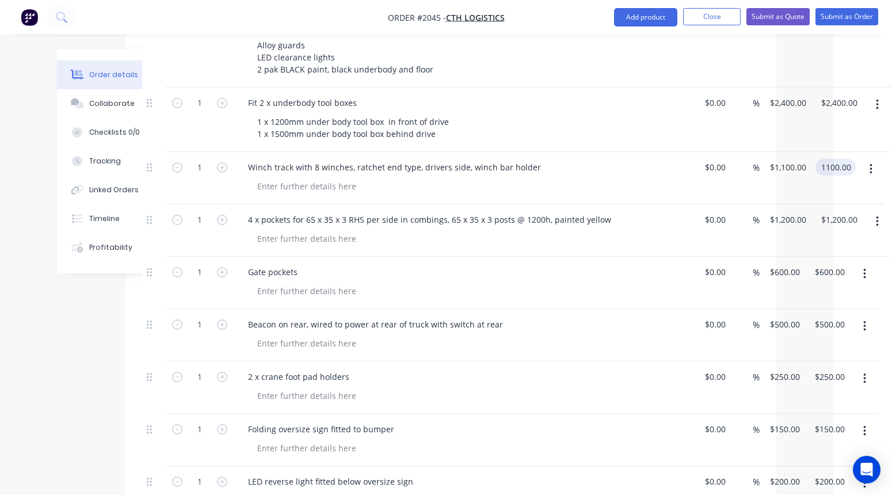
type input "$1,100.00"
click at [759, 257] on div "1 Gate pockets $0.00 $0.00 % 600 $600.00 $600.00 $600.00" at bounding box center [450, 283] width 617 height 52
type input "6"
type input "$700.00"
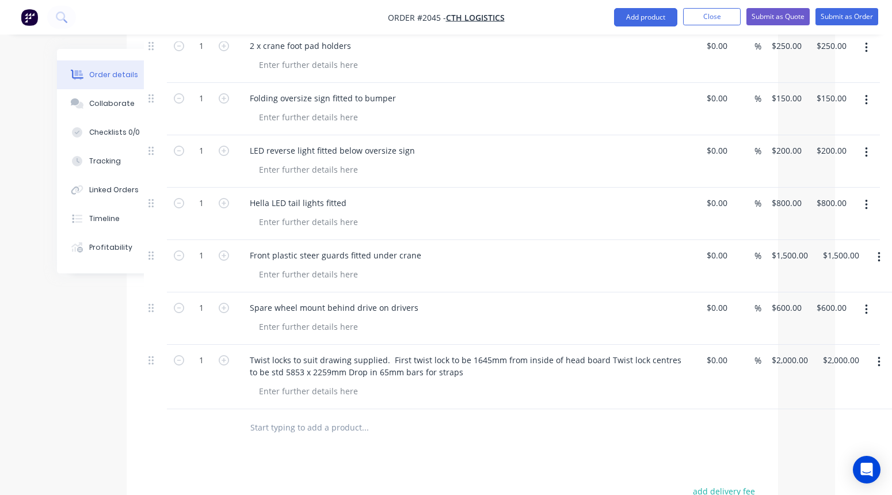
scroll to position [1143, 56]
type input "$700.00"
click at [791, 351] on input "2000" at bounding box center [792, 359] width 42 height 17
type input "$2,200.00"
type input "2200.00"
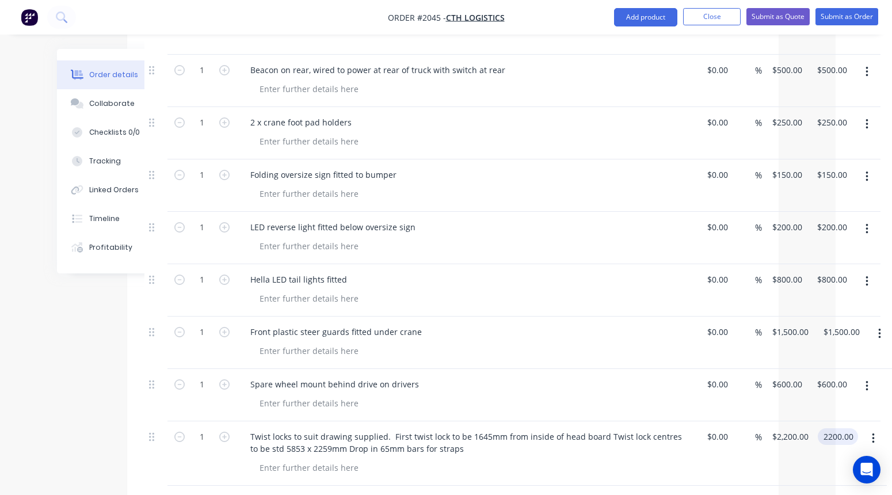
scroll to position [1065, 56]
type input "800"
type input "$2,200.00"
click at [761, 265] on div "1 Hella LED tail lights fitted $0.00 $0.00 % 800 $800.00 $800.00 $800.00" at bounding box center [452, 291] width 617 height 52
type input "$850.00"
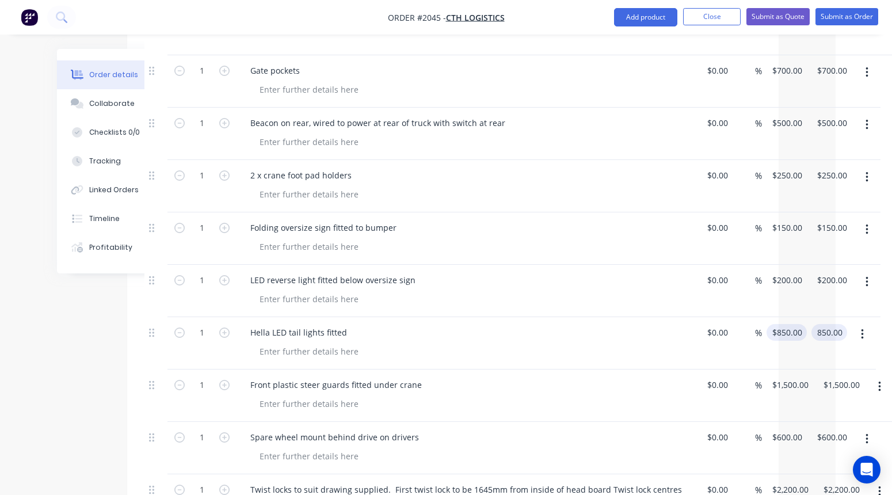
scroll to position [1010, 56]
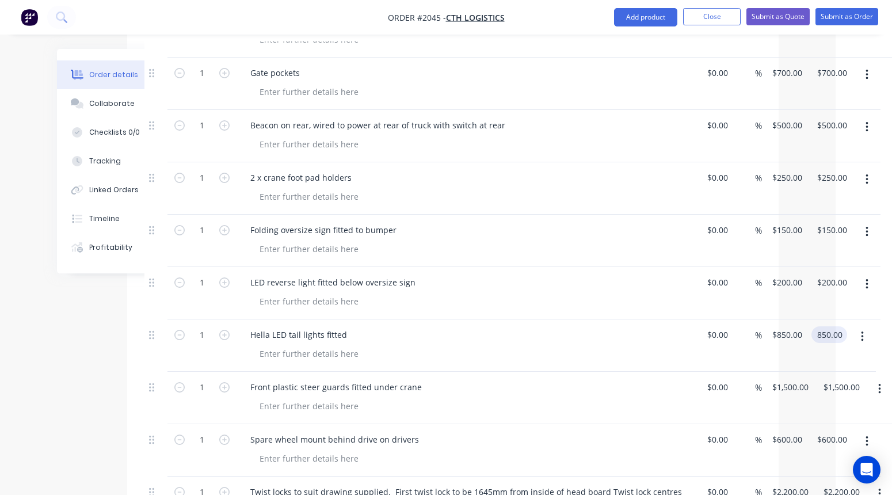
type input "$850.00"
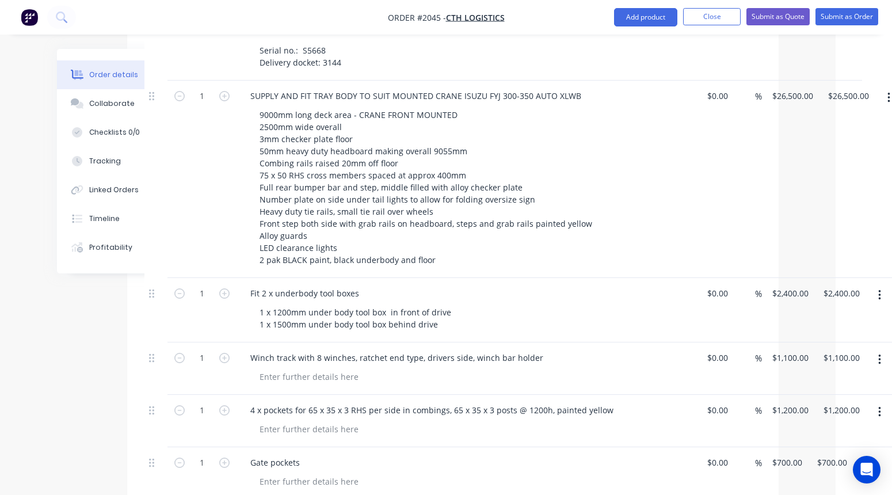
scroll to position [621, 56]
click at [761, 394] on div "1 4 x pockets for 65 x 35 x 3 RHS per side in combings, 65 x 35 x 3 posts @ 120…" at bounding box center [452, 420] width 617 height 52
type input "$1,250.00"
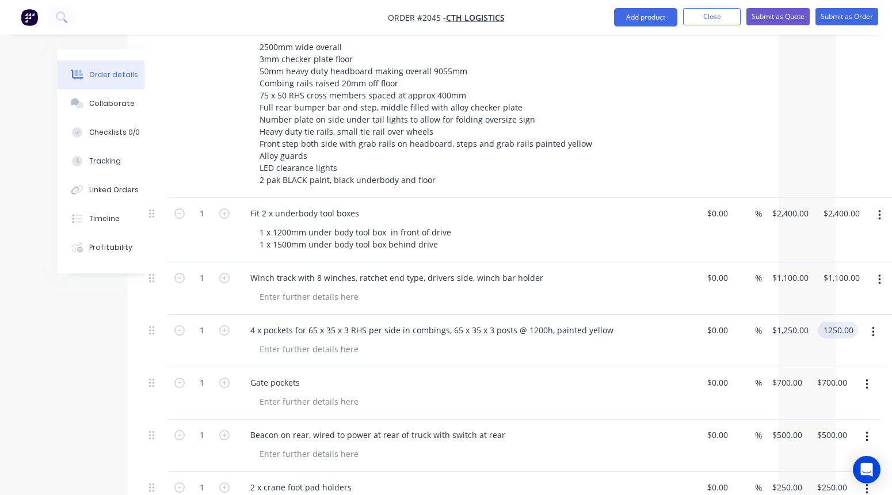
scroll to position [703, 56]
type input "$1,250.00"
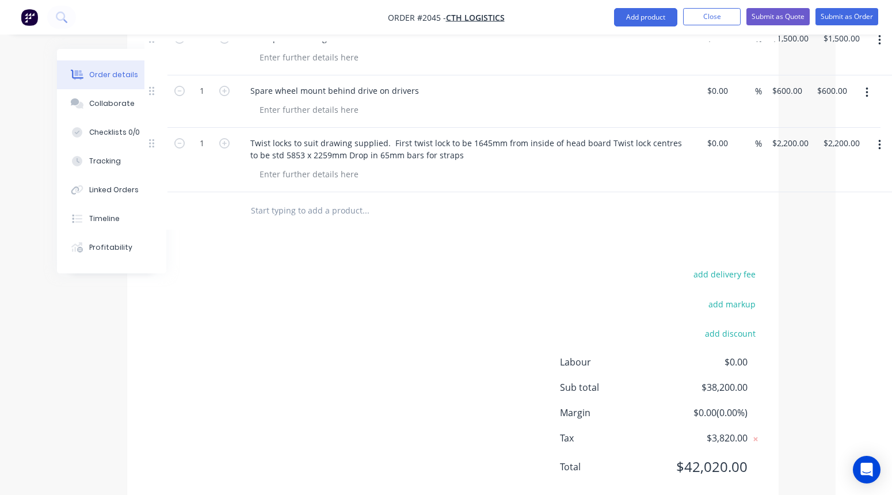
scroll to position [1359, 56]
